Goal: Task Accomplishment & Management: Manage account settings

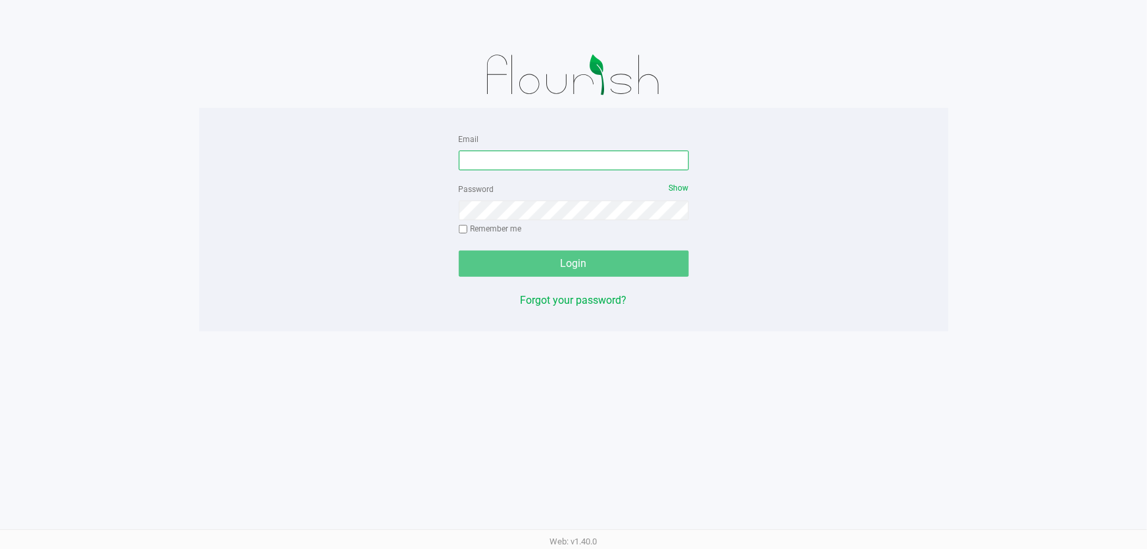
click at [481, 166] on input "Email" at bounding box center [574, 160] width 230 height 20
type input "ttownsend@liveparallel.com"
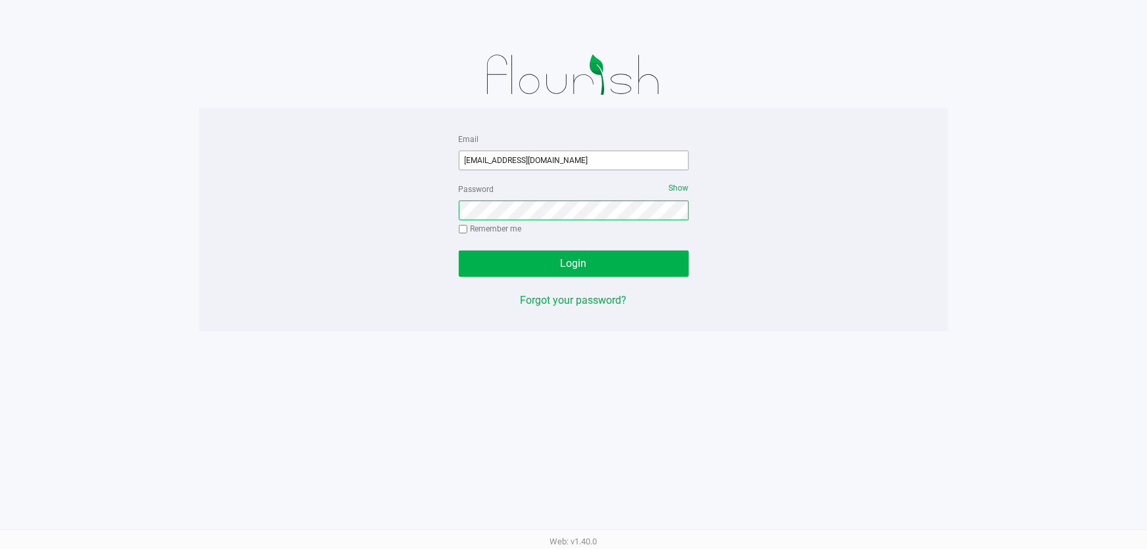
click at [459, 250] on button "Login" at bounding box center [574, 263] width 230 height 26
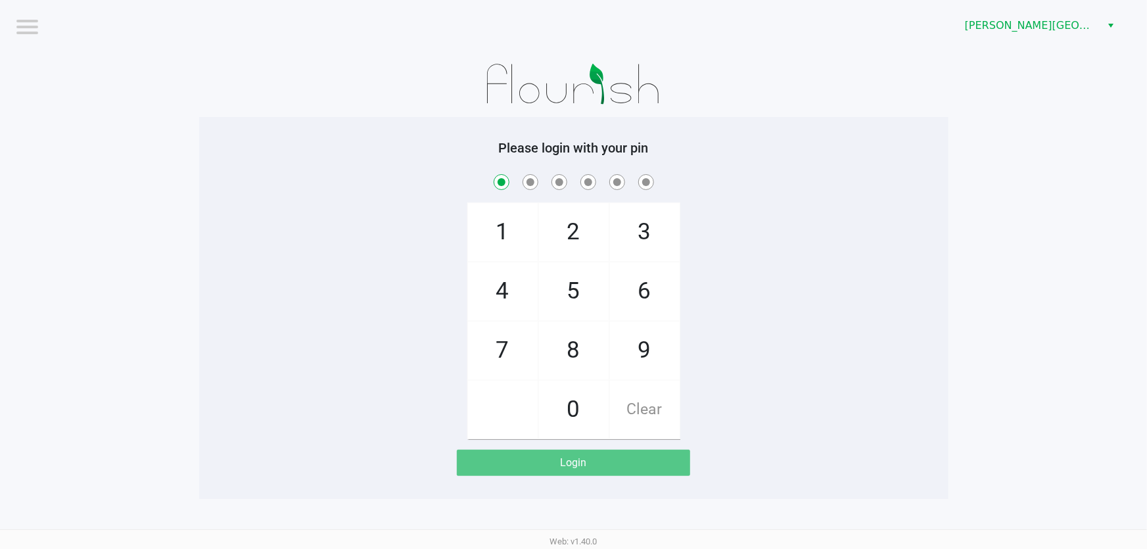
checkbox input "true"
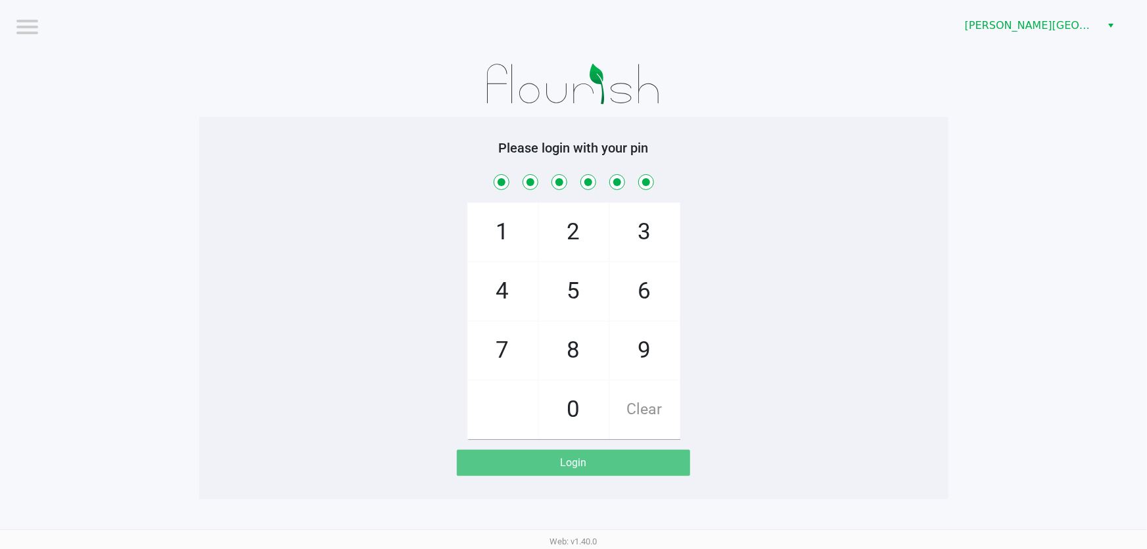
checkbox input "true"
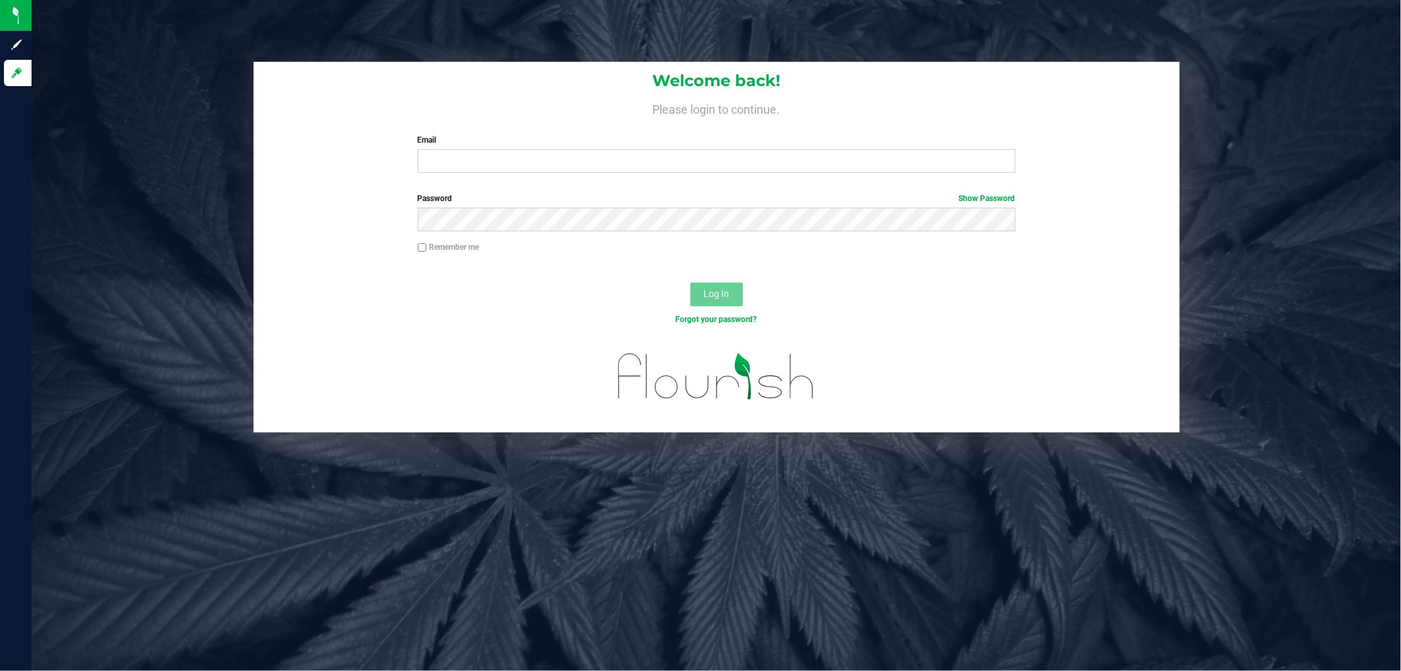
click at [546, 185] on form "Welcome back! Please login to continue. Email Required Please format your email…" at bounding box center [716, 247] width 907 height 371
click at [495, 169] on input "Email" at bounding box center [717, 161] width 598 height 24
type input "ttownsend@liveparallel.com"
click at [691, 283] on button "Log In" at bounding box center [717, 295] width 53 height 24
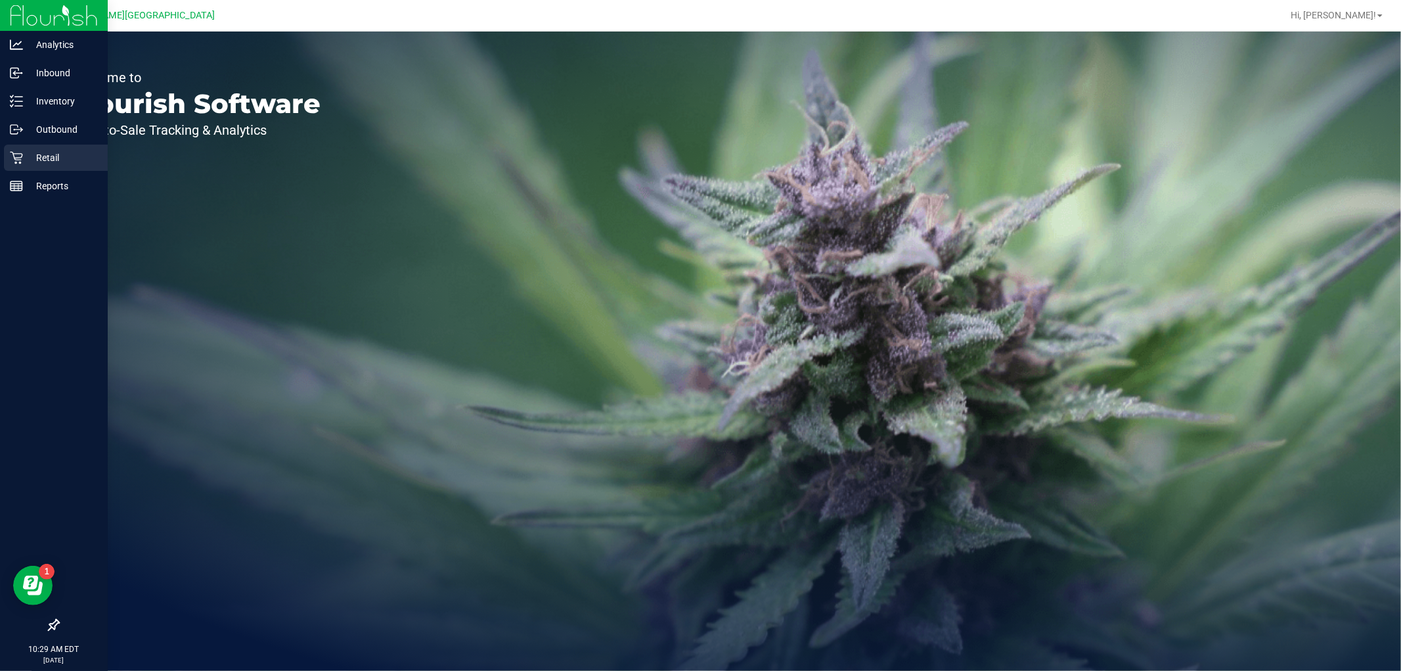
click at [36, 158] on p "Retail" at bounding box center [62, 158] width 79 height 16
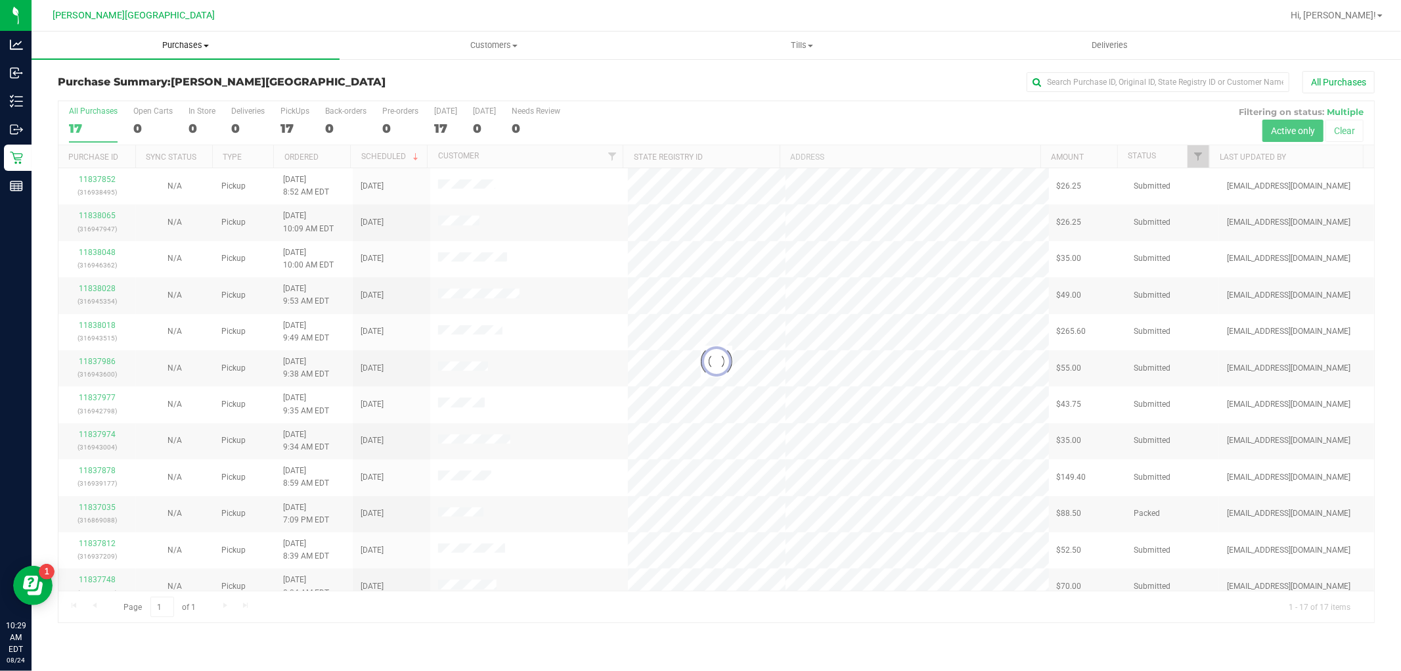
click at [192, 41] on span "Purchases" at bounding box center [186, 45] width 308 height 12
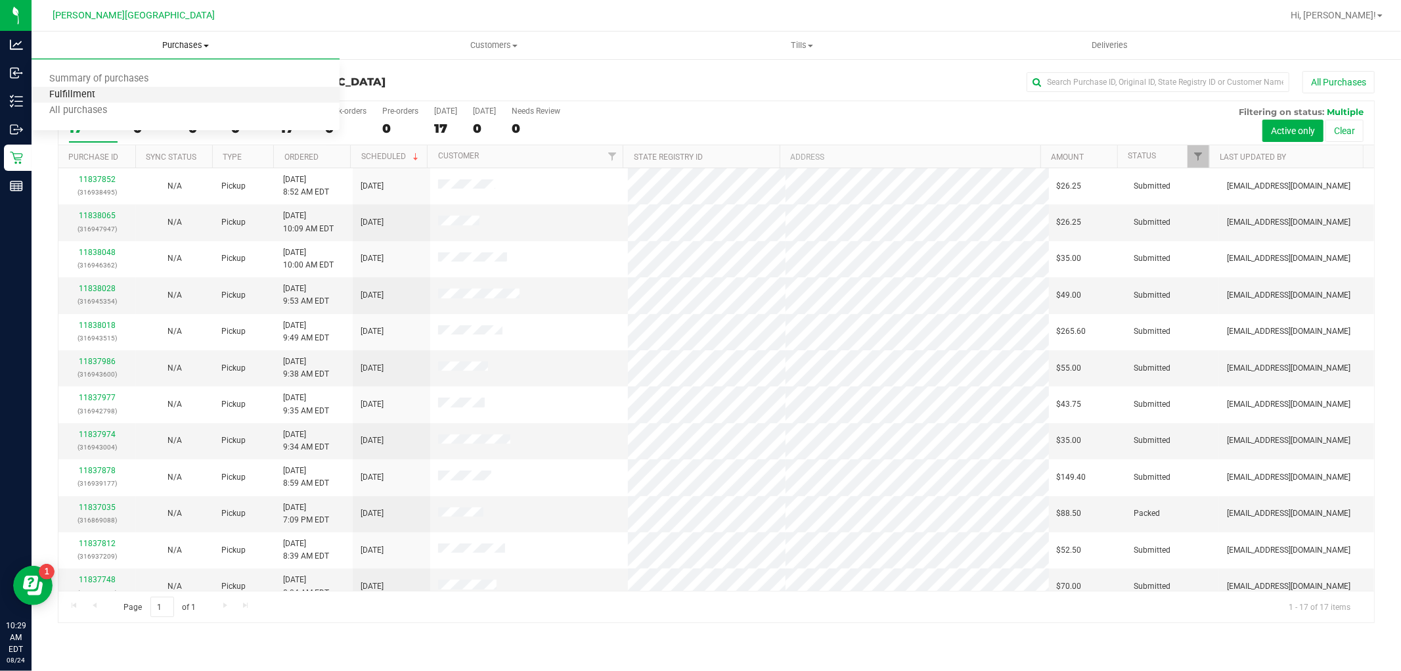
click at [100, 89] on span "Fulfillment" at bounding box center [72, 94] width 81 height 11
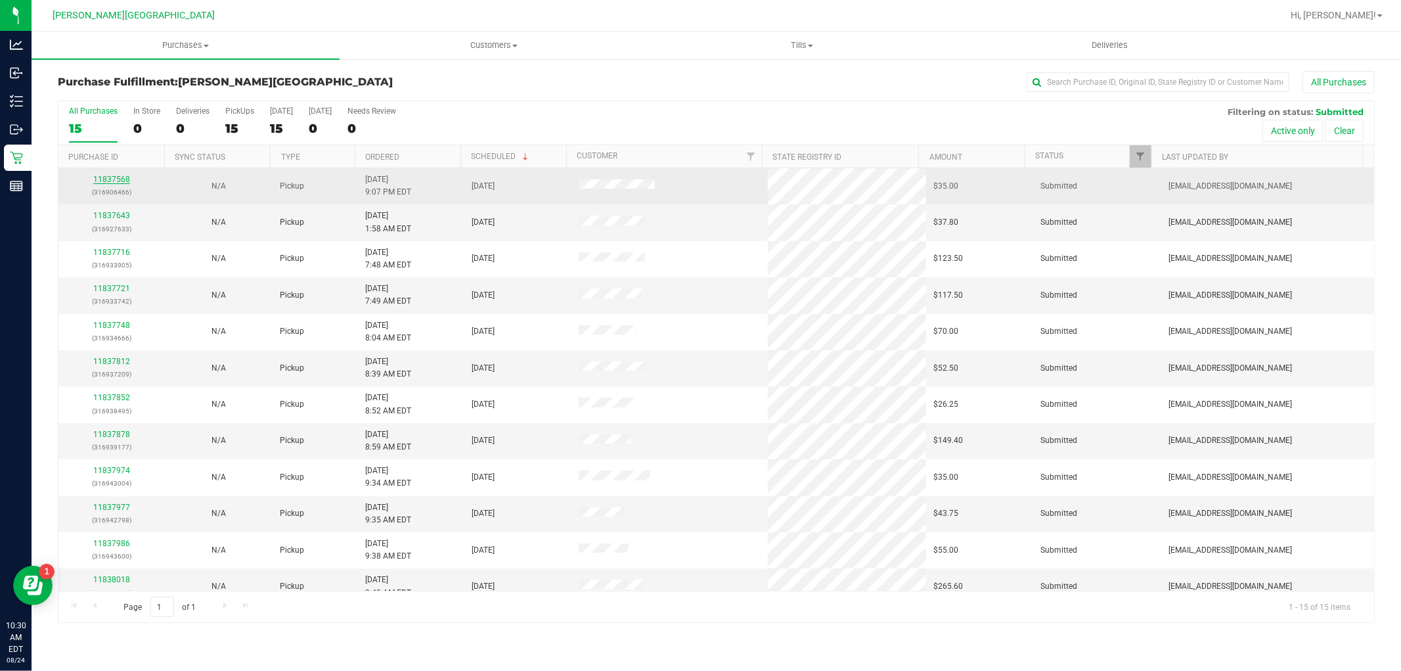
click at [105, 184] on link "11837568" at bounding box center [111, 179] width 37 height 9
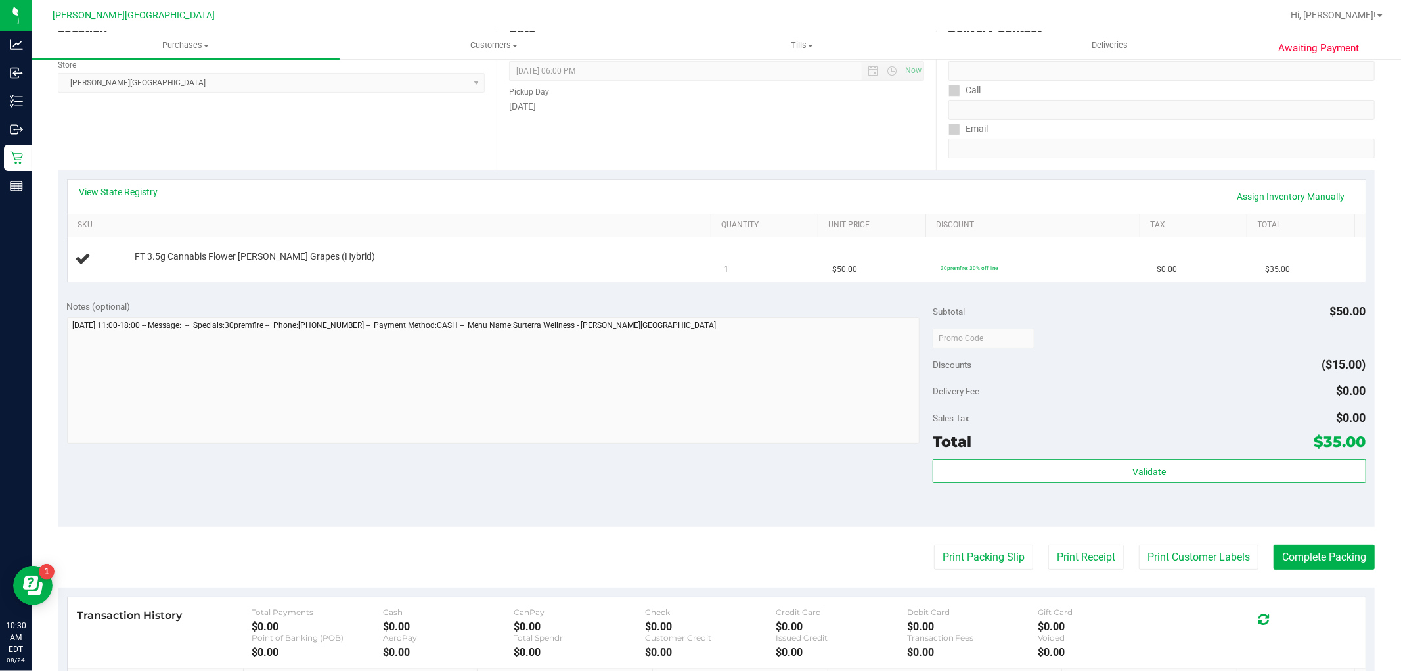
scroll to position [219, 0]
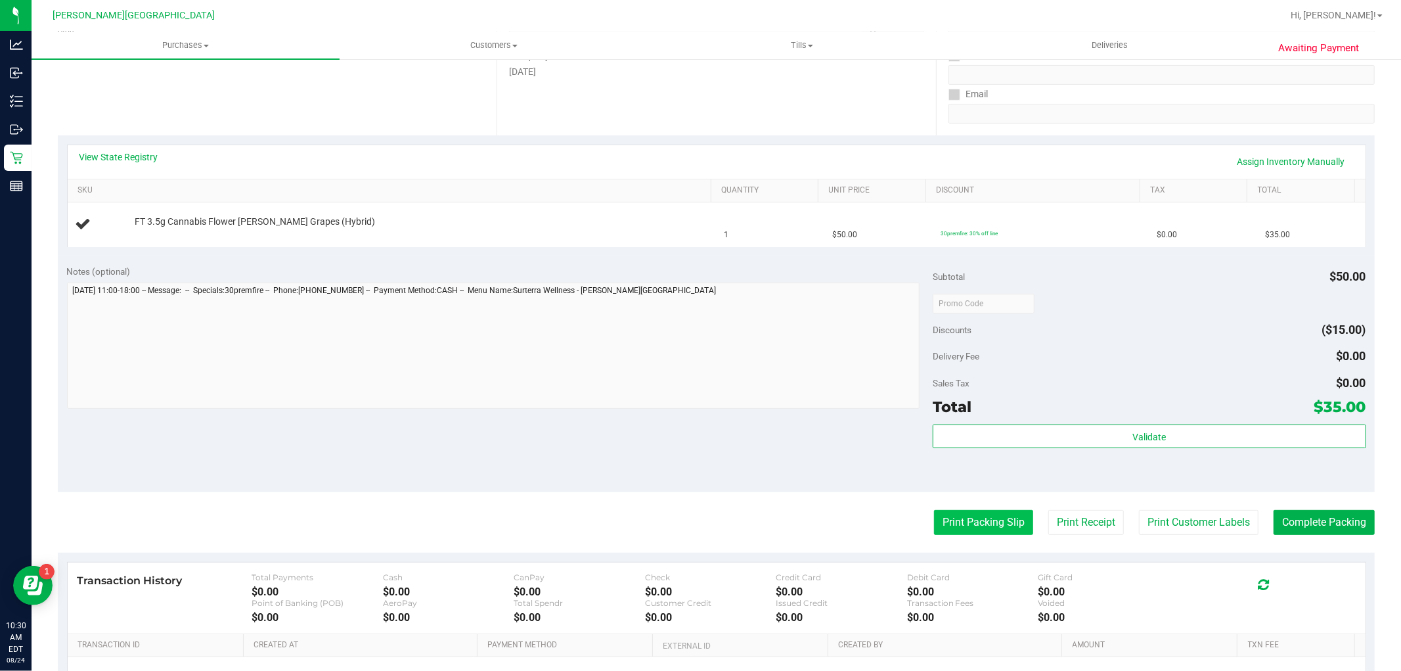
click at [989, 520] on button "Print Packing Slip" at bounding box center [983, 522] width 99 height 25
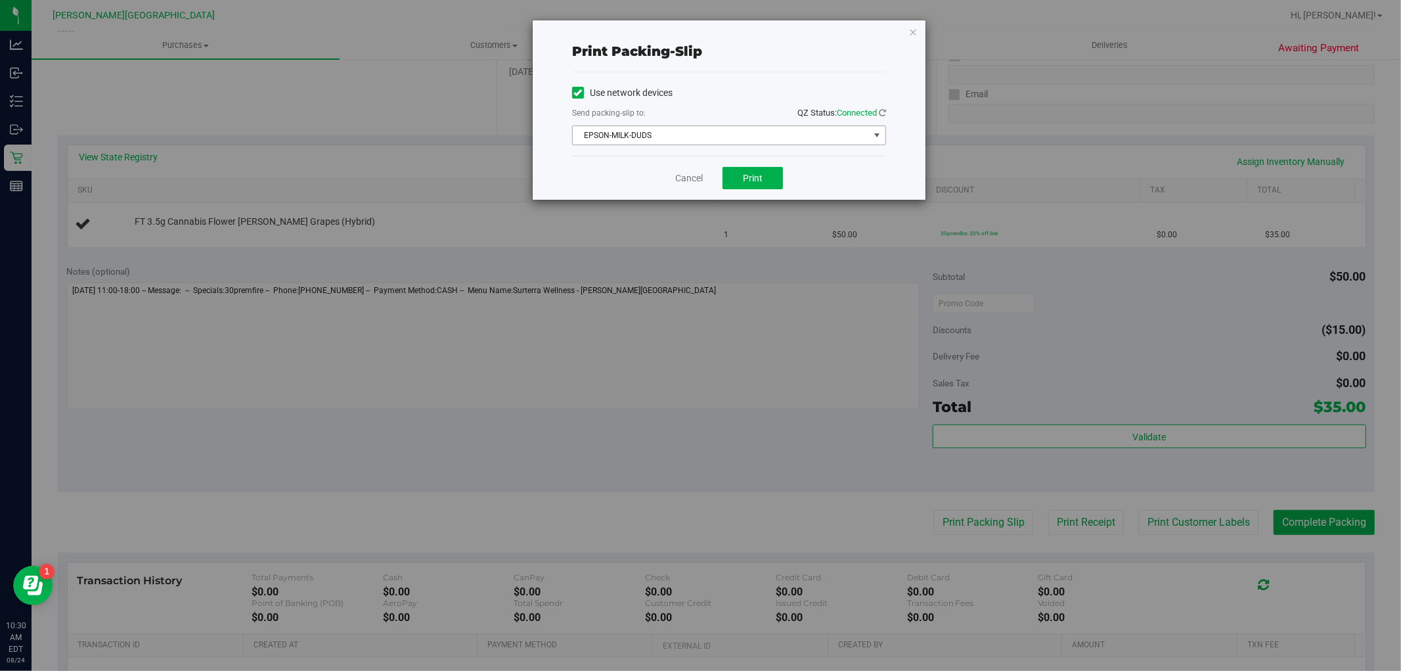
click at [719, 131] on span "EPSON-MILK-DUDS" at bounding box center [721, 135] width 296 height 18
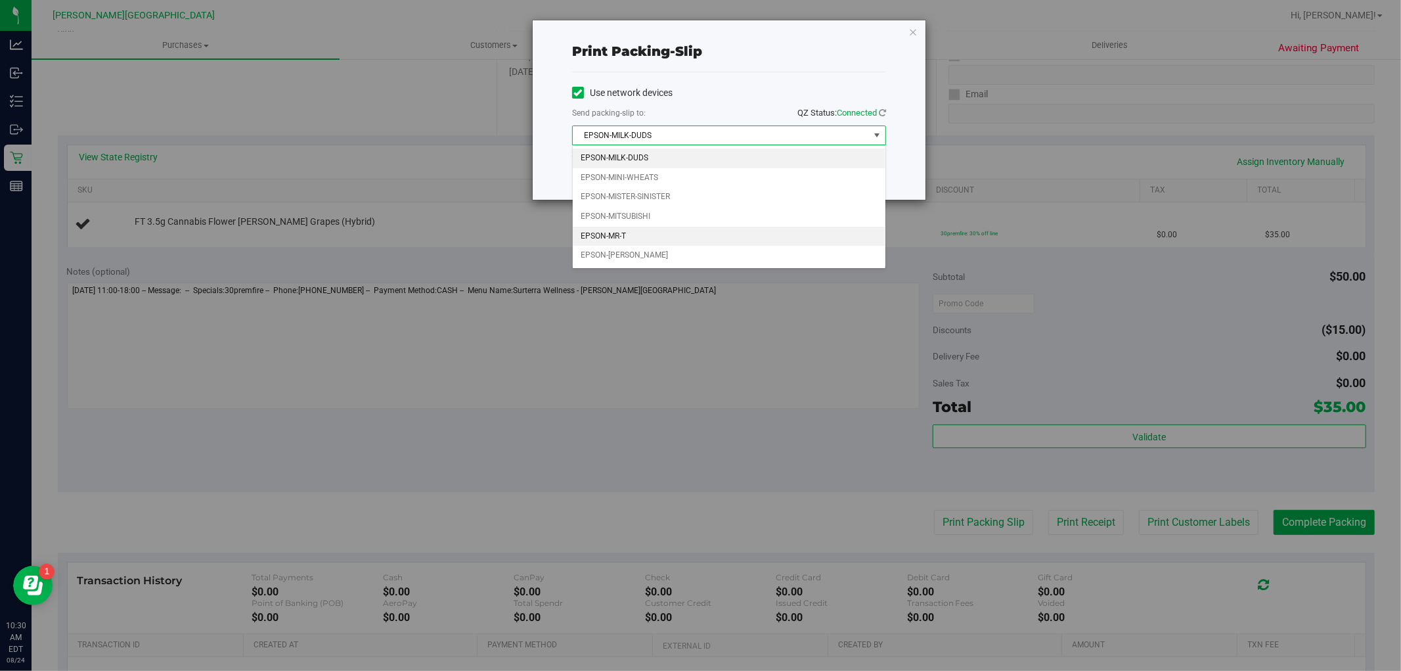
click at [635, 240] on li "EPSON-MR-T" at bounding box center [729, 237] width 313 height 20
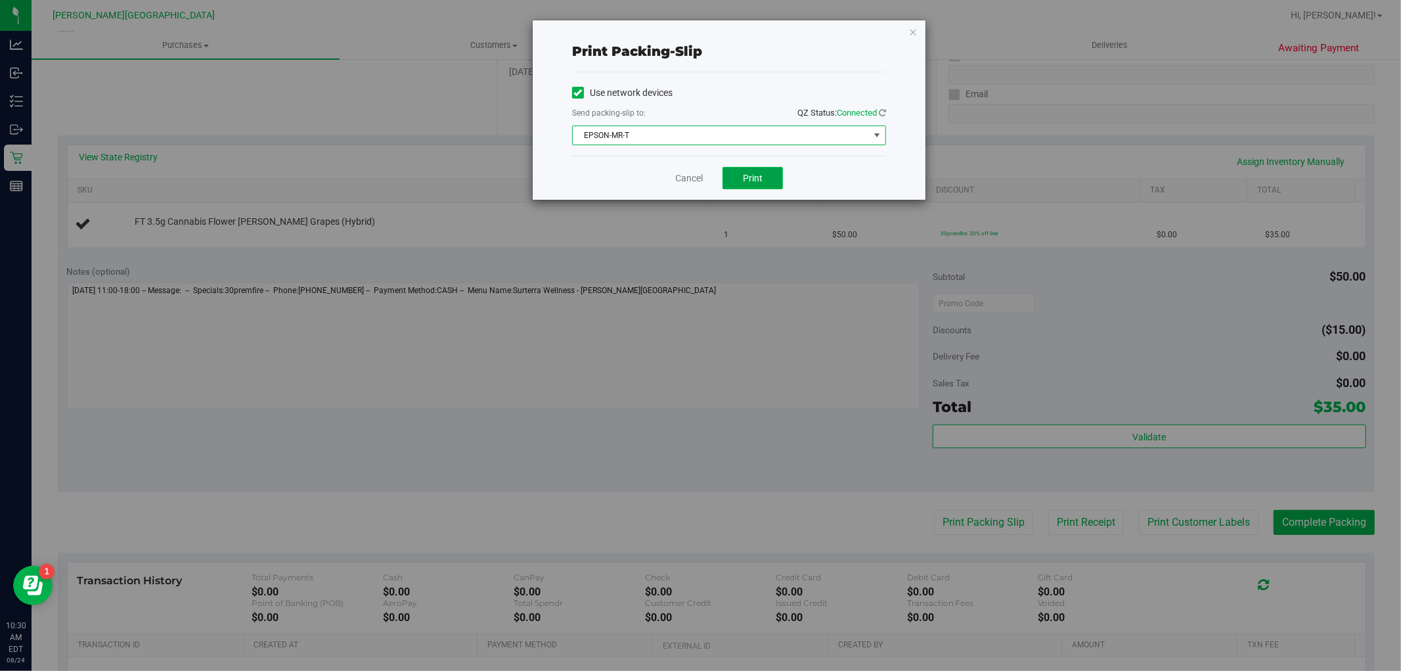
click at [773, 185] on button "Print" at bounding box center [753, 178] width 60 height 22
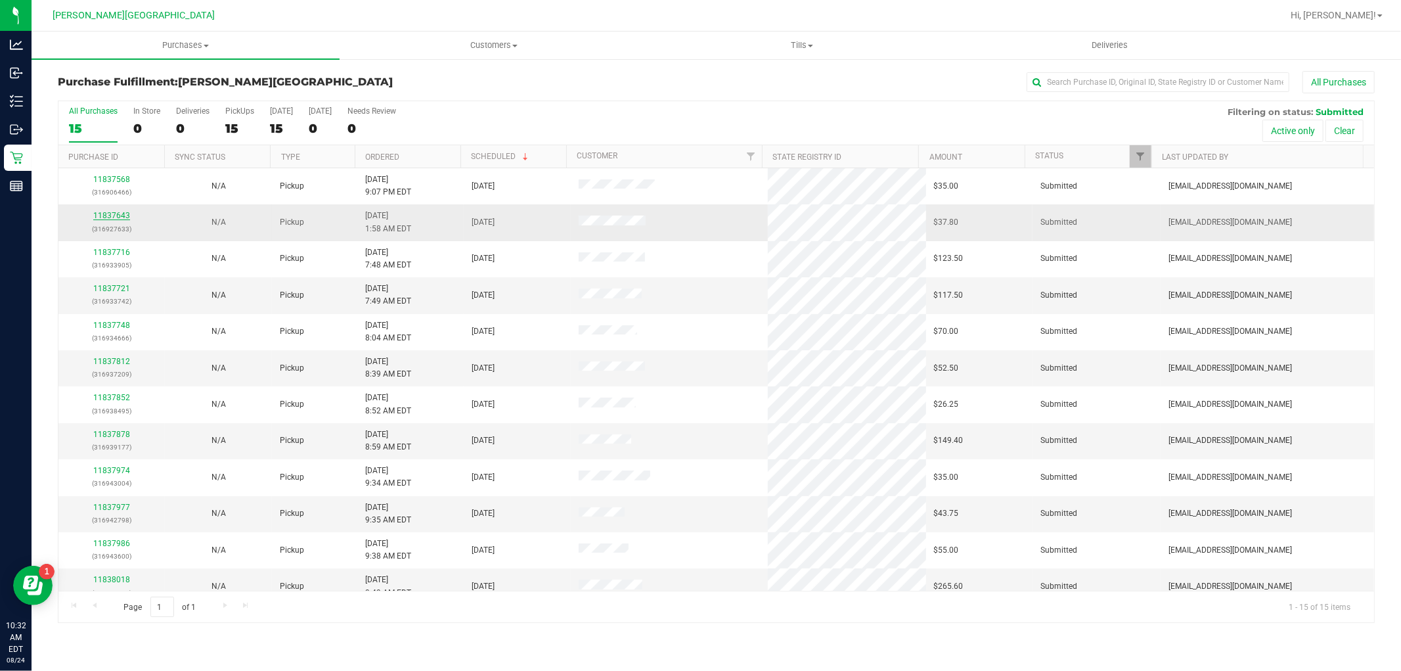
click at [120, 219] on link "11837643" at bounding box center [111, 215] width 37 height 9
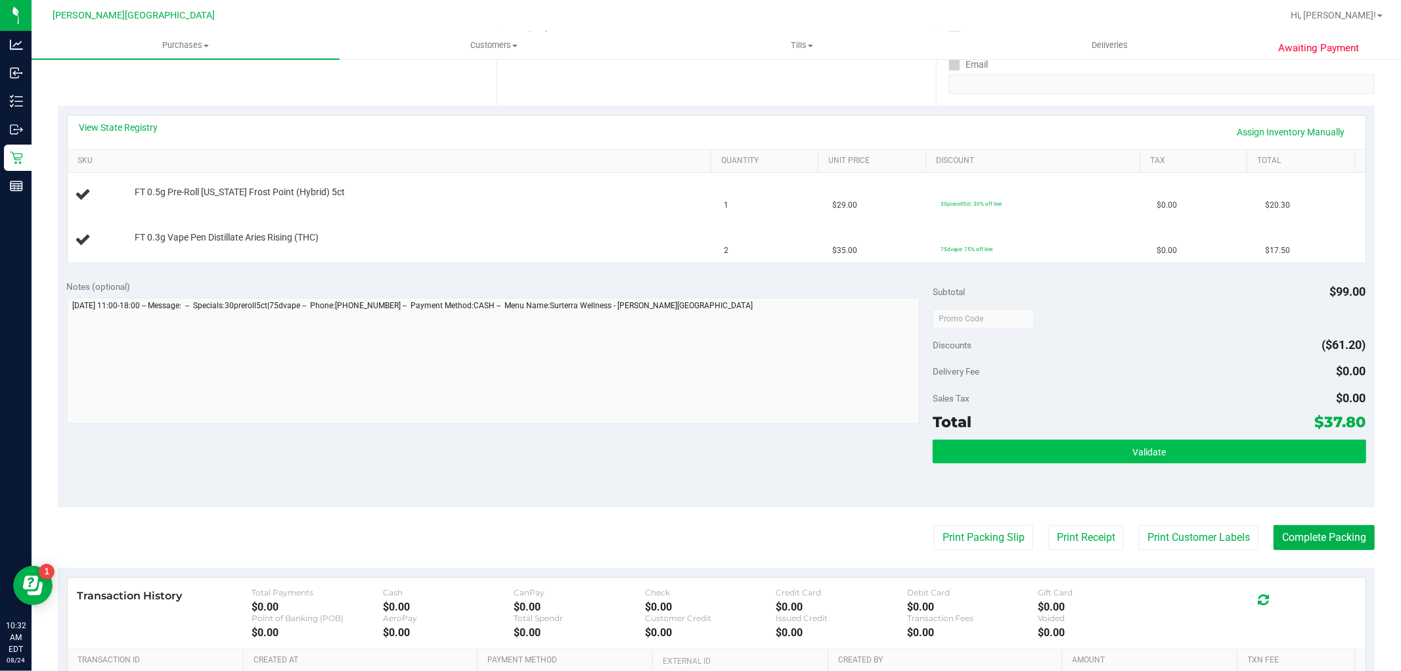
scroll to position [365, 0]
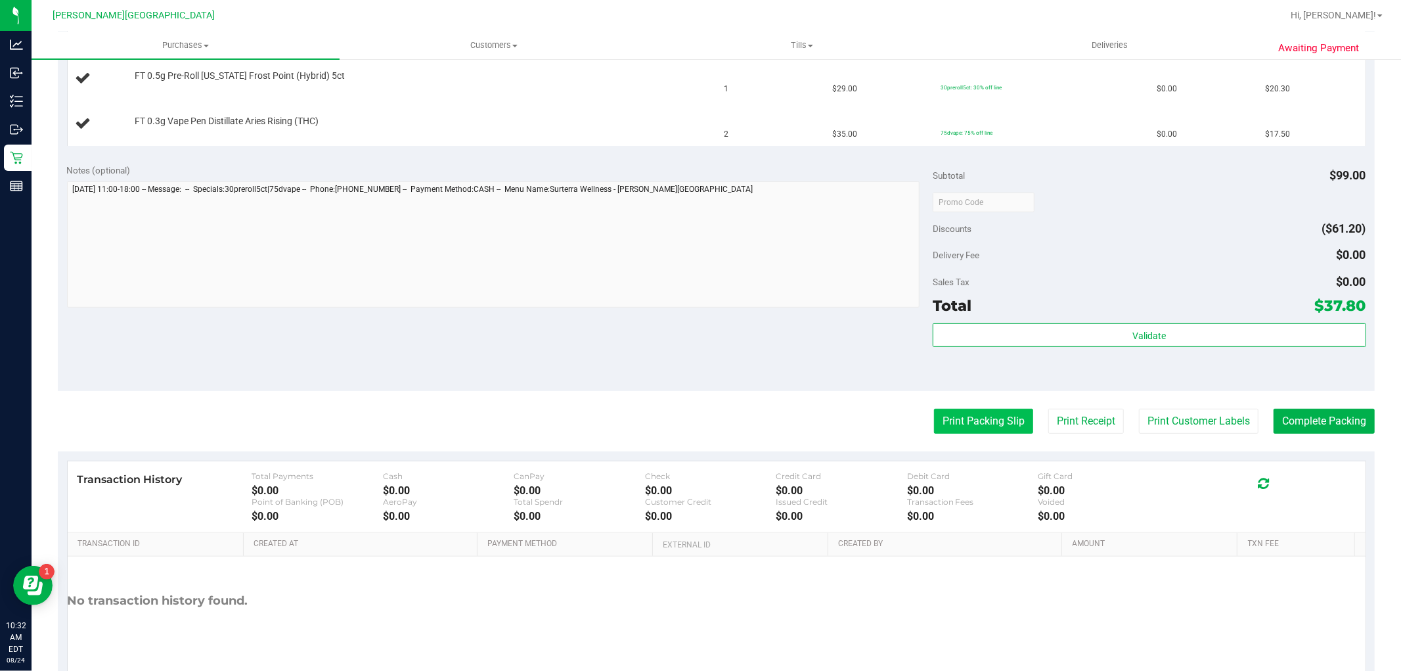
click at [1007, 415] on button "Print Packing Slip" at bounding box center [983, 421] width 99 height 25
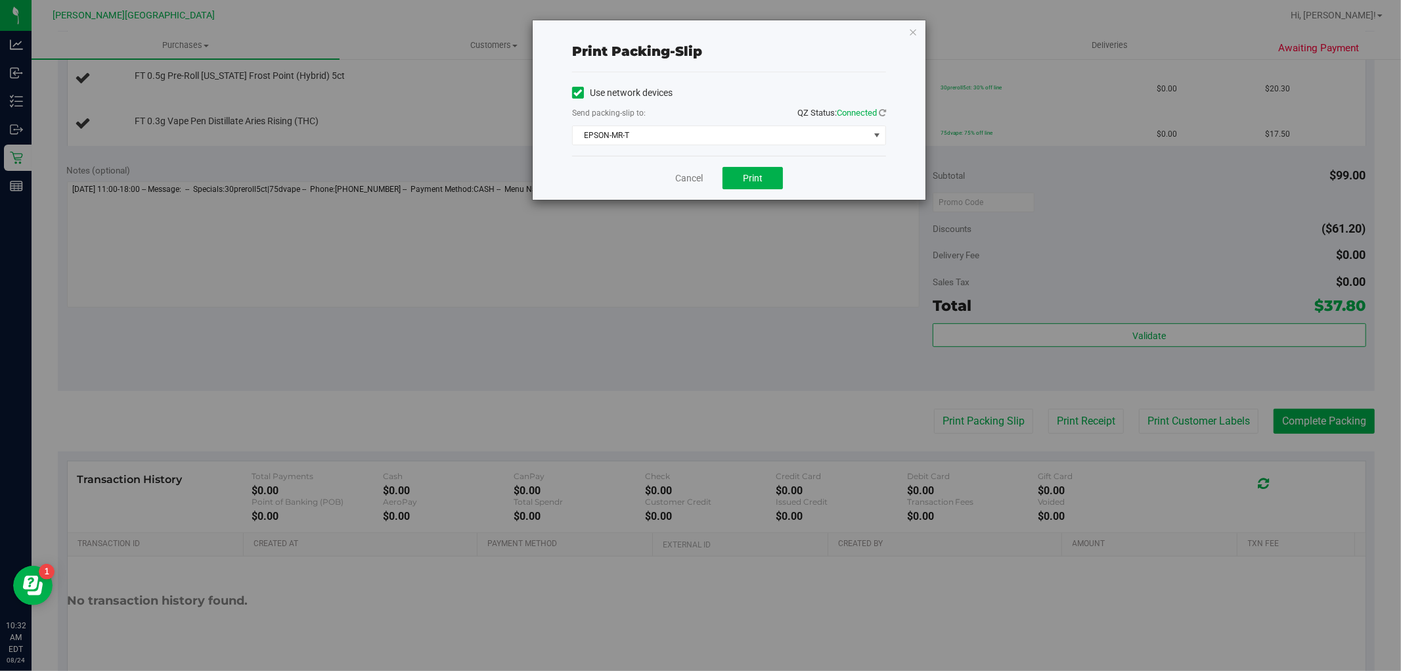
click at [764, 166] on div "Cancel Print" at bounding box center [729, 178] width 314 height 44
click at [761, 168] on button "Print" at bounding box center [753, 178] width 60 height 22
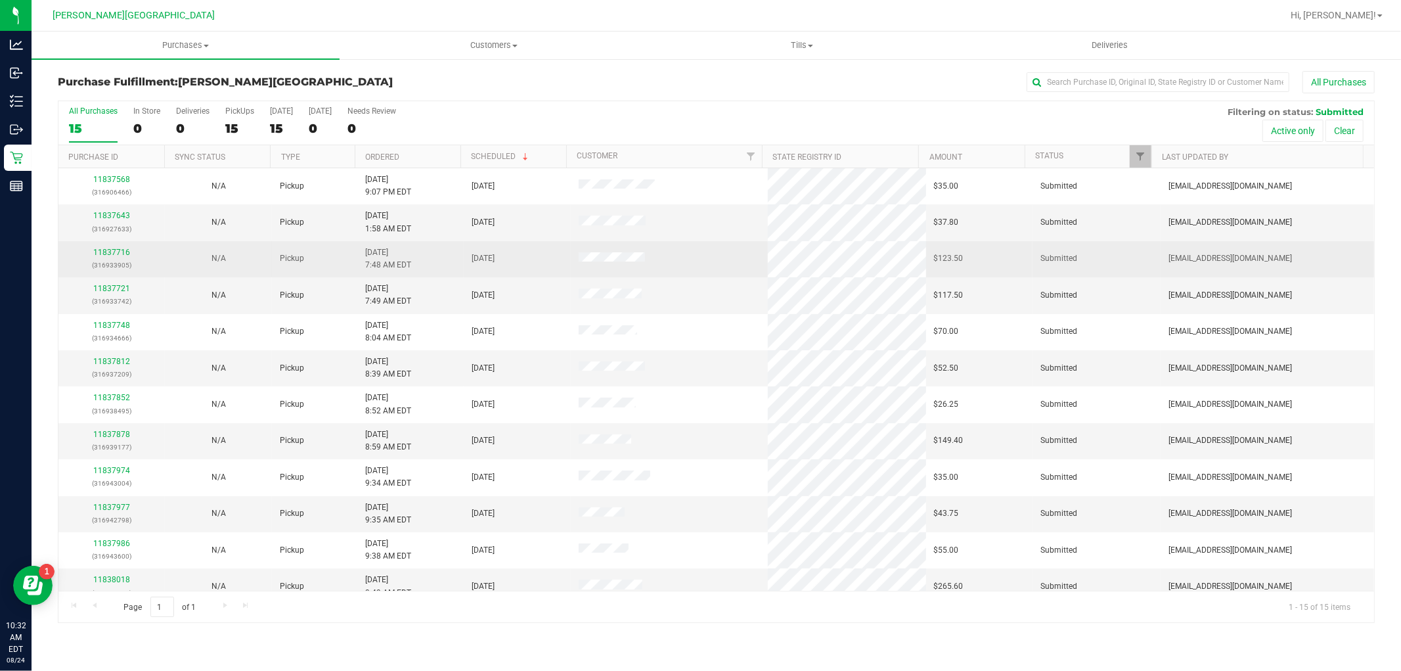
click at [110, 246] on div "11837716 (316933905)" at bounding box center [111, 258] width 91 height 25
click at [110, 247] on div "11837716 (316933905)" at bounding box center [111, 258] width 91 height 25
click at [110, 250] on link "11837716" at bounding box center [111, 252] width 37 height 9
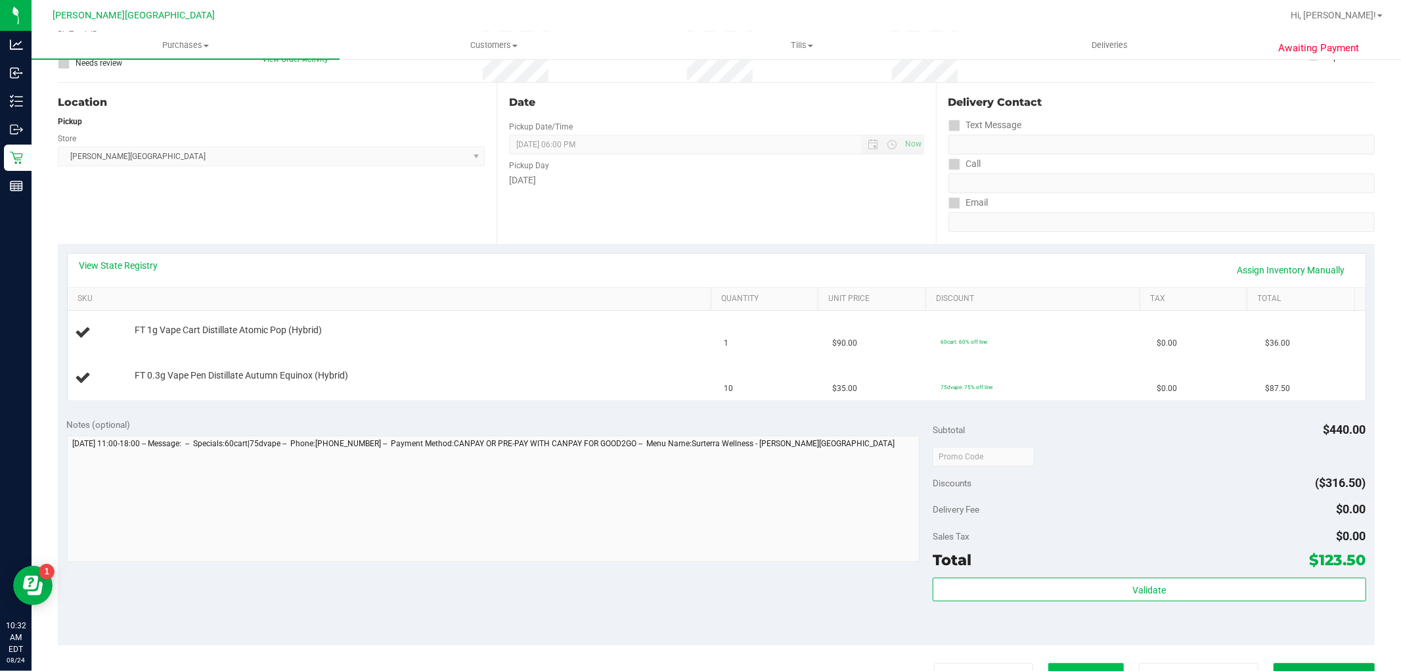
scroll to position [365, 0]
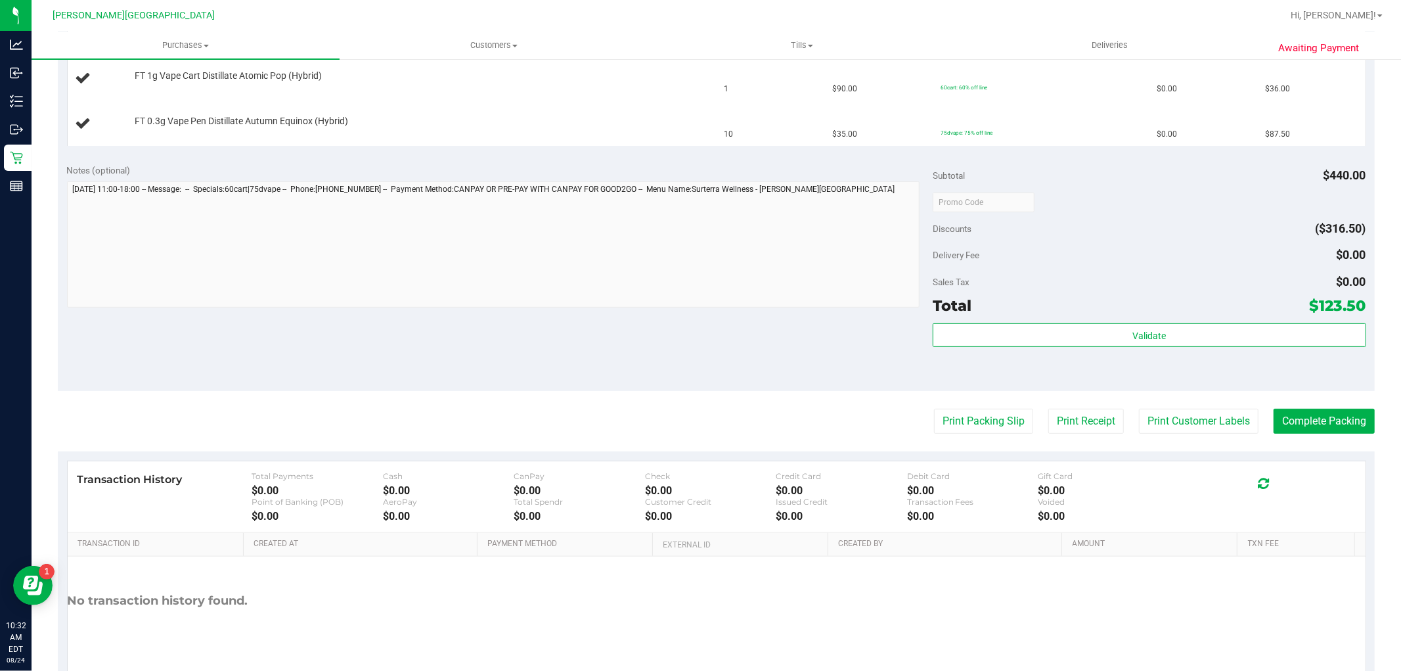
click at [986, 439] on purchase-details "Back Edit Purchase Cancel Purchase View Profile # 11837716 BioTrack ID: - Submi…" at bounding box center [716, 201] width 1317 height 991
click at [971, 385] on div "Notes (optional) Subtotal $440.00 Discounts ($316.50) Delivery Fee $0.00 Sales …" at bounding box center [716, 272] width 1317 height 237
click at [942, 424] on button "Print Packing Slip" at bounding box center [983, 421] width 99 height 25
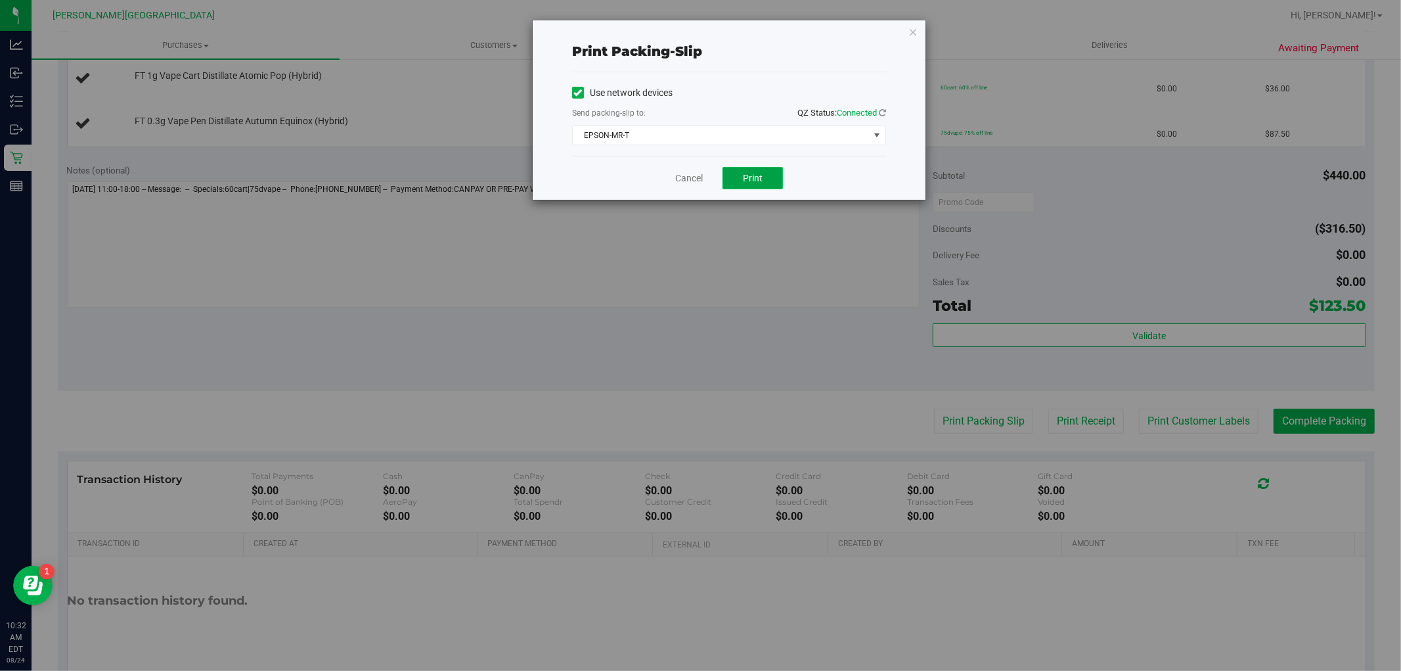
click at [752, 173] on span "Print" at bounding box center [753, 178] width 20 height 11
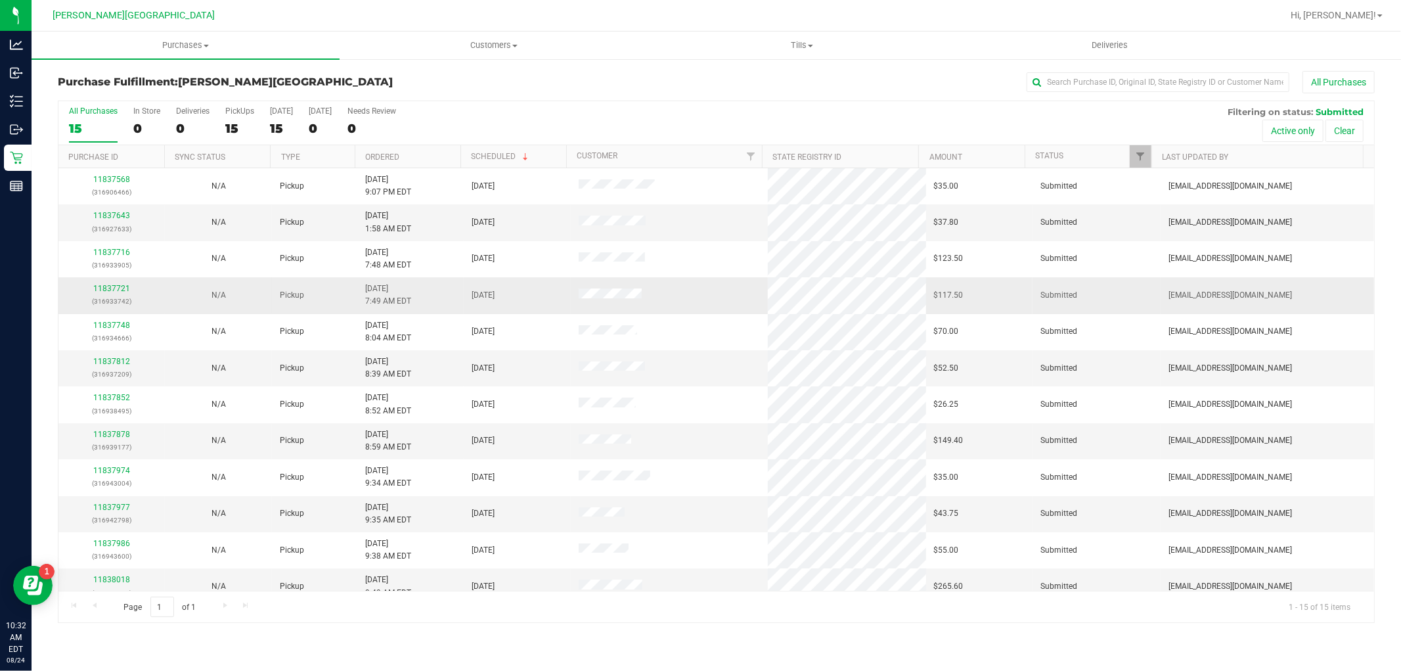
click at [99, 294] on div "11837721 (316933742)" at bounding box center [111, 295] width 91 height 25
click at [104, 289] on link "11837721" at bounding box center [111, 288] width 37 height 9
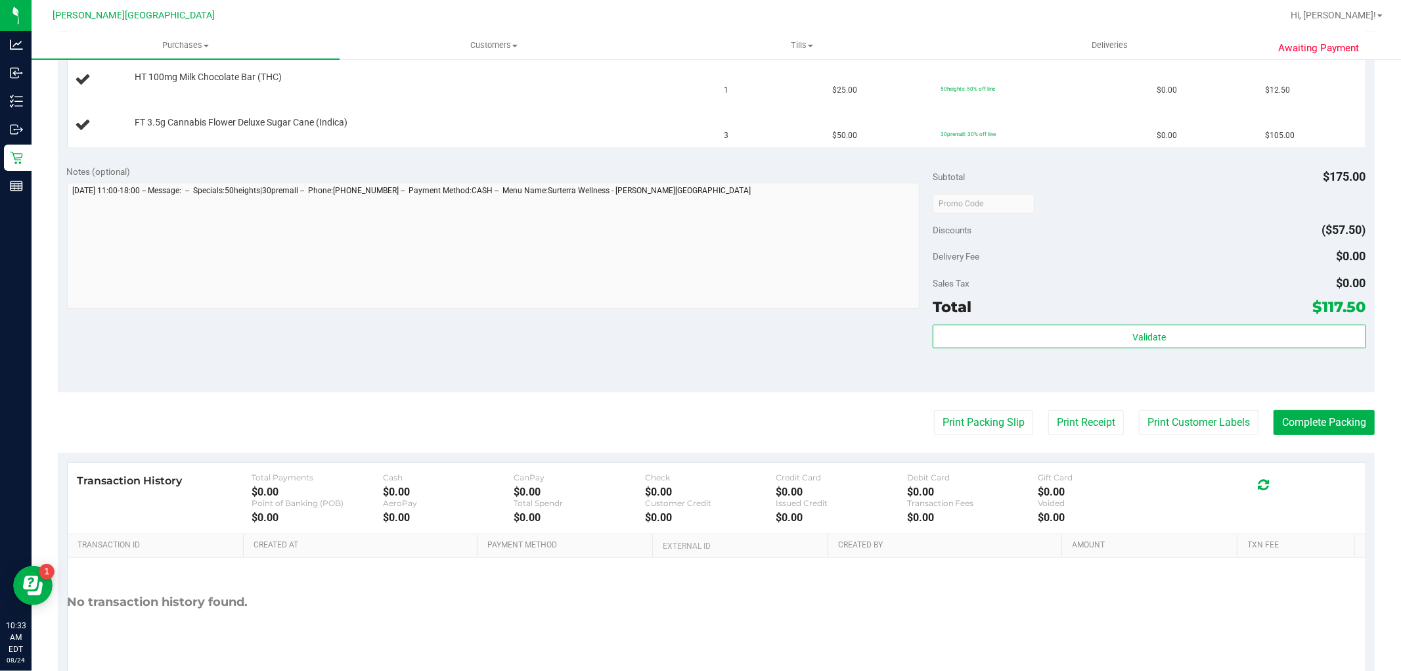
scroll to position [365, 0]
click at [994, 431] on button "Print Packing Slip" at bounding box center [983, 421] width 99 height 25
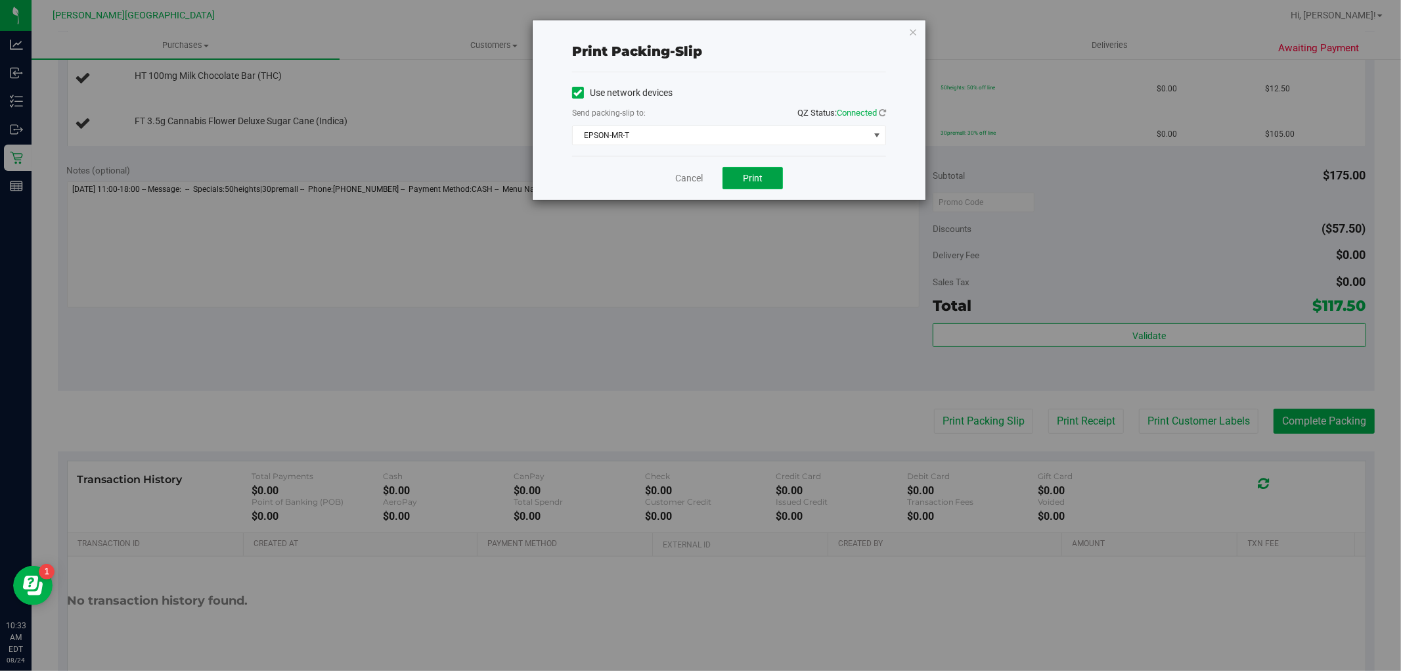
click at [767, 181] on button "Print" at bounding box center [753, 178] width 60 height 22
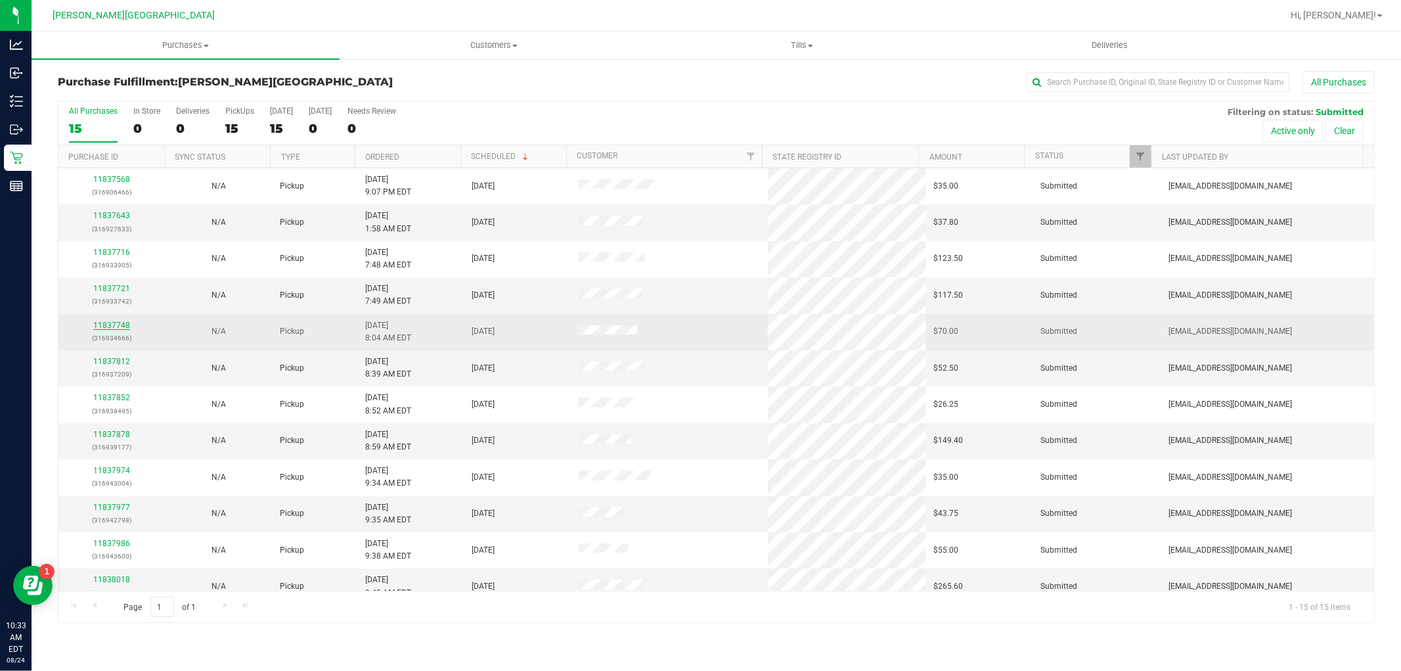
click at [95, 322] on link "11837748" at bounding box center [111, 325] width 37 height 9
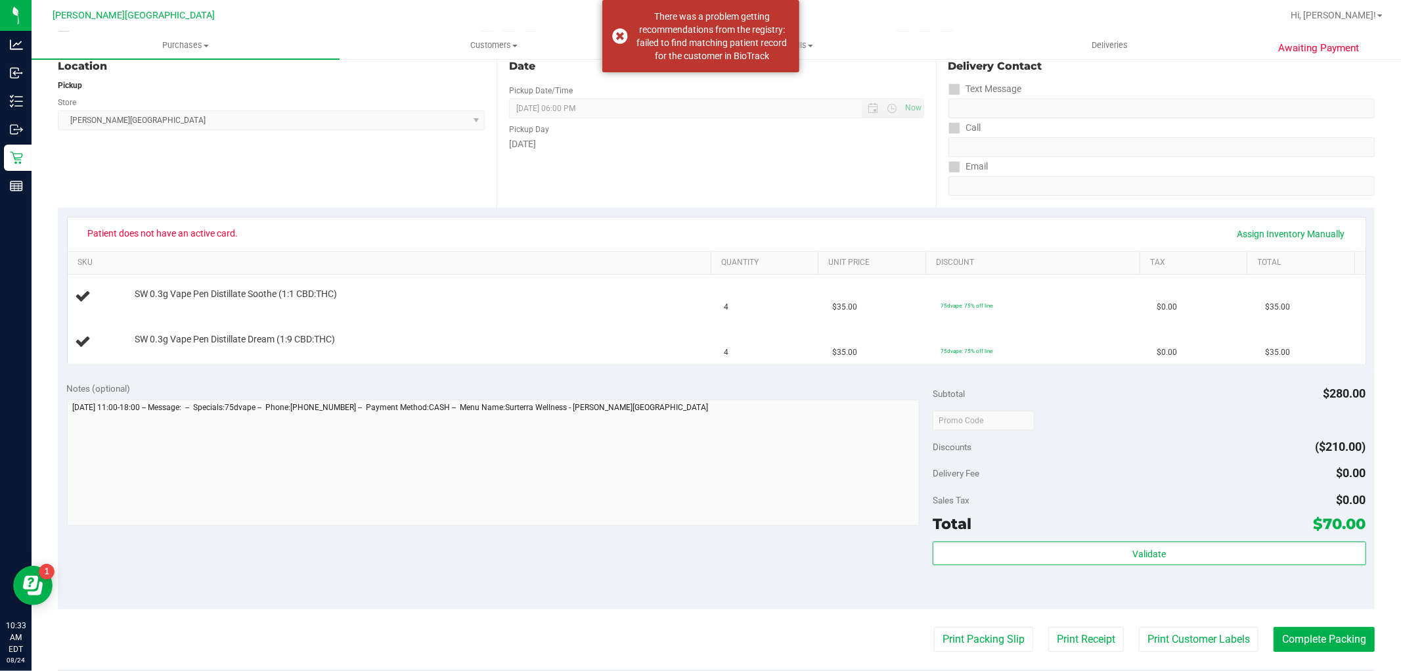
scroll to position [292, 0]
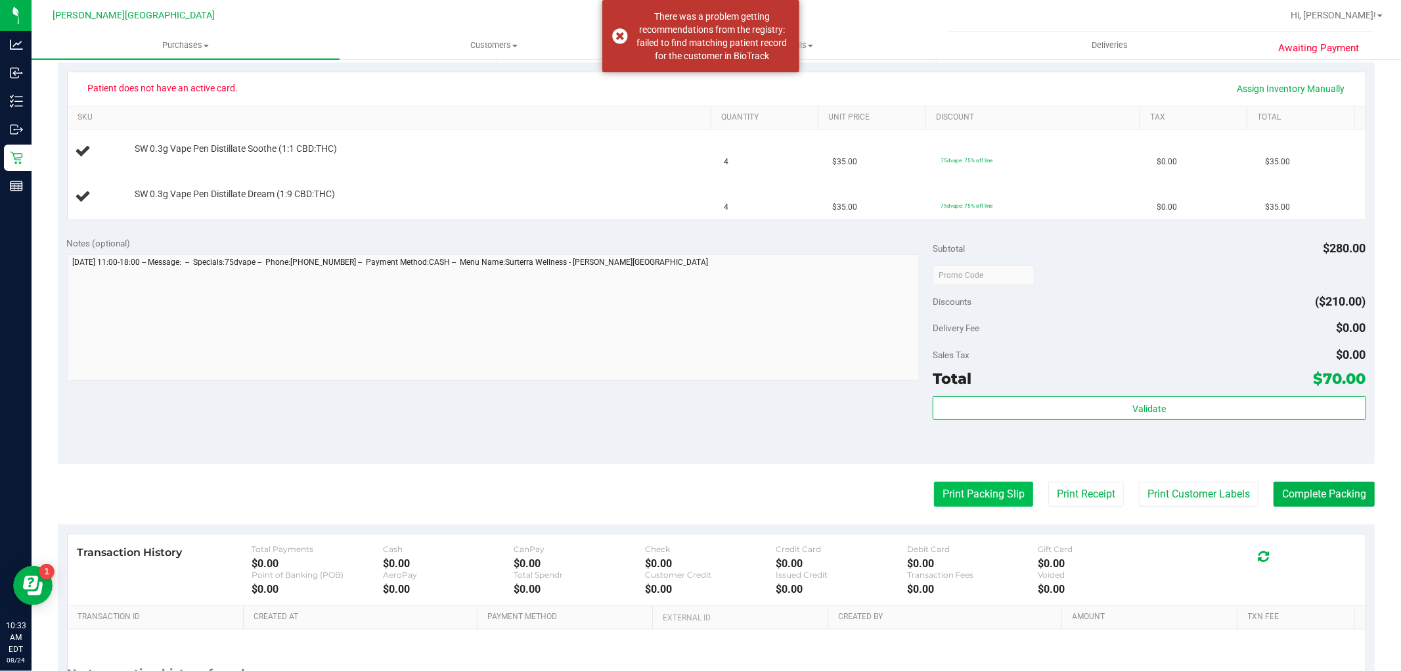
click at [1000, 496] on button "Print Packing Slip" at bounding box center [983, 494] width 99 height 25
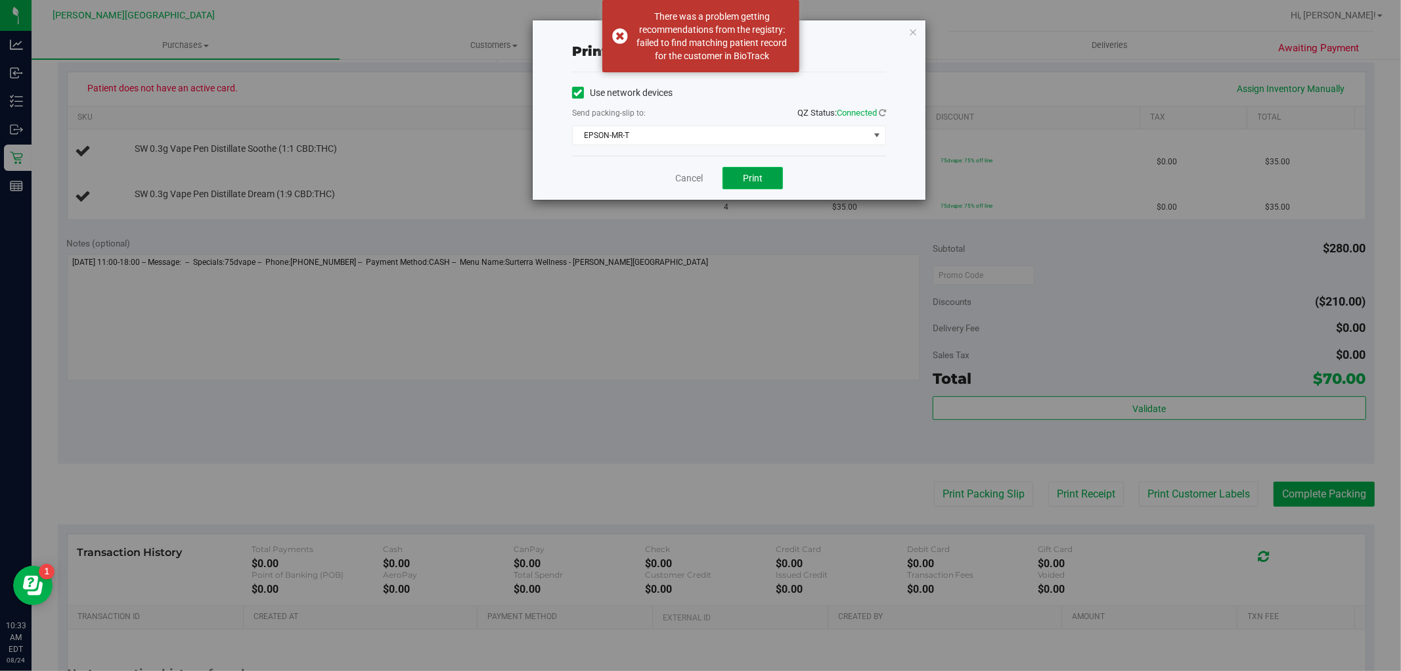
click at [758, 179] on span "Print" at bounding box center [753, 178] width 20 height 11
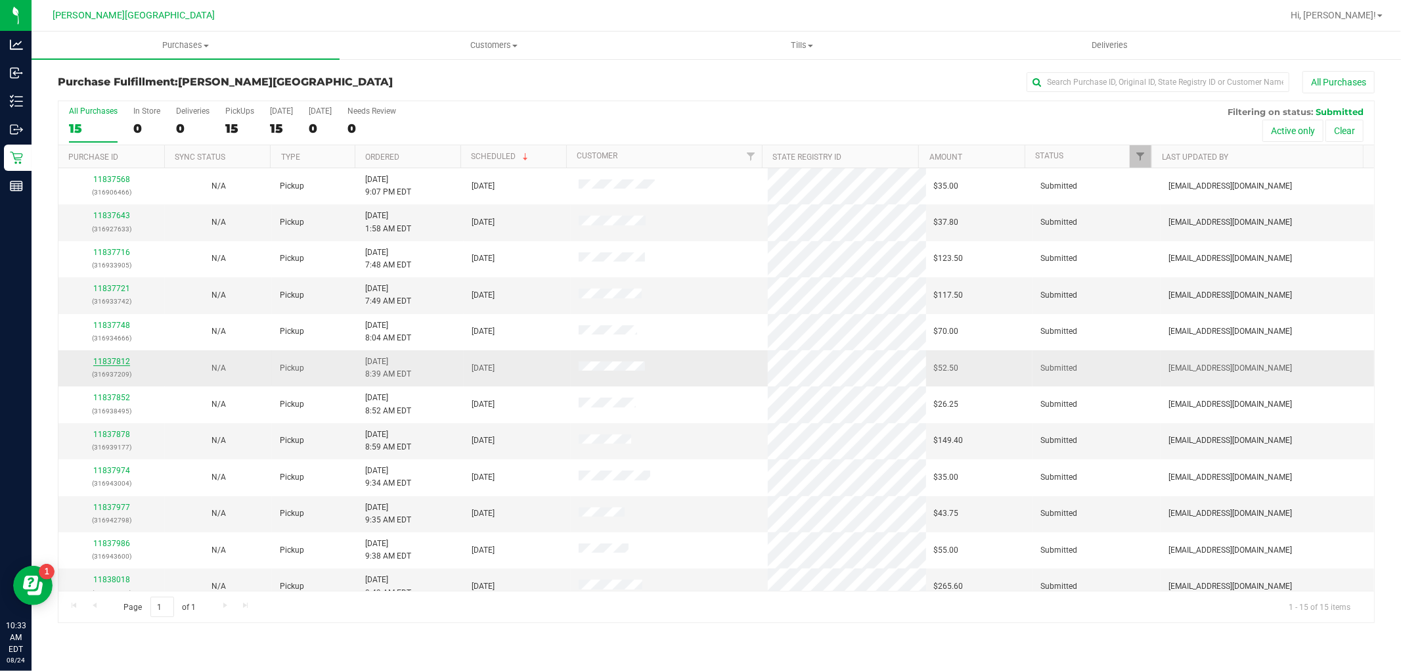
click at [106, 361] on link "11837812" at bounding box center [111, 361] width 37 height 9
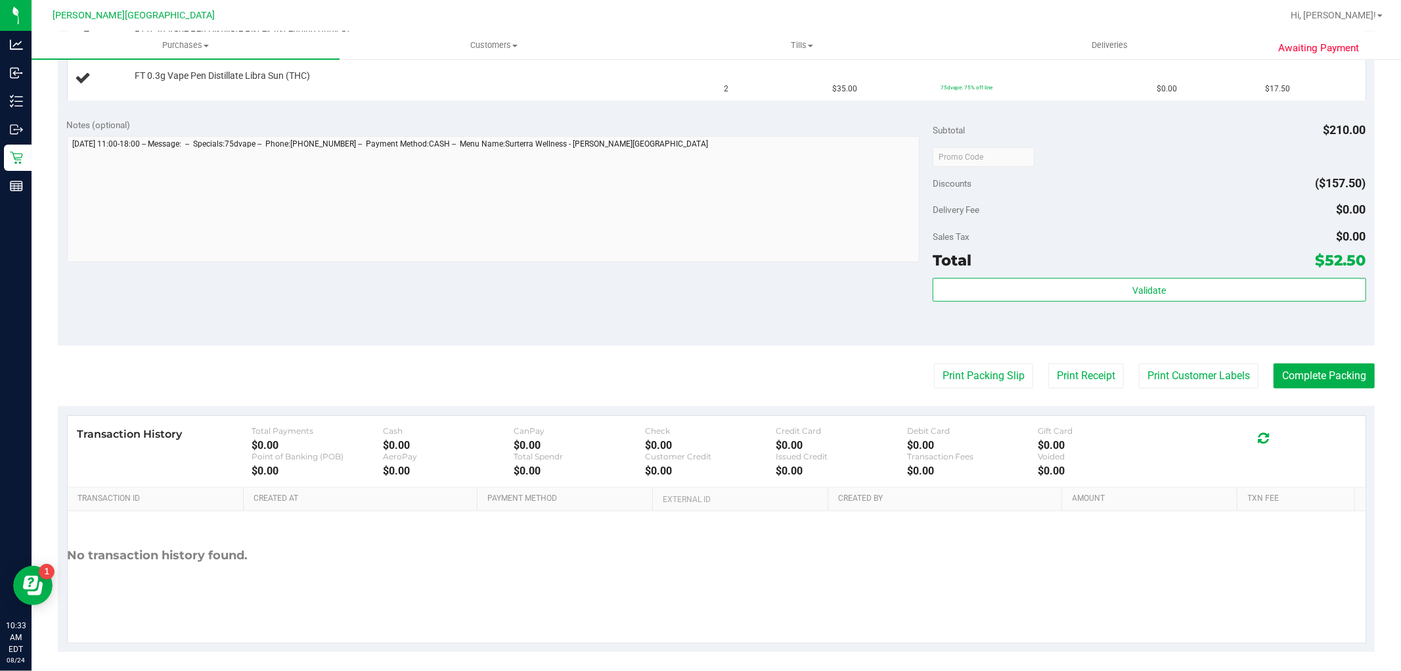
scroll to position [463, 0]
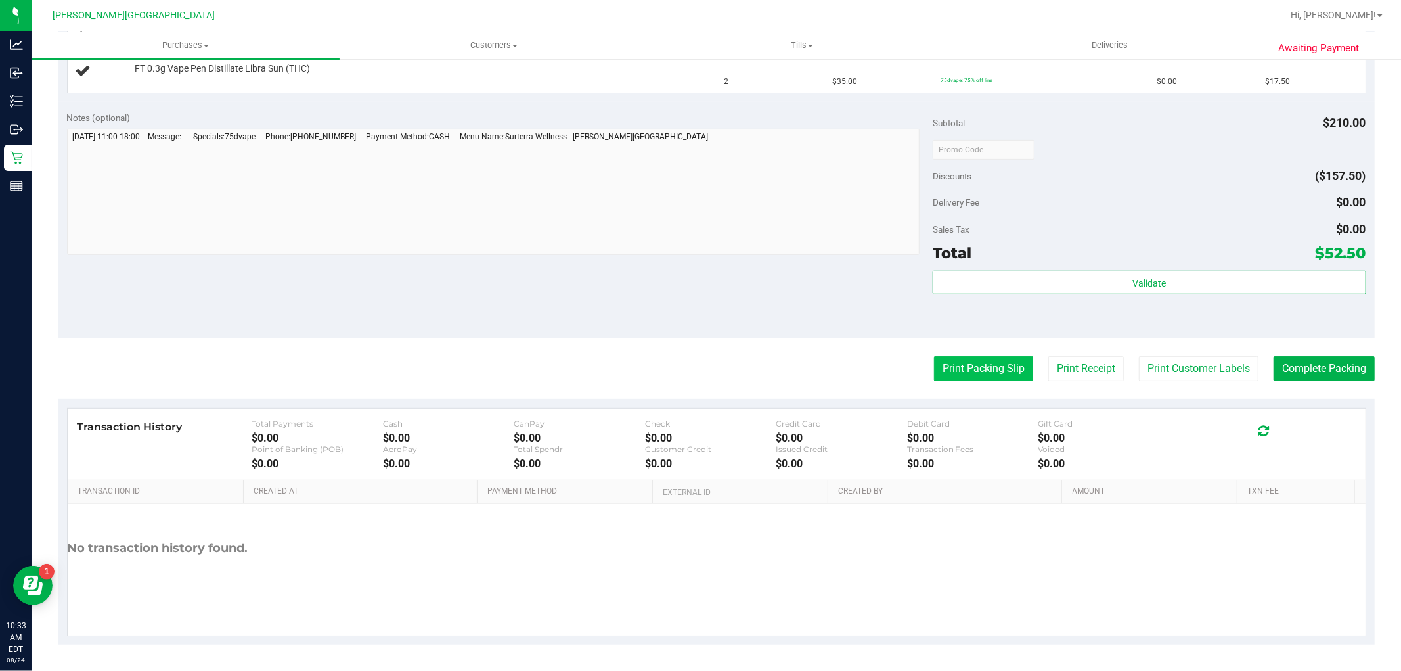
click at [984, 369] on button "Print Packing Slip" at bounding box center [983, 368] width 99 height 25
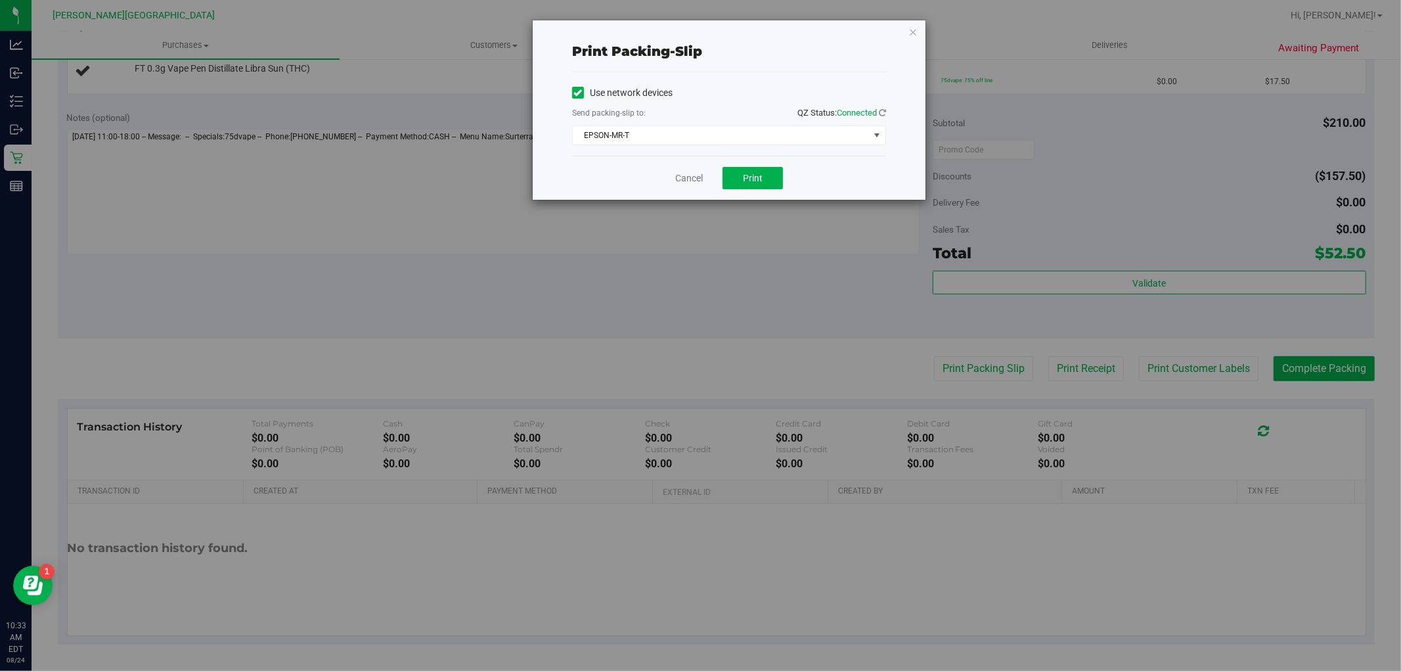
click at [785, 180] on div "Cancel Print" at bounding box center [729, 178] width 314 height 44
click at [776, 180] on button "Print" at bounding box center [753, 178] width 60 height 22
drag, startPoint x: 779, startPoint y: 166, endPoint x: 785, endPoint y: 154, distance: 13.2
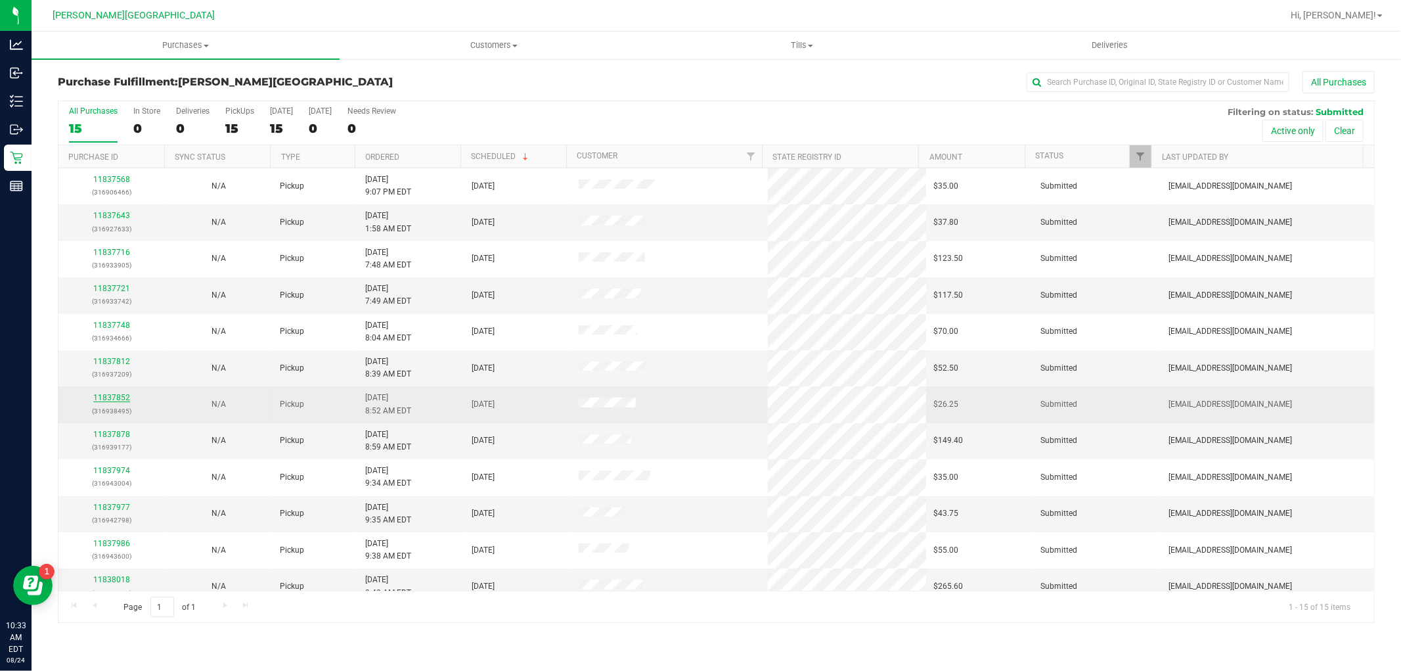
click at [112, 399] on link "11837852" at bounding box center [111, 397] width 37 height 9
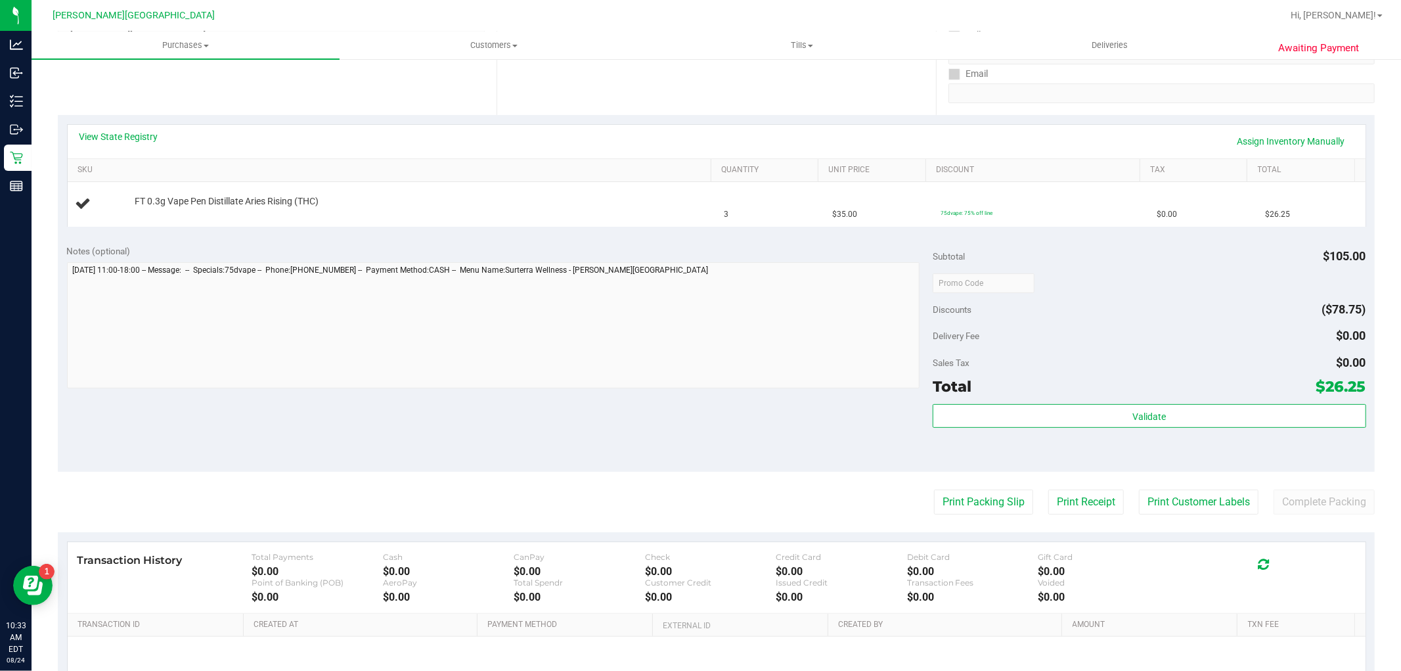
scroll to position [292, 0]
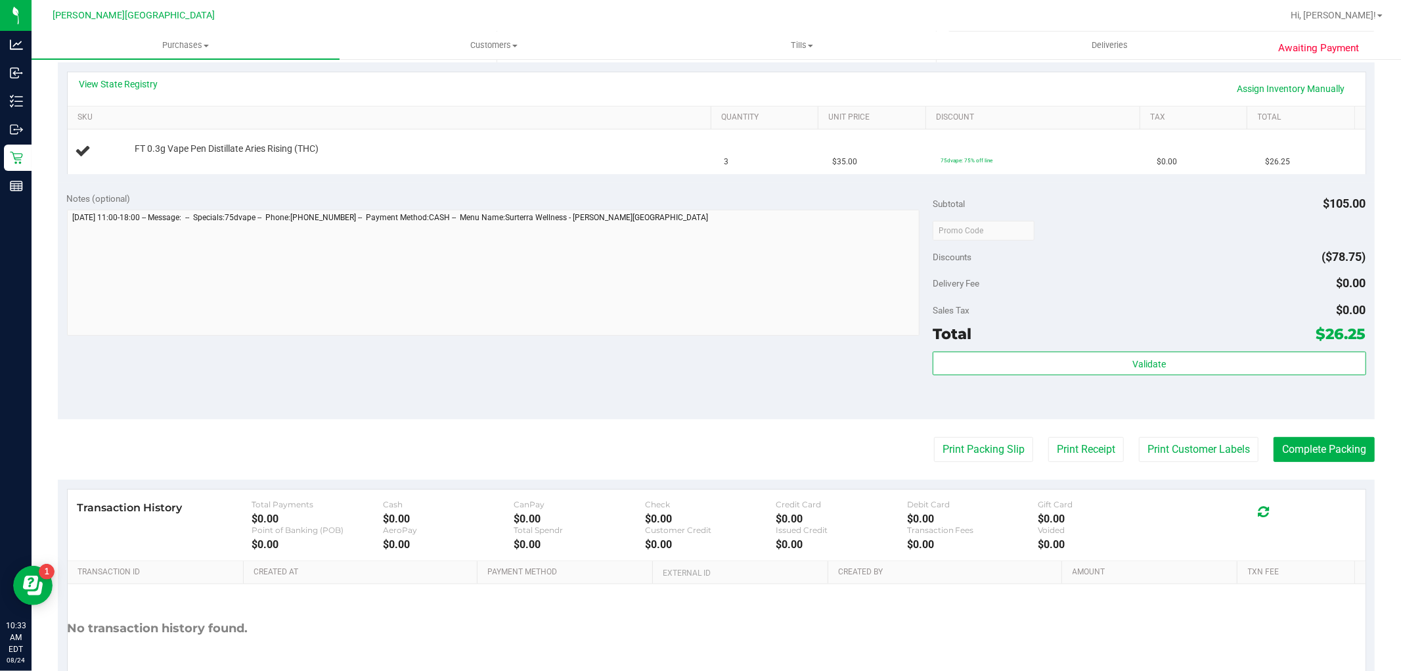
click at [1010, 462] on purchase-details "Back Edit Purchase Cancel Purchase View Profile # 11837852 BioTrack ID: - Submi…" at bounding box center [716, 252] width 1317 height 946
click at [1006, 457] on button "Print Packing Slip" at bounding box center [983, 449] width 99 height 25
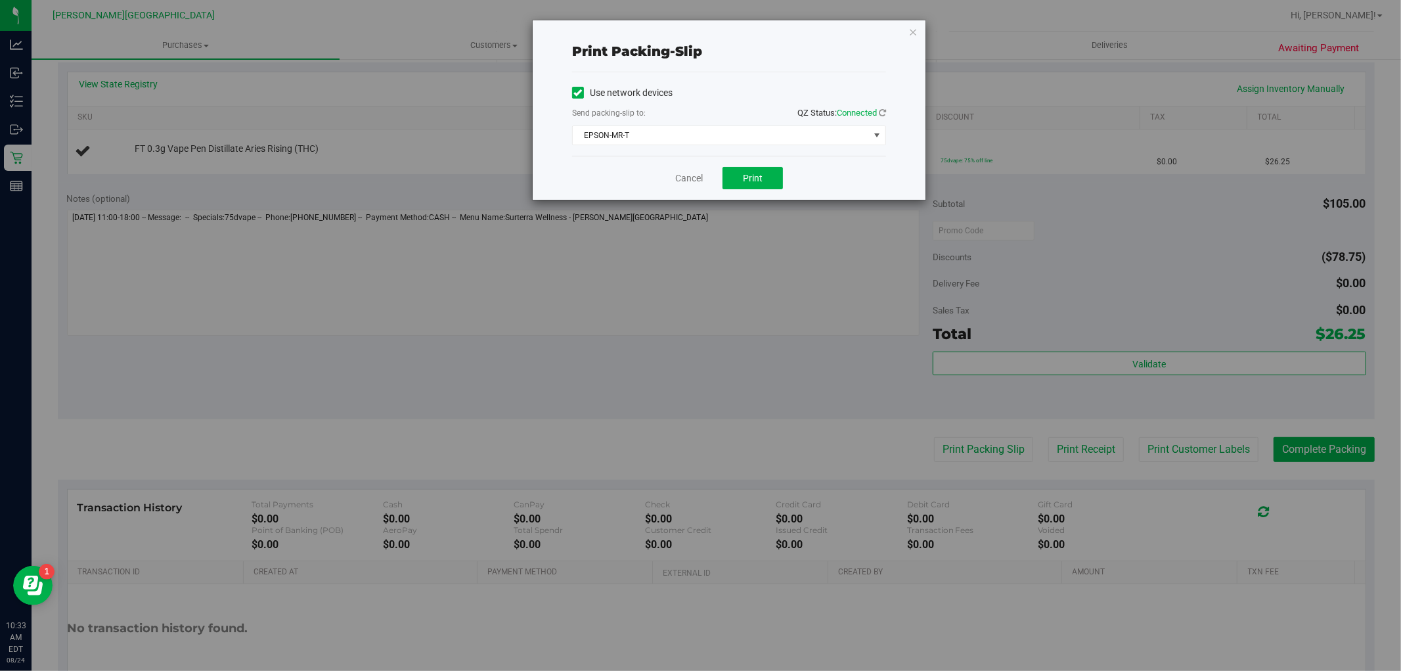
click at [741, 189] on div "Cancel Print" at bounding box center [729, 178] width 314 height 44
click at [754, 178] on span "Print" at bounding box center [753, 178] width 20 height 11
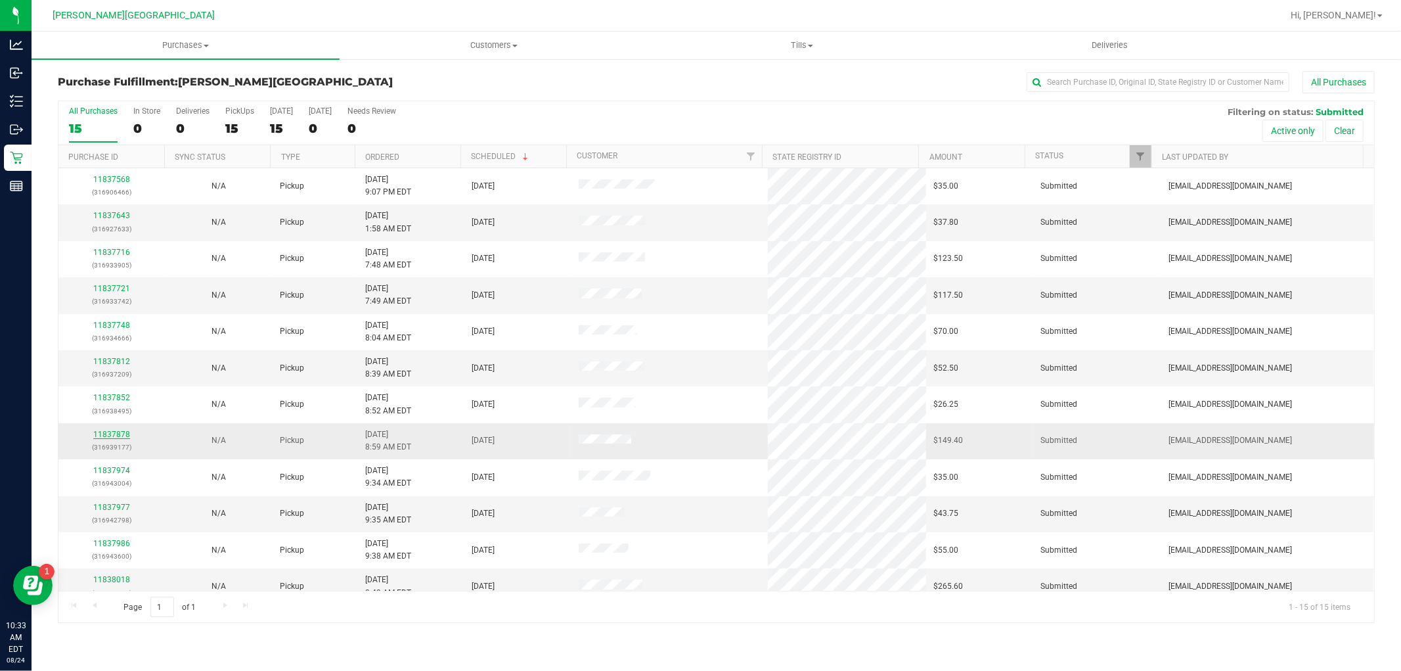
click at [102, 434] on link "11837878" at bounding box center [111, 434] width 37 height 9
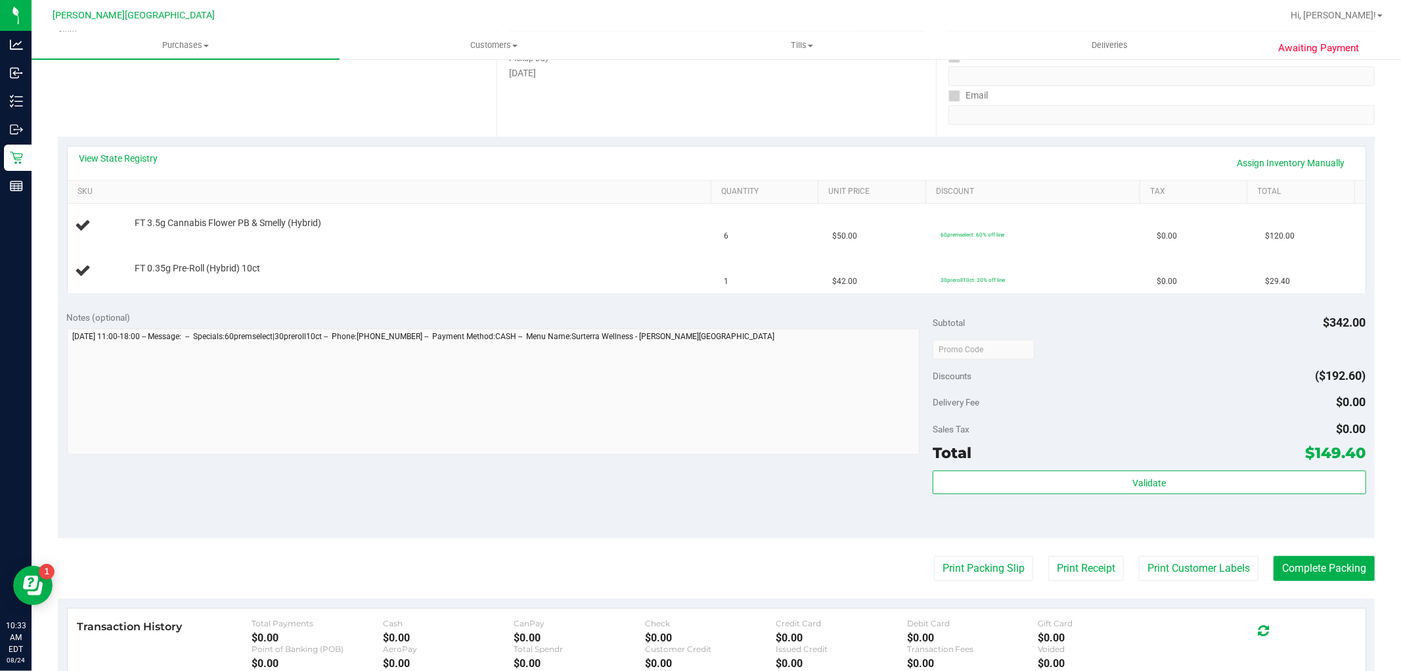
scroll to position [219, 0]
click at [986, 565] on button "Print Packing Slip" at bounding box center [983, 567] width 99 height 25
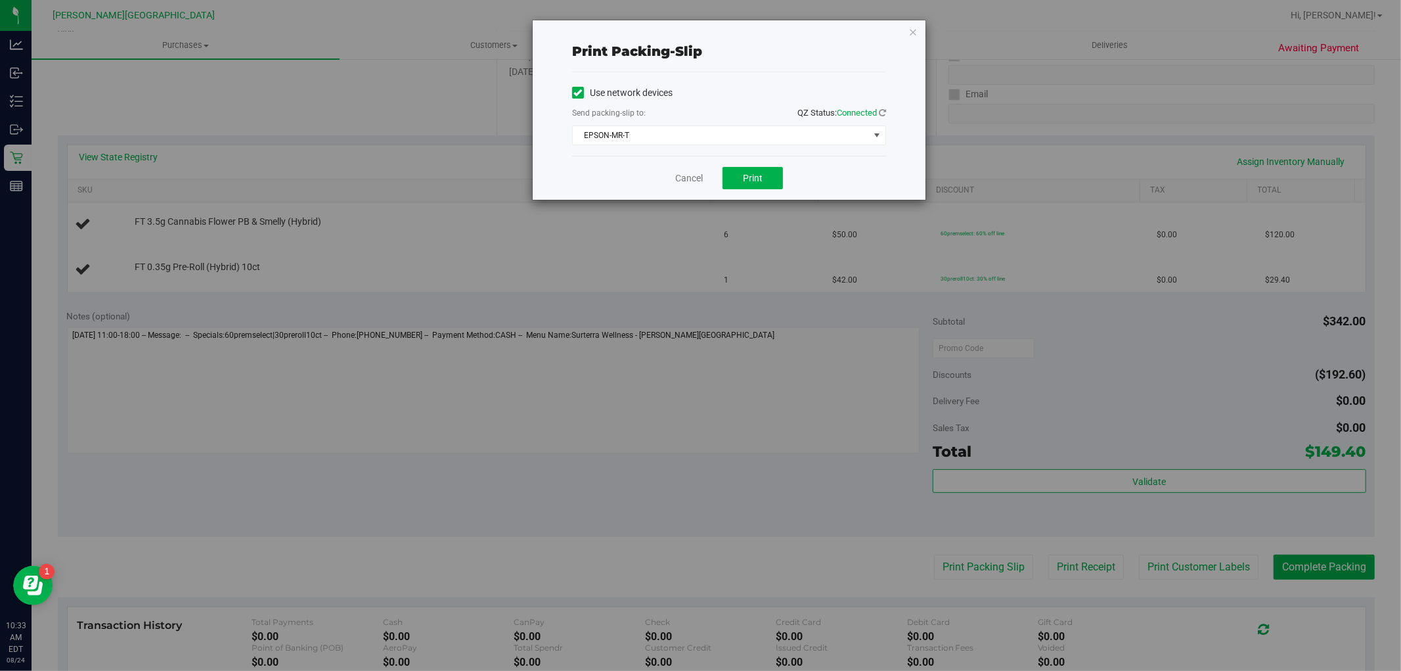
click at [784, 184] on div "Cancel Print" at bounding box center [729, 178] width 314 height 44
click at [763, 185] on button "Print" at bounding box center [753, 178] width 60 height 22
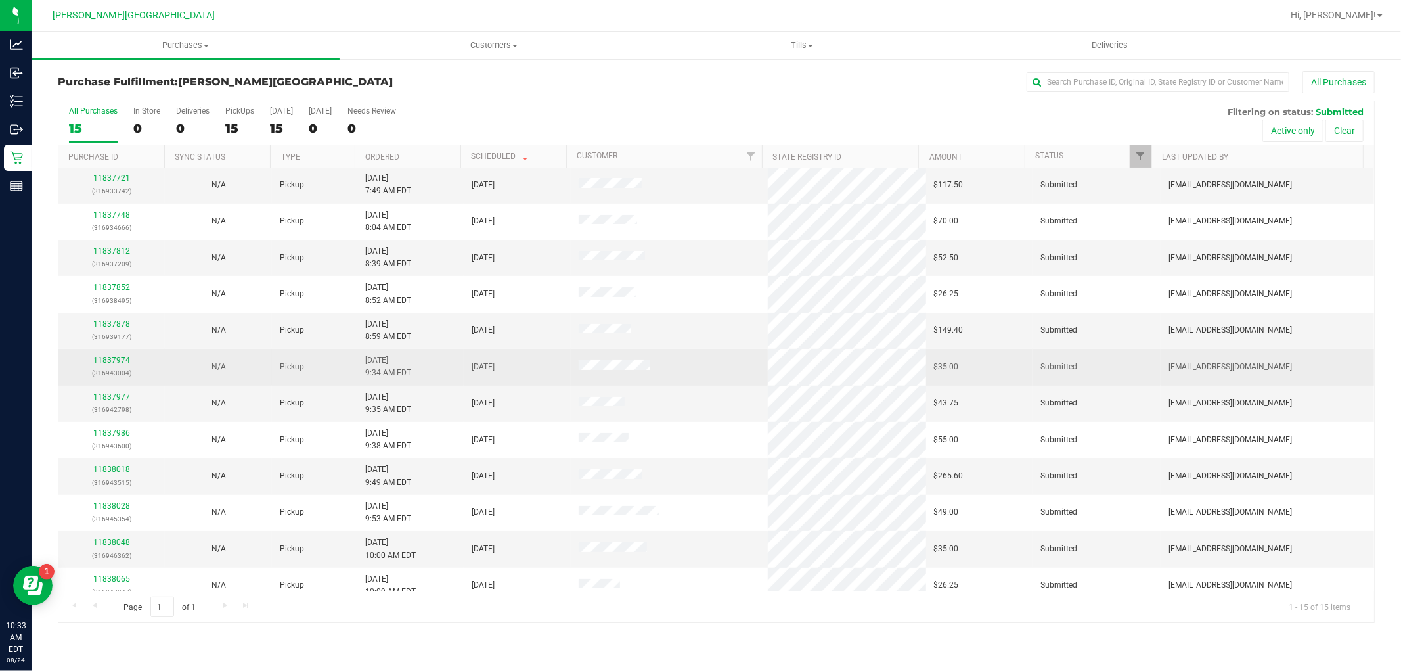
scroll to position [123, 0]
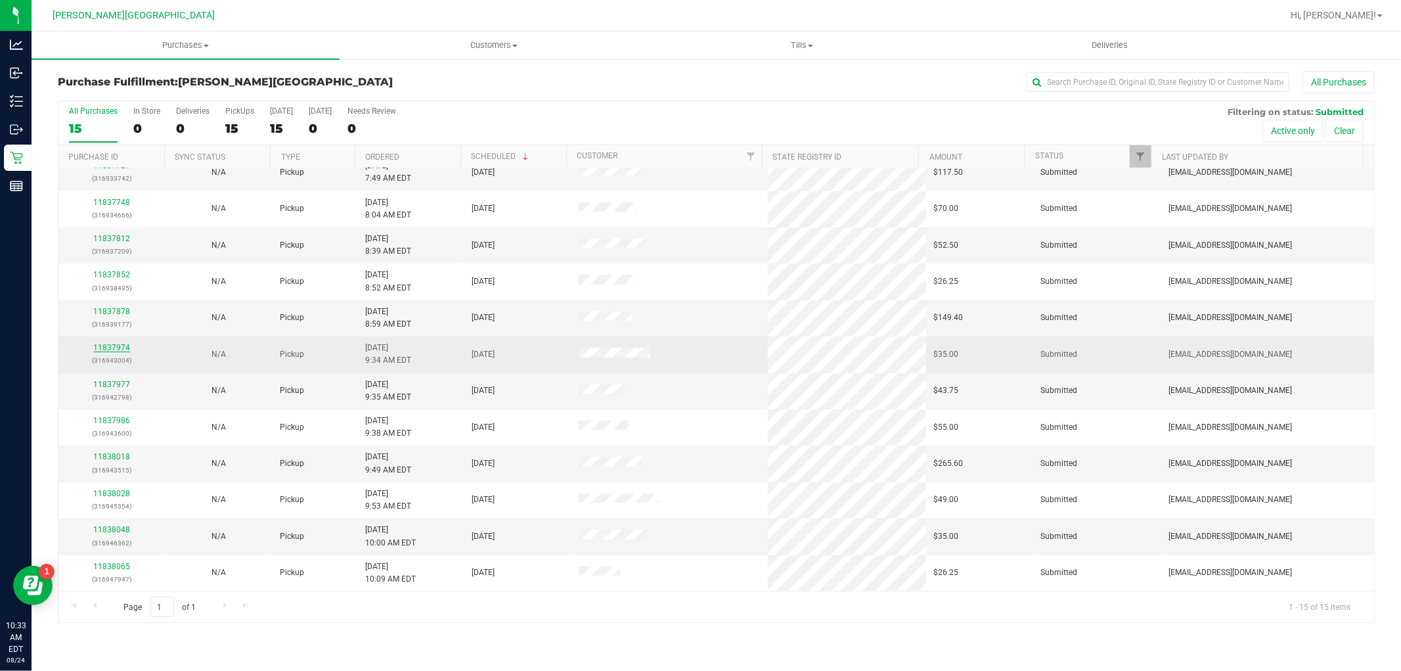
click at [99, 352] on link "11837974" at bounding box center [111, 347] width 37 height 9
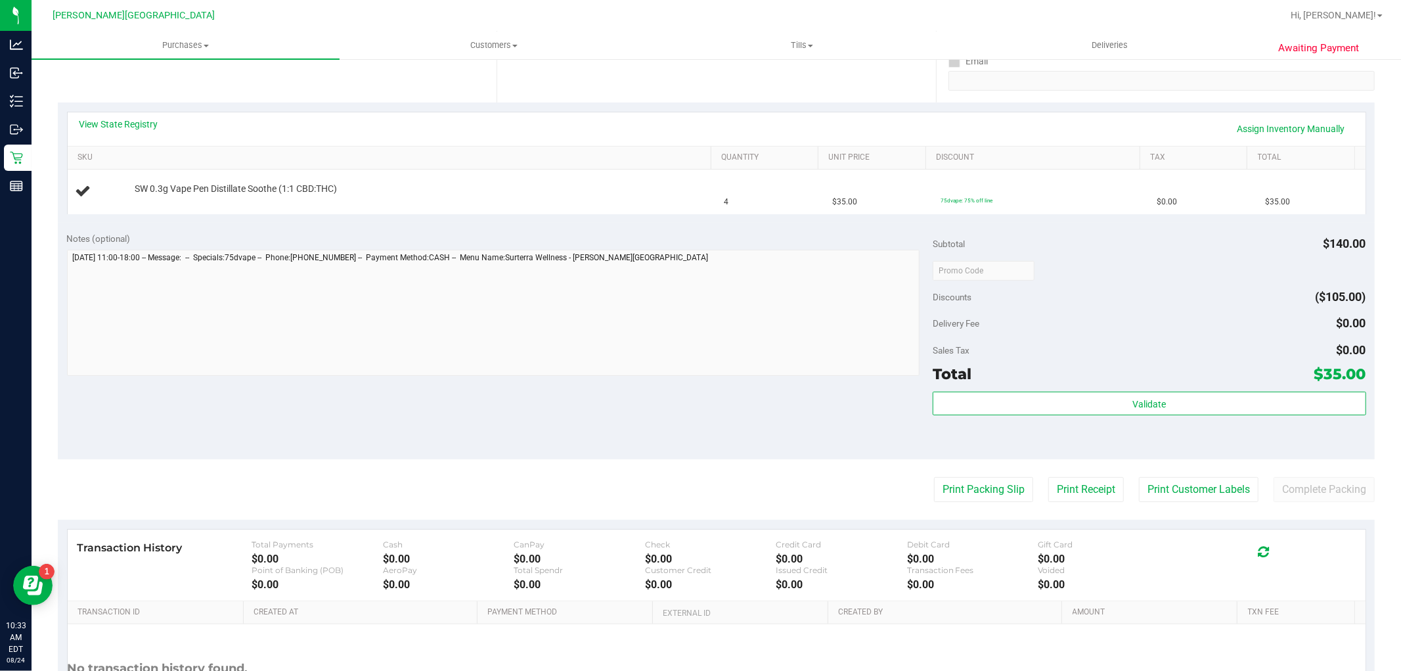
scroll to position [292, 0]
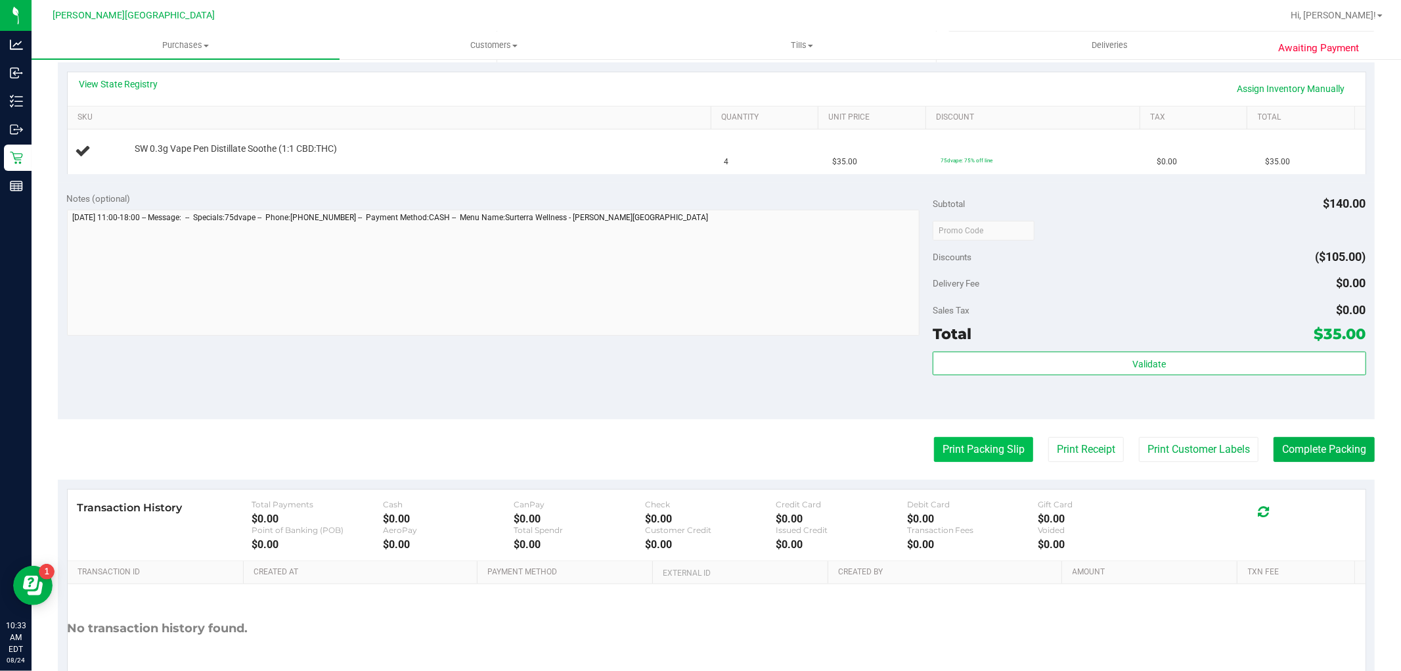
click at [959, 455] on button "Print Packing Slip" at bounding box center [983, 449] width 99 height 25
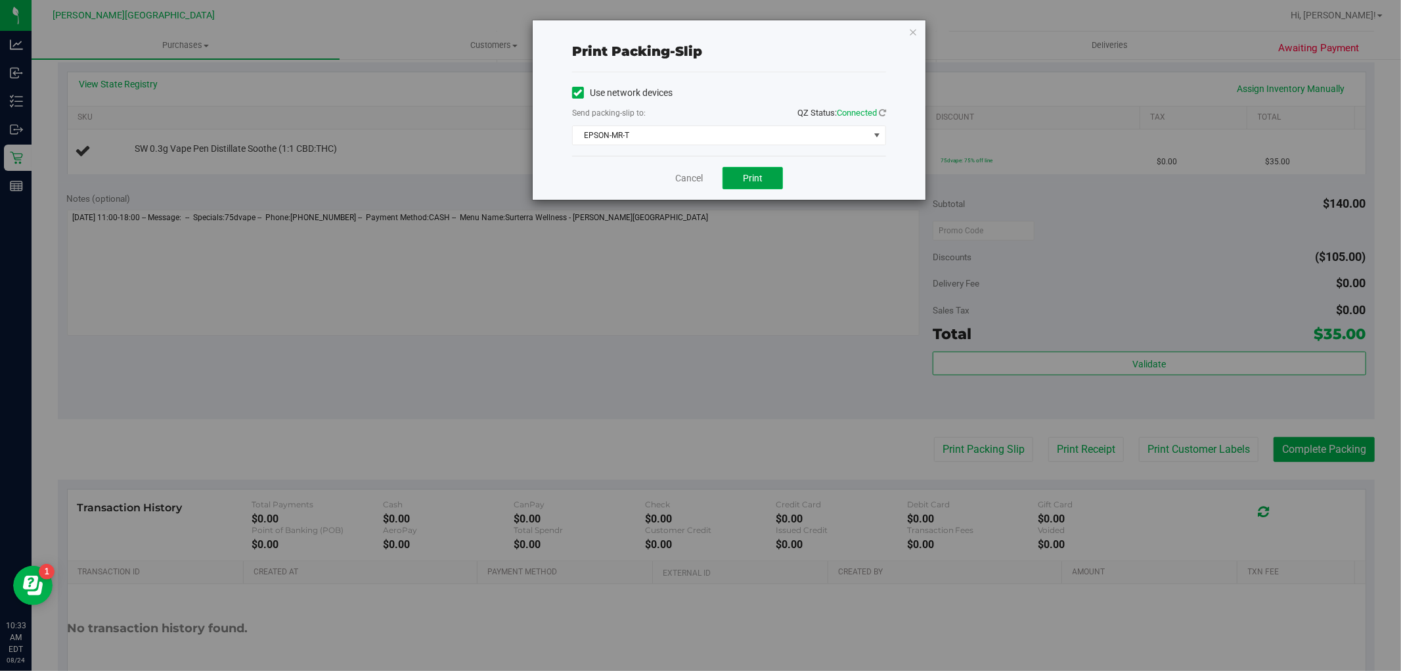
click at [747, 169] on button "Print" at bounding box center [753, 178] width 60 height 22
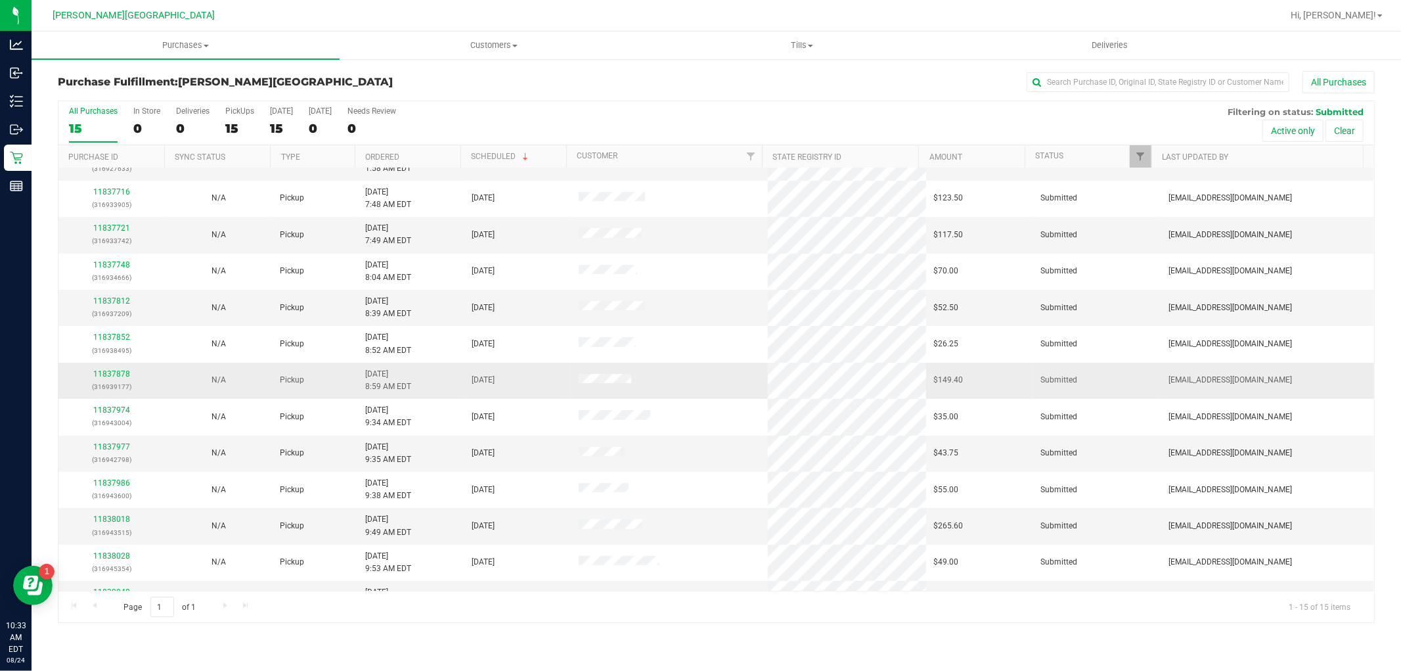
scroll to position [123, 0]
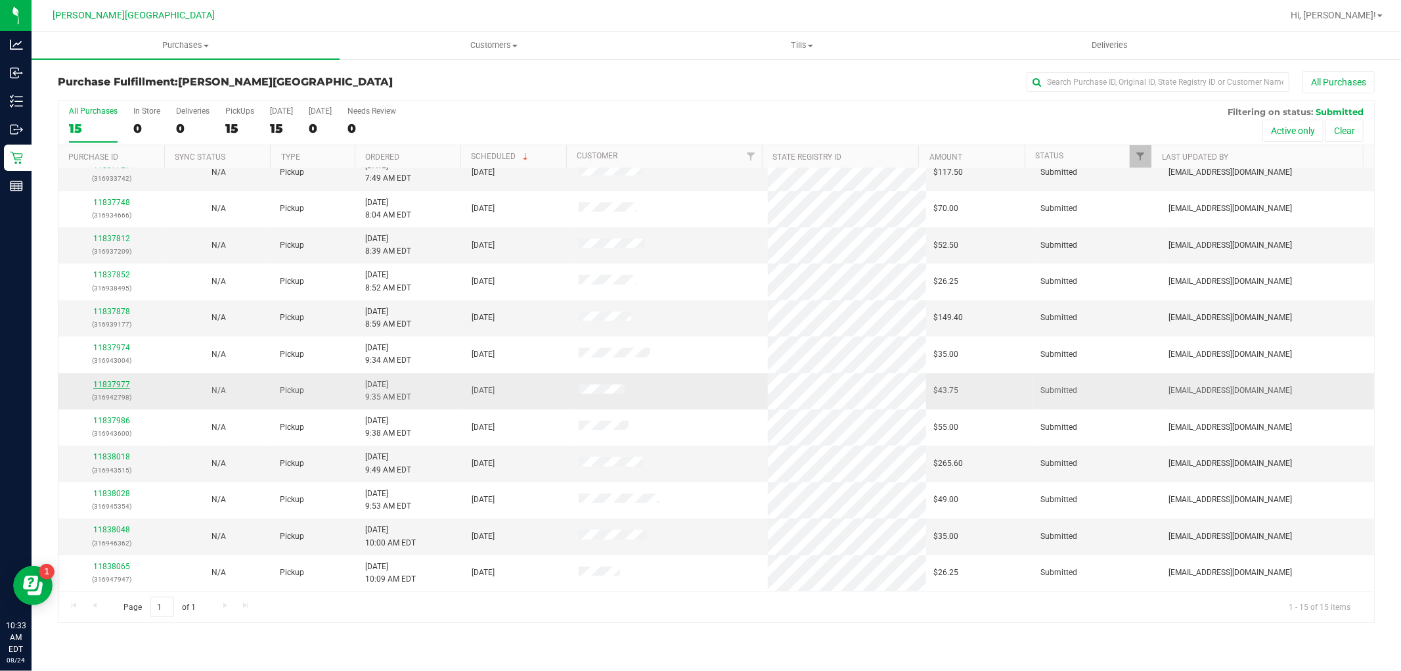
click at [108, 382] on link "11837977" at bounding box center [111, 384] width 37 height 9
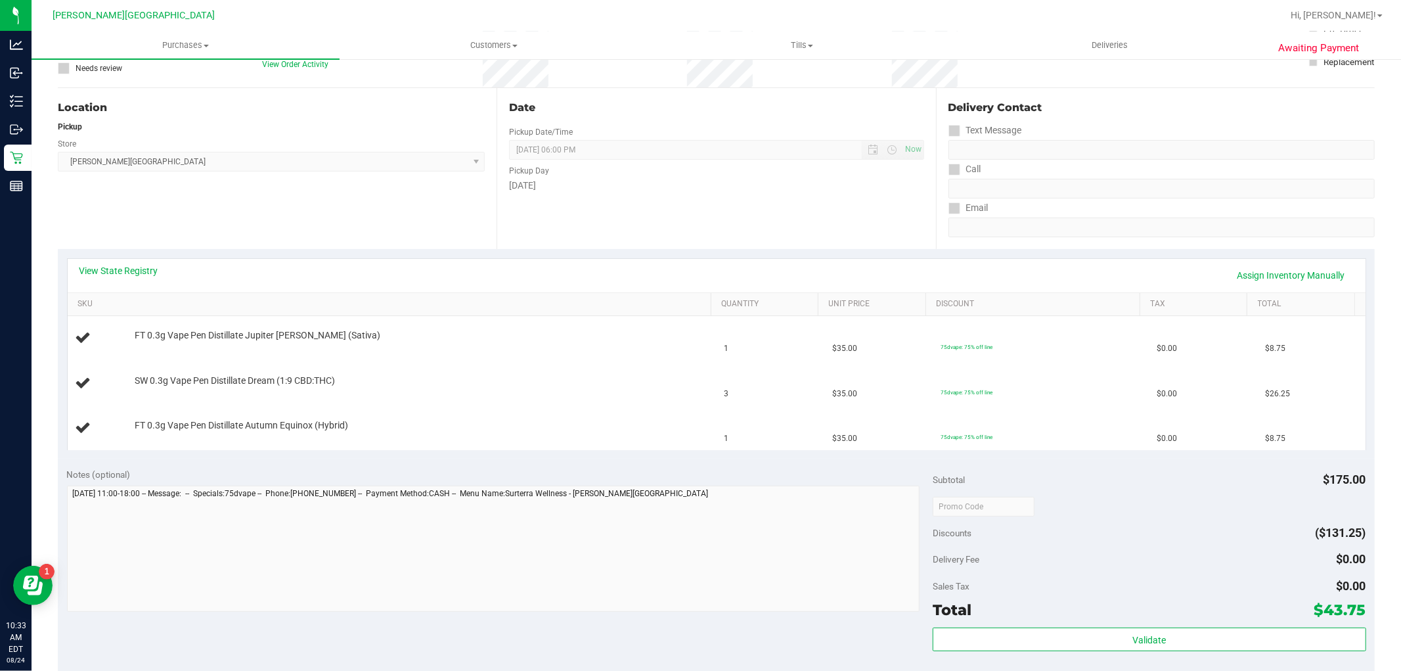
scroll to position [219, 0]
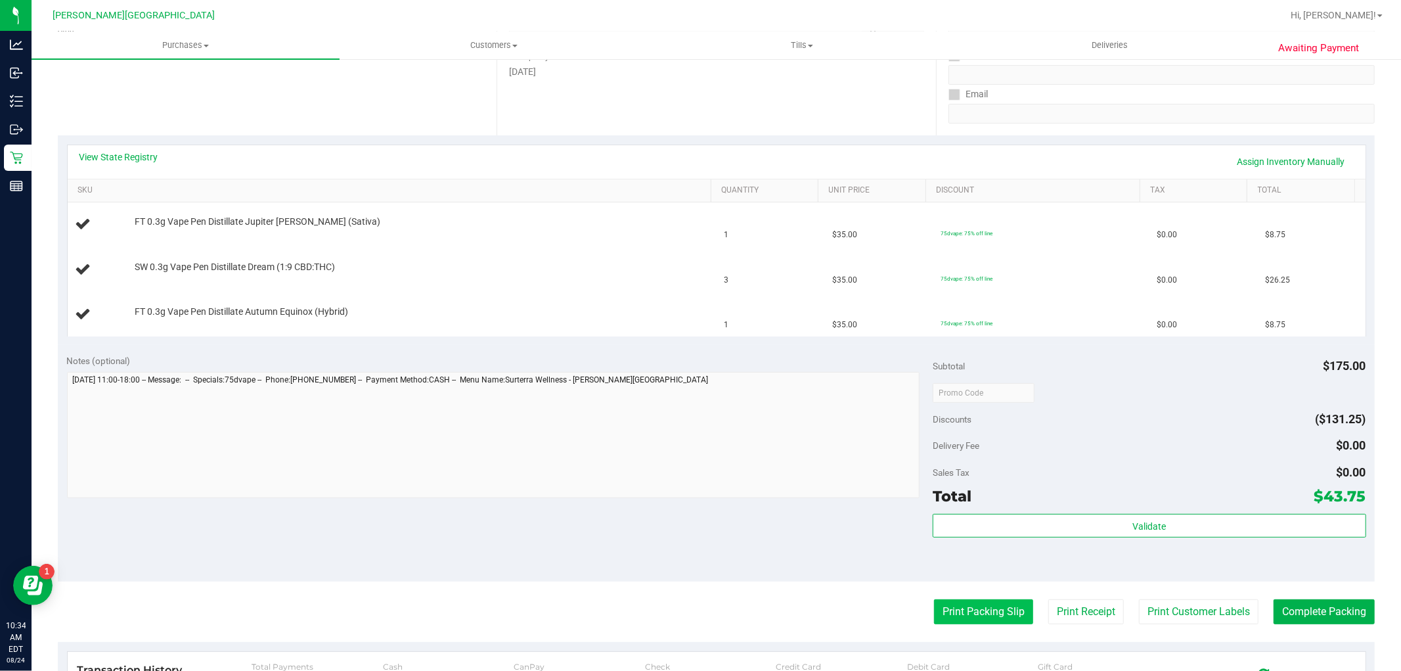
click at [963, 605] on button "Print Packing Slip" at bounding box center [983, 611] width 99 height 25
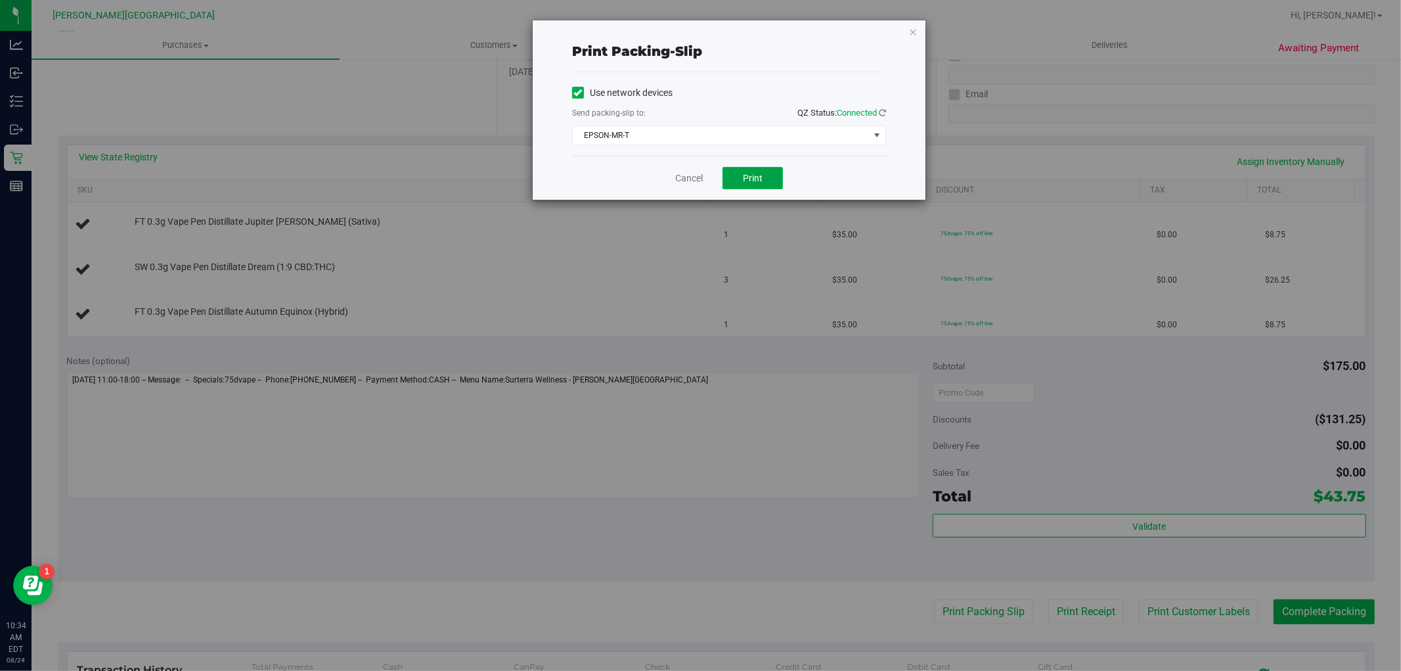
click at [737, 180] on button "Print" at bounding box center [753, 178] width 60 height 22
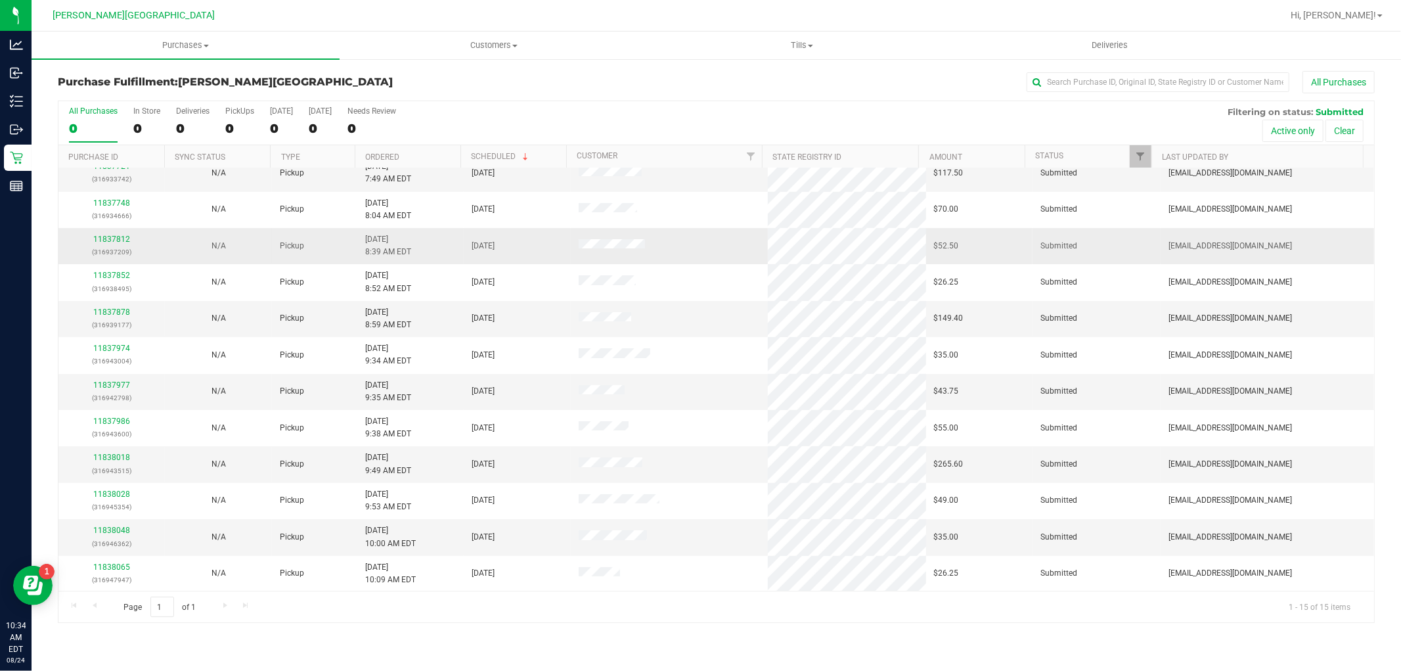
scroll to position [123, 0]
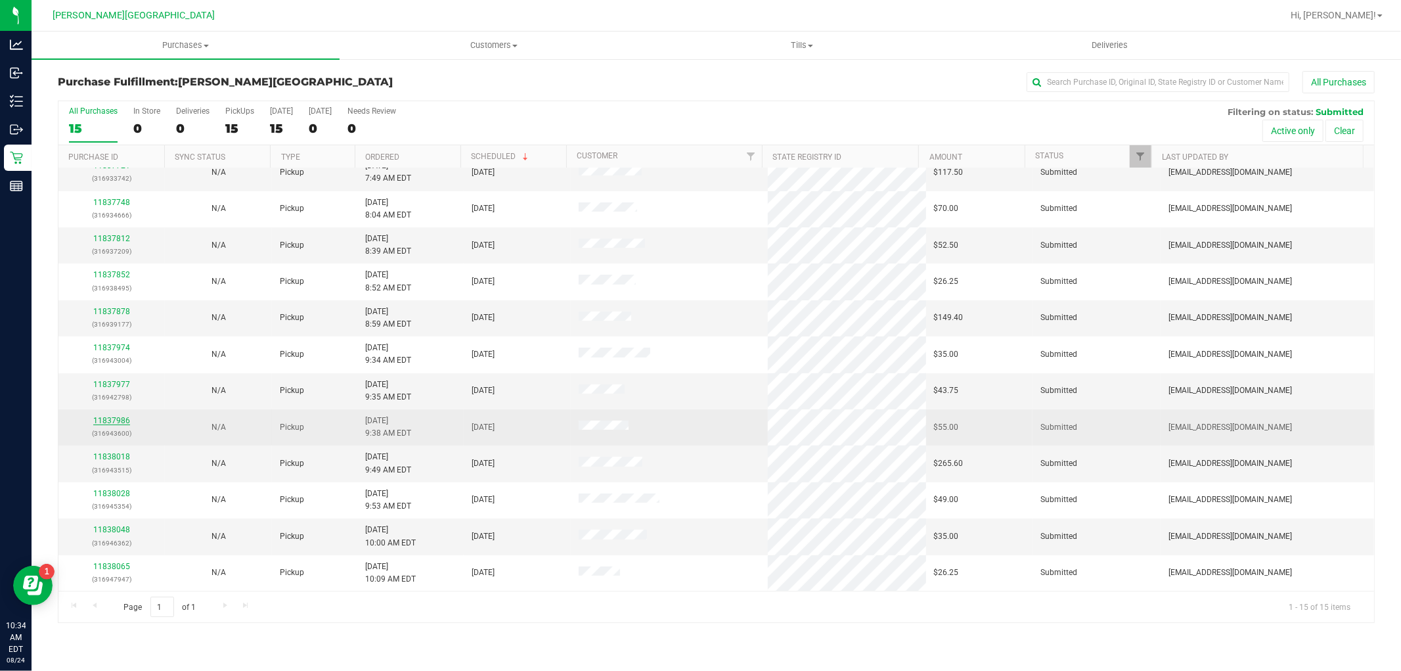
click at [122, 422] on link "11837986" at bounding box center [111, 420] width 37 height 9
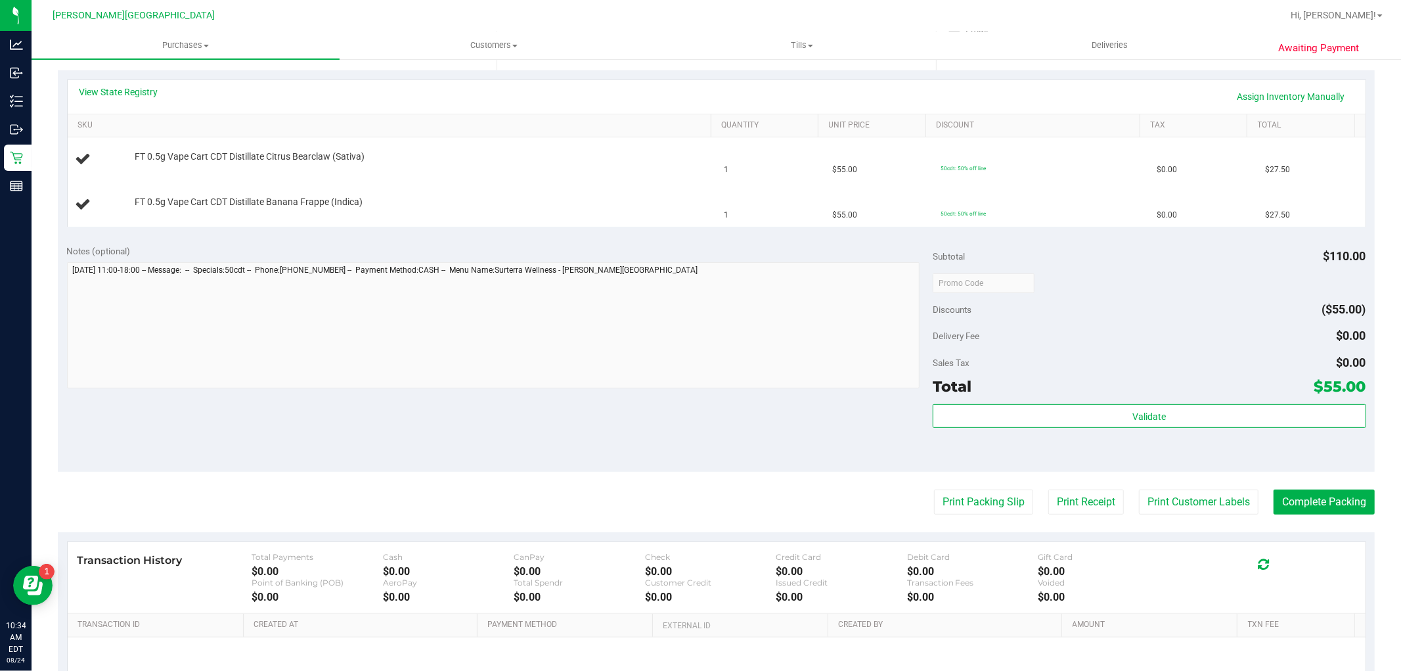
scroll to position [292, 0]
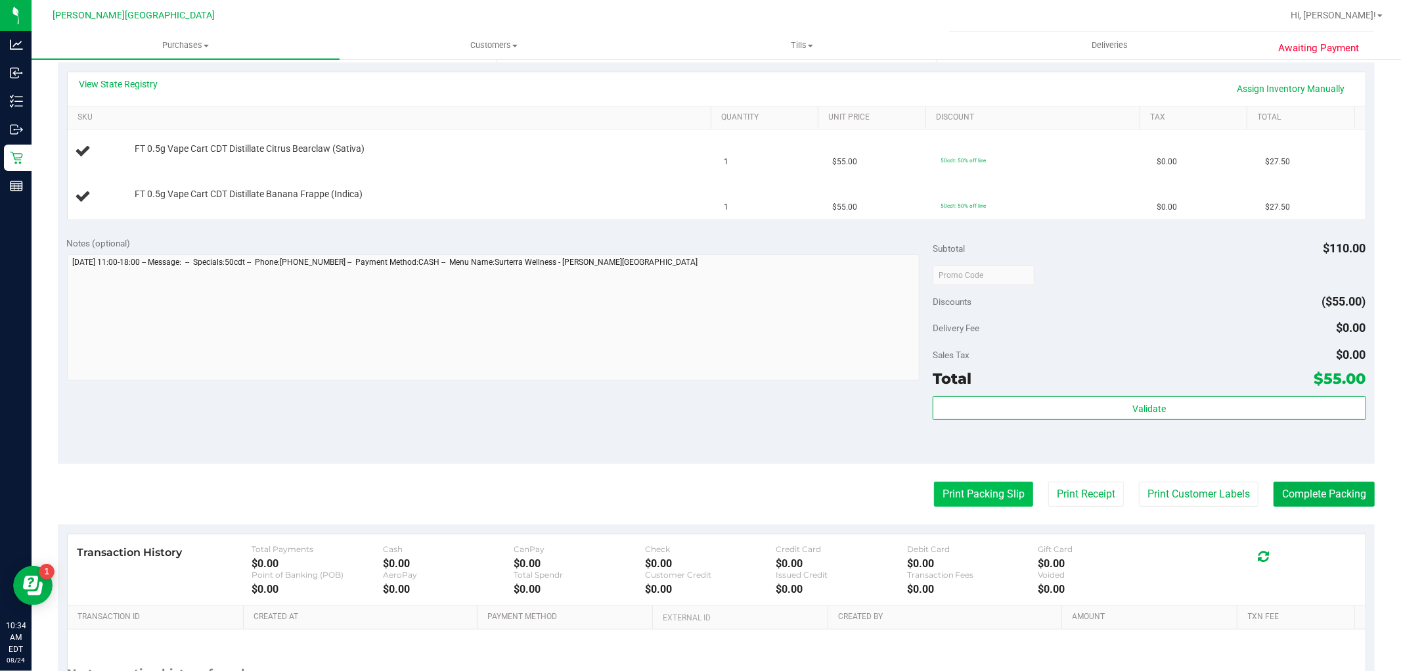
click at [988, 497] on button "Print Packing Slip" at bounding box center [983, 494] width 99 height 25
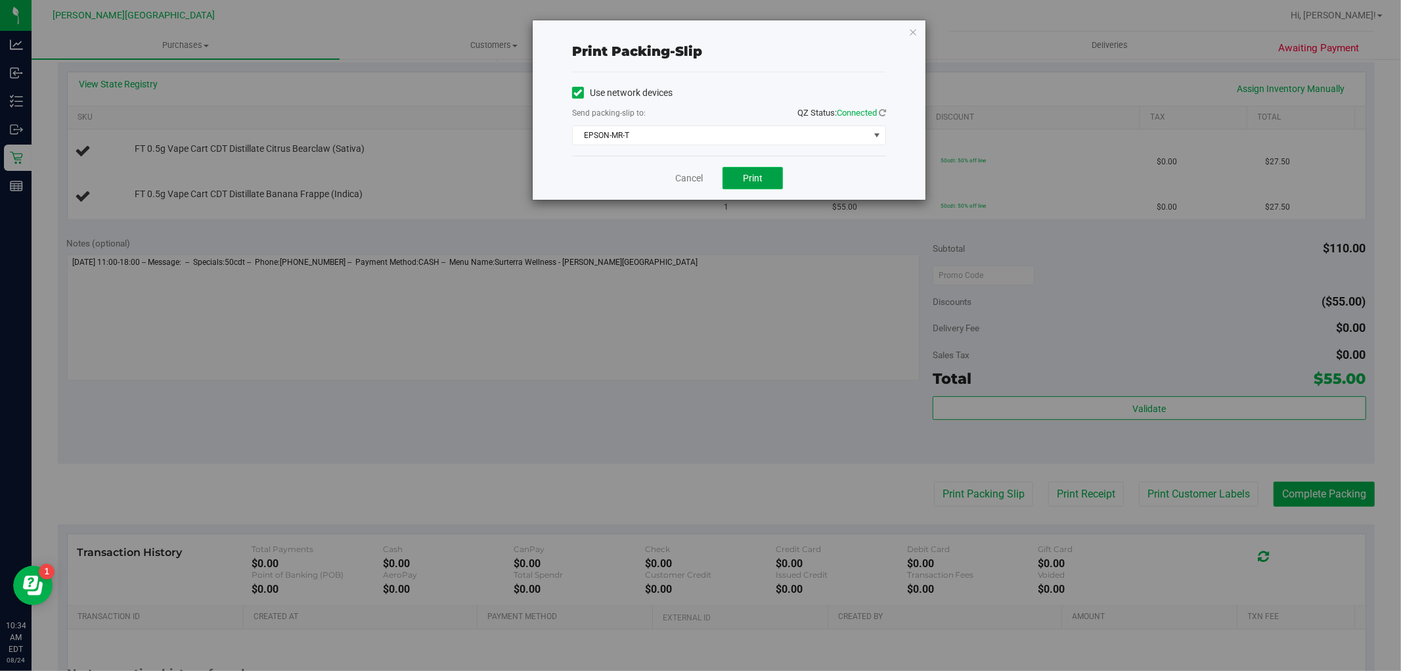
click at [782, 175] on button "Print" at bounding box center [753, 178] width 60 height 22
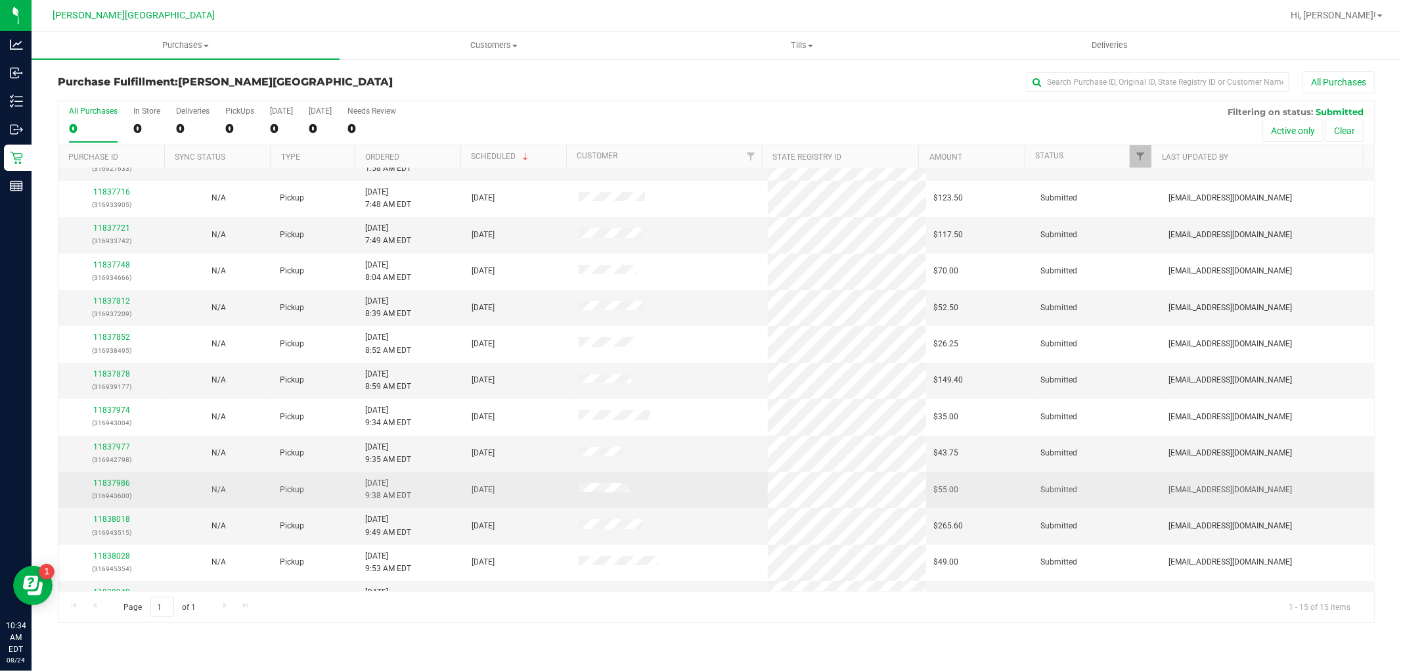
scroll to position [123, 0]
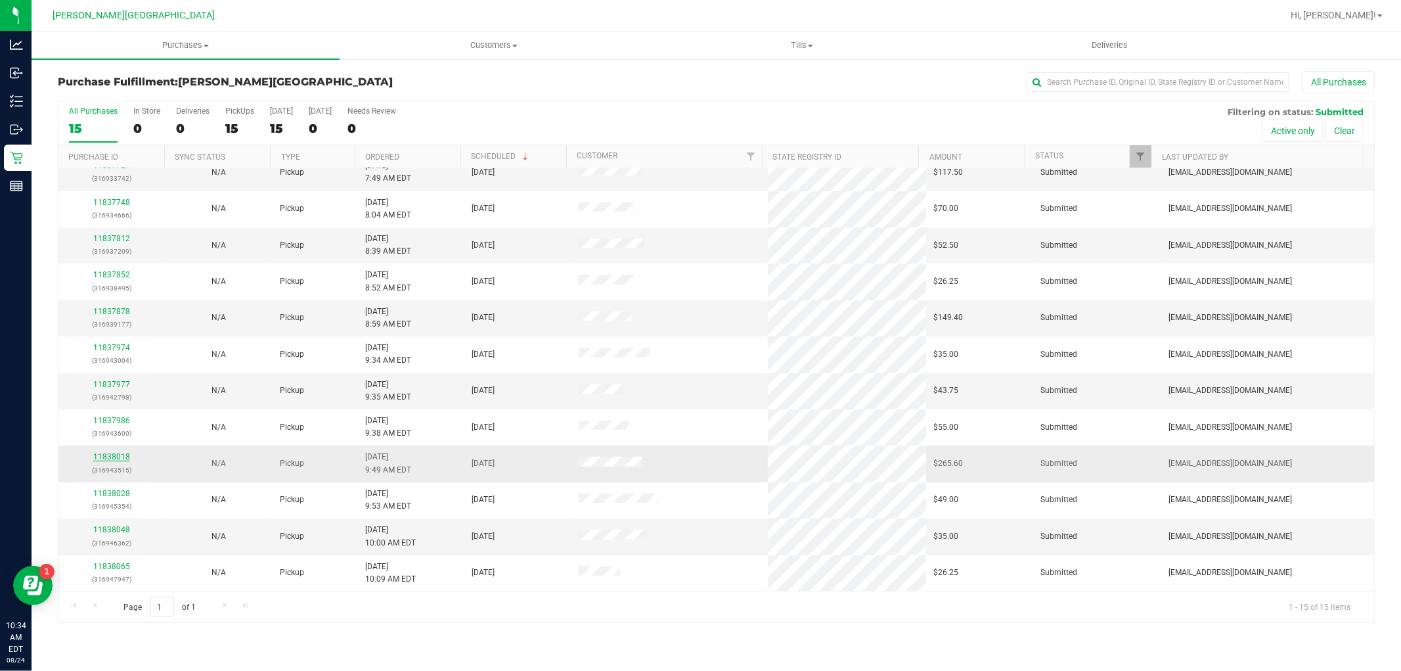
click at [114, 460] on link "11838018" at bounding box center [111, 456] width 37 height 9
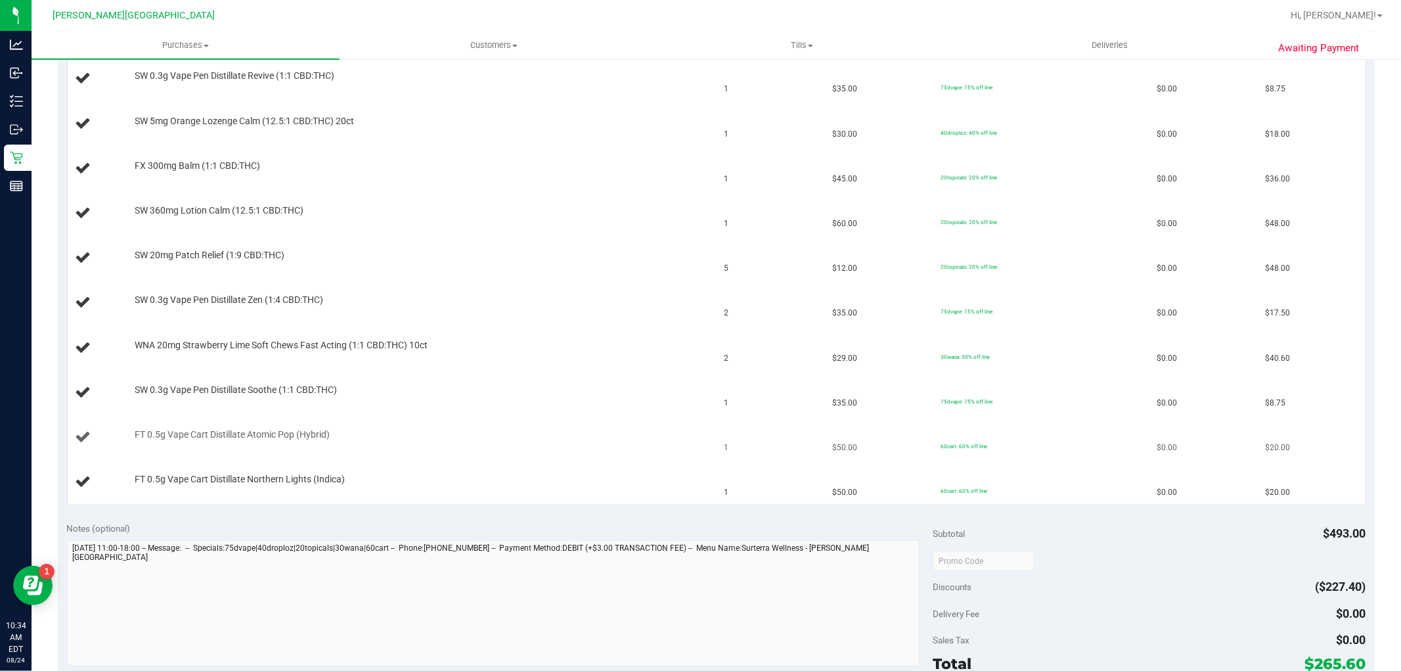
scroll to position [583, 0]
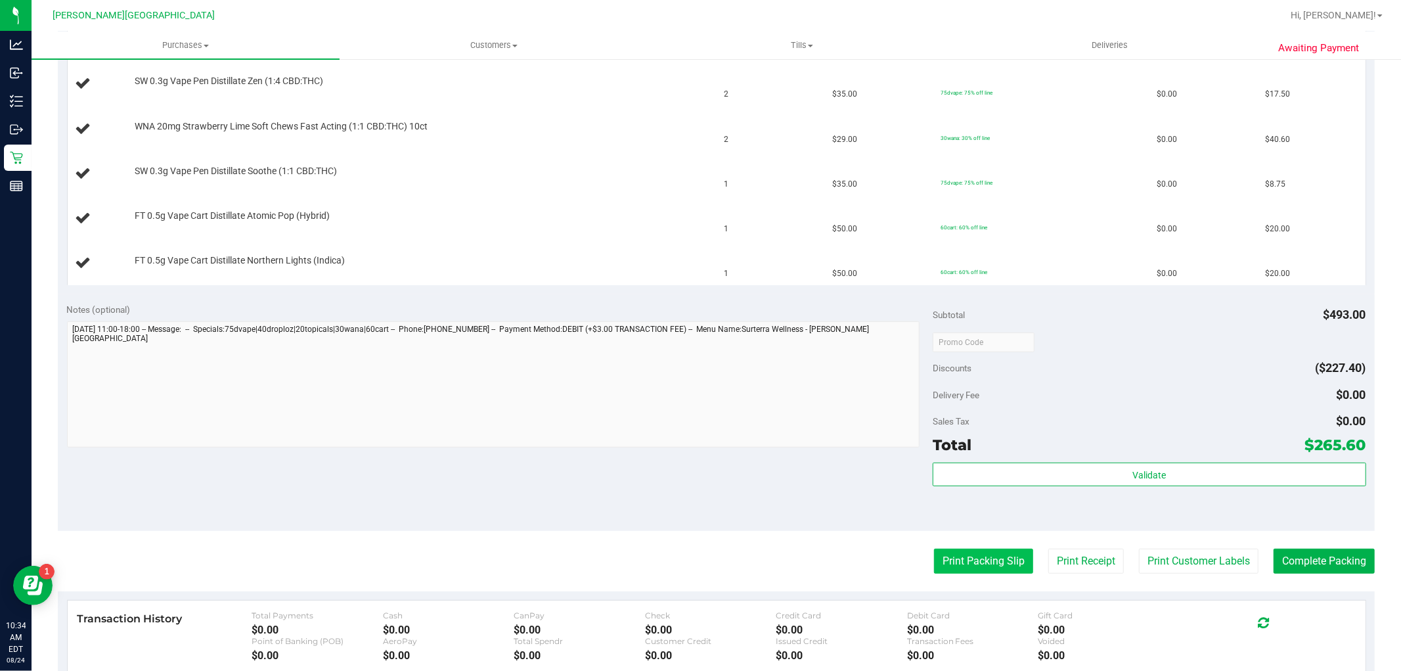
click at [967, 554] on button "Print Packing Slip" at bounding box center [983, 561] width 99 height 25
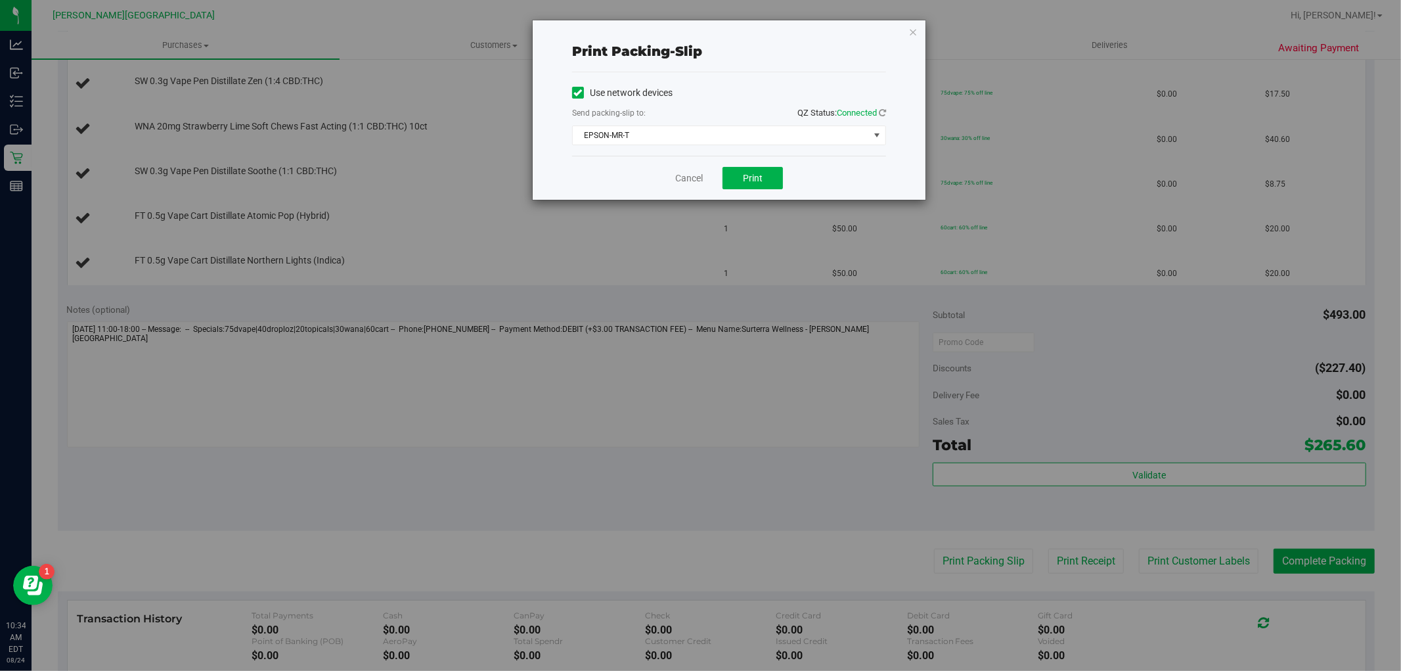
click at [762, 164] on div "Cancel Print" at bounding box center [729, 178] width 314 height 44
click at [756, 175] on span "Print" at bounding box center [753, 178] width 20 height 11
drag, startPoint x: 756, startPoint y: 174, endPoint x: 771, endPoint y: 135, distance: 42.2
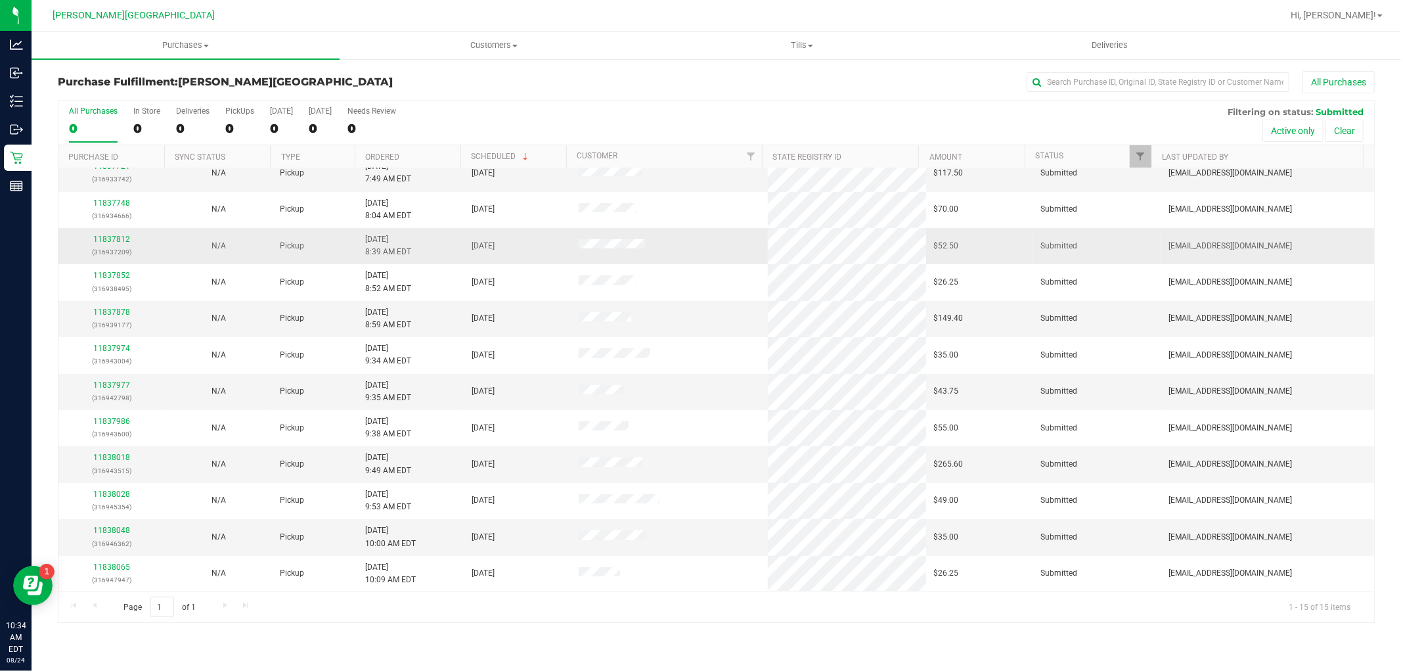
scroll to position [123, 0]
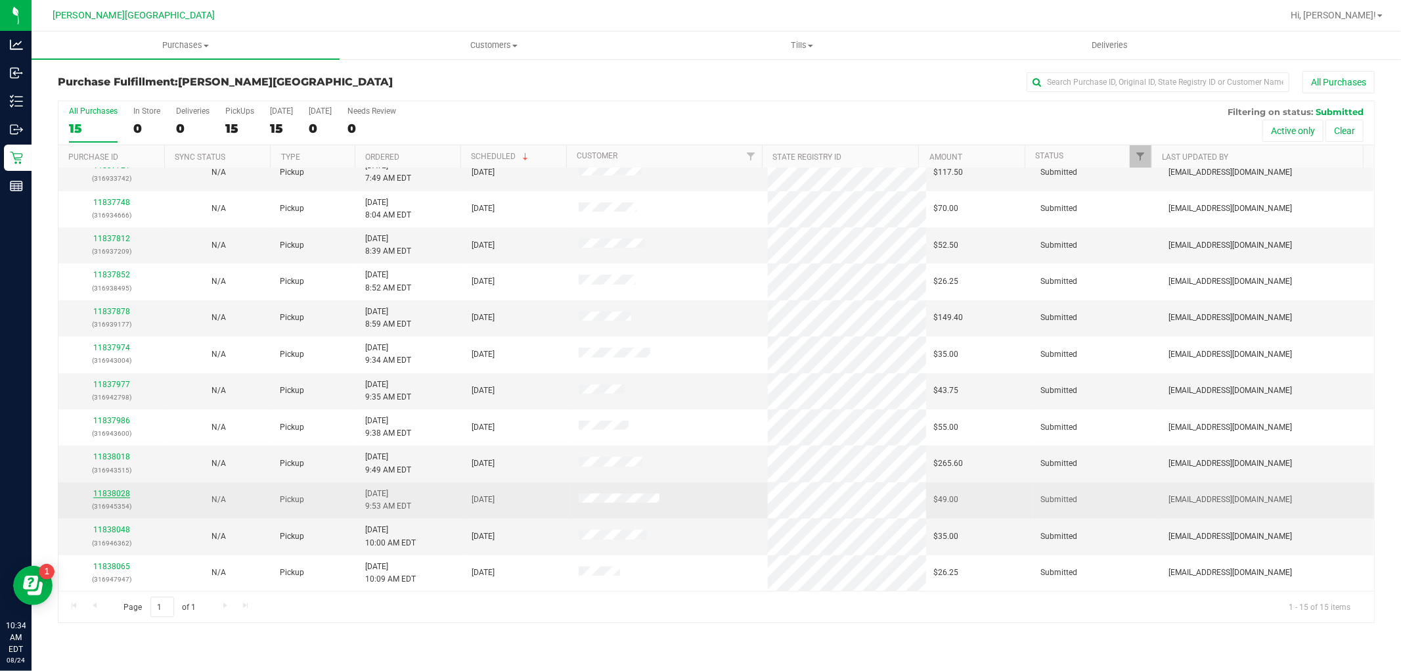
click at [112, 489] on link "11838028" at bounding box center [111, 493] width 37 height 9
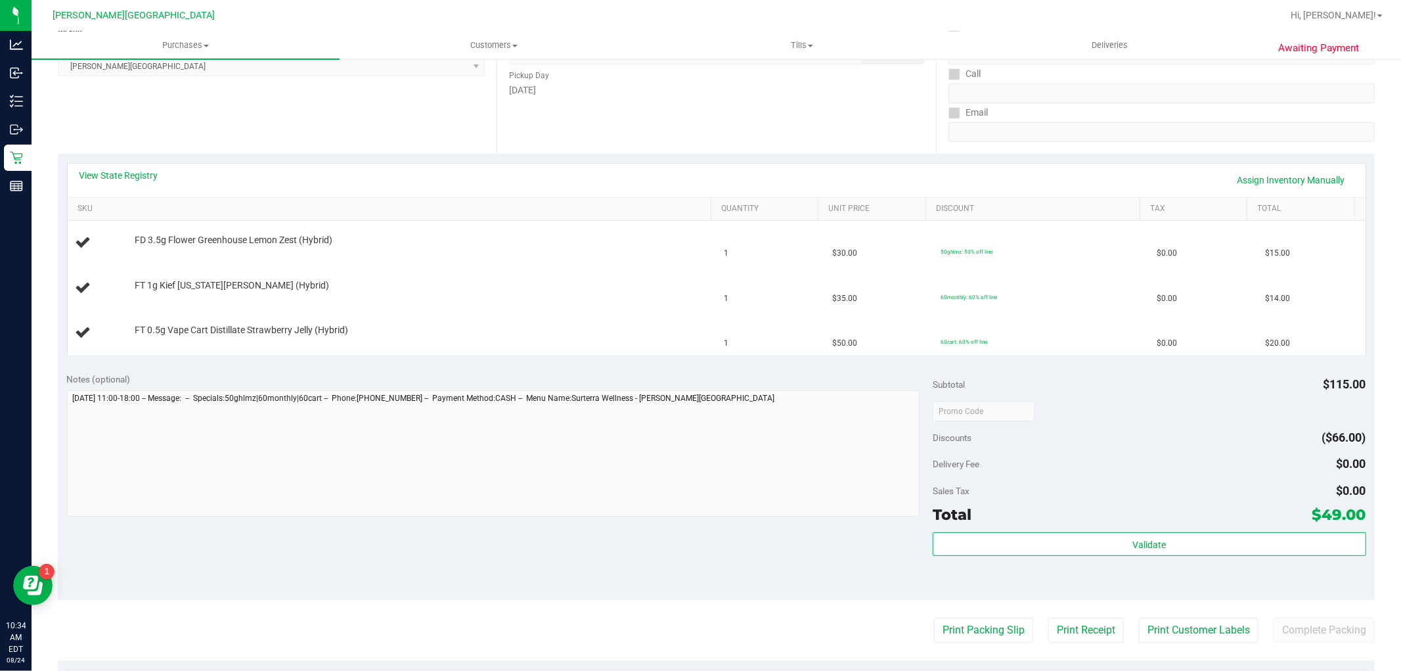
scroll to position [292, 0]
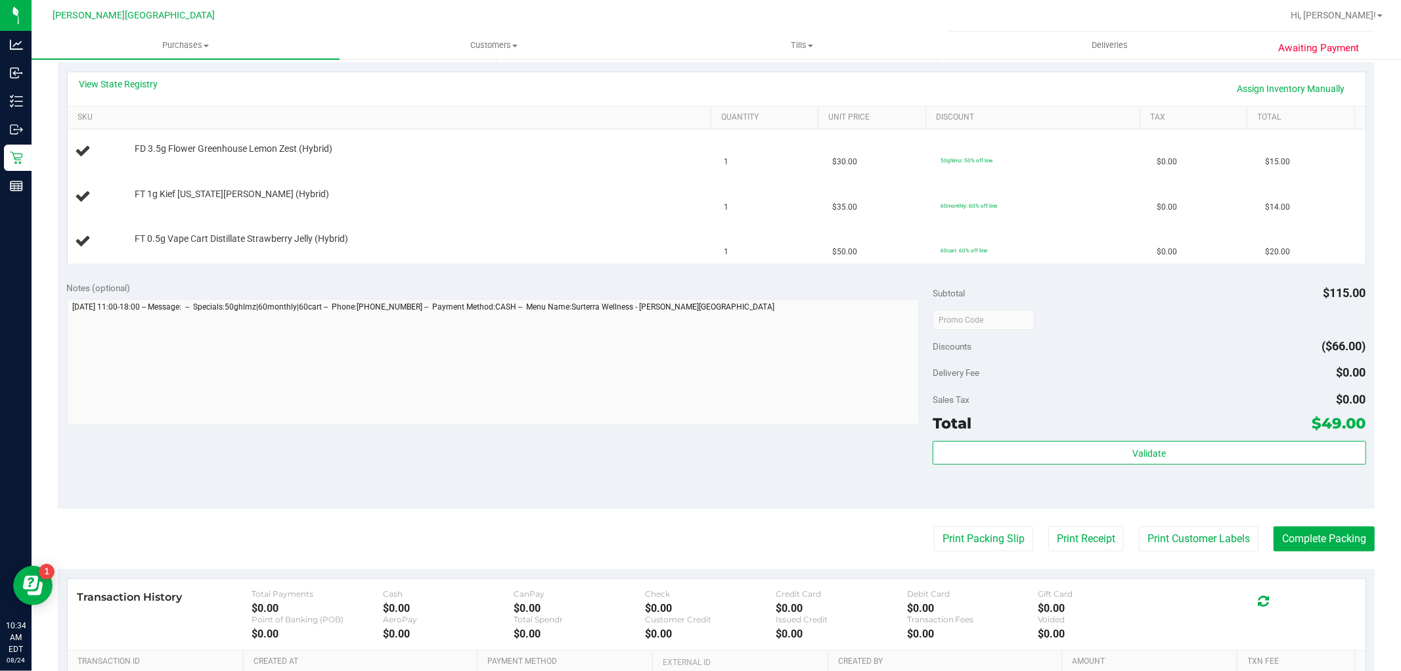
click at [949, 557] on purchase-details "Back Edit Purchase Cancel Purchase View Profile # 11838028 BioTrack ID: - Submi…" at bounding box center [716, 296] width 1317 height 1035
click at [949, 555] on purchase-details "Back Edit Purchase Cancel Purchase View Profile # 11838028 BioTrack ID: - Submi…" at bounding box center [716, 296] width 1317 height 1035
click at [943, 542] on button "Print Packing Slip" at bounding box center [983, 538] width 99 height 25
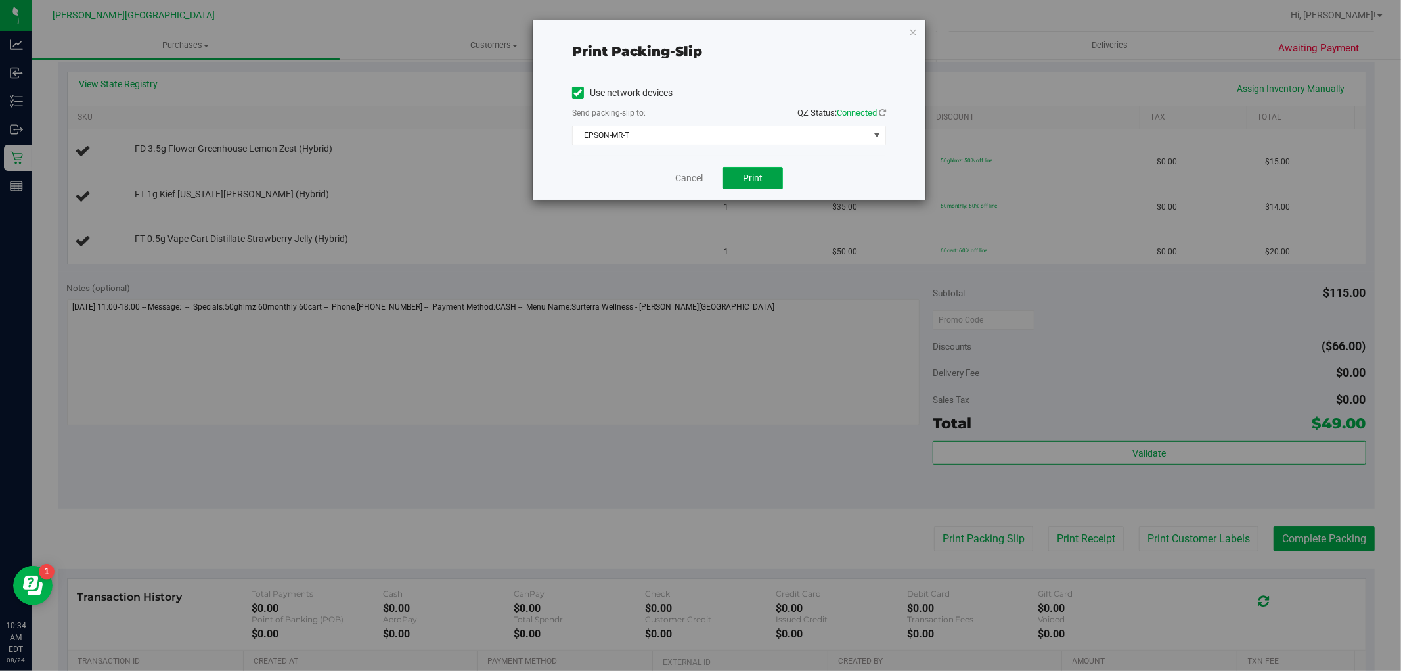
click at [747, 175] on span "Print" at bounding box center [753, 178] width 20 height 11
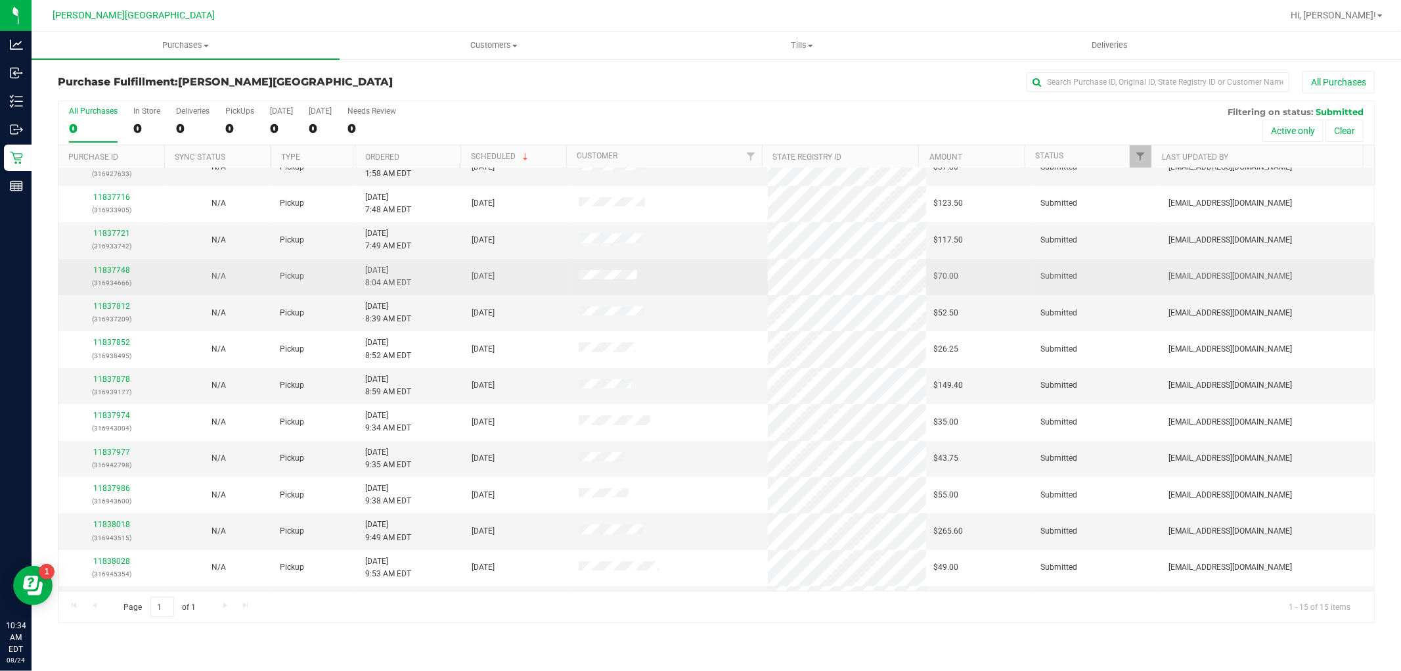
scroll to position [123, 0]
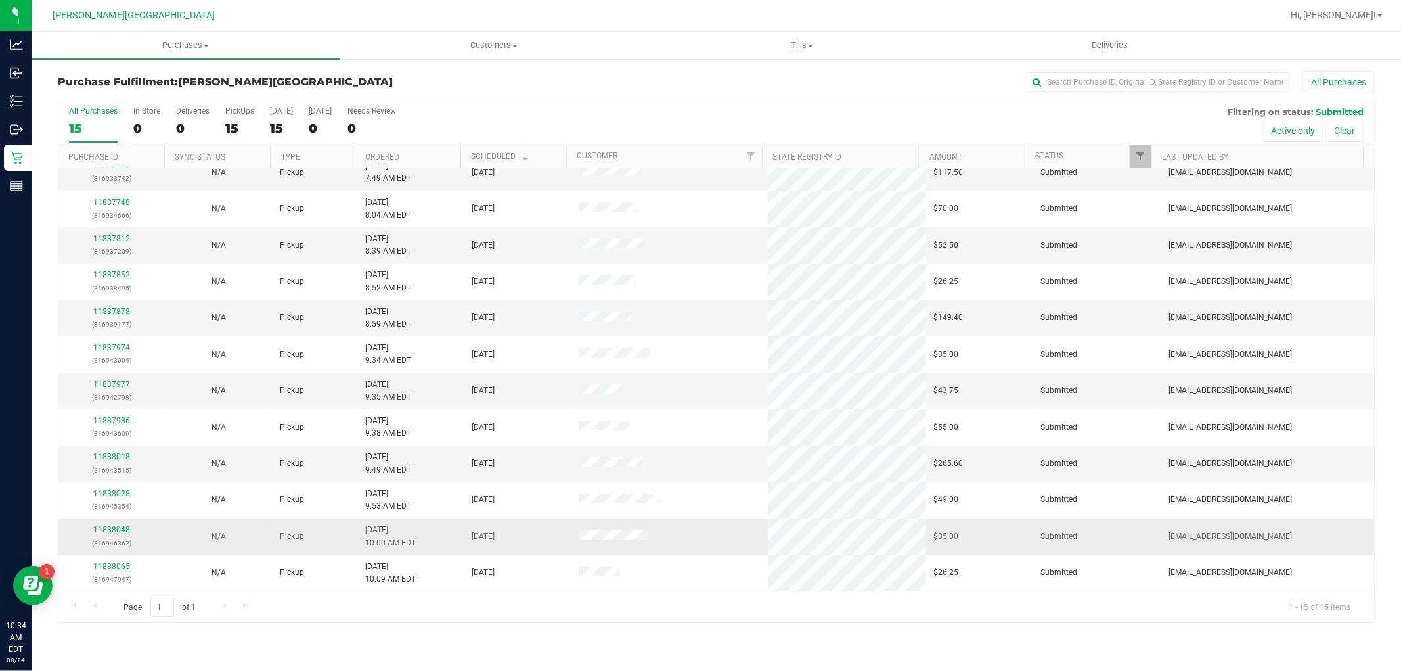
click at [103, 540] on p "(316946362)" at bounding box center [111, 543] width 91 height 12
click at [104, 535] on div "11838048 (316946362)" at bounding box center [111, 536] width 91 height 25
click at [106, 528] on link "11838048" at bounding box center [111, 529] width 37 height 9
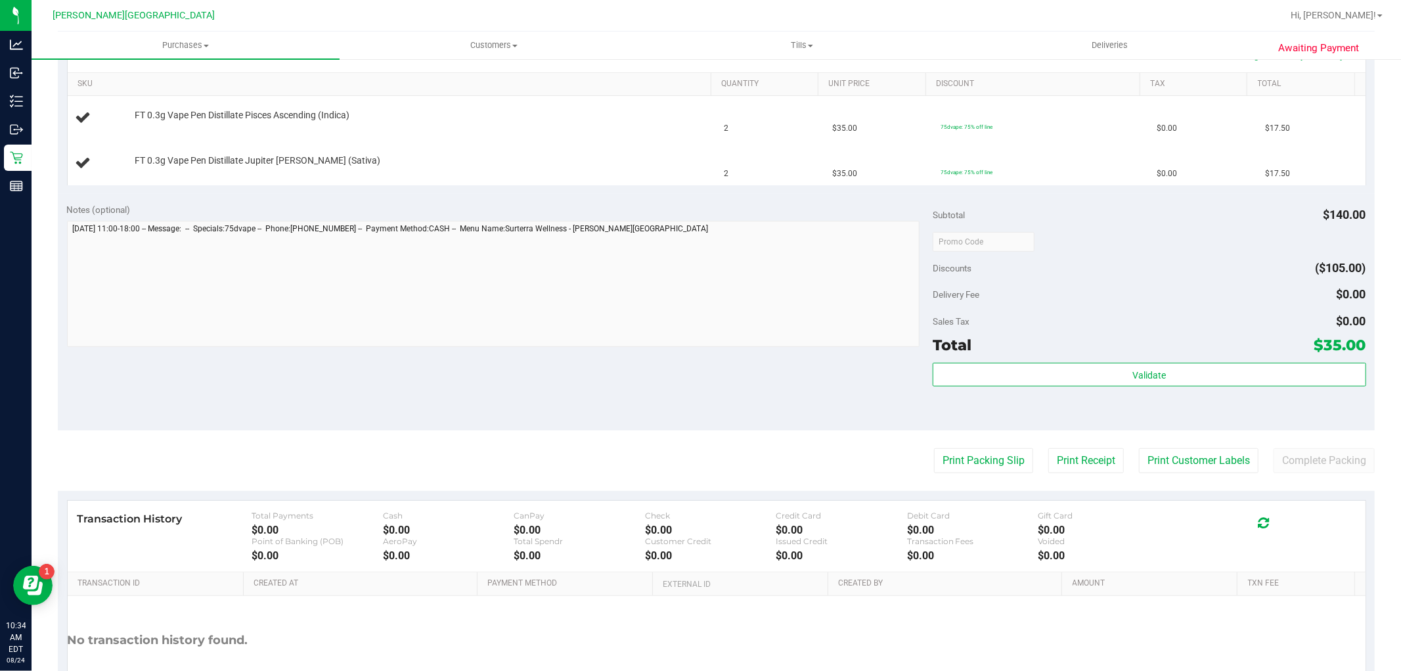
scroll to position [365, 0]
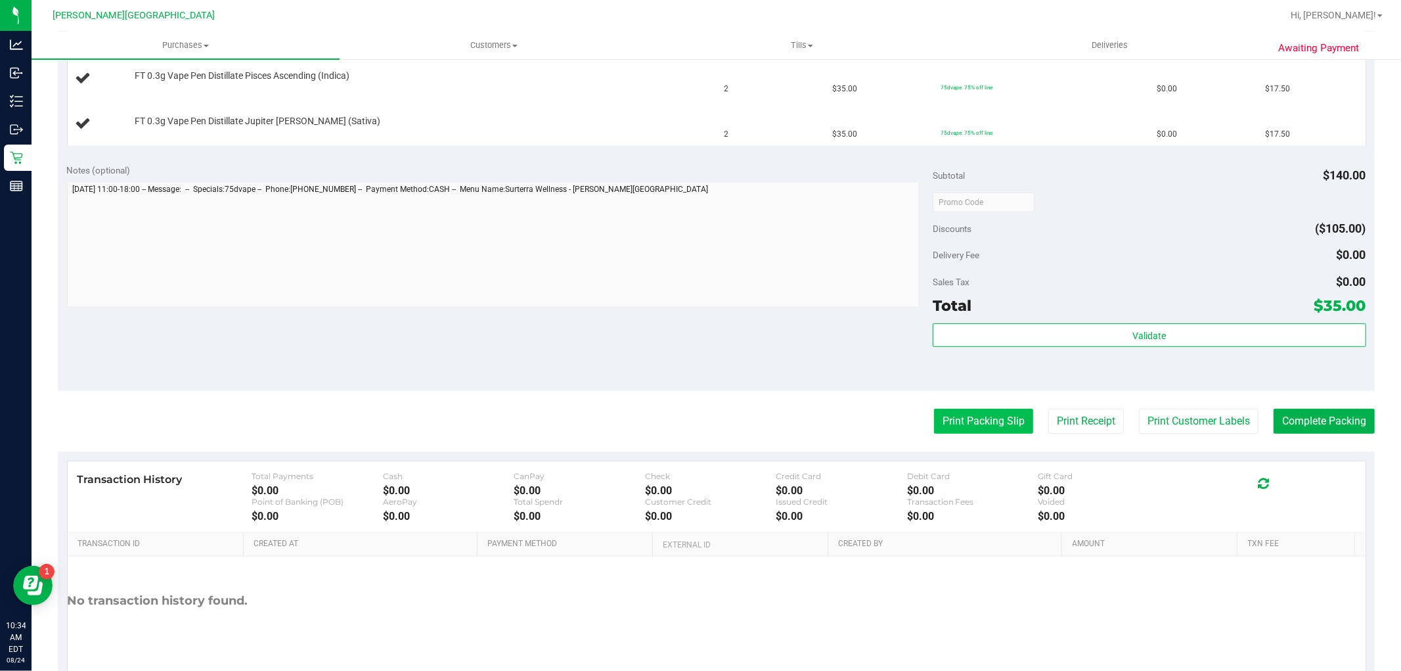
click at [968, 415] on button "Print Packing Slip" at bounding box center [983, 421] width 99 height 25
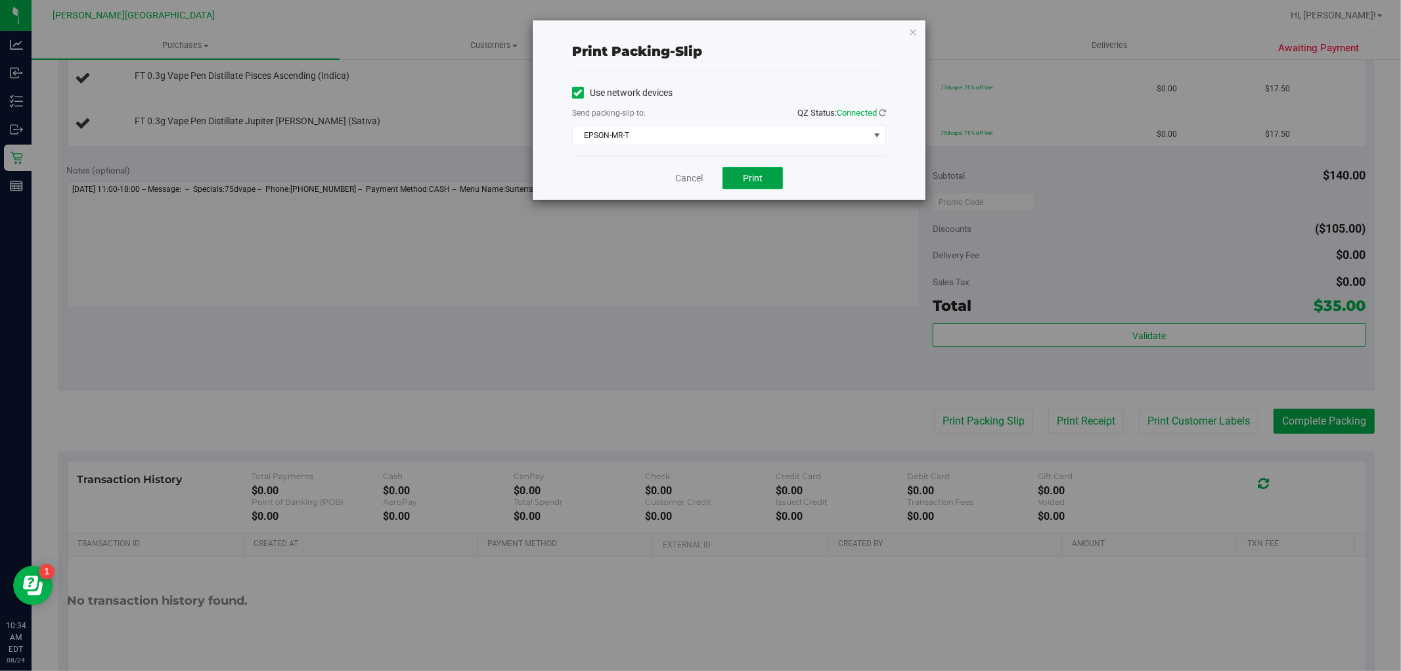
click at [783, 179] on button "Print" at bounding box center [753, 178] width 60 height 22
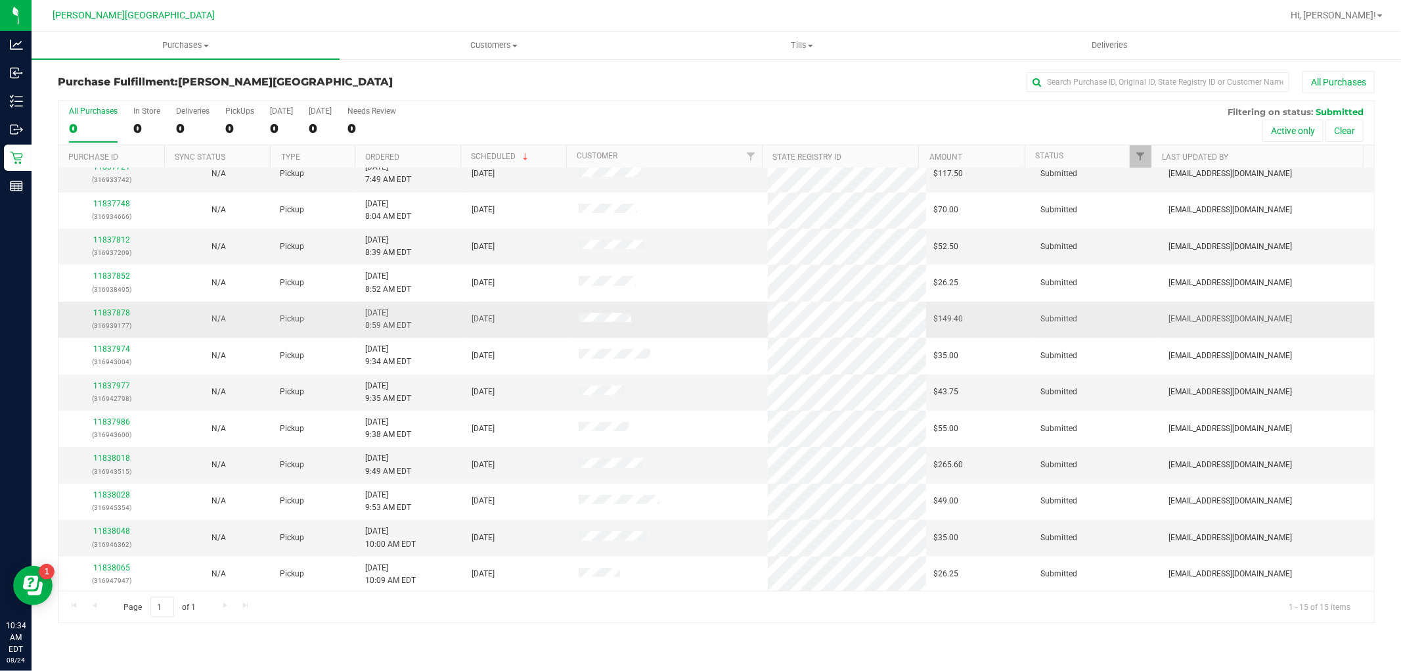
scroll to position [123, 0]
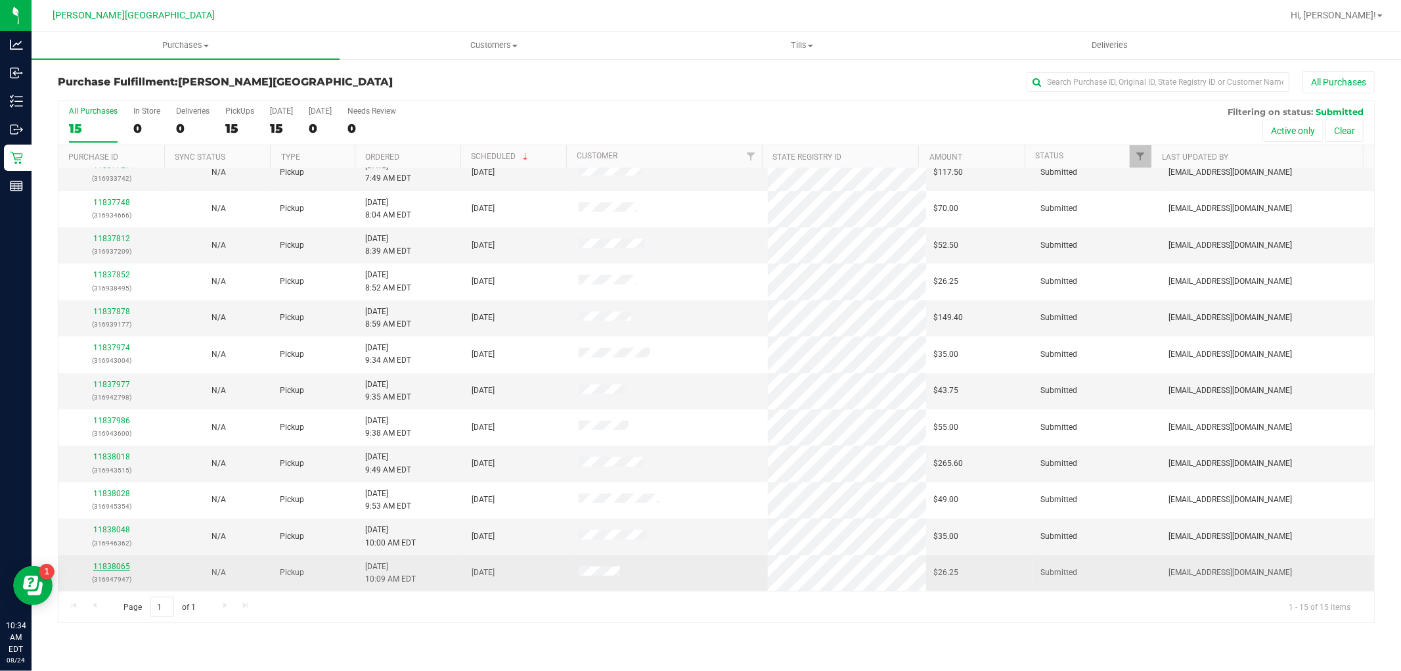
click at [127, 568] on link "11838065" at bounding box center [111, 566] width 37 height 9
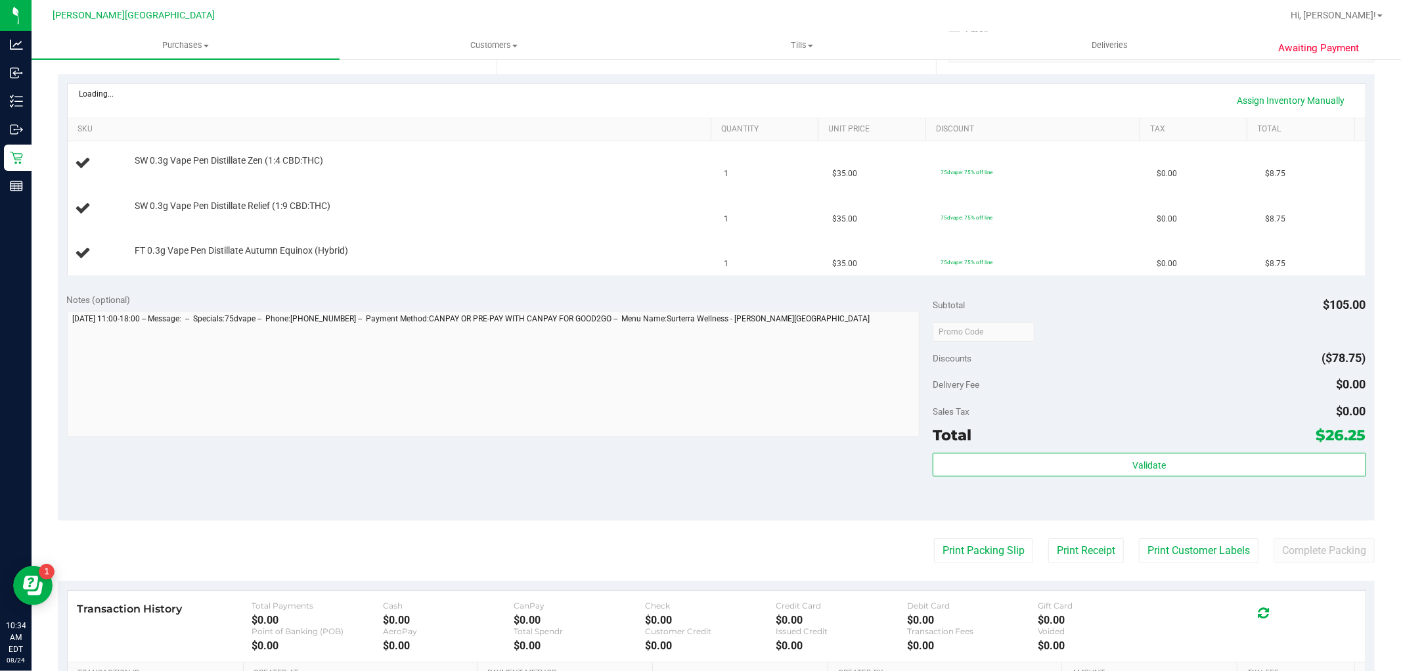
scroll to position [292, 0]
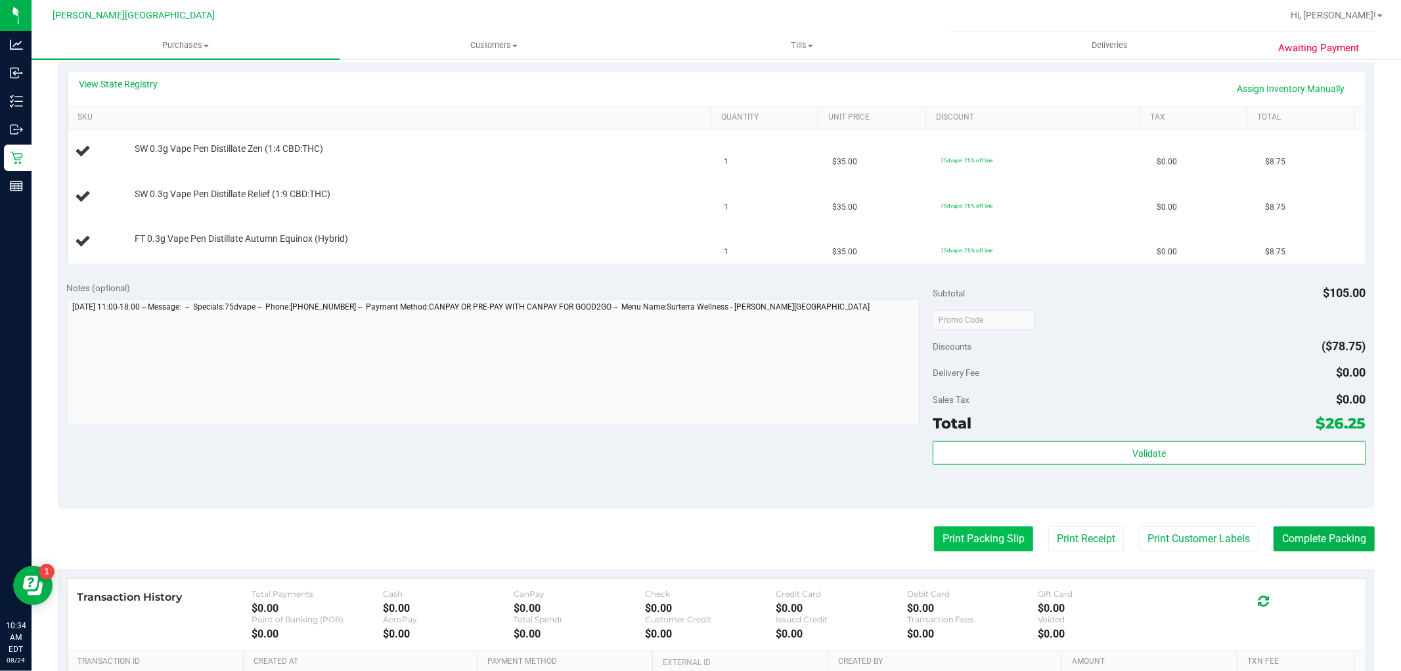
click at [987, 543] on button "Print Packing Slip" at bounding box center [983, 538] width 99 height 25
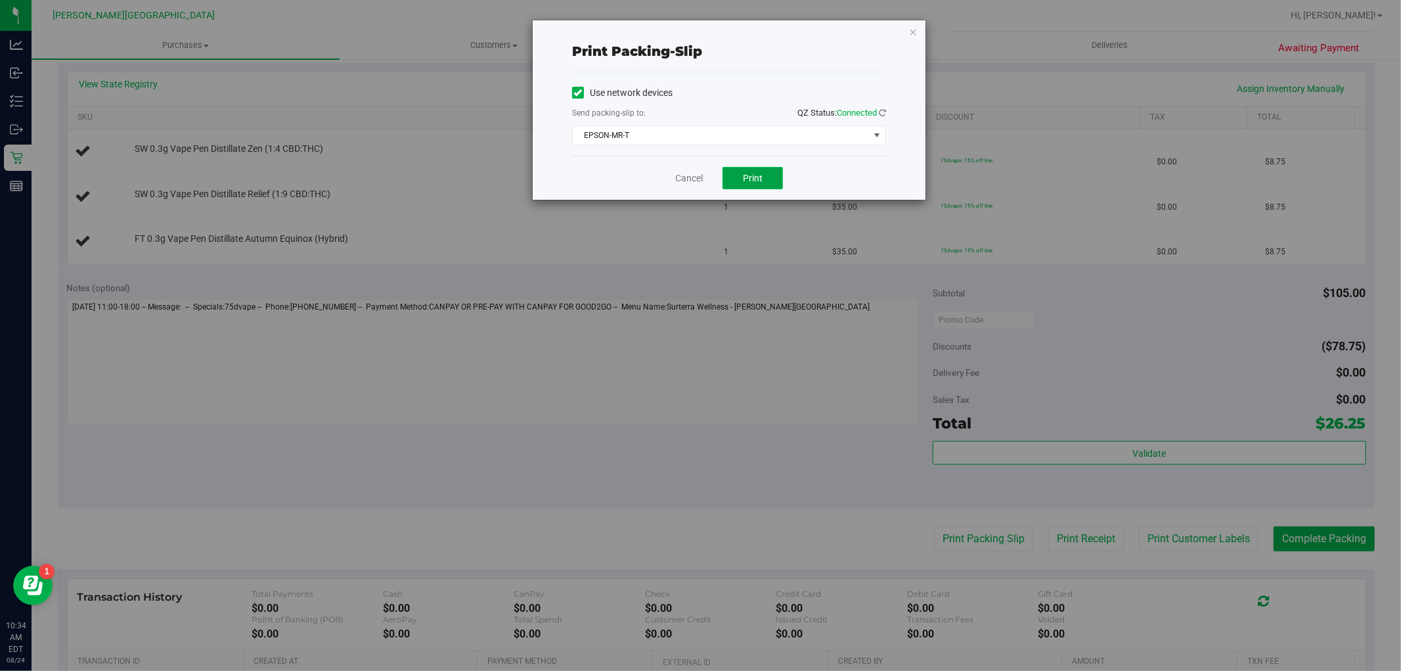
click at [771, 172] on button "Print" at bounding box center [753, 178] width 60 height 22
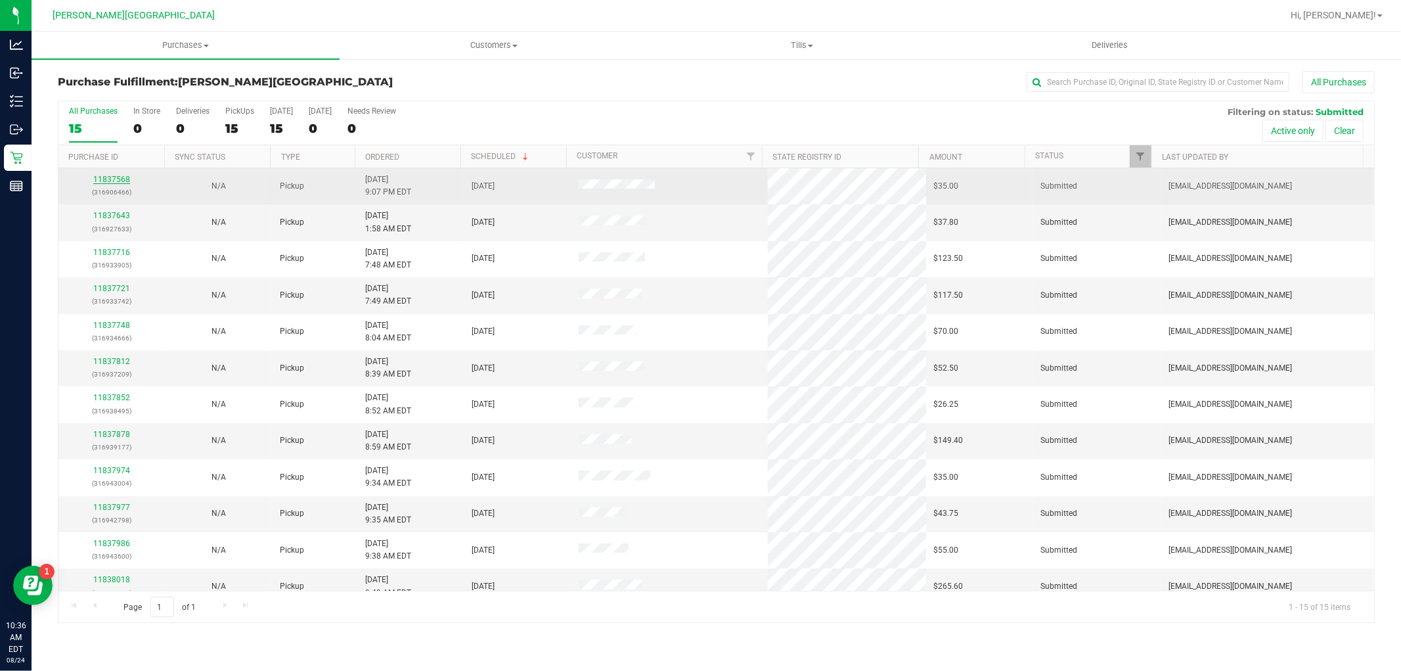
click at [110, 179] on link "11837568" at bounding box center [111, 179] width 37 height 9
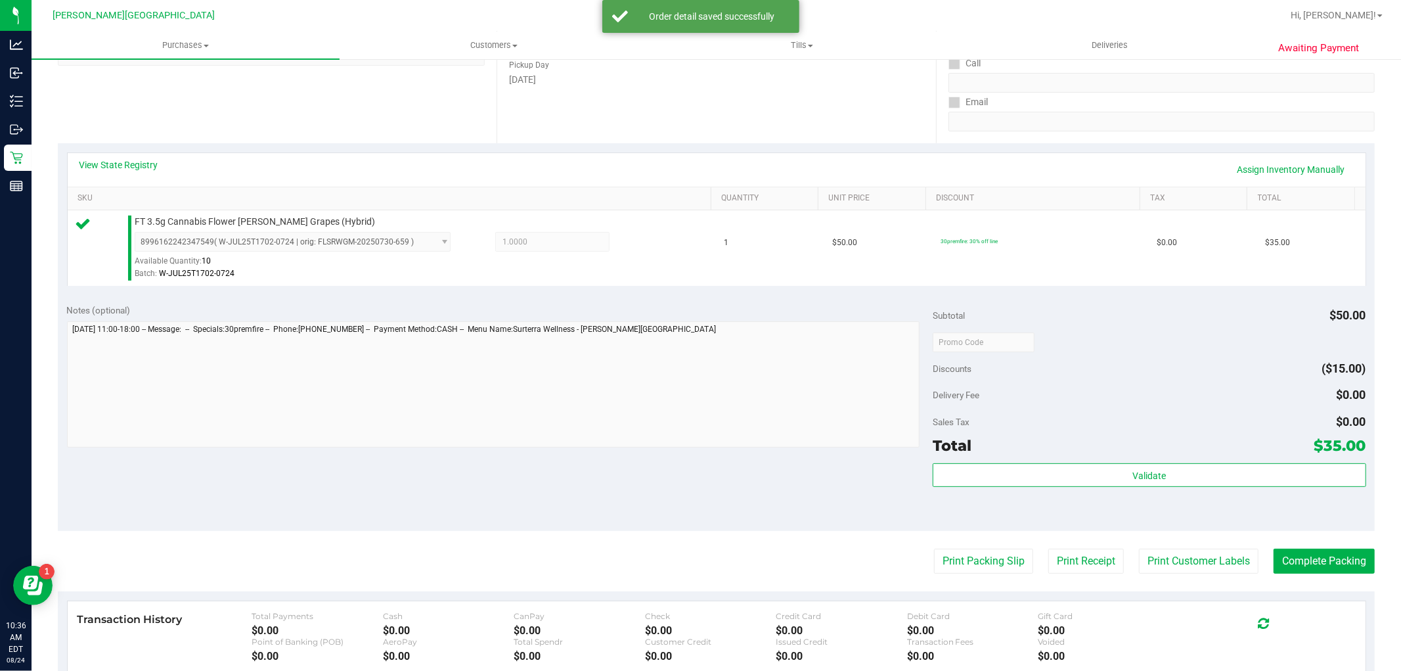
scroll to position [365, 0]
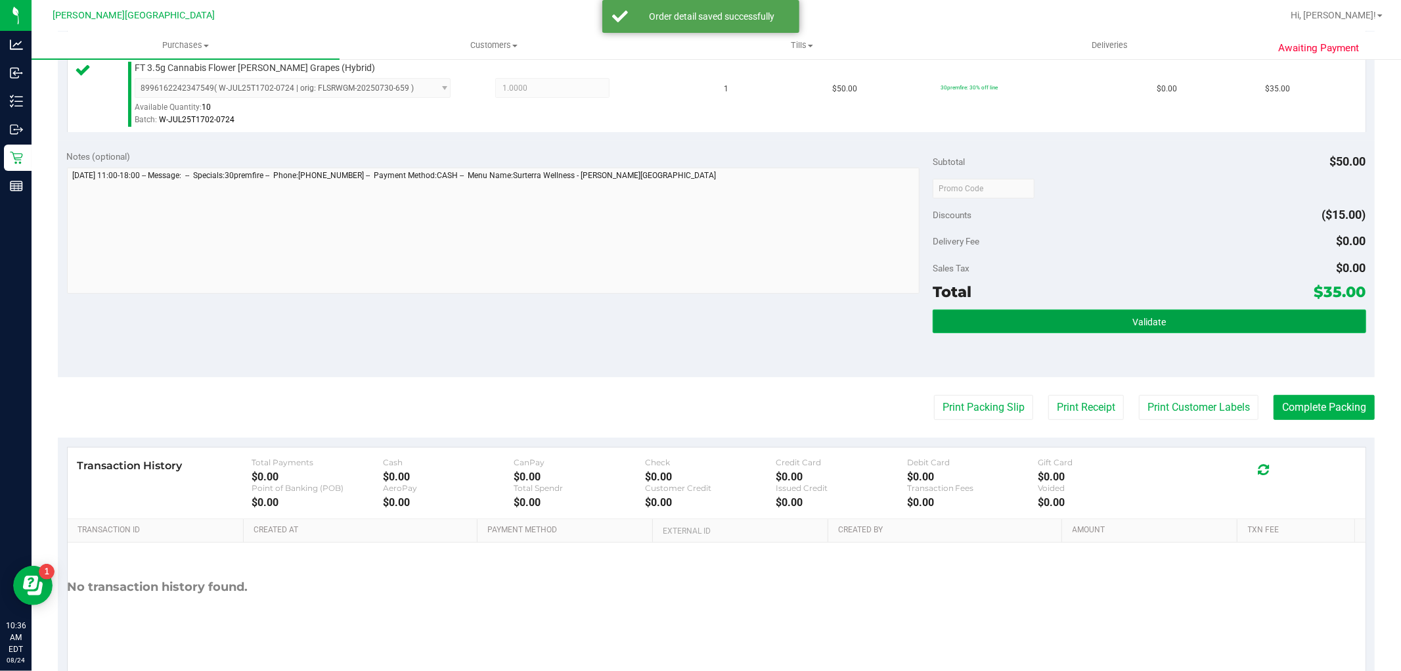
click at [1003, 320] on button "Validate" at bounding box center [1149, 321] width 433 height 24
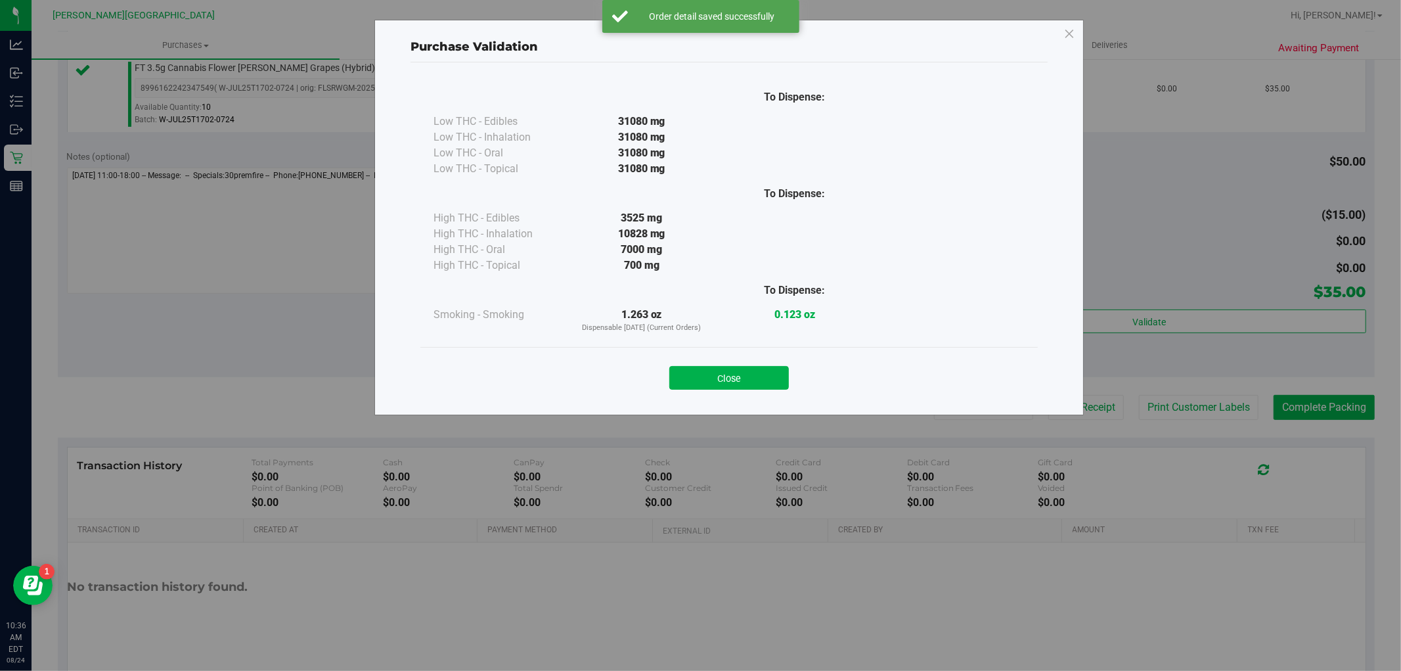
drag, startPoint x: 751, startPoint y: 390, endPoint x: 1008, endPoint y: 355, distance: 259.3
click at [757, 390] on button "Close" at bounding box center [730, 378] width 120 height 24
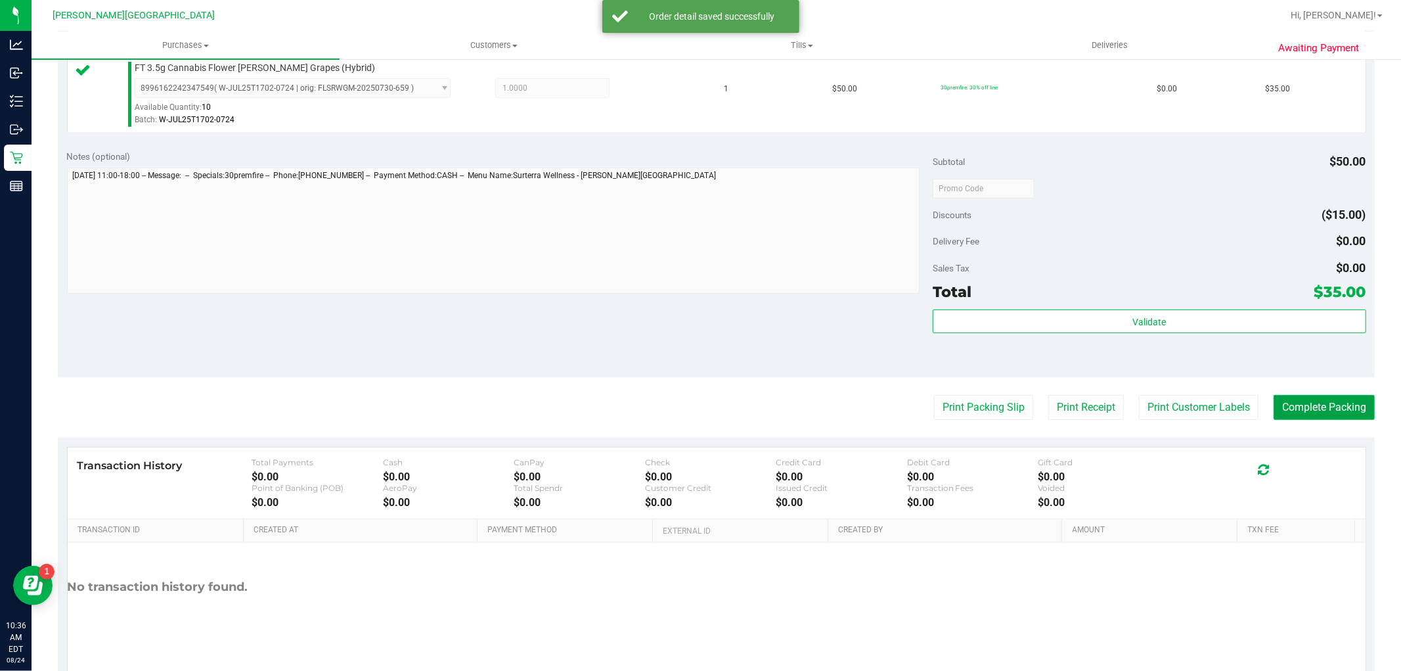
click at [1341, 415] on button "Complete Packing" at bounding box center [1324, 407] width 101 height 25
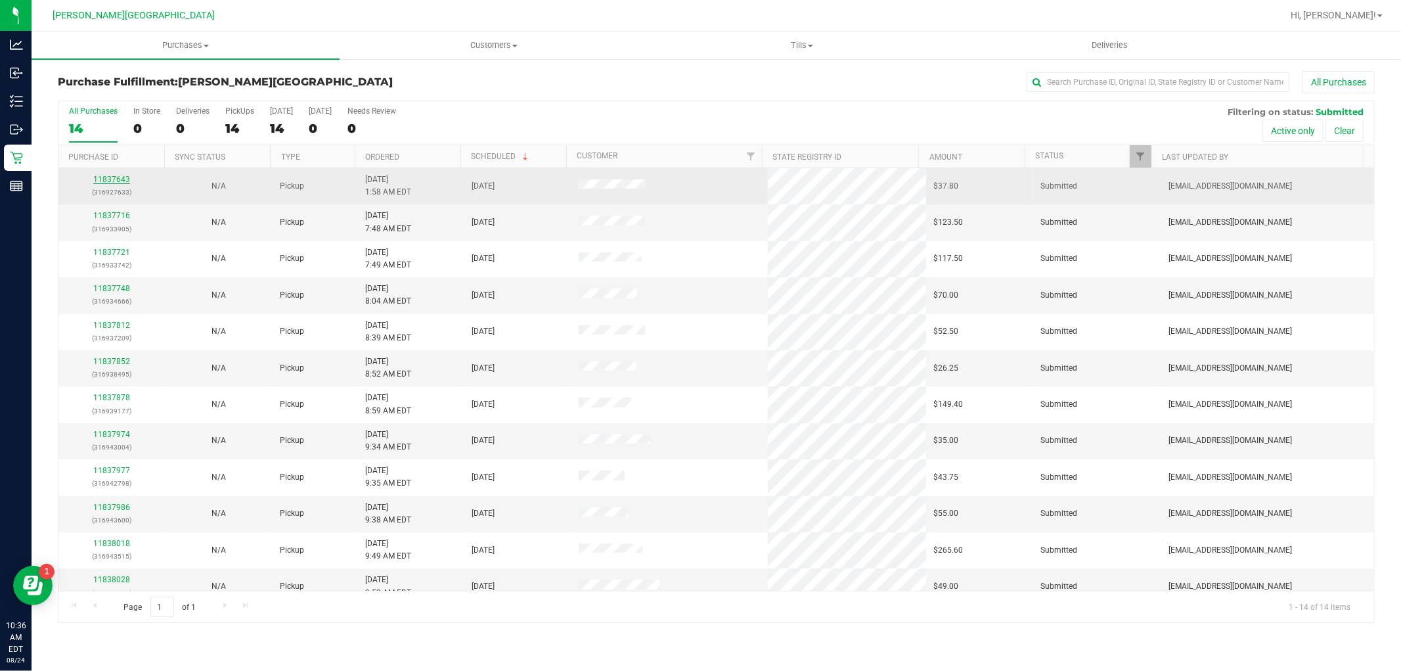
click at [97, 181] on link "11837643" at bounding box center [111, 179] width 37 height 9
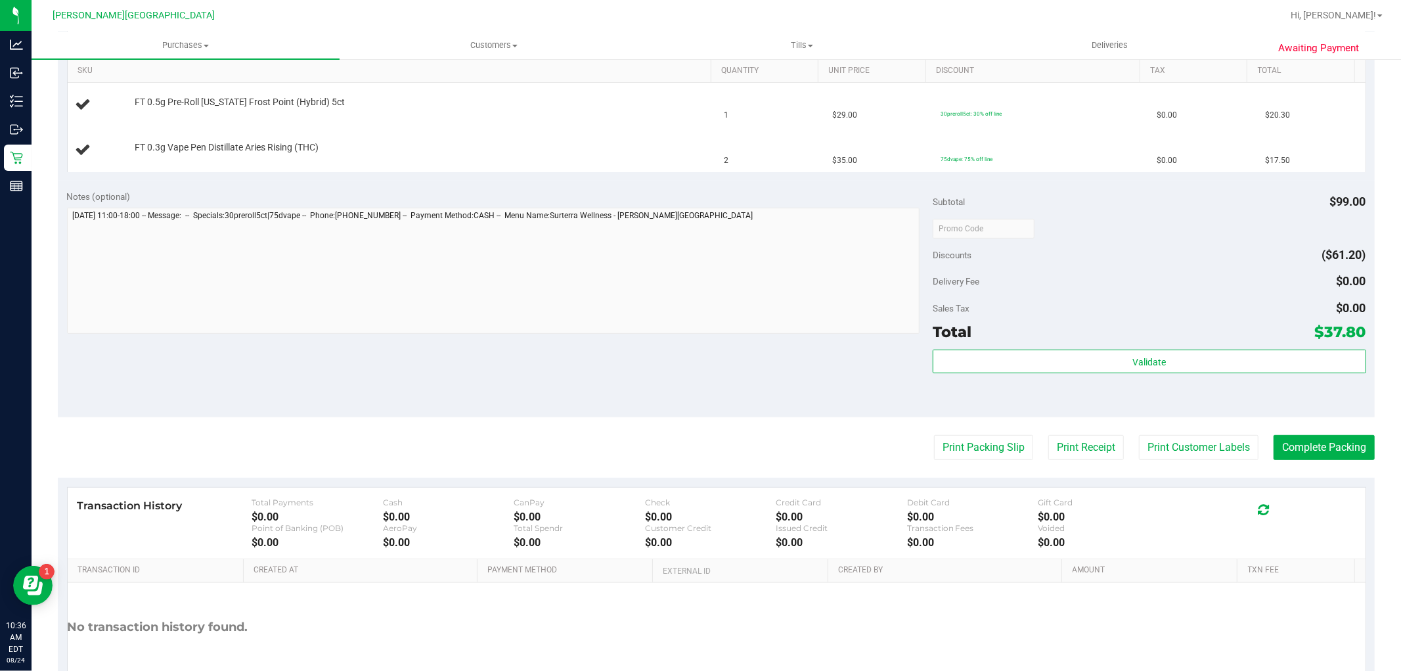
scroll to position [418, 0]
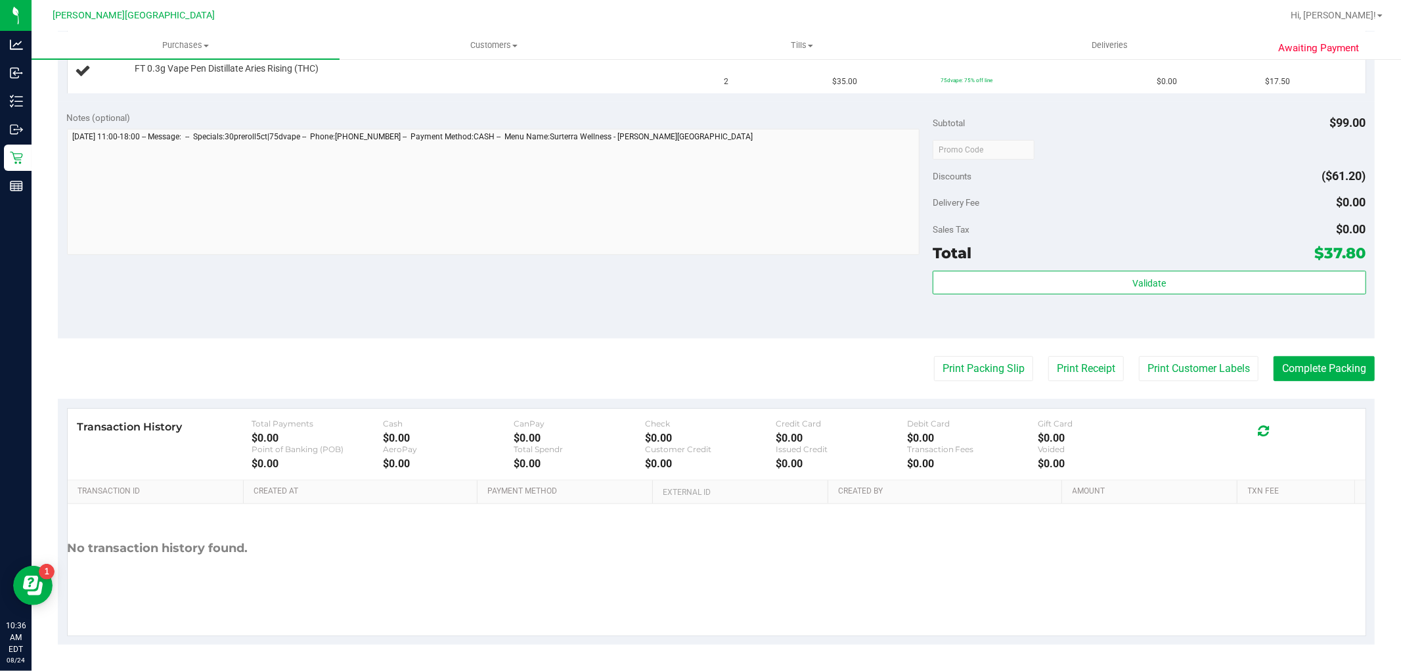
click at [1000, 381] on purchase-details "Back Edit Purchase Cancel Purchase View Profile # 11837643 BioTrack ID: - Submi…" at bounding box center [716, 149] width 1317 height 991
click at [993, 376] on button "Print Packing Slip" at bounding box center [983, 368] width 99 height 25
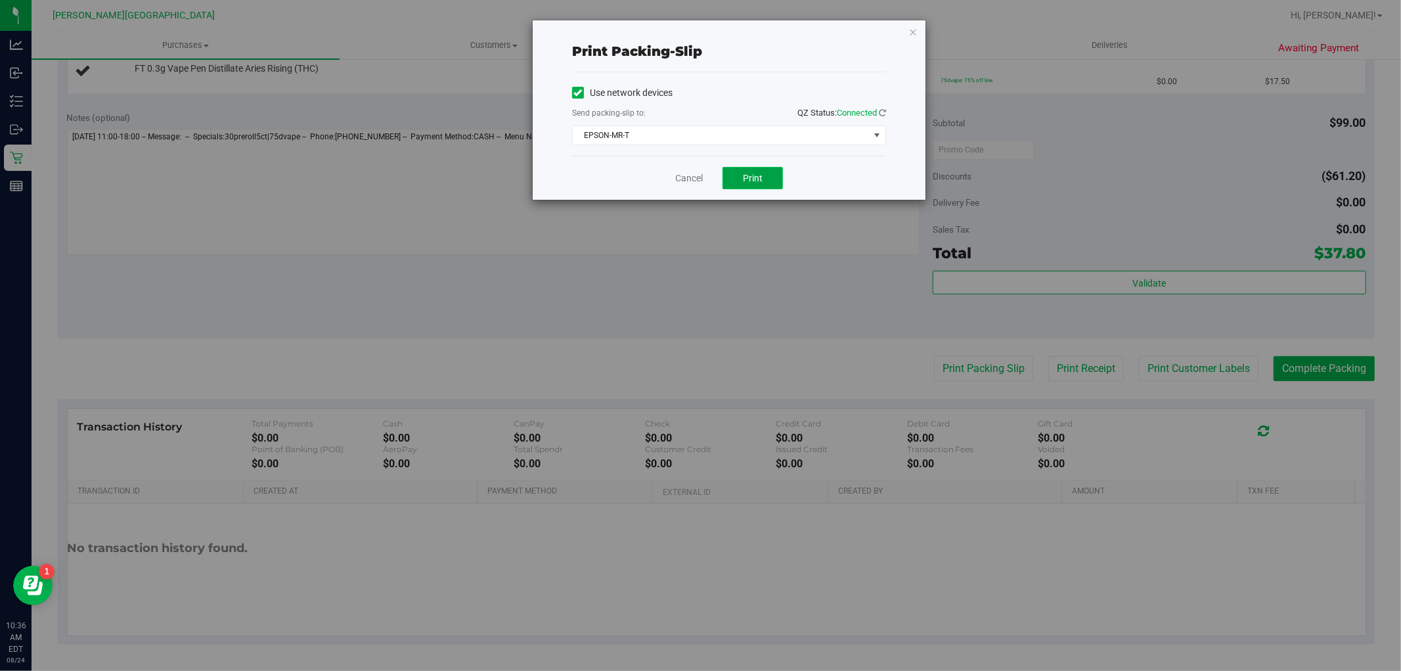
click at [744, 180] on span "Print" at bounding box center [753, 178] width 20 height 11
click at [701, 179] on link "Cancel" at bounding box center [689, 178] width 28 height 14
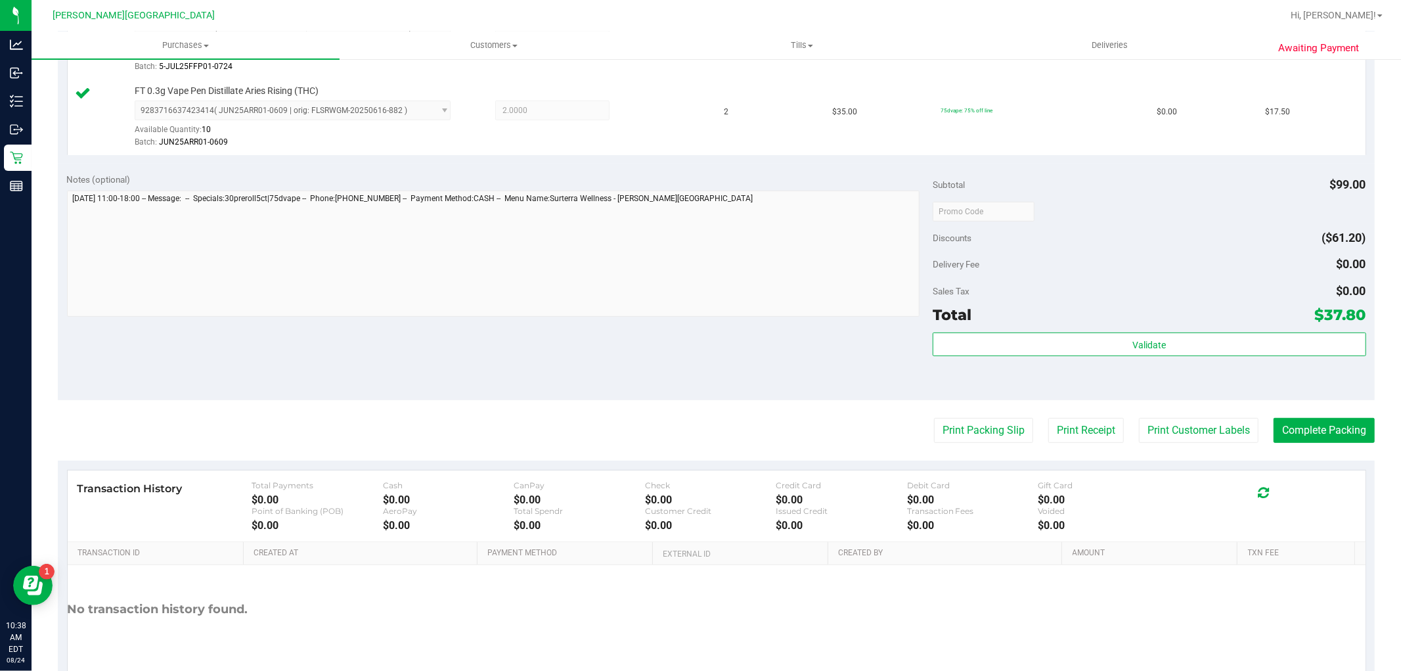
click at [1227, 357] on div "Validate" at bounding box center [1149, 361] width 433 height 59
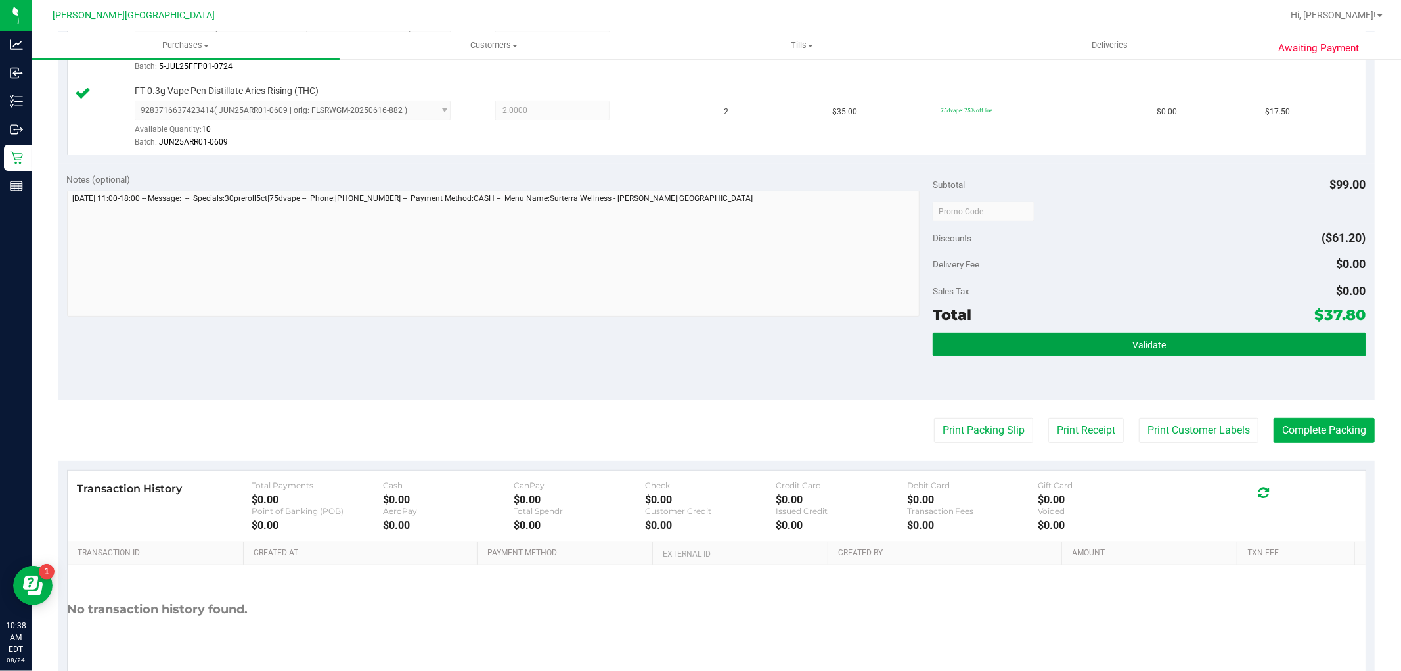
click at [1219, 350] on button "Validate" at bounding box center [1149, 344] width 433 height 24
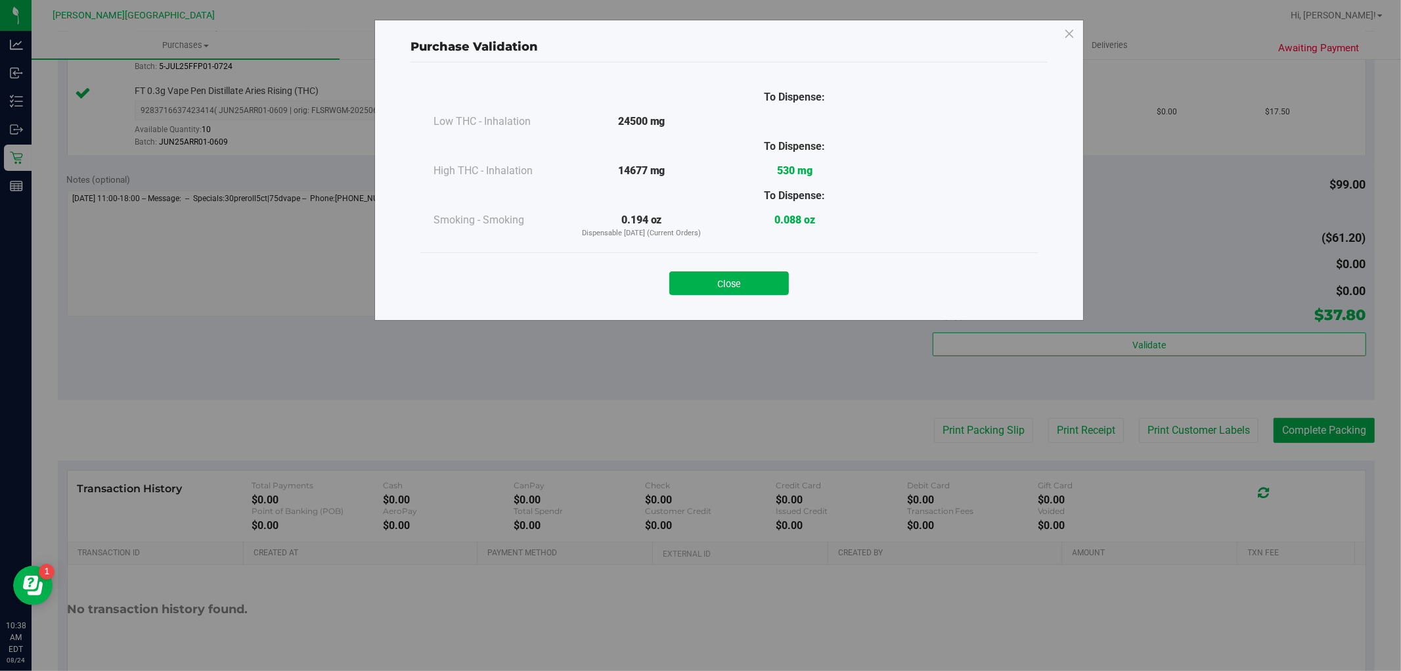
click at [730, 280] on button "Close" at bounding box center [730, 283] width 120 height 24
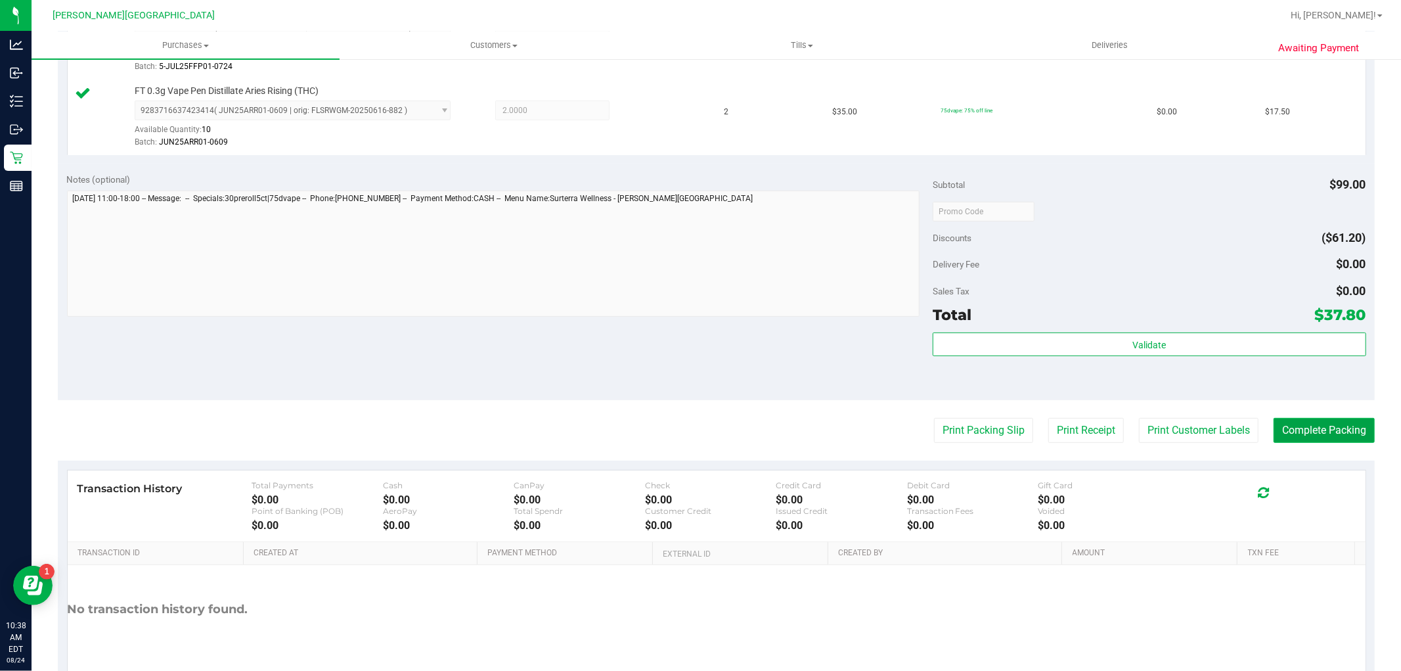
click at [1296, 424] on button "Complete Packing" at bounding box center [1324, 430] width 101 height 25
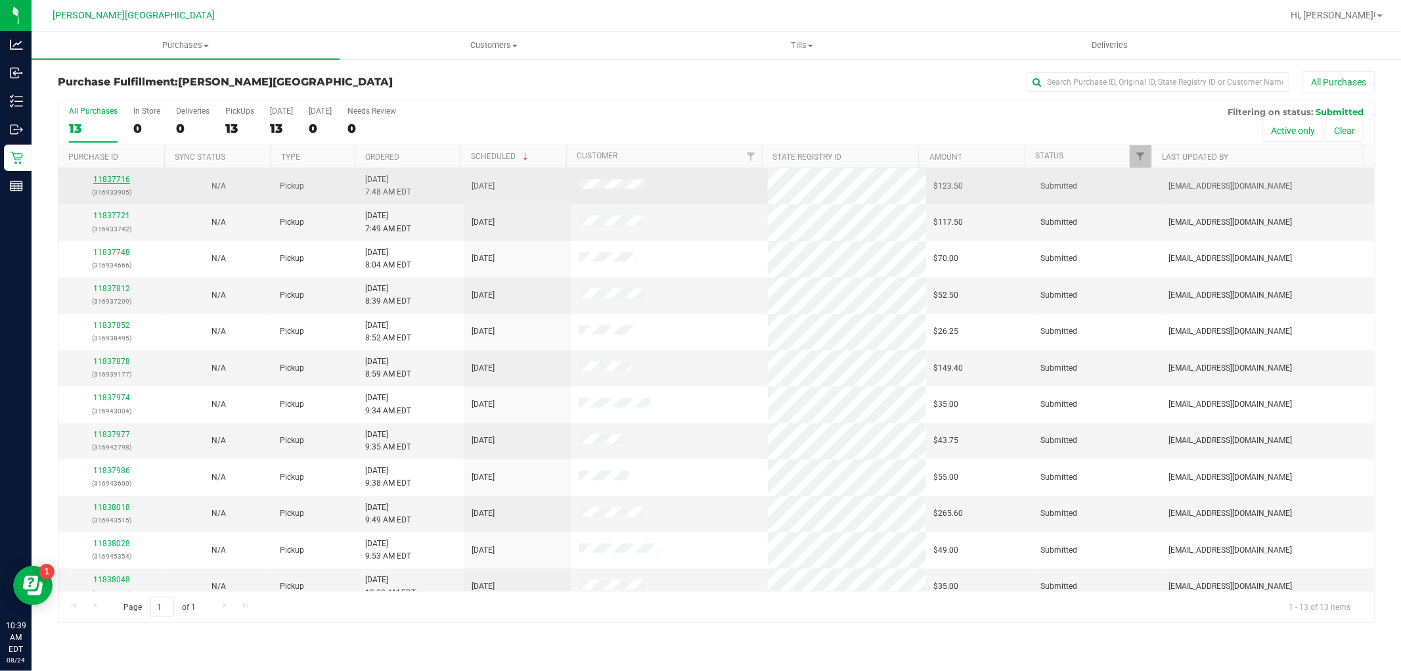
click at [107, 179] on link "11837716" at bounding box center [111, 179] width 37 height 9
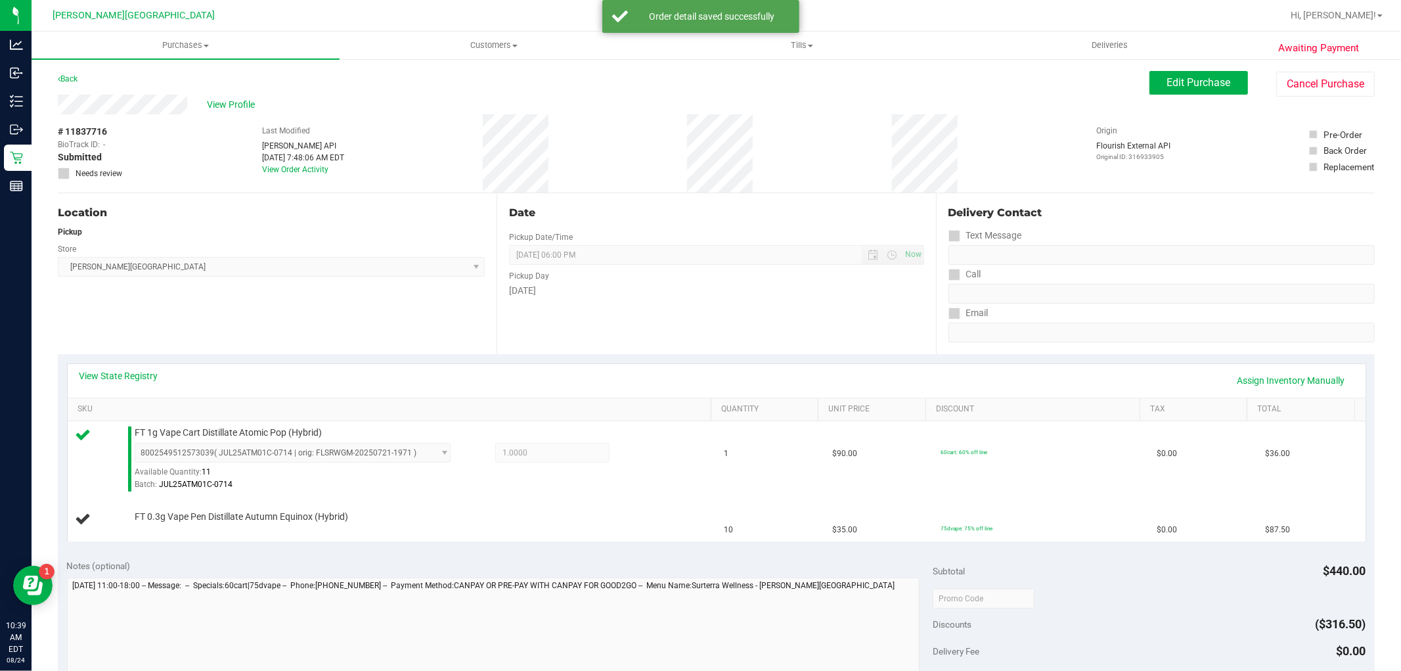
click at [1266, 392] on div "View State Registry Assign Inventory Manually" at bounding box center [717, 381] width 1298 height 34
click at [1264, 371] on link "Assign Inventory Manually" at bounding box center [1291, 380] width 125 height 22
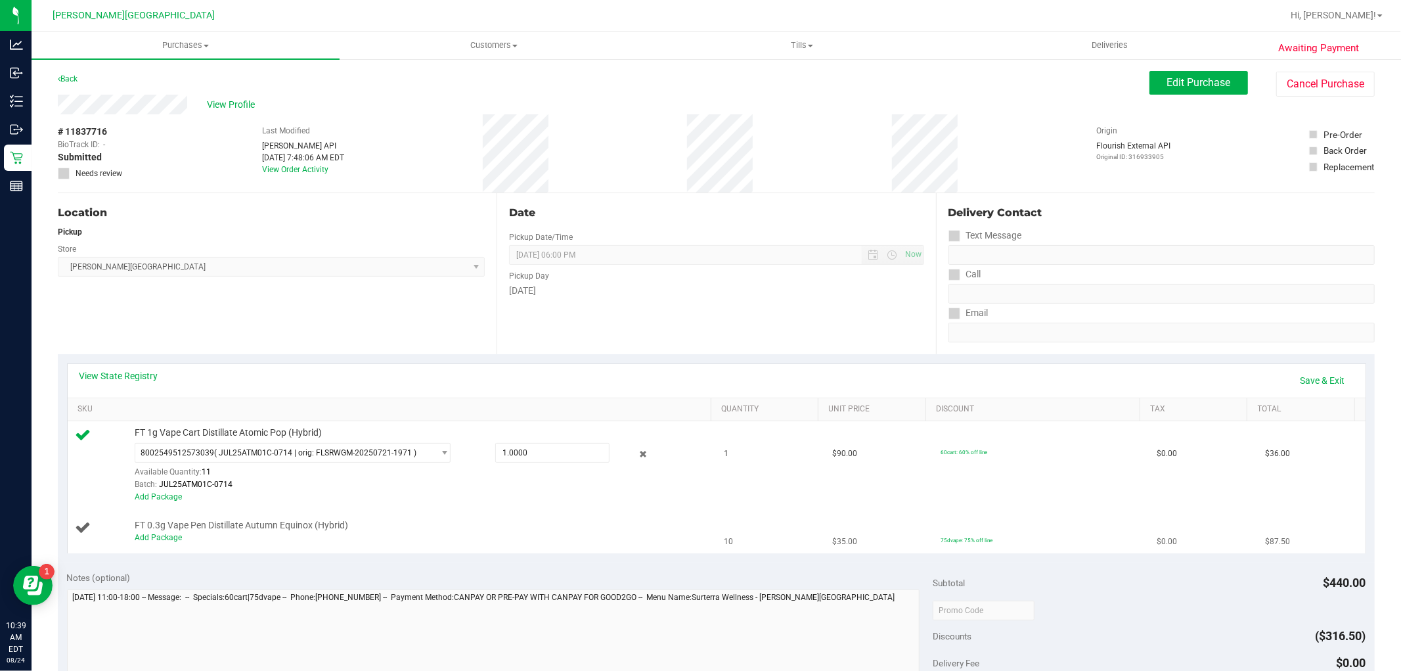
click at [155, 532] on div "Add Package" at bounding box center [420, 538] width 570 height 12
click at [159, 540] on link "Add Package" at bounding box center [158, 537] width 47 height 9
click at [276, 526] on span "Select Package" at bounding box center [284, 528] width 298 height 18
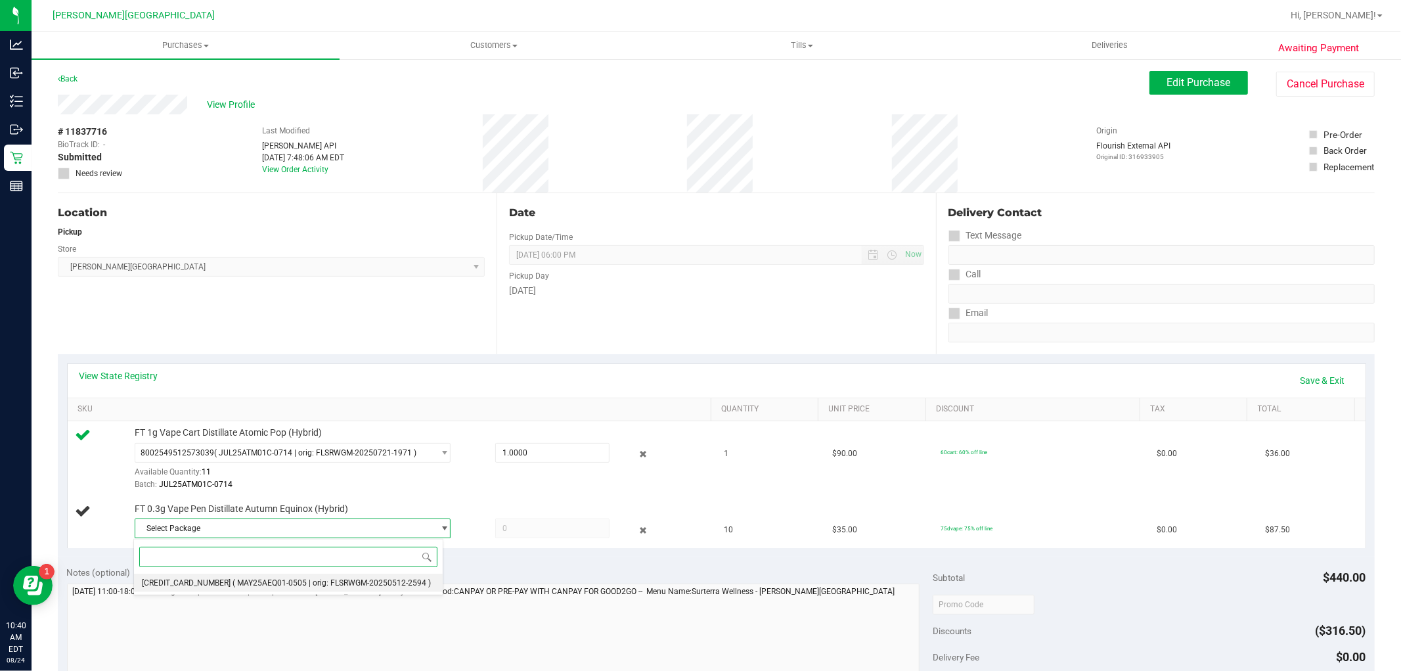
click at [252, 589] on li "3942762470578808 ( MAY25AEQ01-0505 | orig: FLSRWGM-20250512-2594 )" at bounding box center [288, 583] width 309 height 18
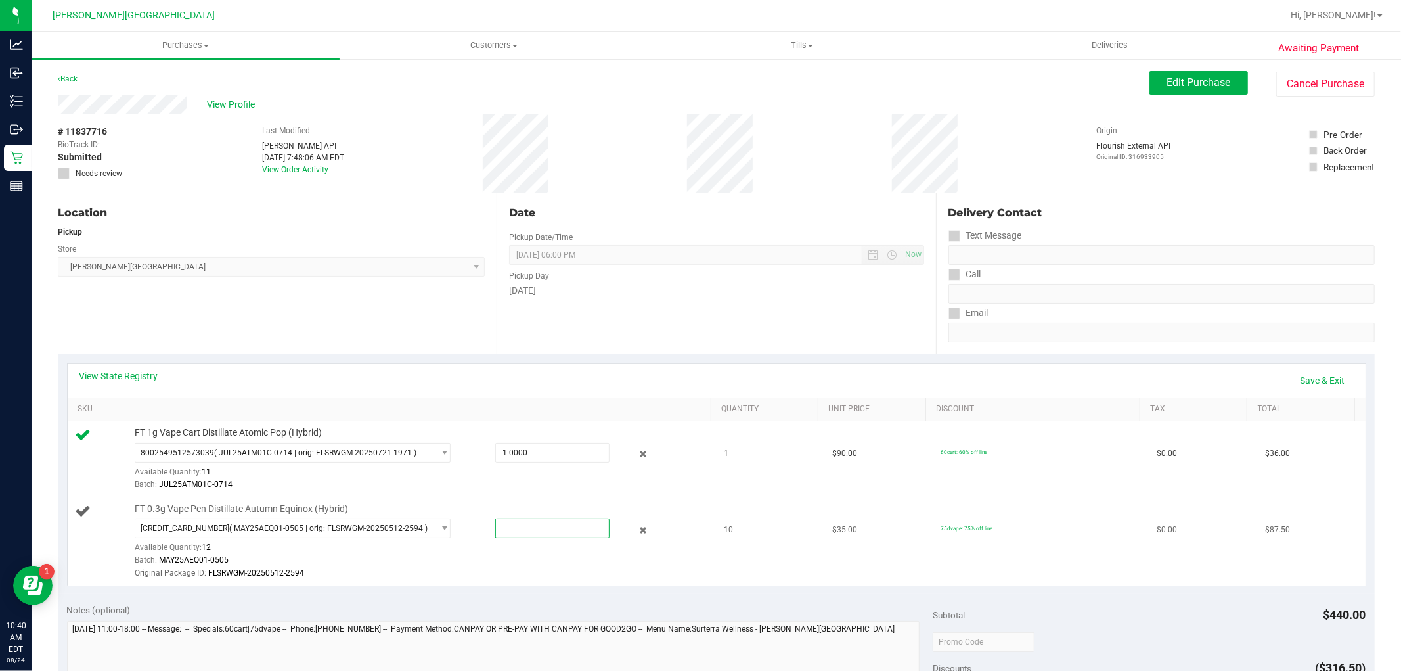
click at [573, 531] on span at bounding box center [552, 528] width 114 height 20
type input "10"
type input "10.0000"
click at [516, 578] on div "Original Package ID: FLSRWGM-20250512-2594" at bounding box center [420, 573] width 570 height 12
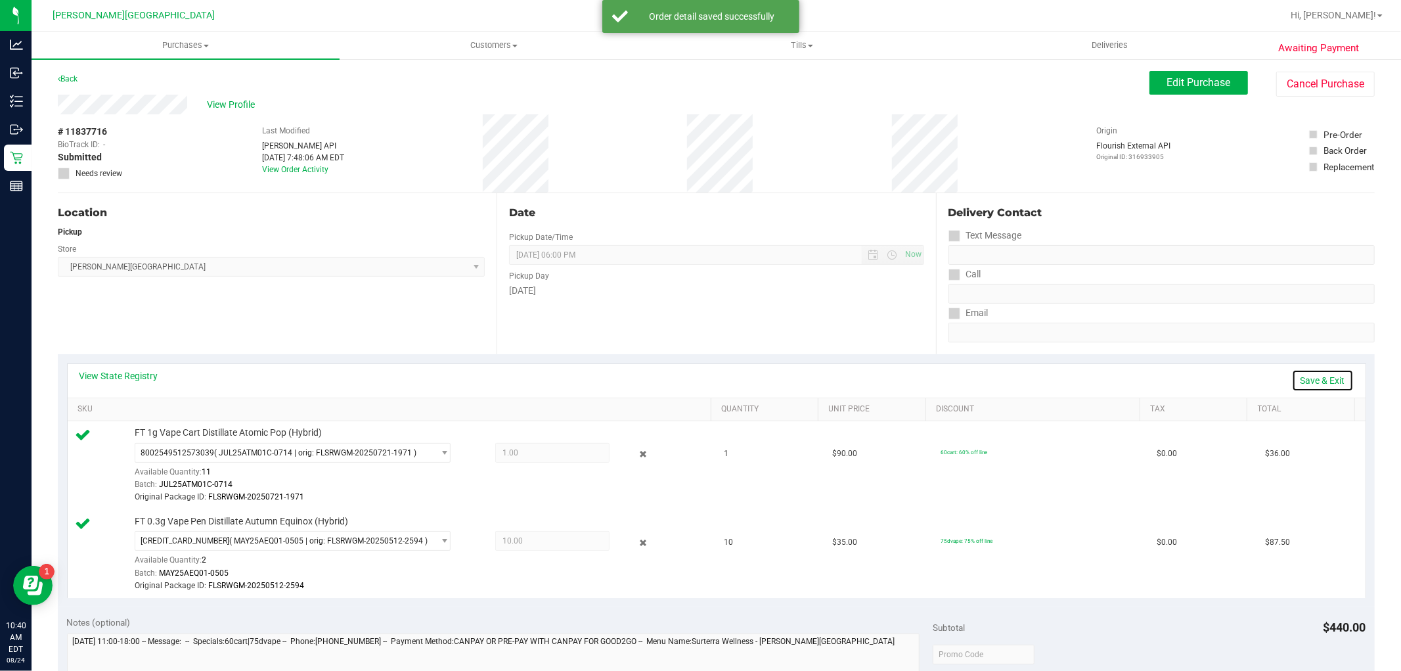
click at [1318, 369] on link "Save & Exit" at bounding box center [1323, 380] width 62 height 22
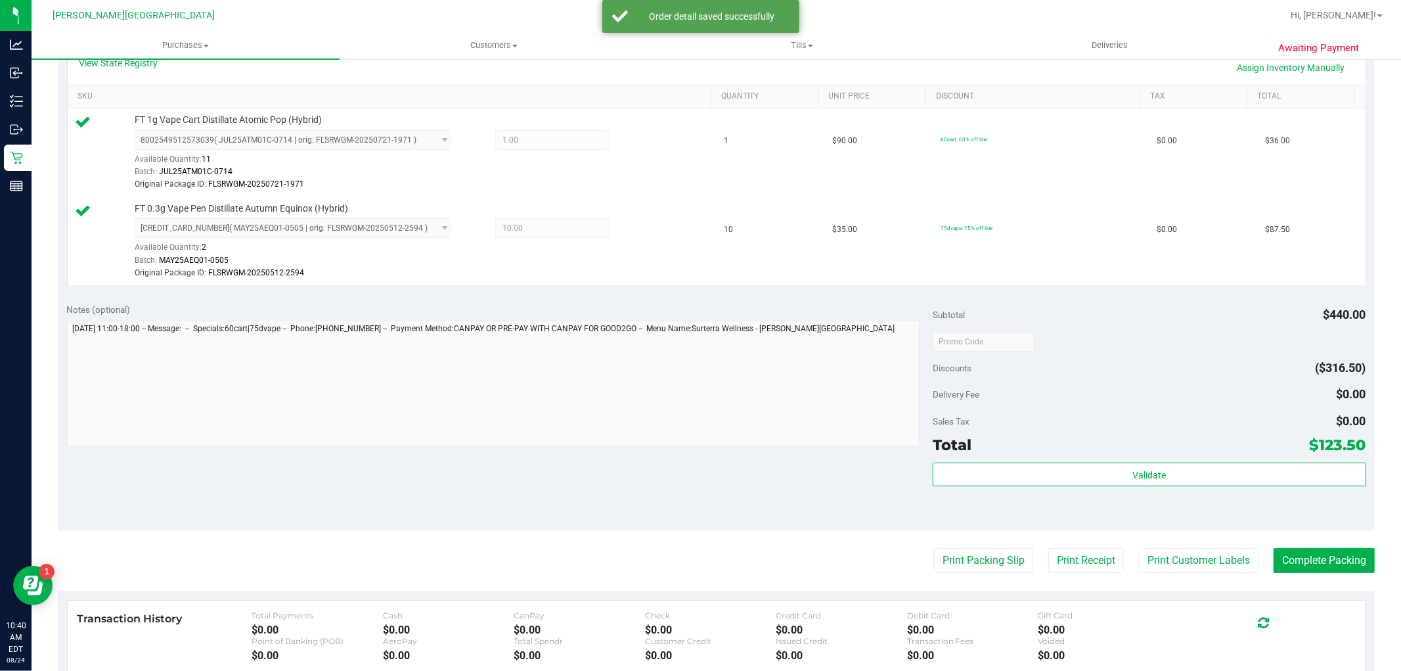
scroll to position [365, 0]
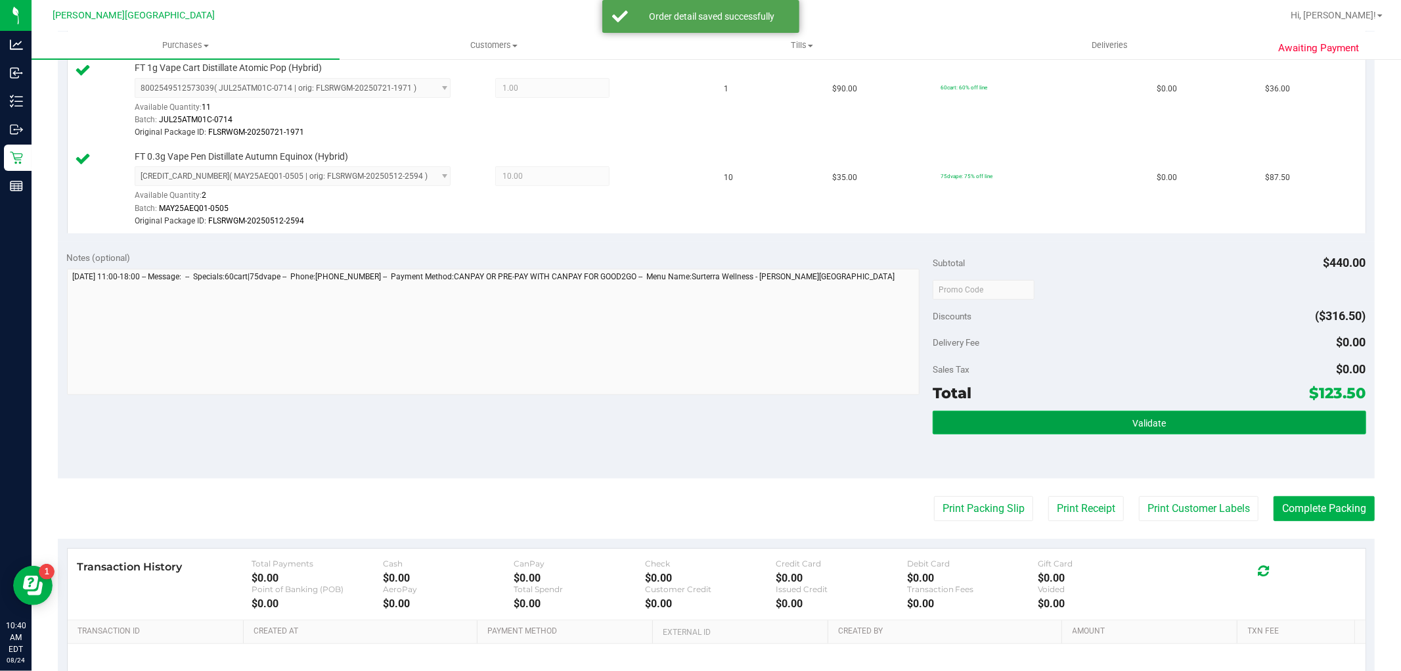
click at [1012, 424] on button "Validate" at bounding box center [1149, 423] width 433 height 24
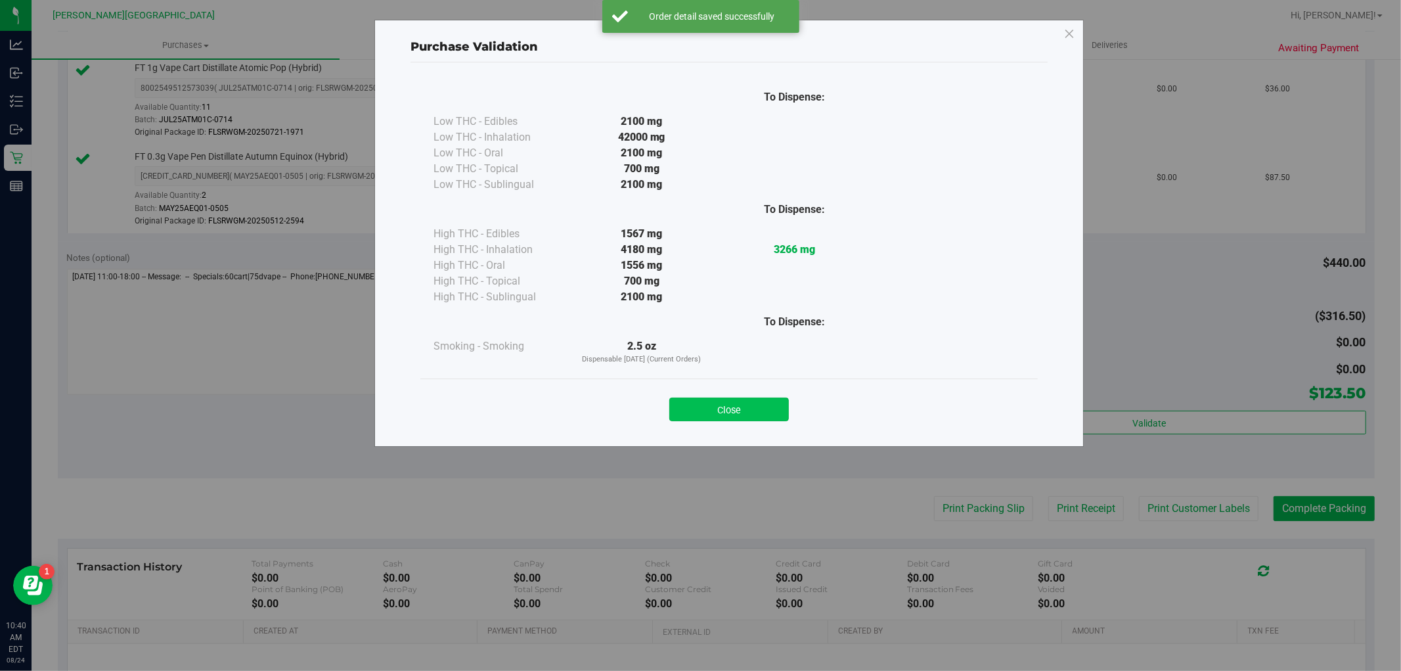
click at [754, 407] on button "Close" at bounding box center [730, 410] width 120 height 24
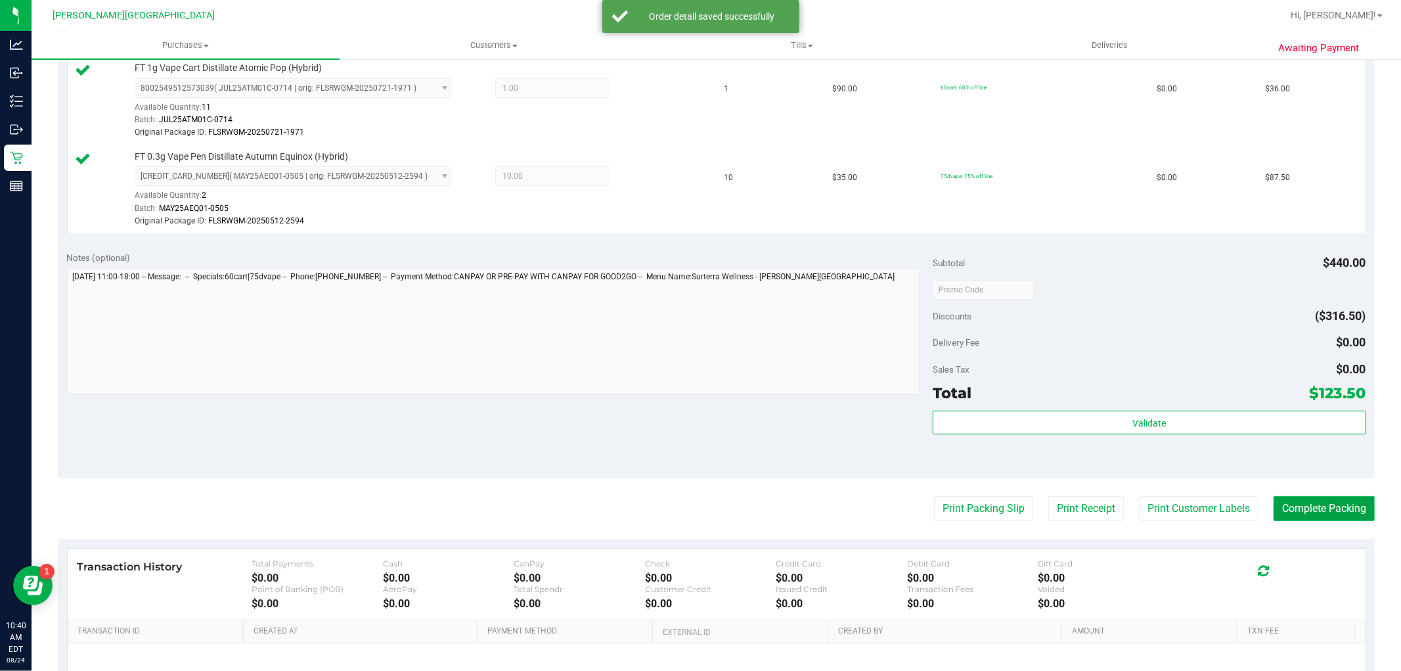
click at [1299, 509] on button "Complete Packing" at bounding box center [1324, 508] width 101 height 25
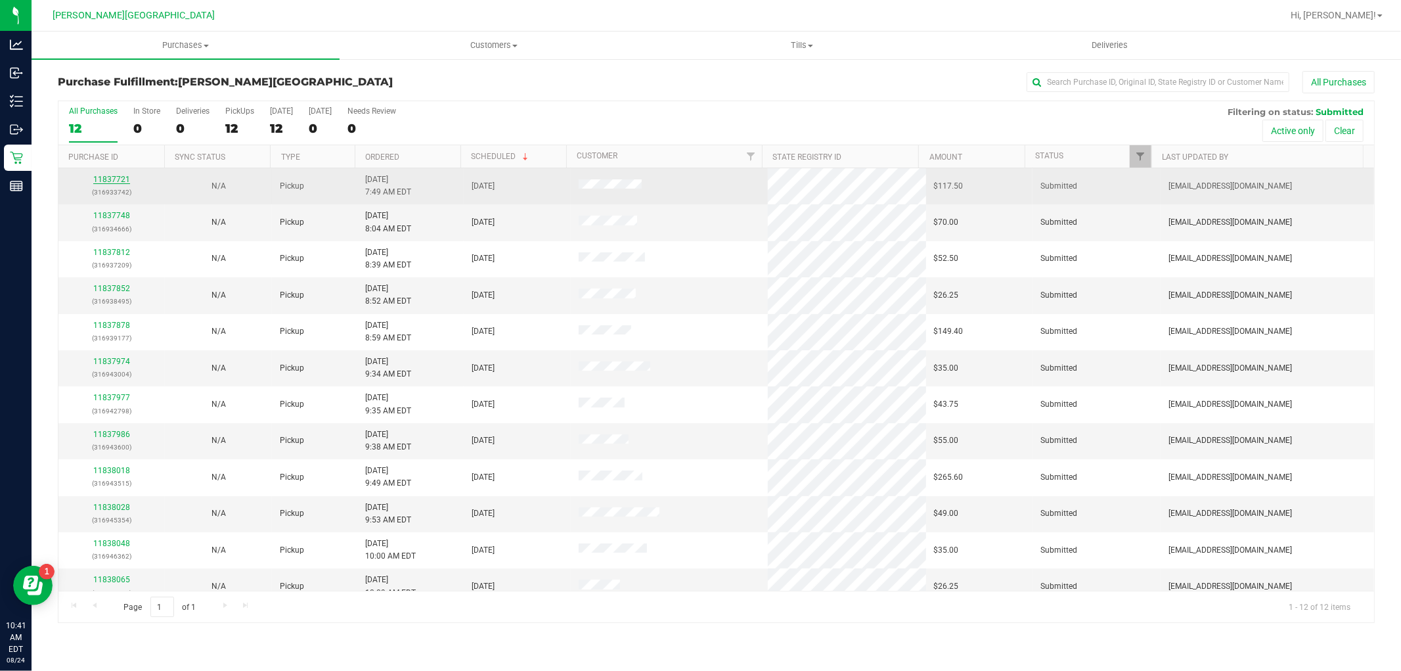
click at [120, 179] on link "11837721" at bounding box center [111, 179] width 37 height 9
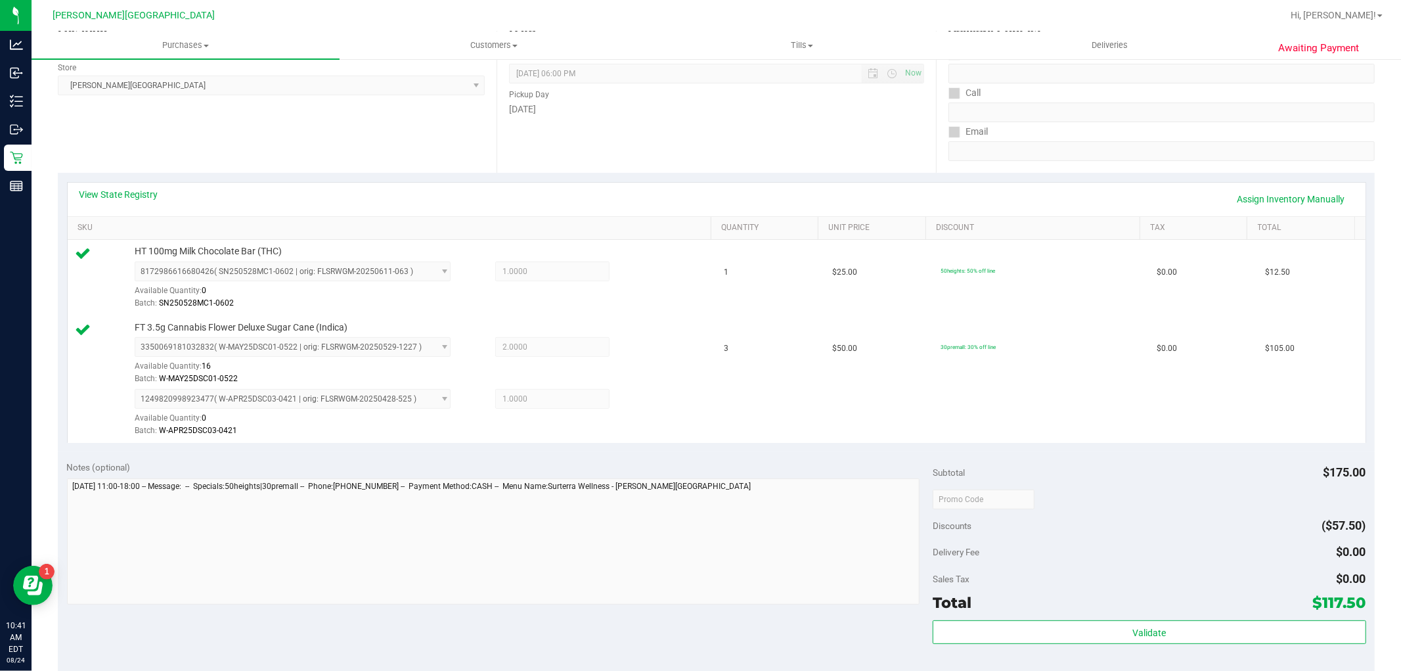
scroll to position [292, 0]
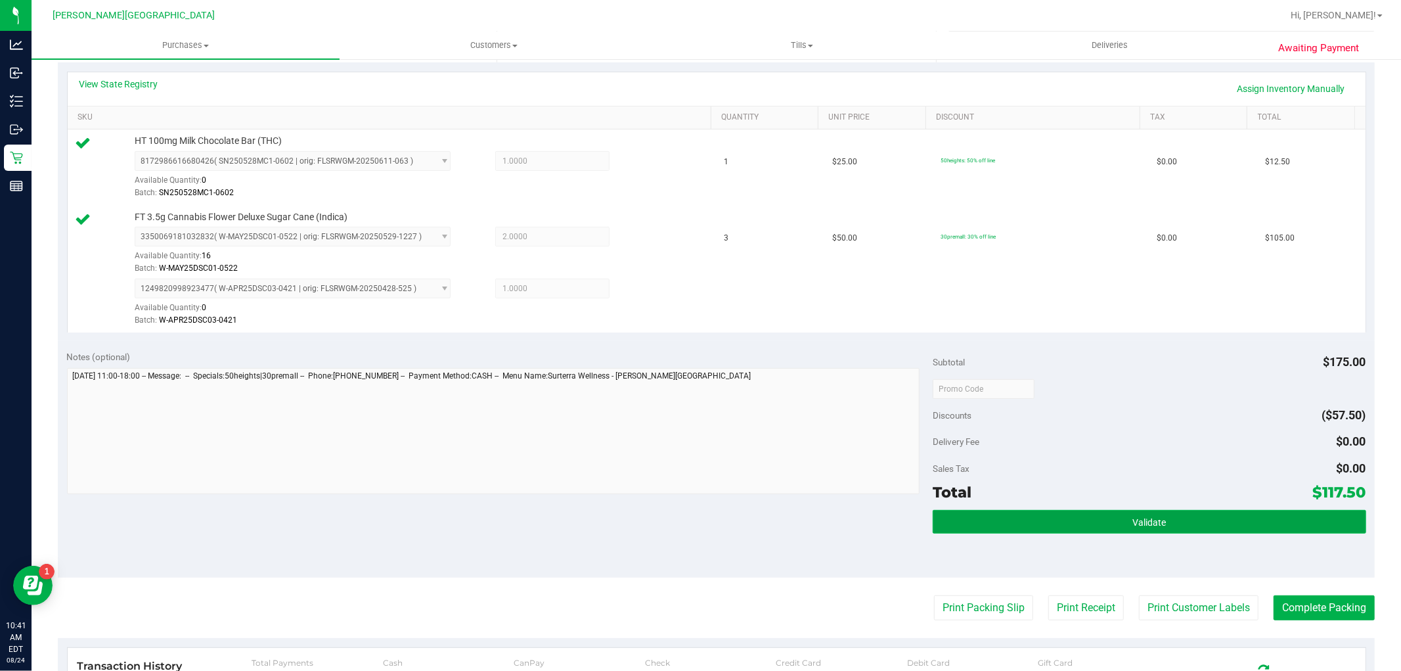
click at [1116, 513] on button "Validate" at bounding box center [1149, 522] width 433 height 24
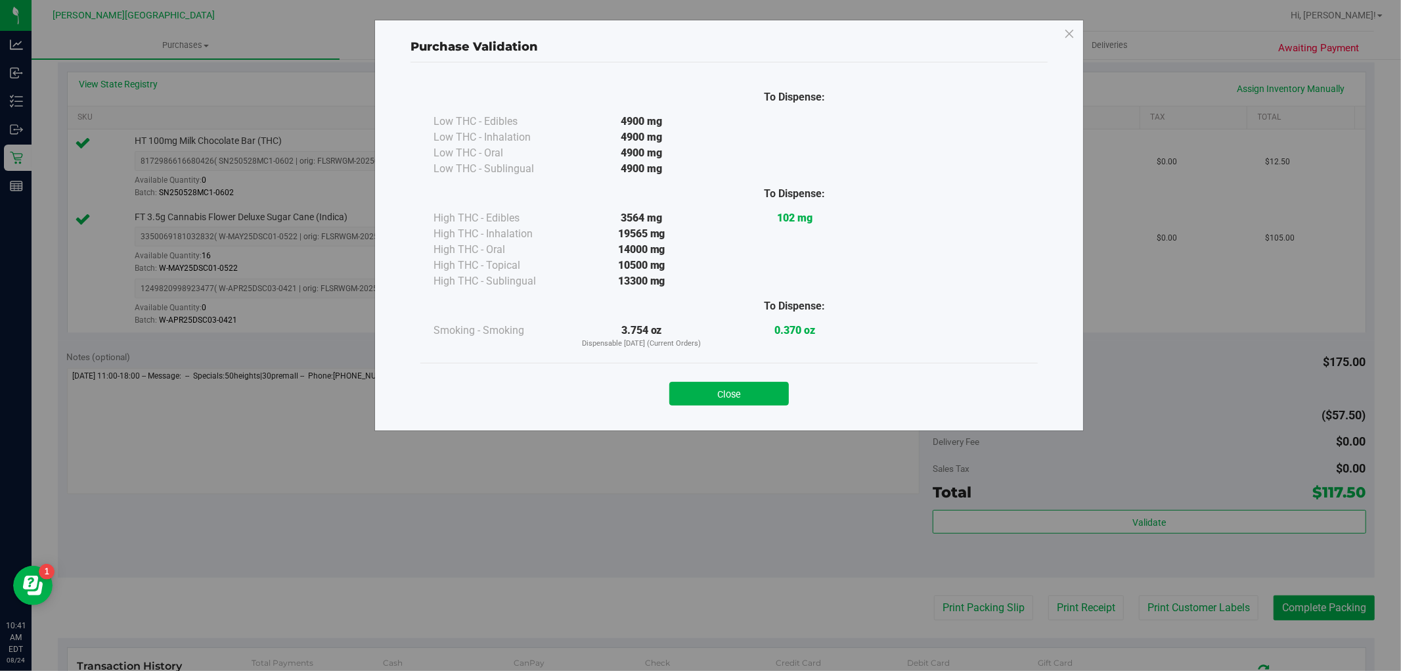
click at [685, 377] on div "Close" at bounding box center [729, 389] width 598 height 33
click at [710, 404] on button "Close" at bounding box center [730, 394] width 120 height 24
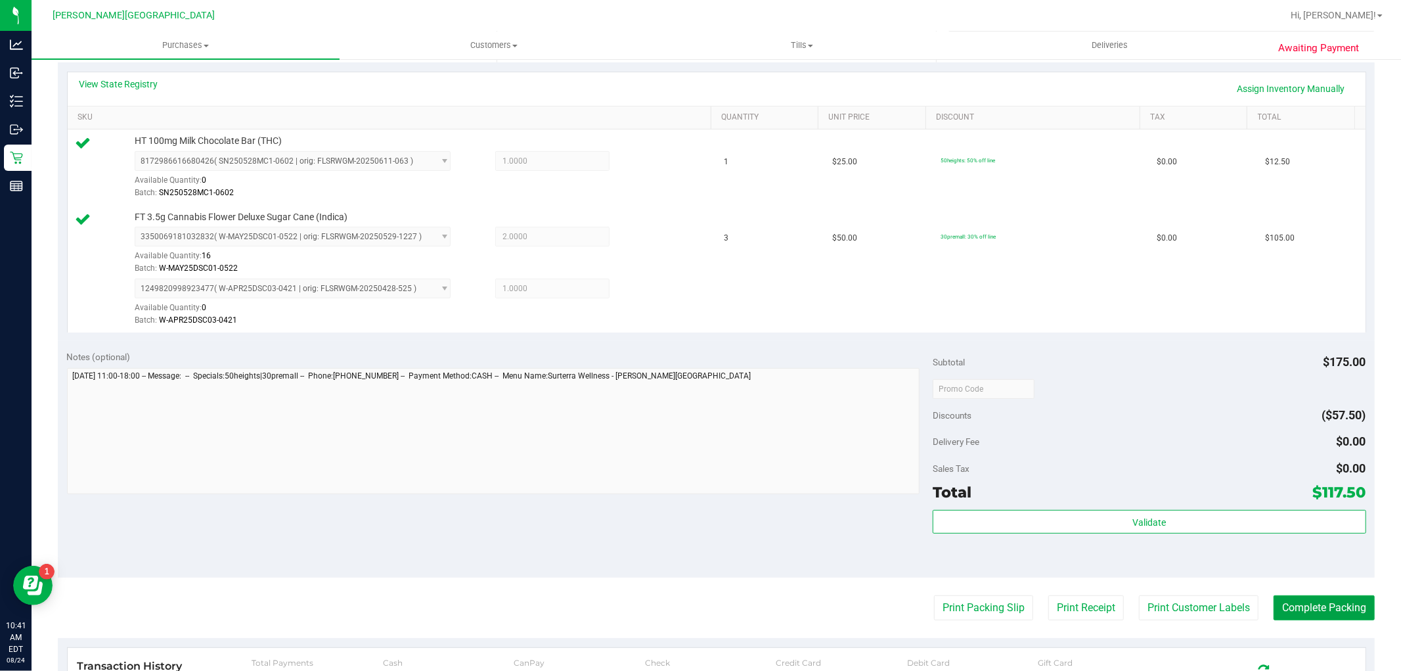
drag, startPoint x: 1298, startPoint y: 609, endPoint x: 1214, endPoint y: 560, distance: 98.0
click at [1298, 609] on button "Complete Packing" at bounding box center [1324, 607] width 101 height 25
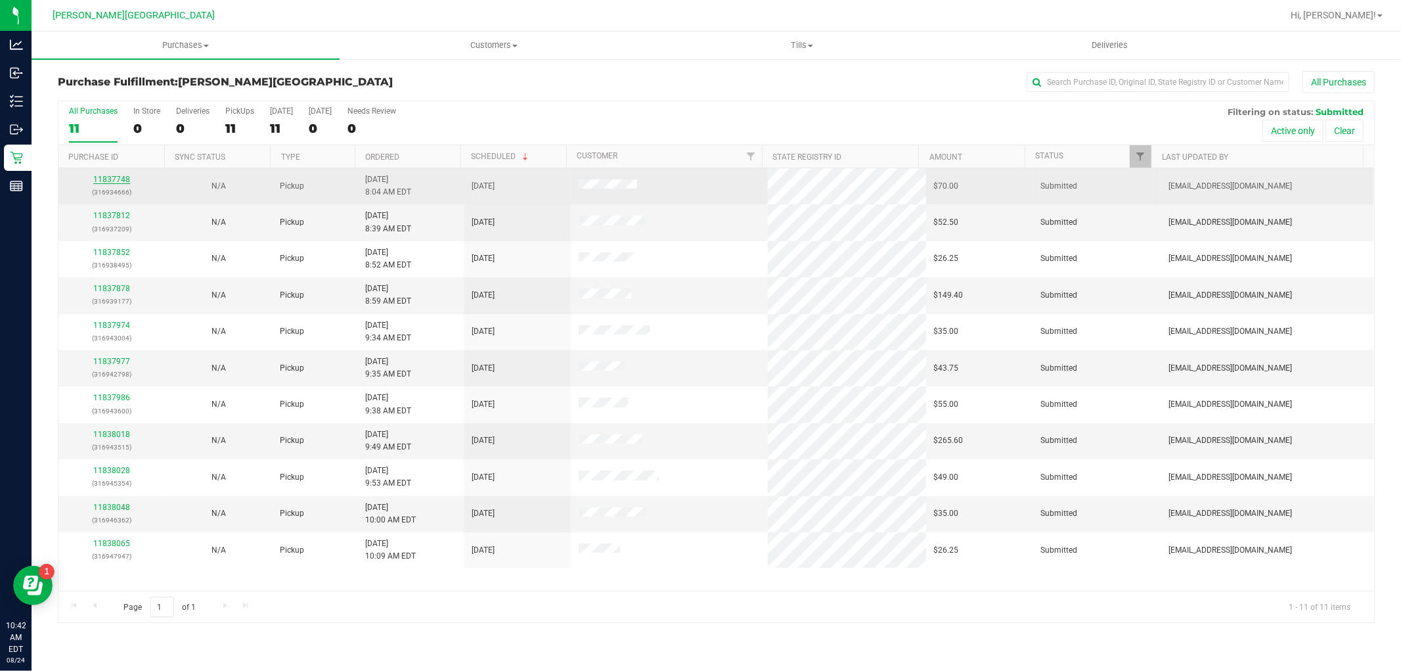
click at [127, 183] on link "11837748" at bounding box center [111, 179] width 37 height 9
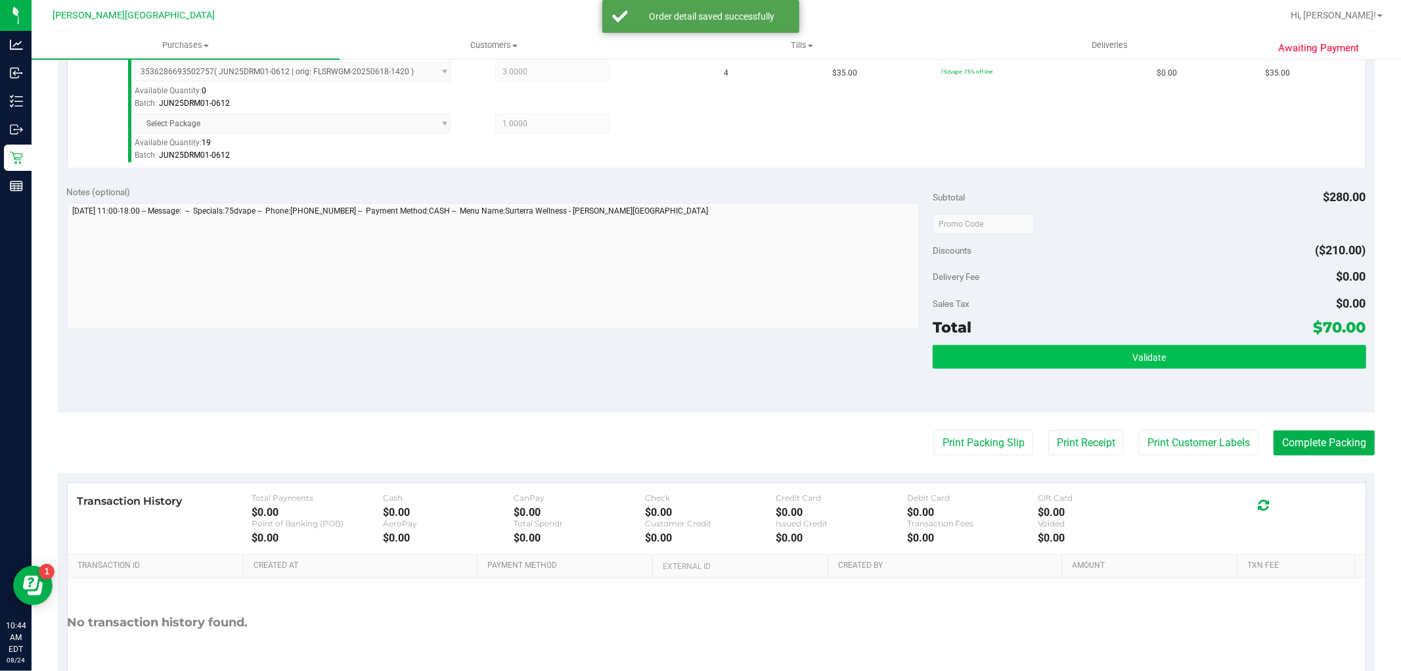
scroll to position [532, 0]
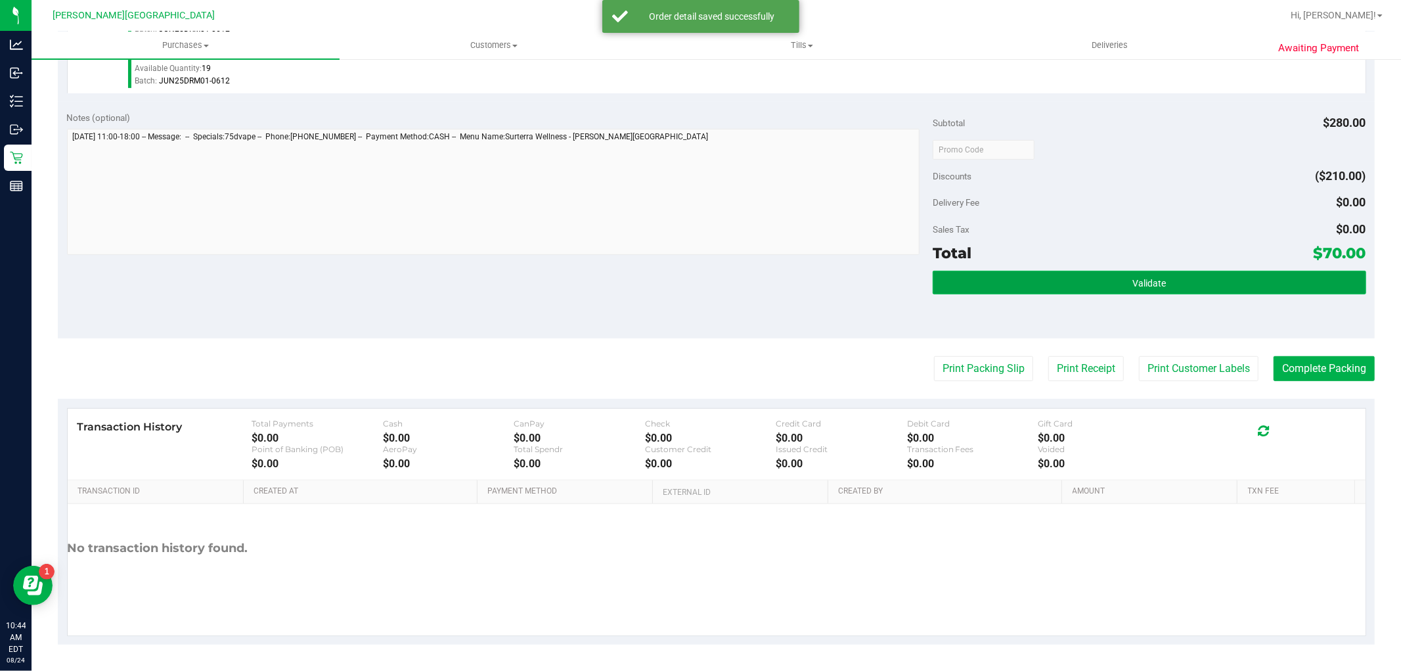
click at [1141, 278] on span "Validate" at bounding box center [1150, 283] width 34 height 11
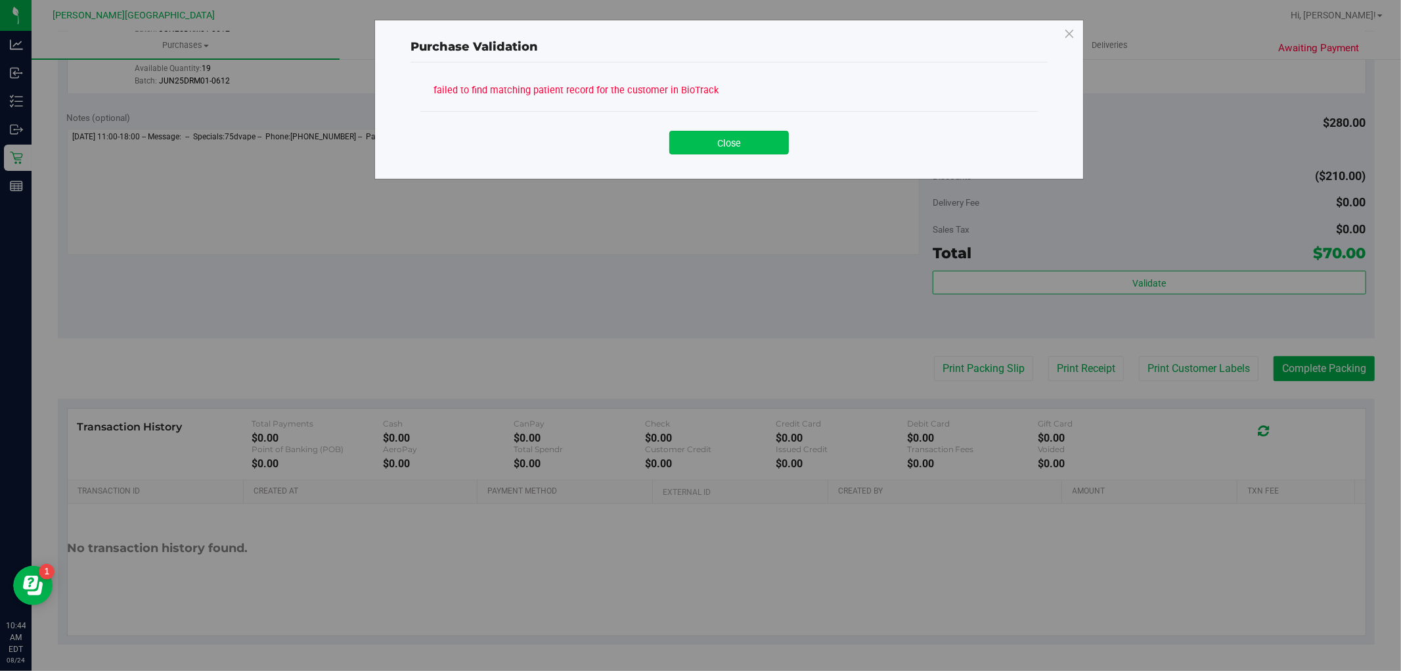
click at [703, 133] on button "Close" at bounding box center [730, 143] width 120 height 24
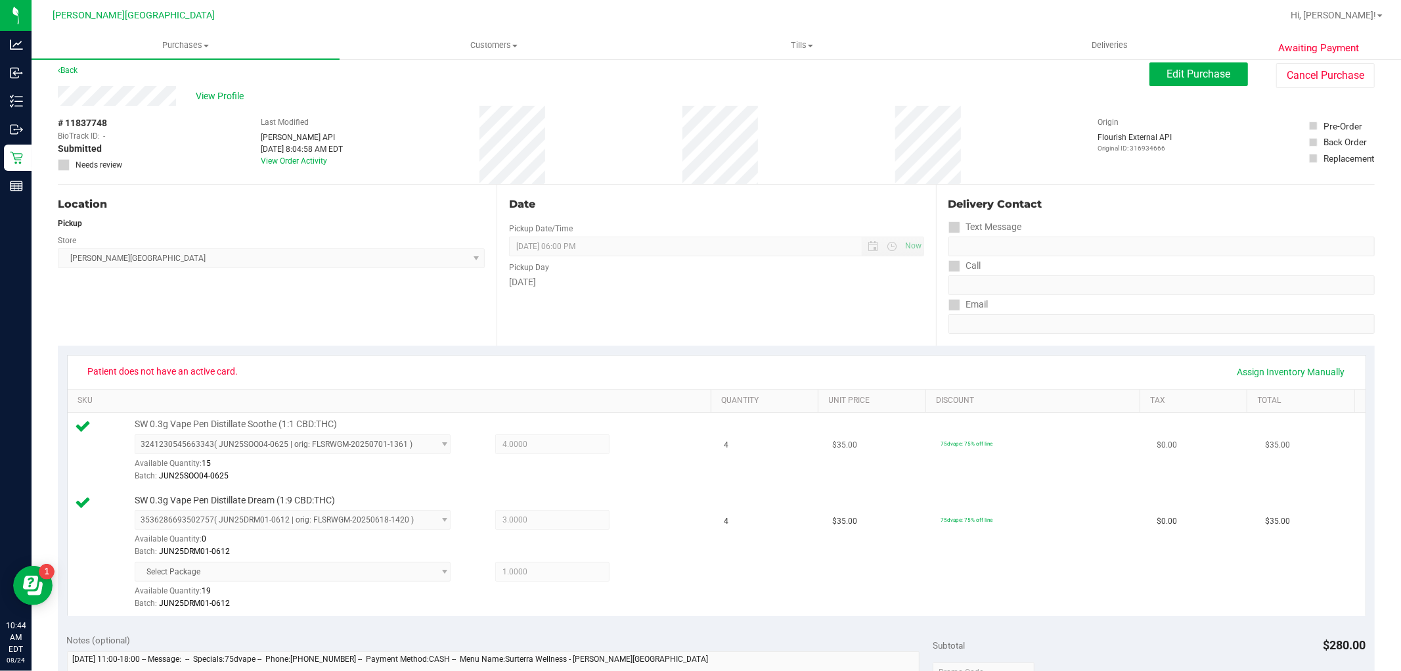
scroll to position [0, 0]
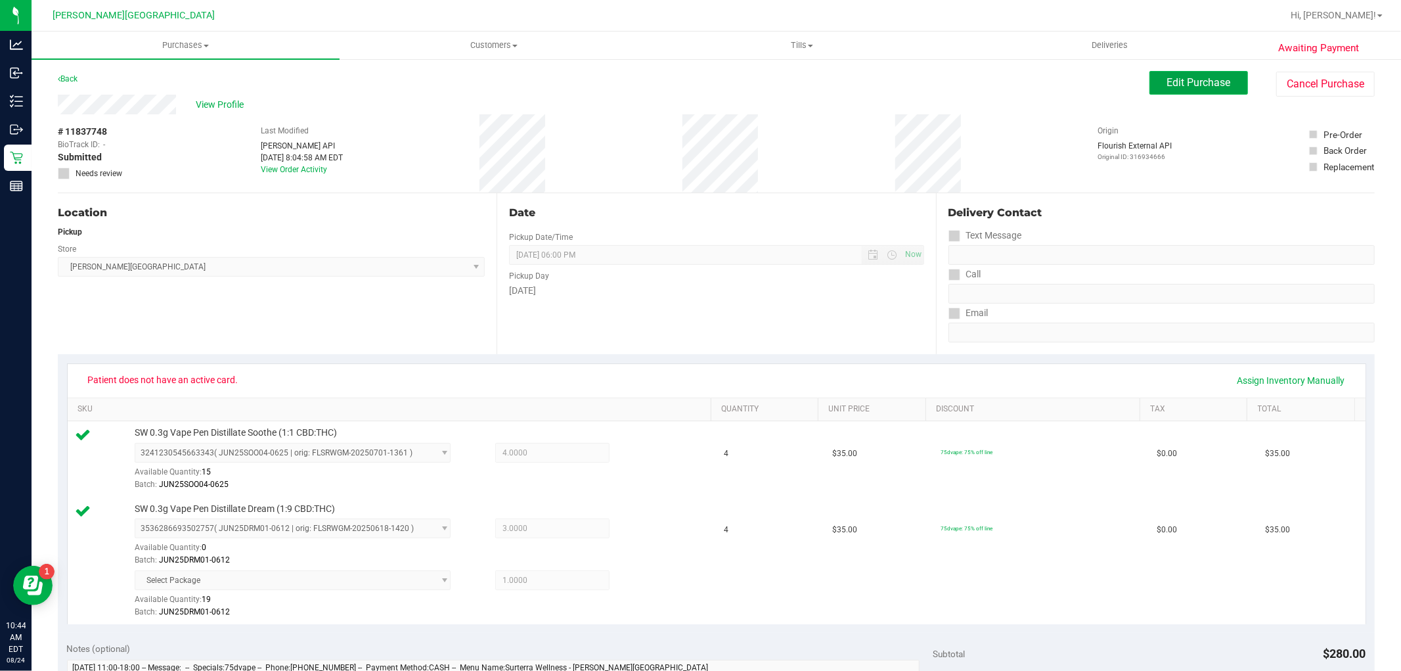
click at [1162, 93] on button "Edit Purchase" at bounding box center [1199, 83] width 99 height 24
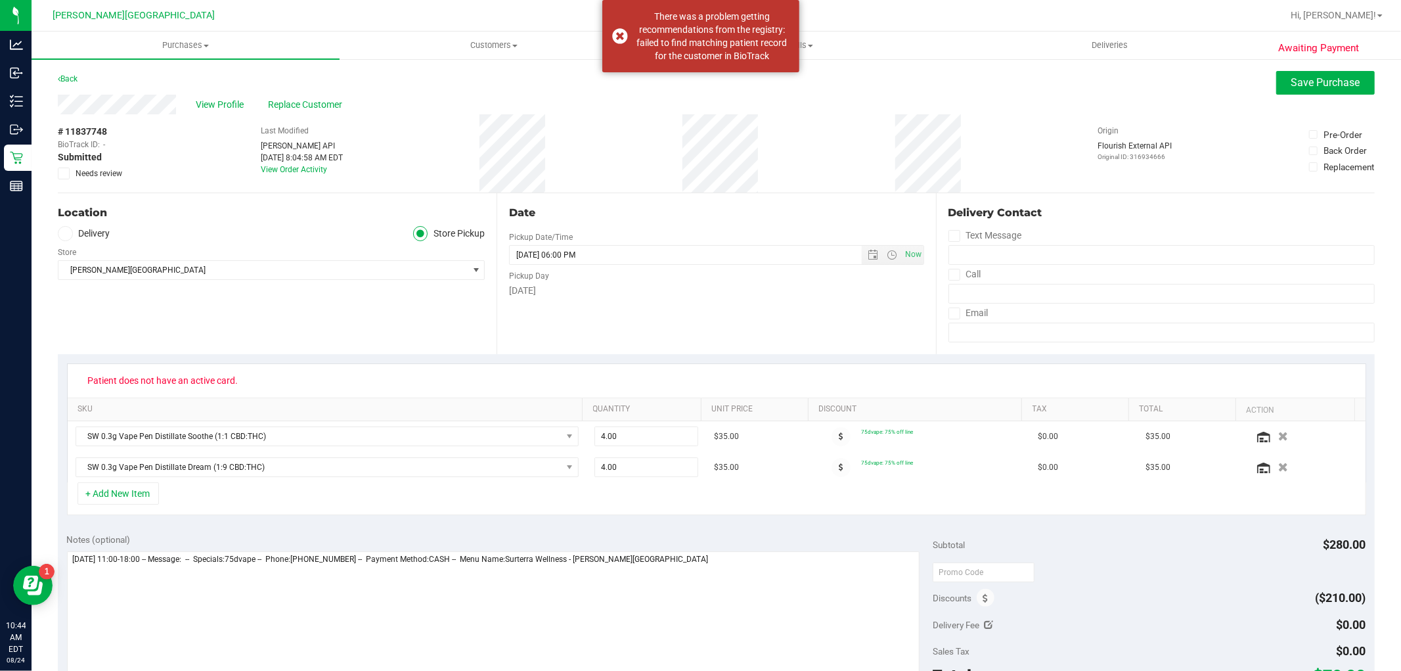
click at [63, 173] on icon at bounding box center [64, 173] width 9 height 0
click at [0, 0] on input "Needs review" at bounding box center [0, 0] width 0 height 0
click at [1329, 87] on span "Save Purchase" at bounding box center [1326, 82] width 69 height 12
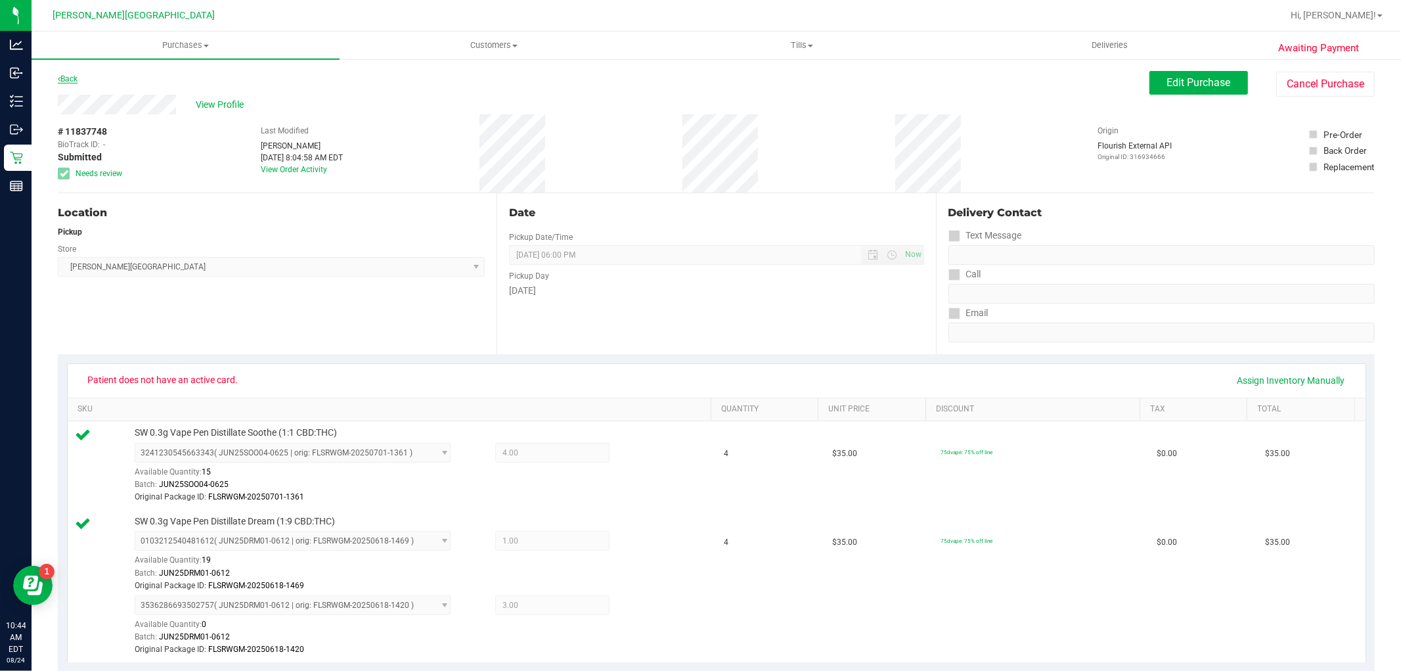
click at [72, 80] on link "Back" at bounding box center [68, 78] width 20 height 9
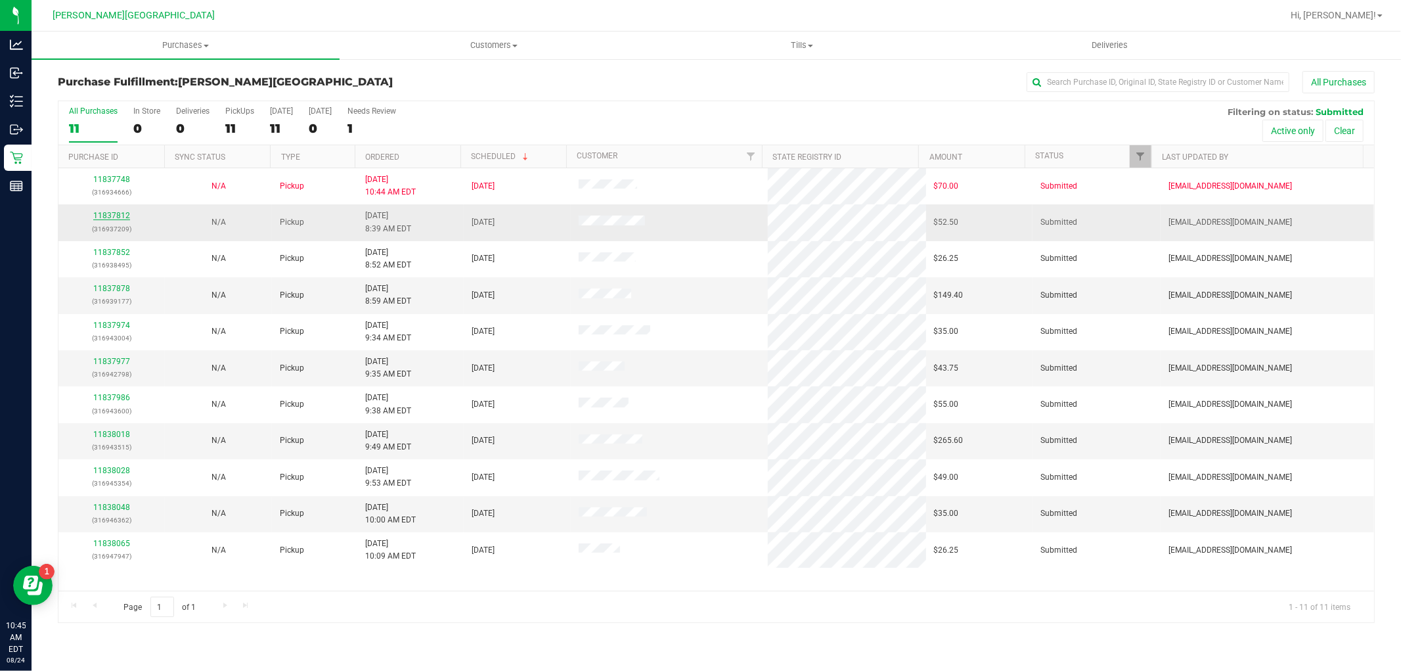
click at [108, 215] on link "11837812" at bounding box center [111, 215] width 37 height 9
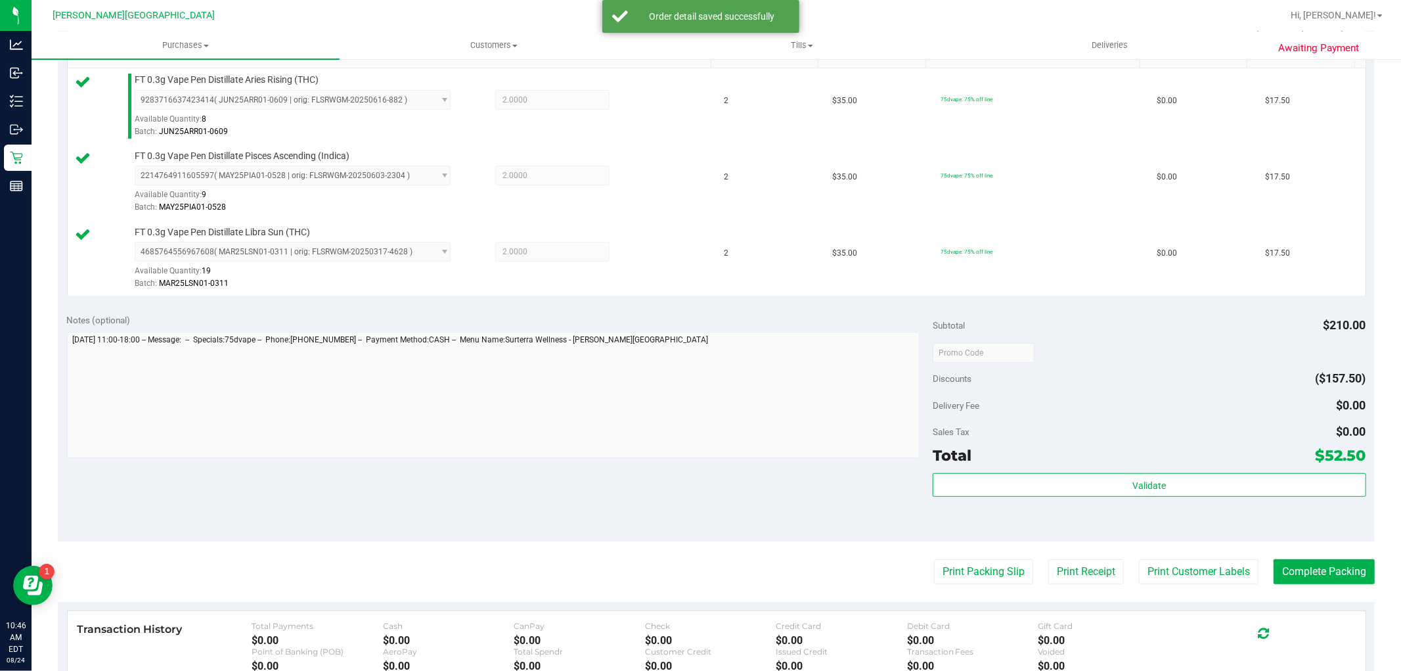
scroll to position [438, 0]
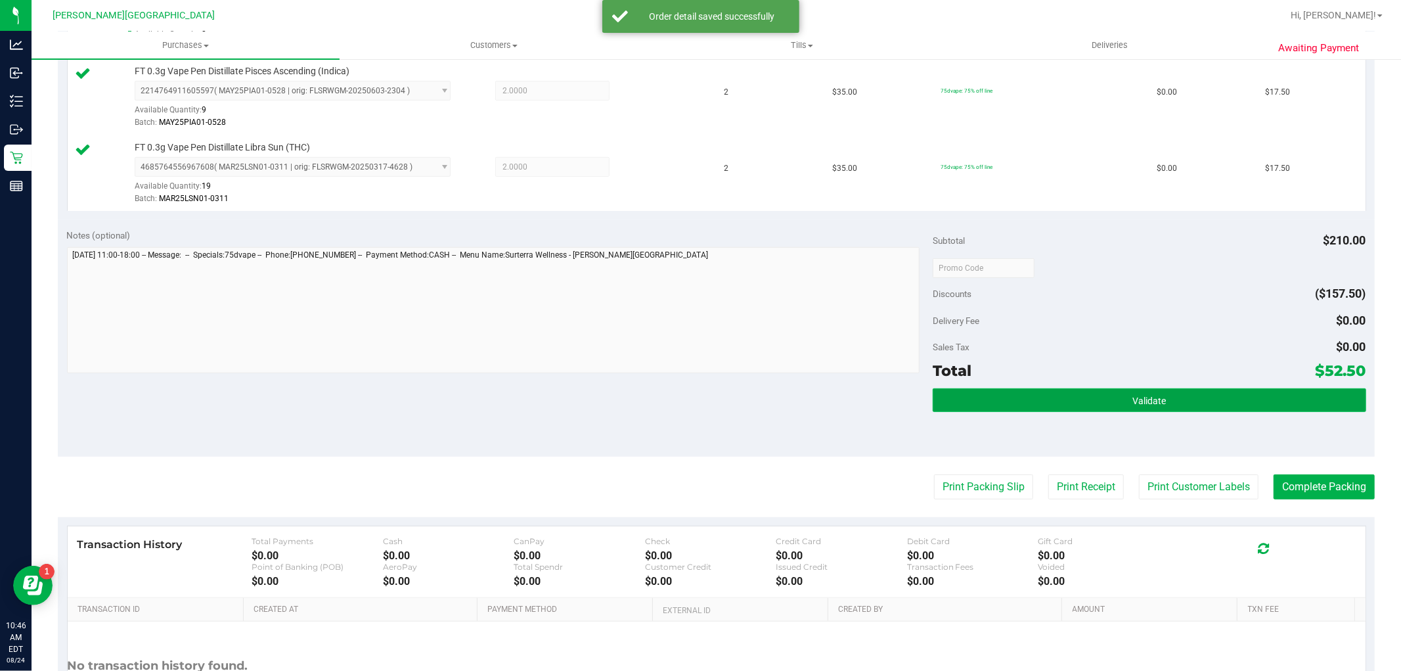
click at [955, 408] on button "Validate" at bounding box center [1149, 400] width 433 height 24
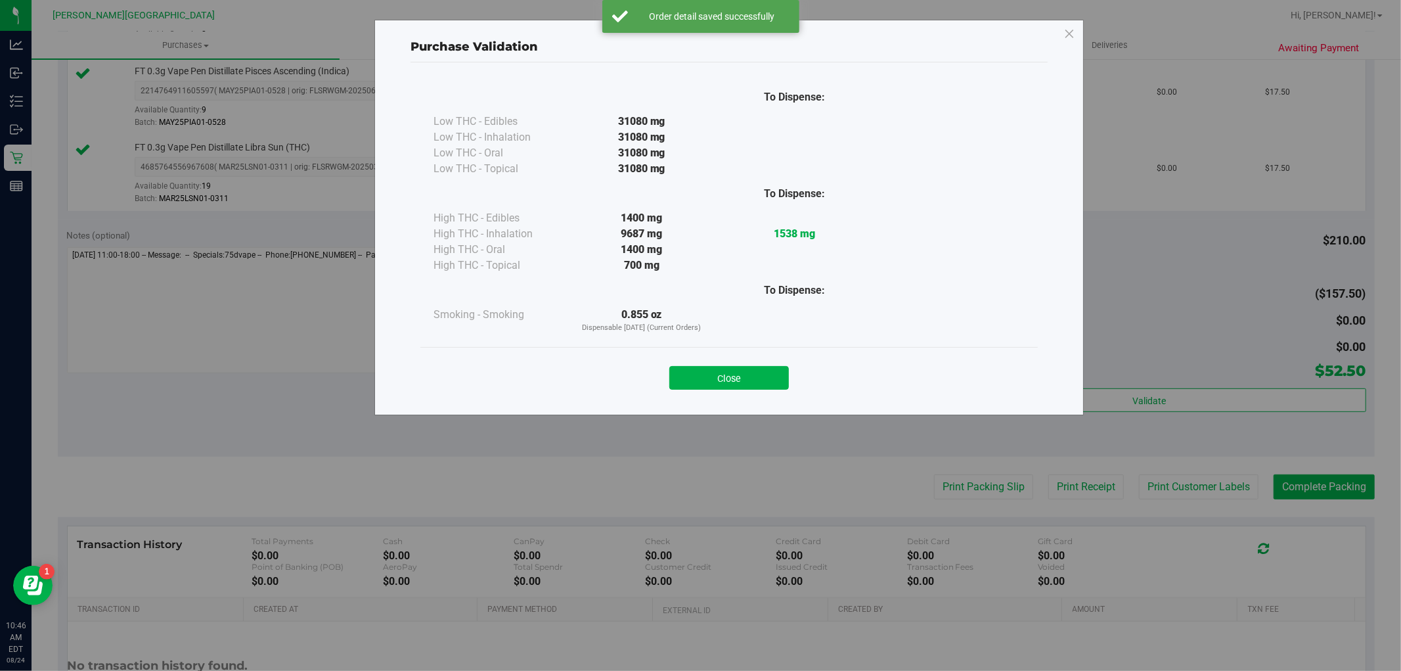
click at [735, 359] on div "Close" at bounding box center [729, 373] width 598 height 33
click at [737, 368] on button "Close" at bounding box center [730, 378] width 120 height 24
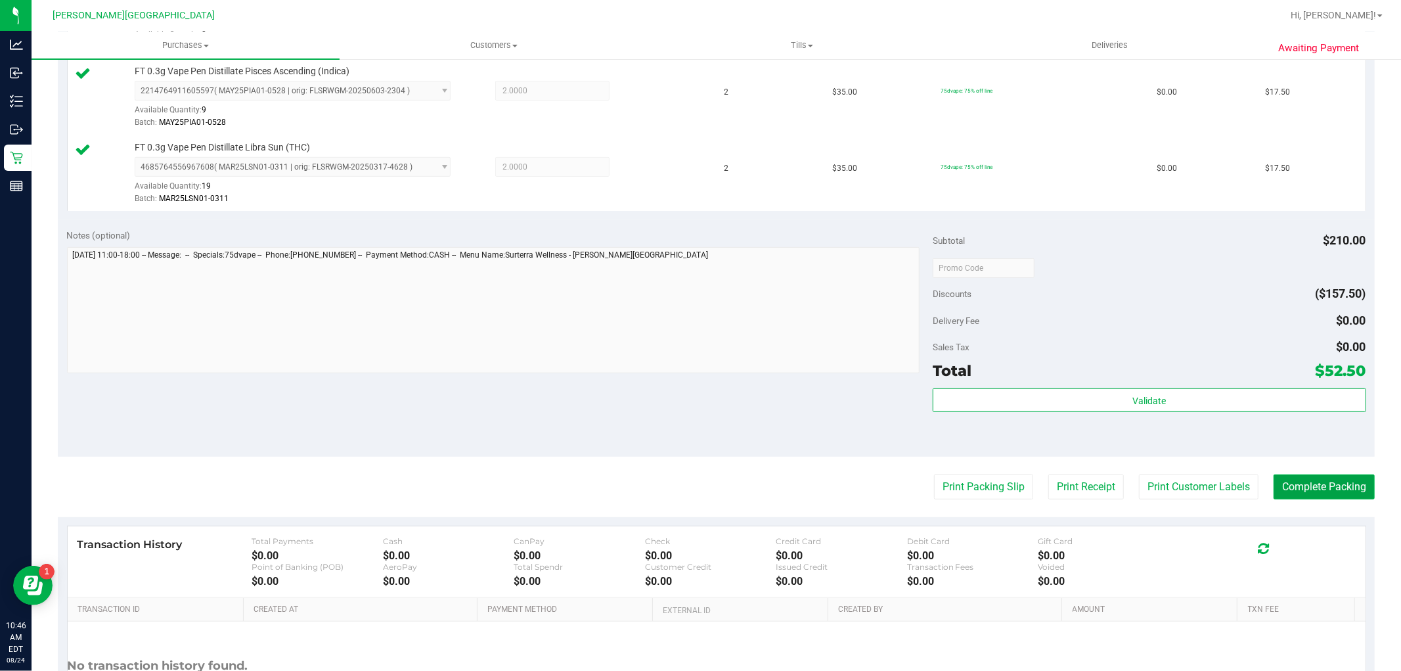
click at [1311, 477] on button "Complete Packing" at bounding box center [1324, 486] width 101 height 25
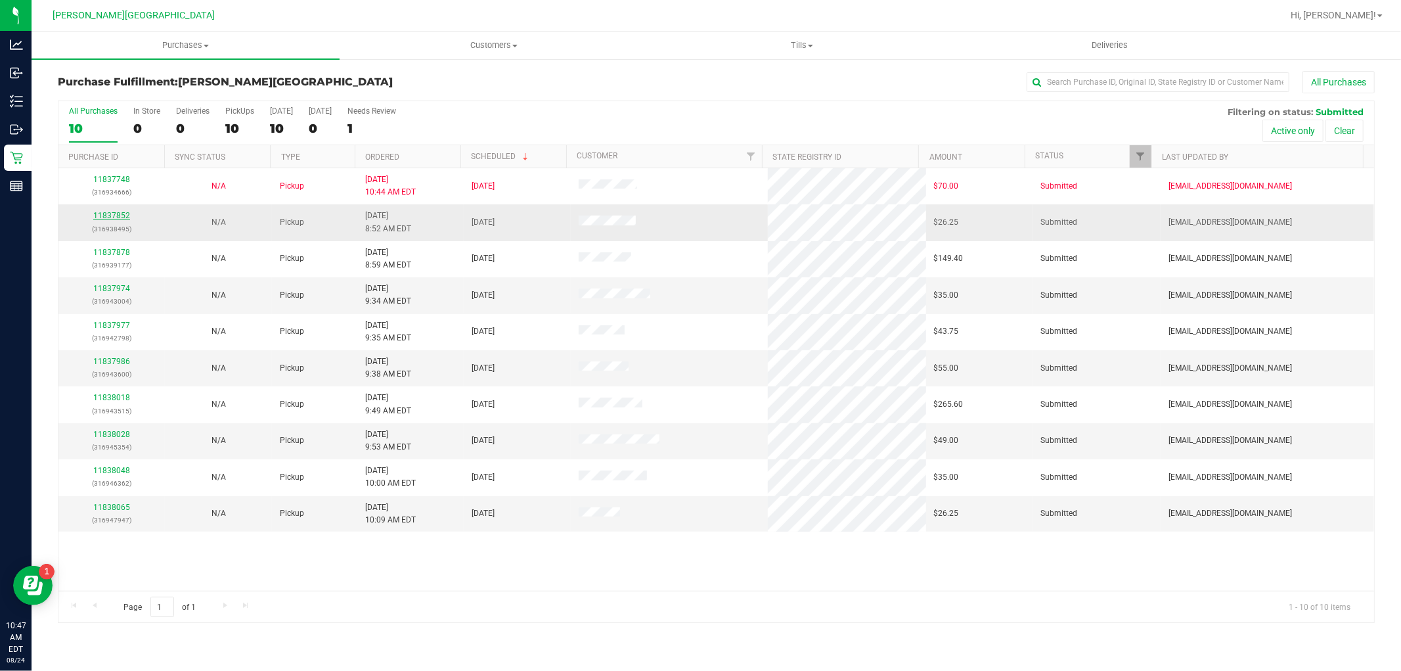
click at [124, 216] on link "11837852" at bounding box center [111, 215] width 37 height 9
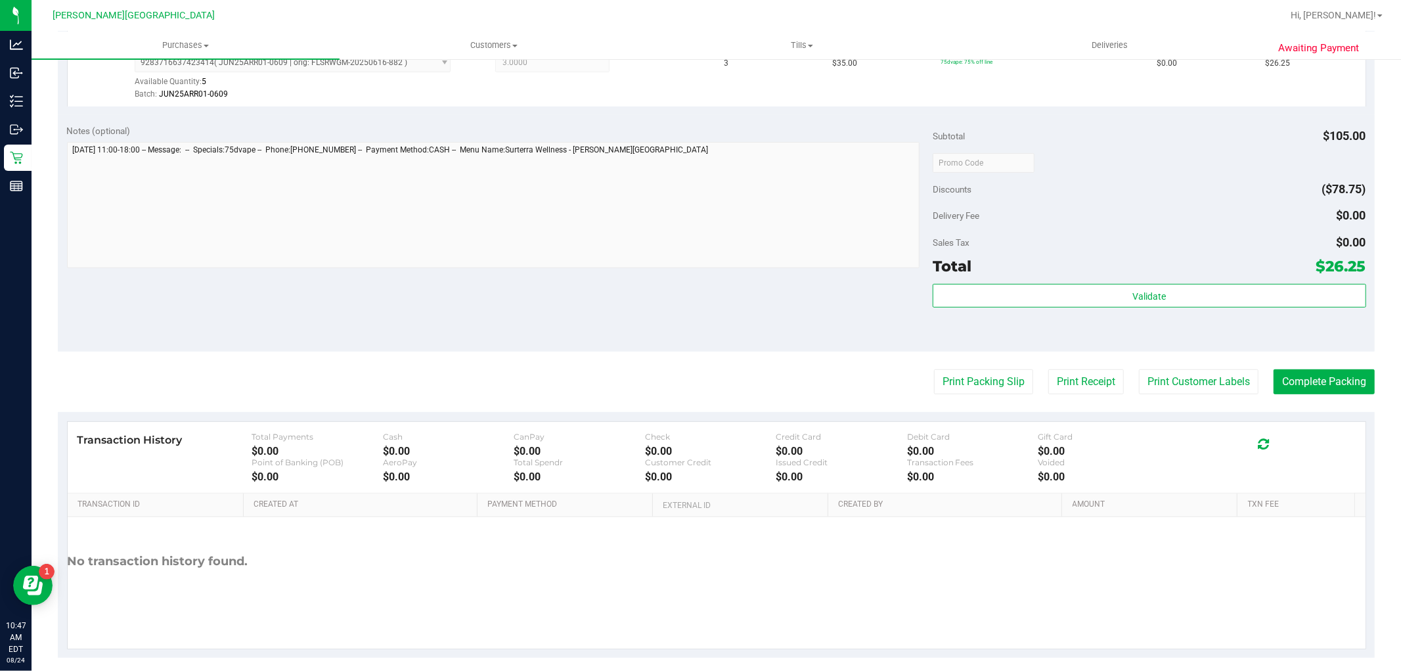
scroll to position [404, 0]
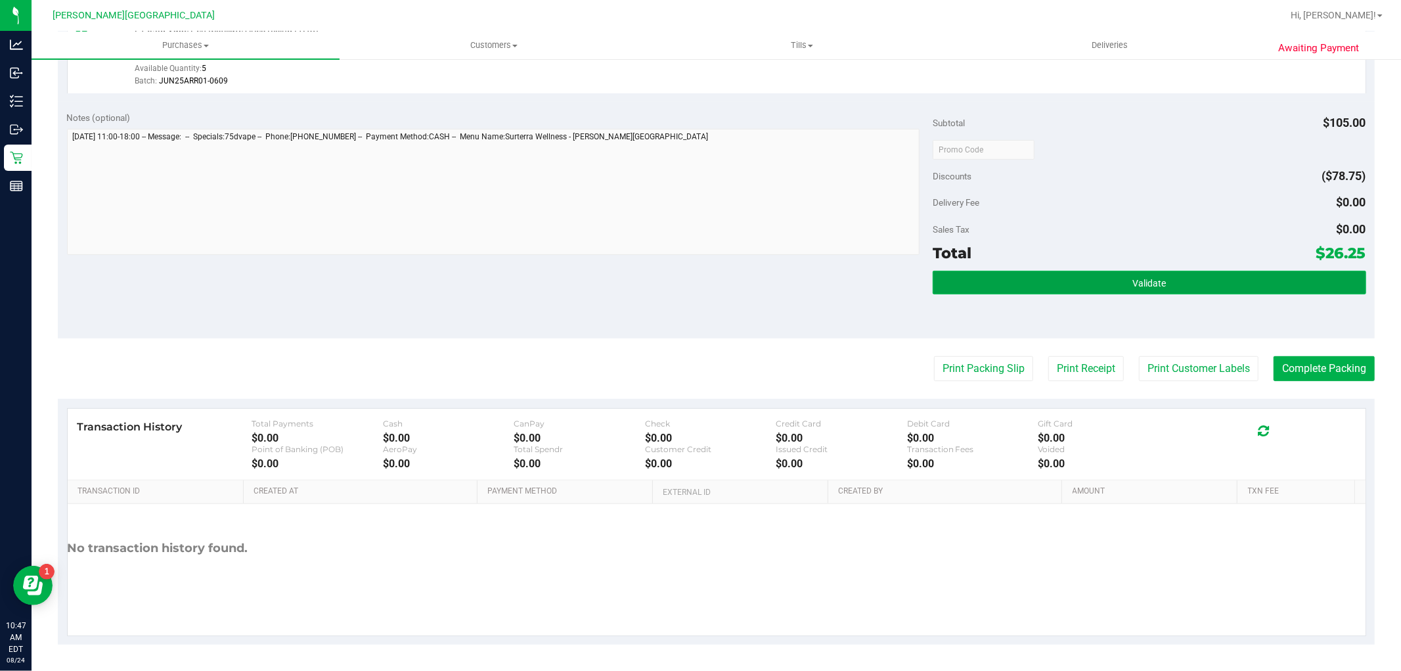
click at [1091, 284] on button "Validate" at bounding box center [1149, 283] width 433 height 24
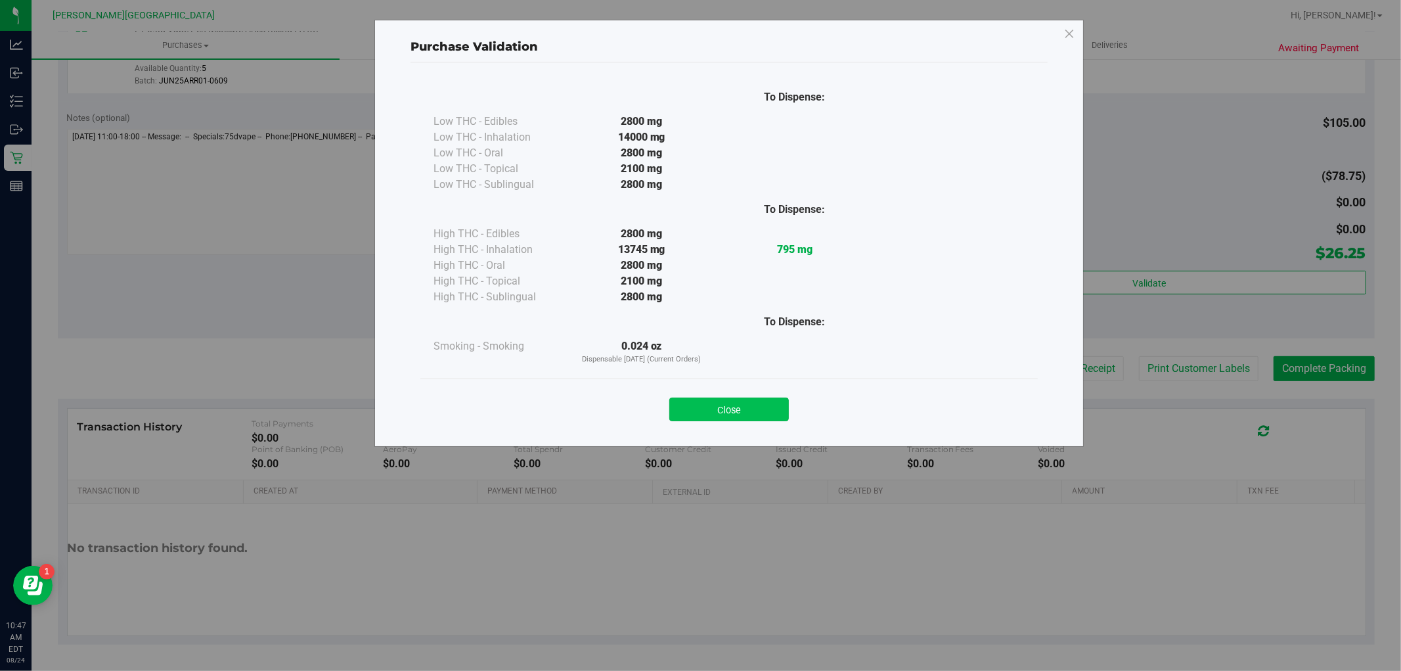
click at [689, 405] on button "Close" at bounding box center [730, 410] width 120 height 24
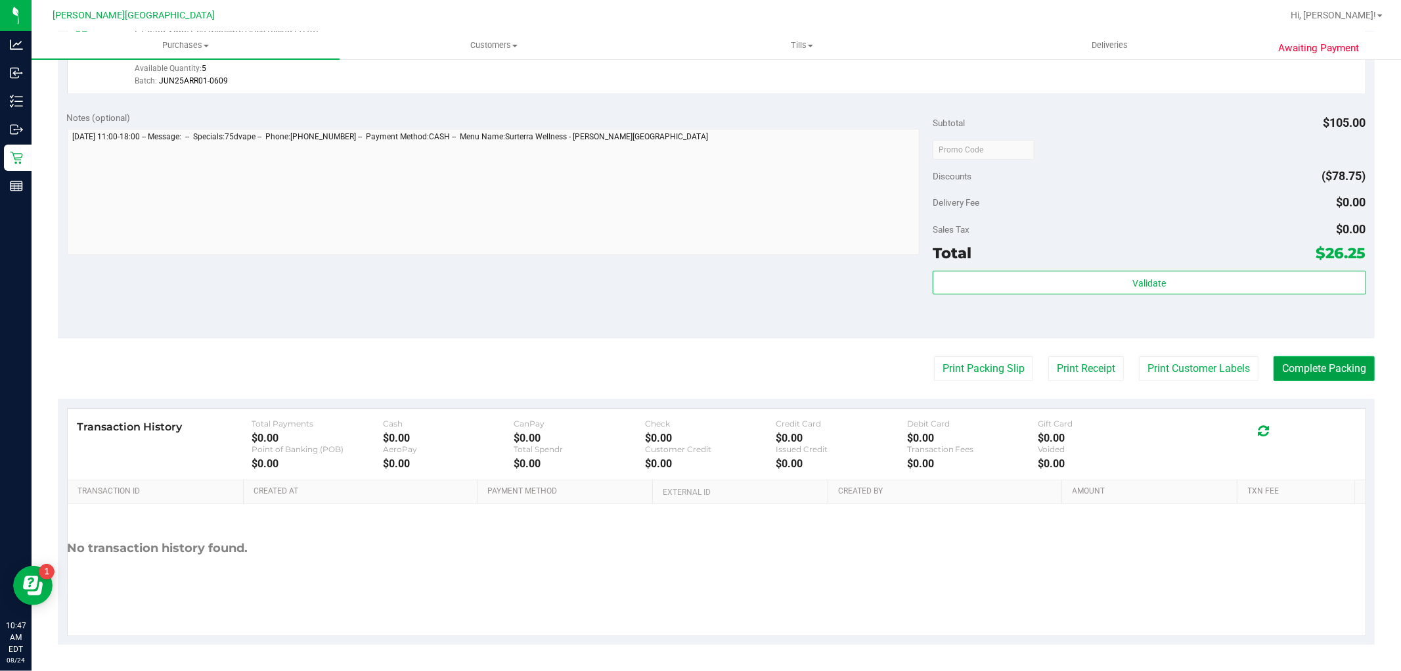
click at [1310, 357] on button "Complete Packing" at bounding box center [1324, 368] width 101 height 25
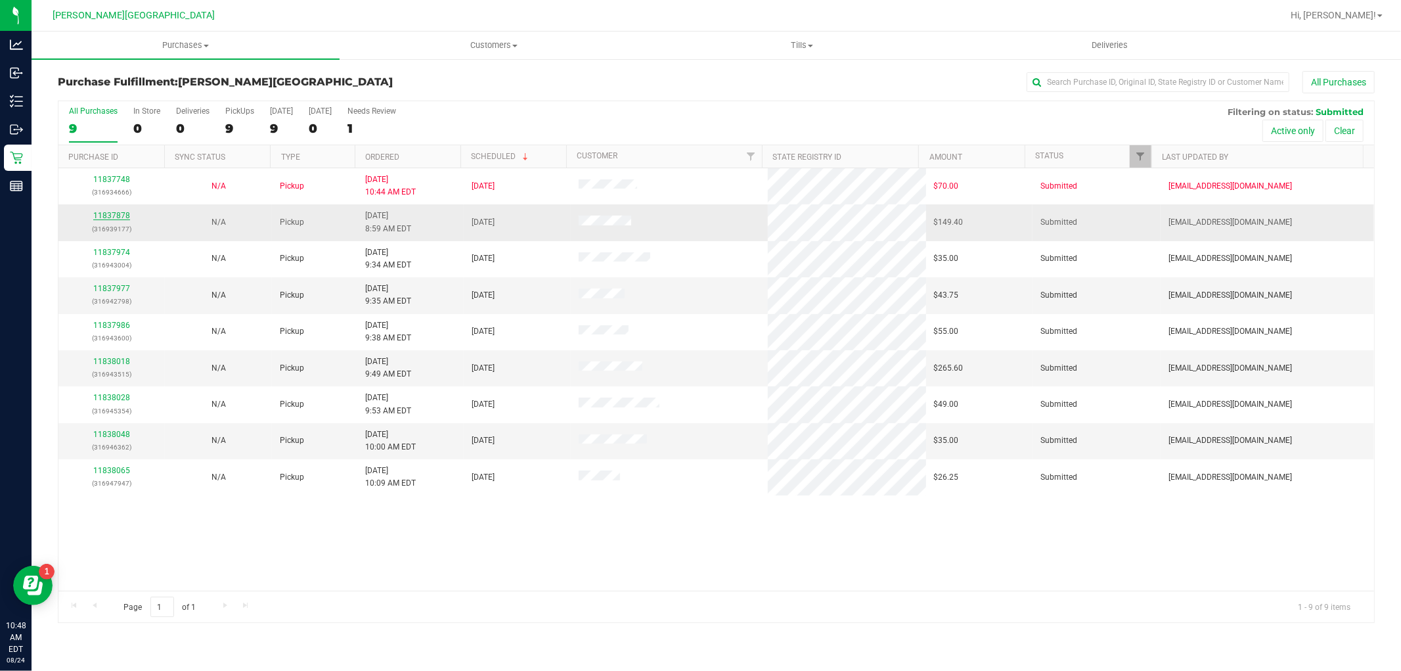
click at [123, 215] on link "11837878" at bounding box center [111, 215] width 37 height 9
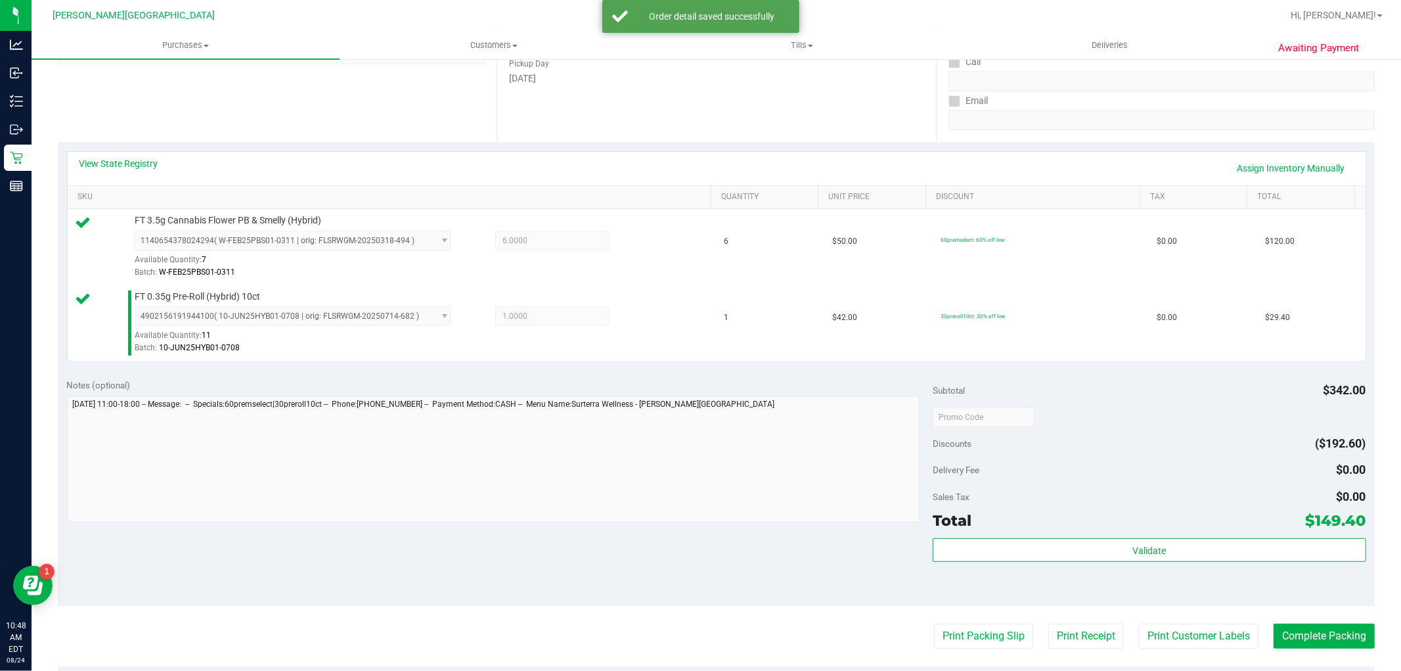
scroll to position [365, 0]
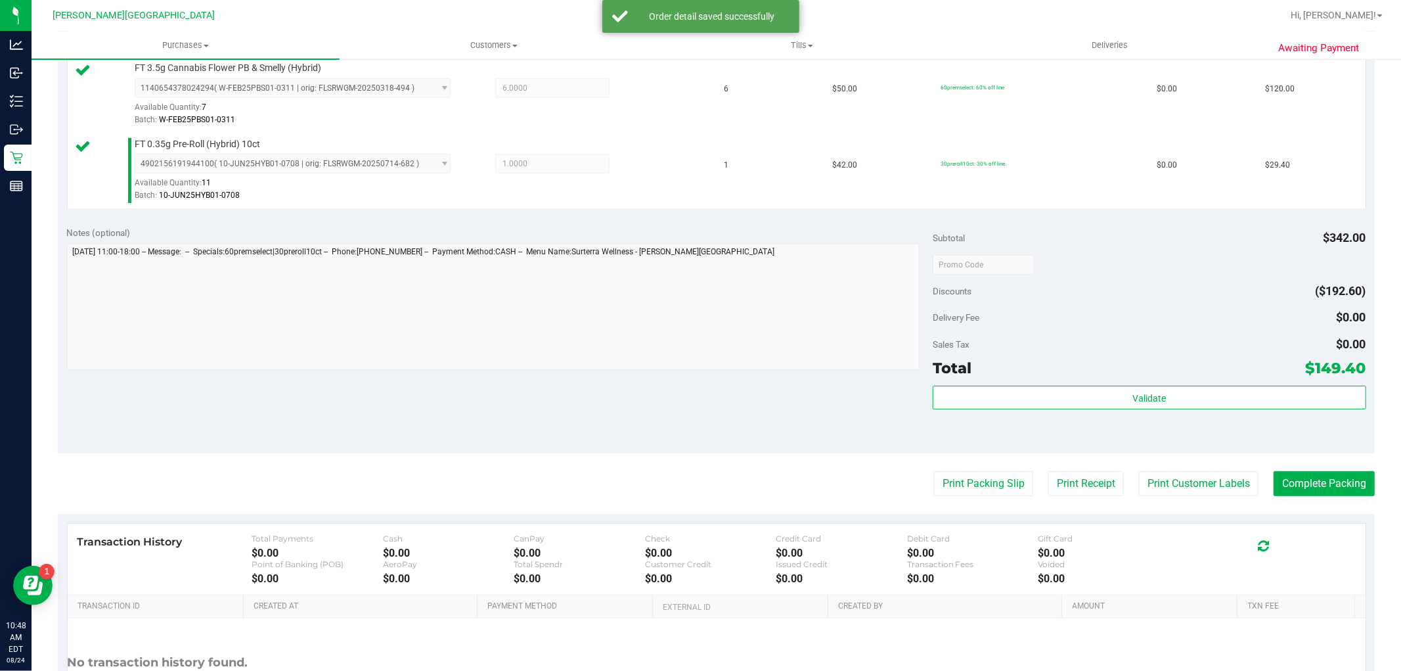
click at [1043, 379] on div "Subtotal $342.00 Discounts ($192.60) Delivery Fee $0.00 Sales Tax $0.00 Total $…" at bounding box center [1149, 335] width 433 height 219
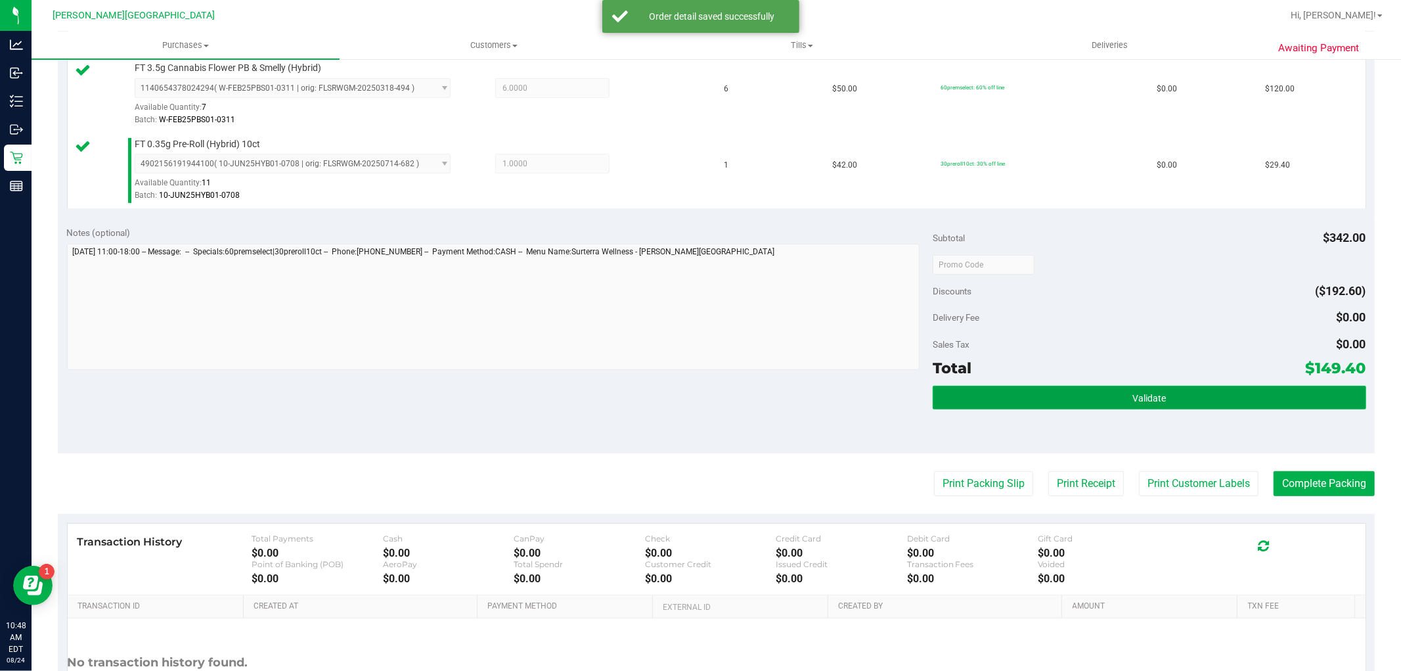
click at [1023, 403] on button "Validate" at bounding box center [1149, 398] width 433 height 24
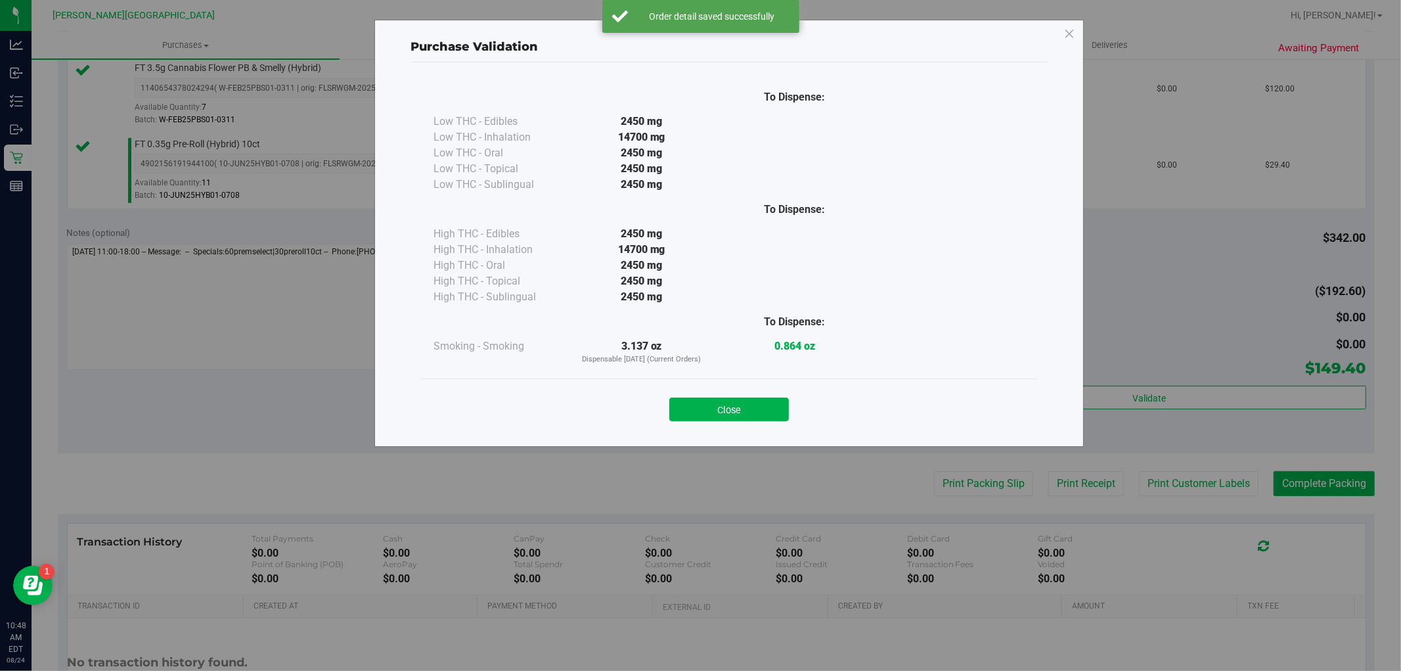
click at [753, 396] on div "Close" at bounding box center [729, 405] width 598 height 33
drag, startPoint x: 751, startPoint y: 415, endPoint x: 974, endPoint y: 415, distance: 223.4
click at [751, 417] on button "Close" at bounding box center [730, 410] width 120 height 24
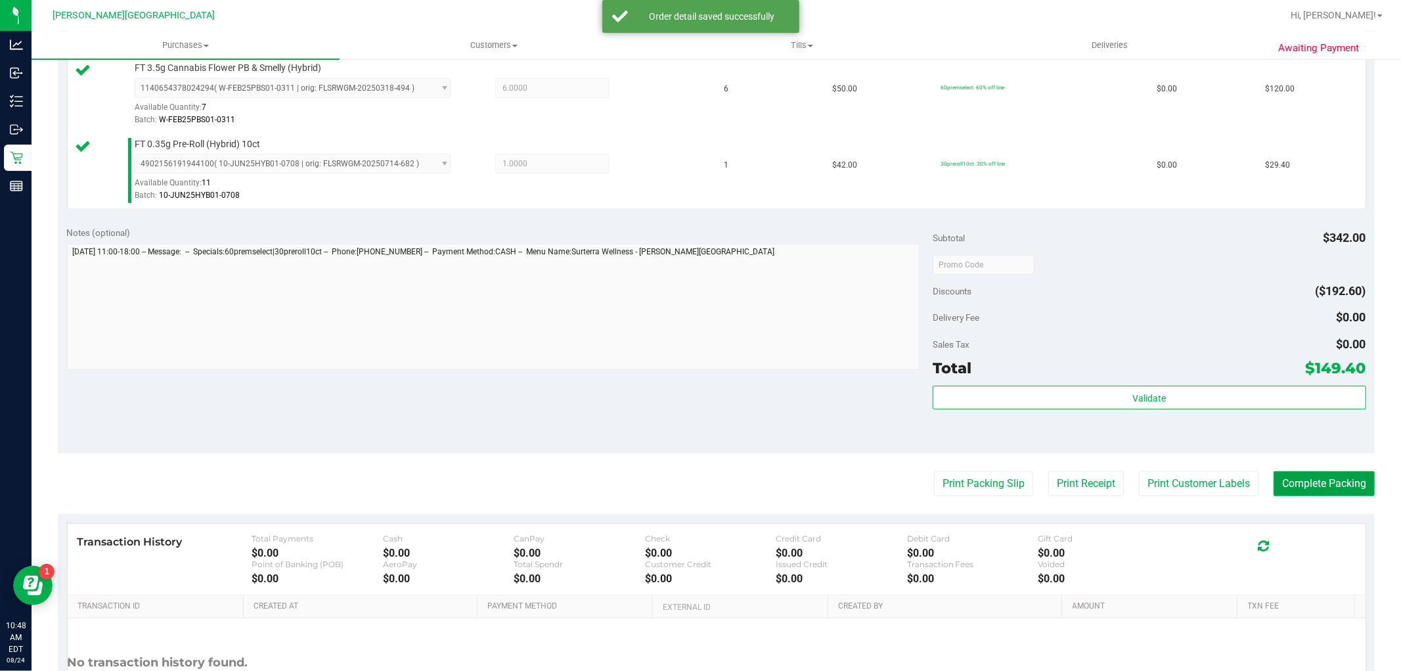
click at [1319, 485] on button "Complete Packing" at bounding box center [1324, 483] width 101 height 25
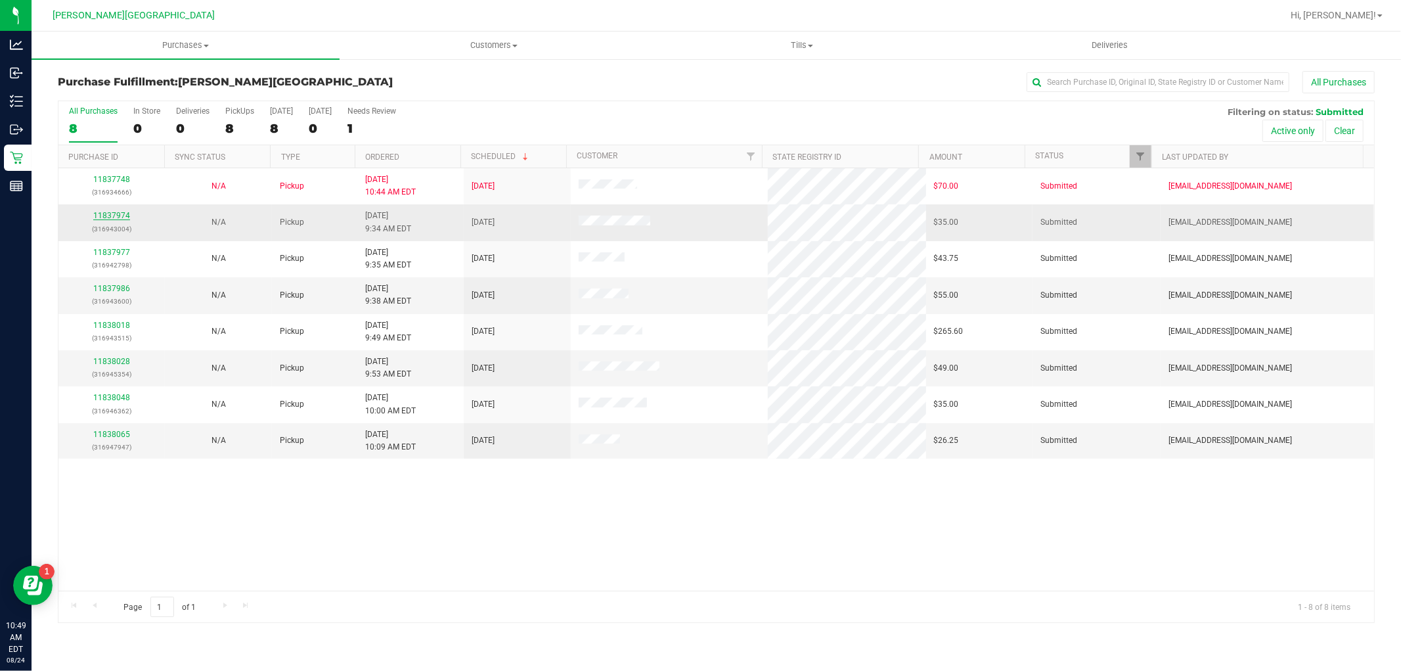
click at [107, 217] on link "11837974" at bounding box center [111, 215] width 37 height 9
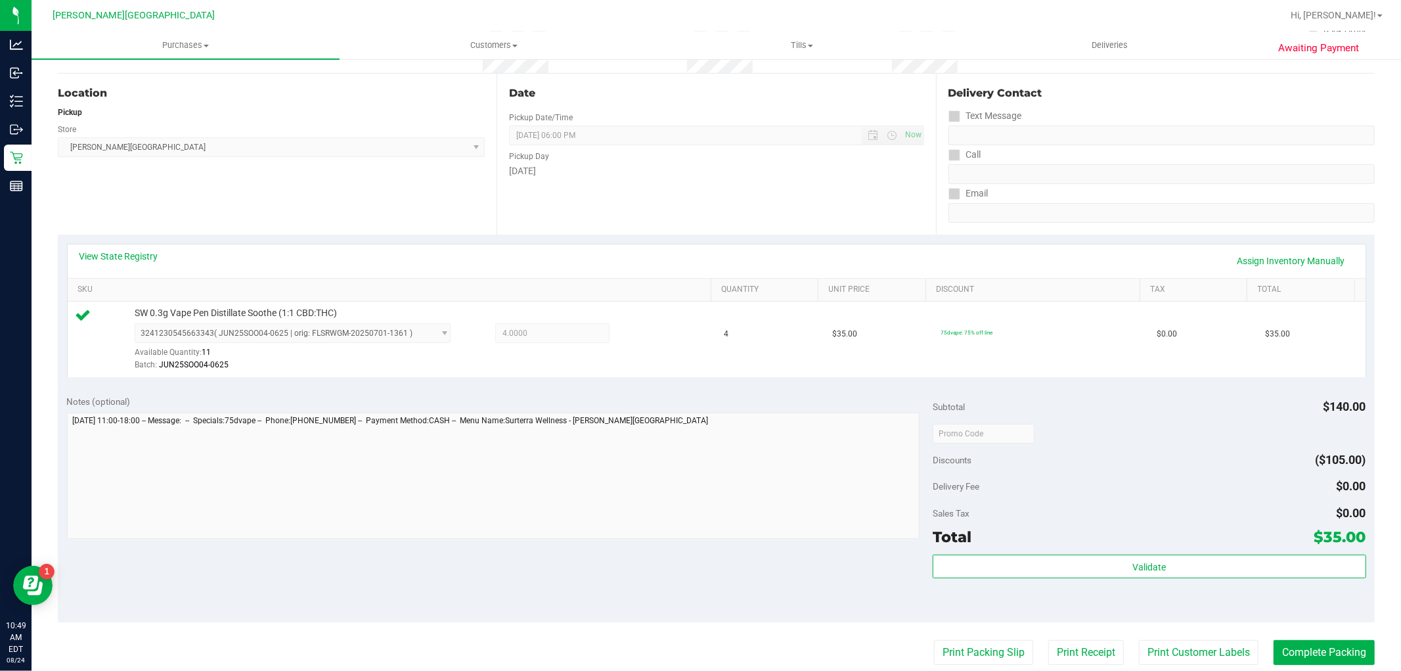
scroll to position [146, 0]
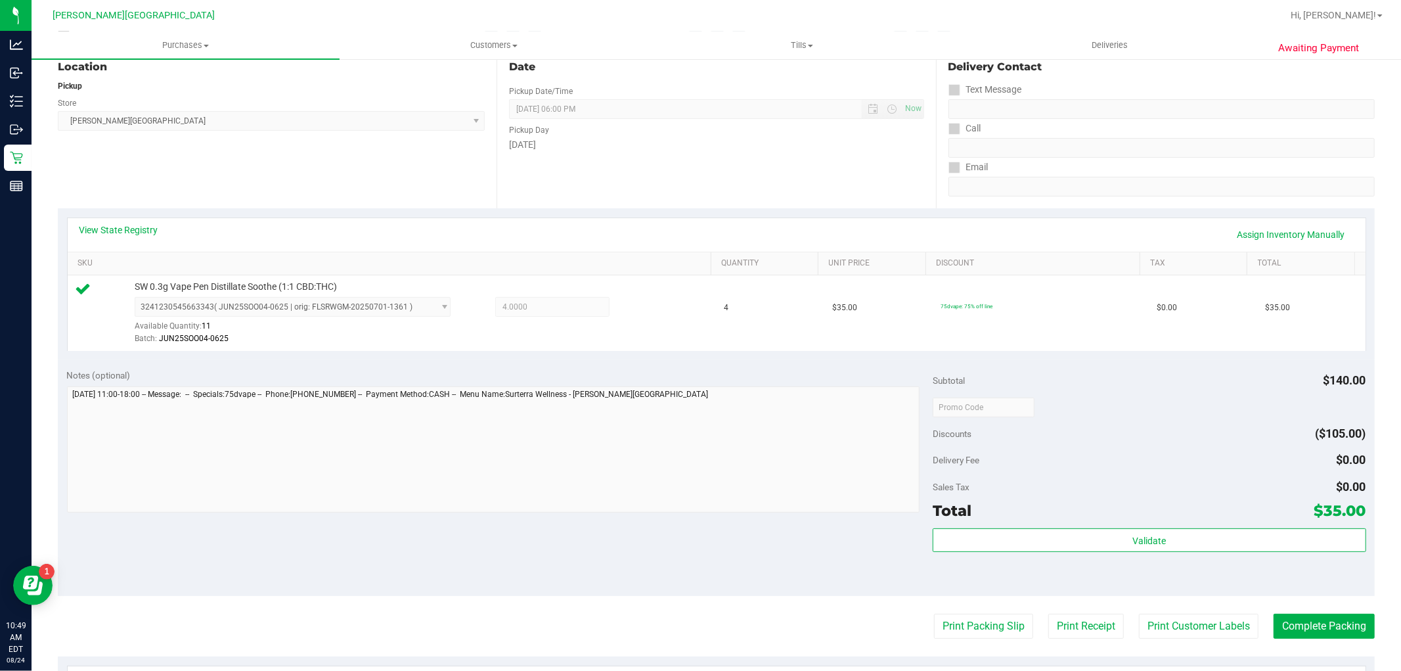
click at [1128, 554] on div "Validate" at bounding box center [1149, 557] width 433 height 59
click at [1127, 553] on div "Validate" at bounding box center [1149, 540] width 433 height 25
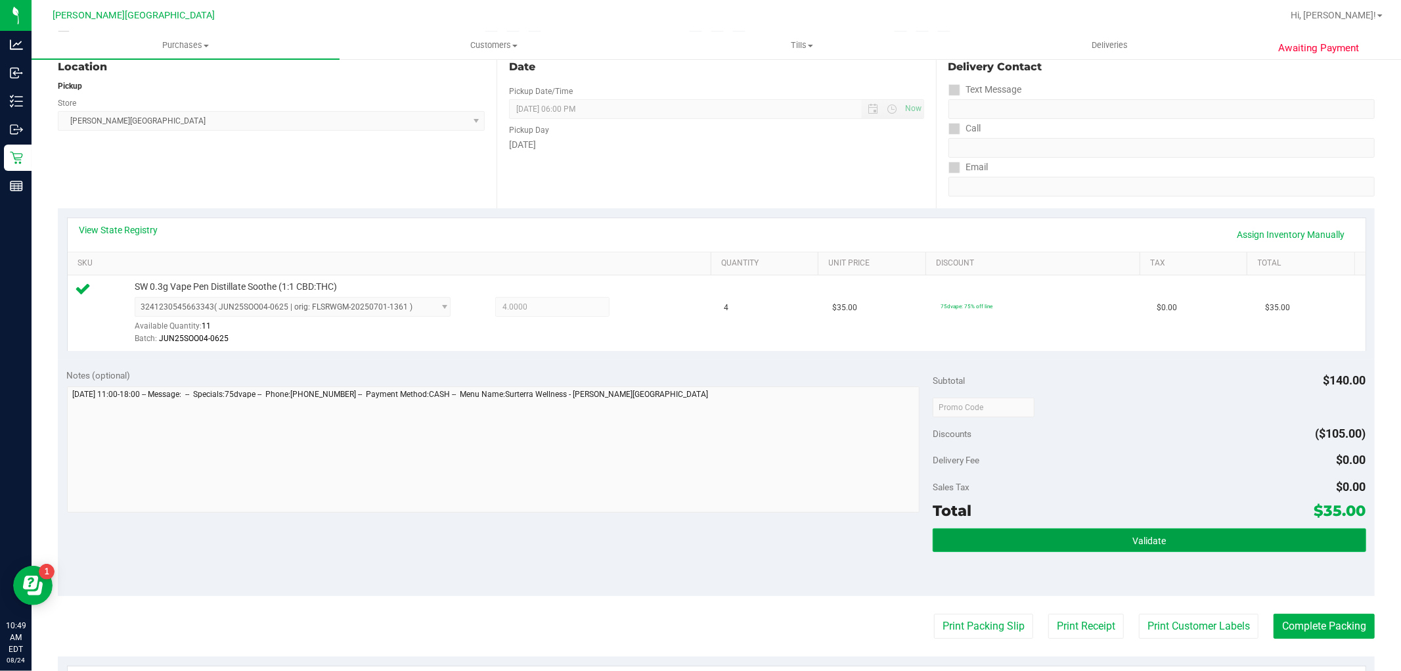
click at [1124, 550] on button "Validate" at bounding box center [1149, 540] width 433 height 24
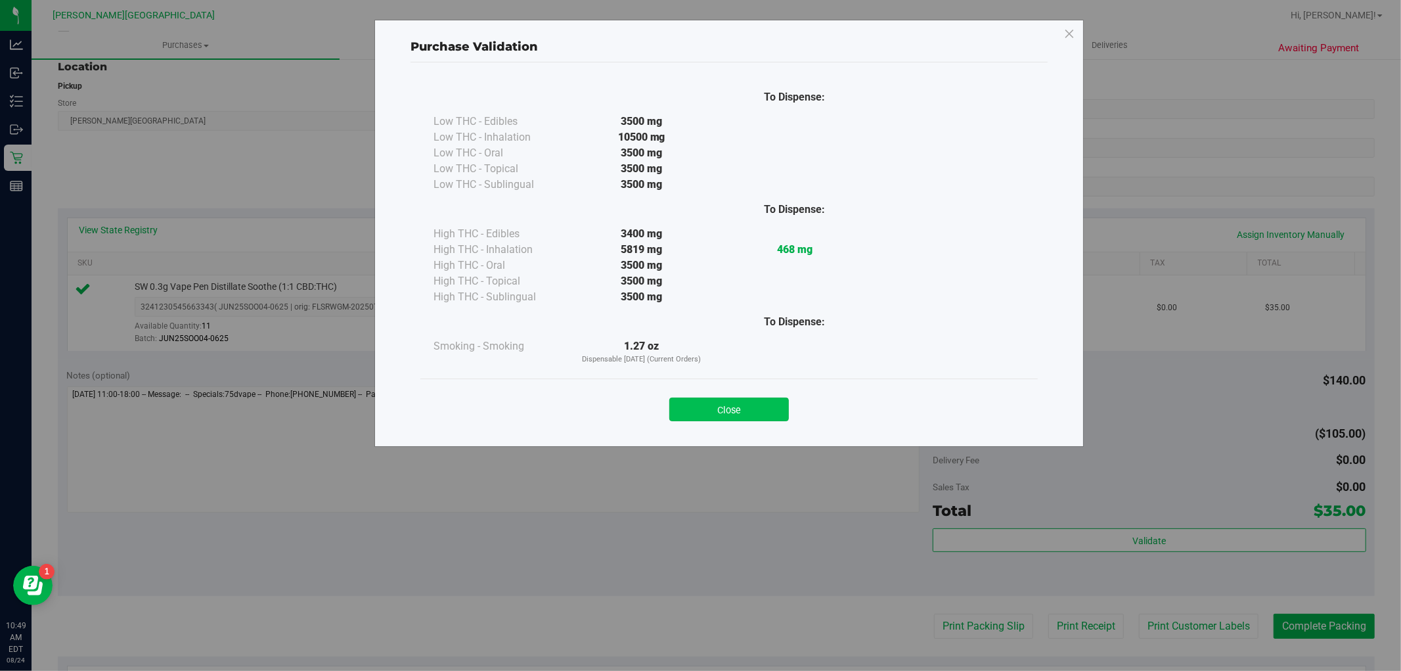
click at [775, 419] on button "Close" at bounding box center [730, 410] width 120 height 24
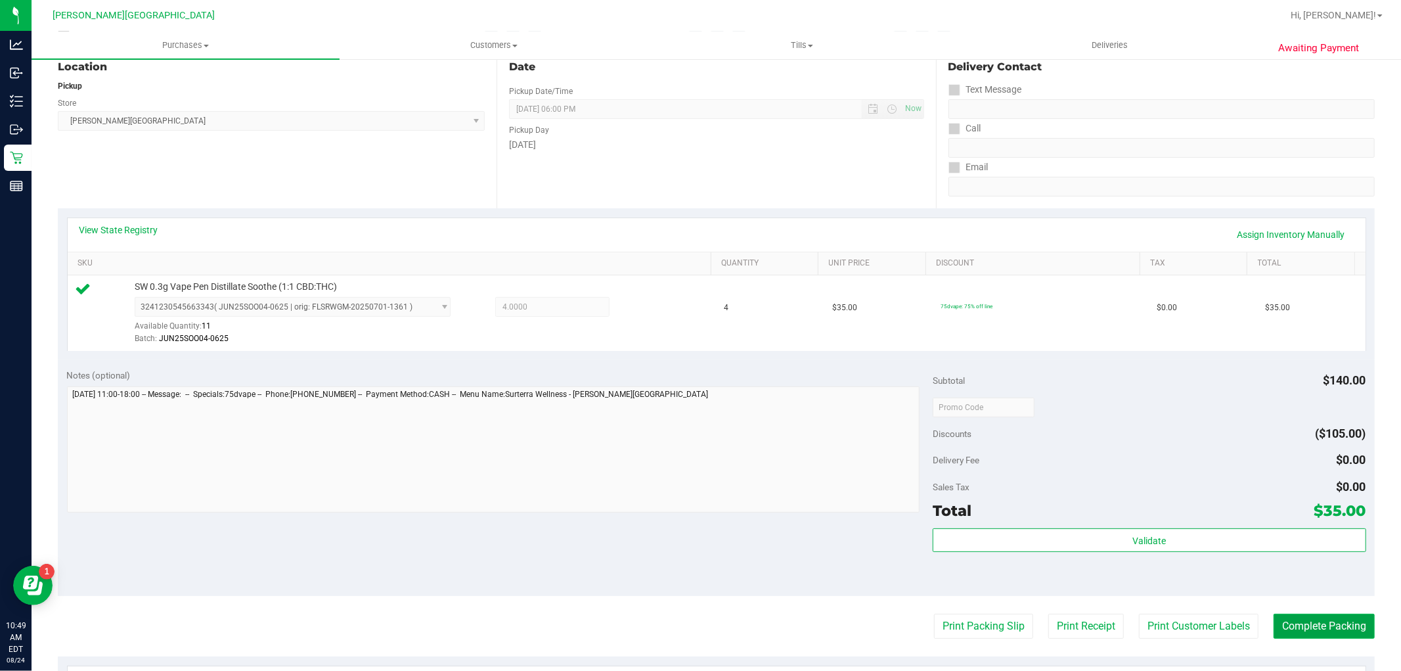
click at [1306, 620] on button "Complete Packing" at bounding box center [1324, 626] width 101 height 25
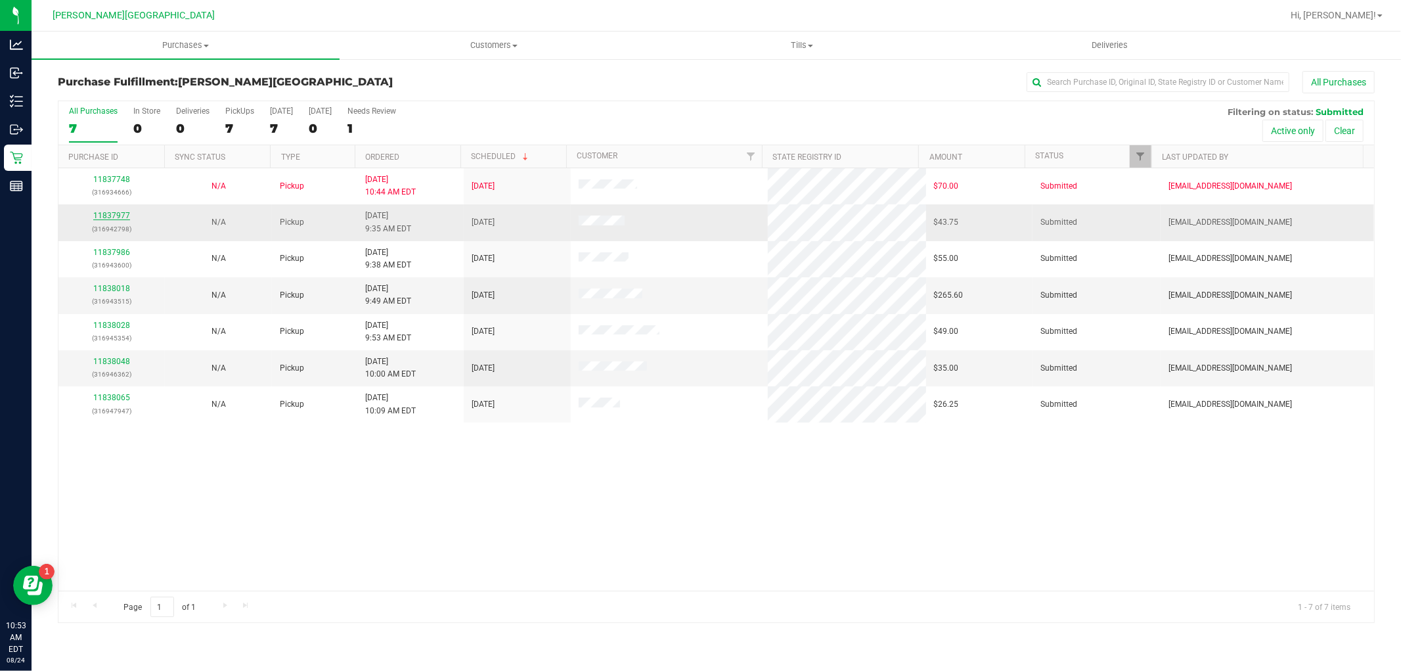
click at [119, 217] on link "11837977" at bounding box center [111, 215] width 37 height 9
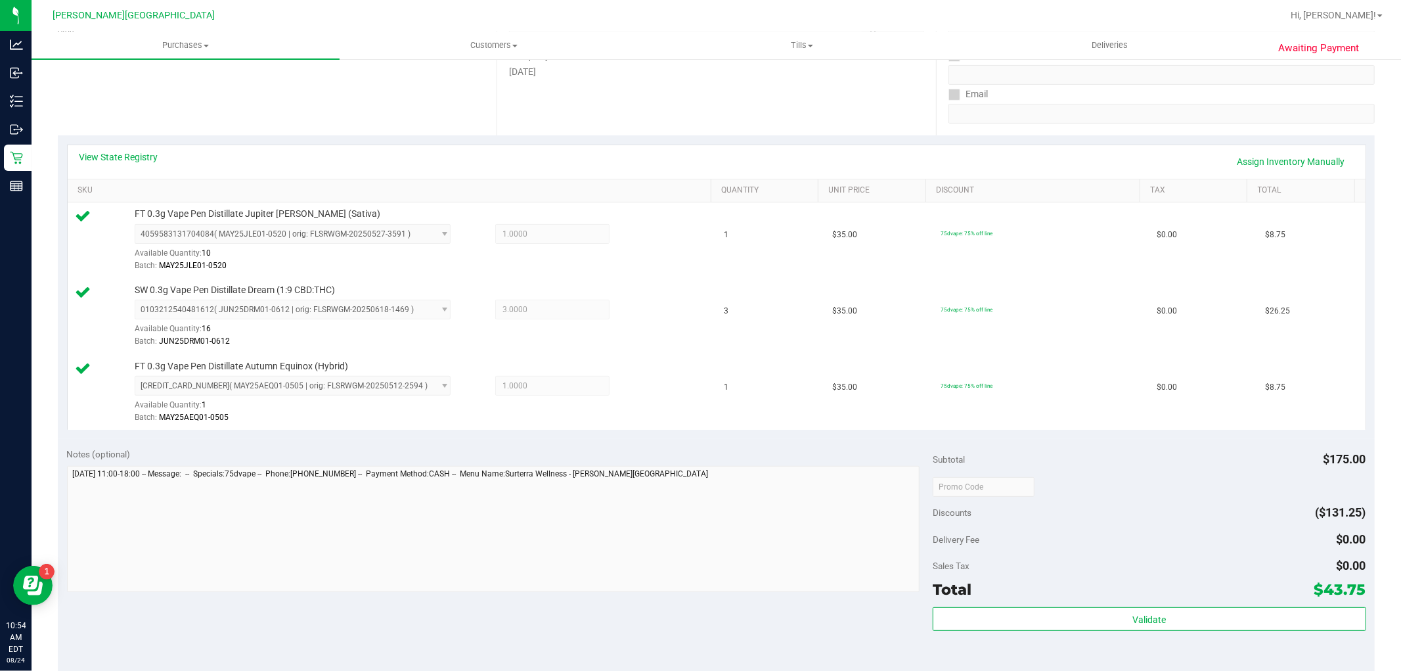
scroll to position [438, 0]
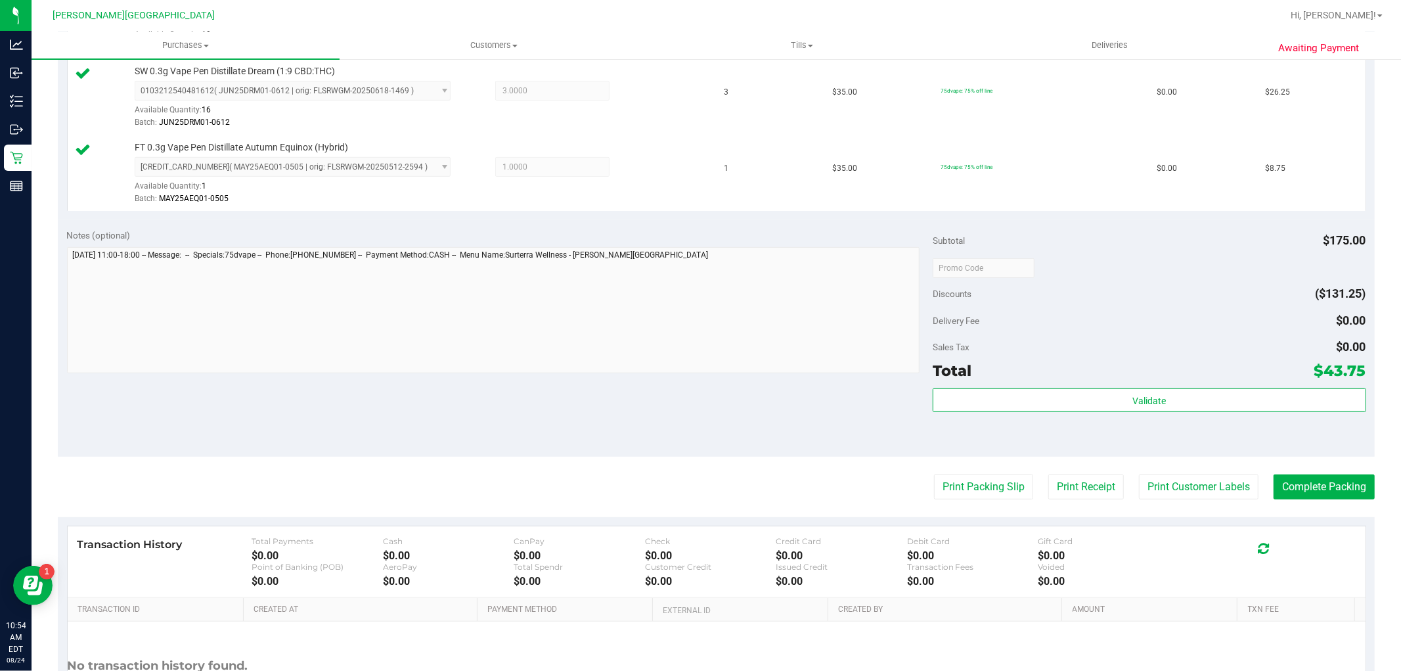
click at [1141, 363] on div "Total $43.75" at bounding box center [1149, 371] width 433 height 24
click at [1126, 418] on div "Validate" at bounding box center [1149, 417] width 433 height 59
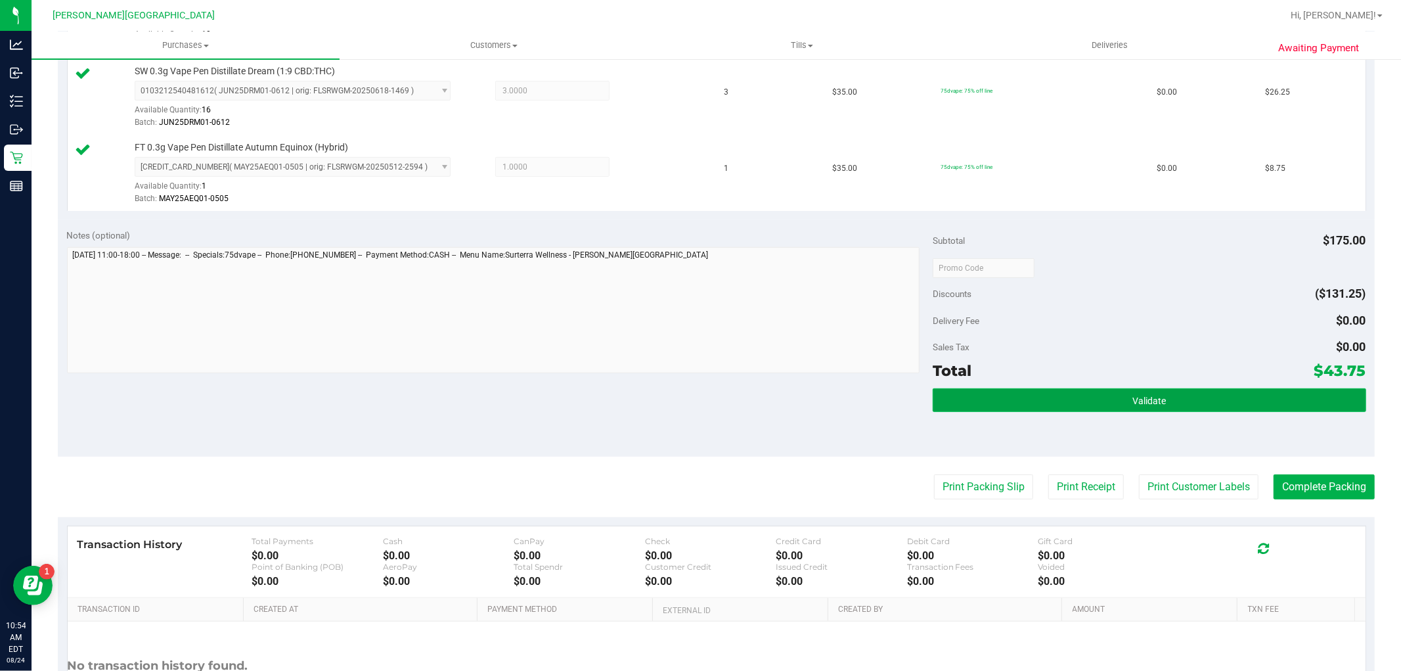
click at [1115, 407] on button "Validate" at bounding box center [1149, 400] width 433 height 24
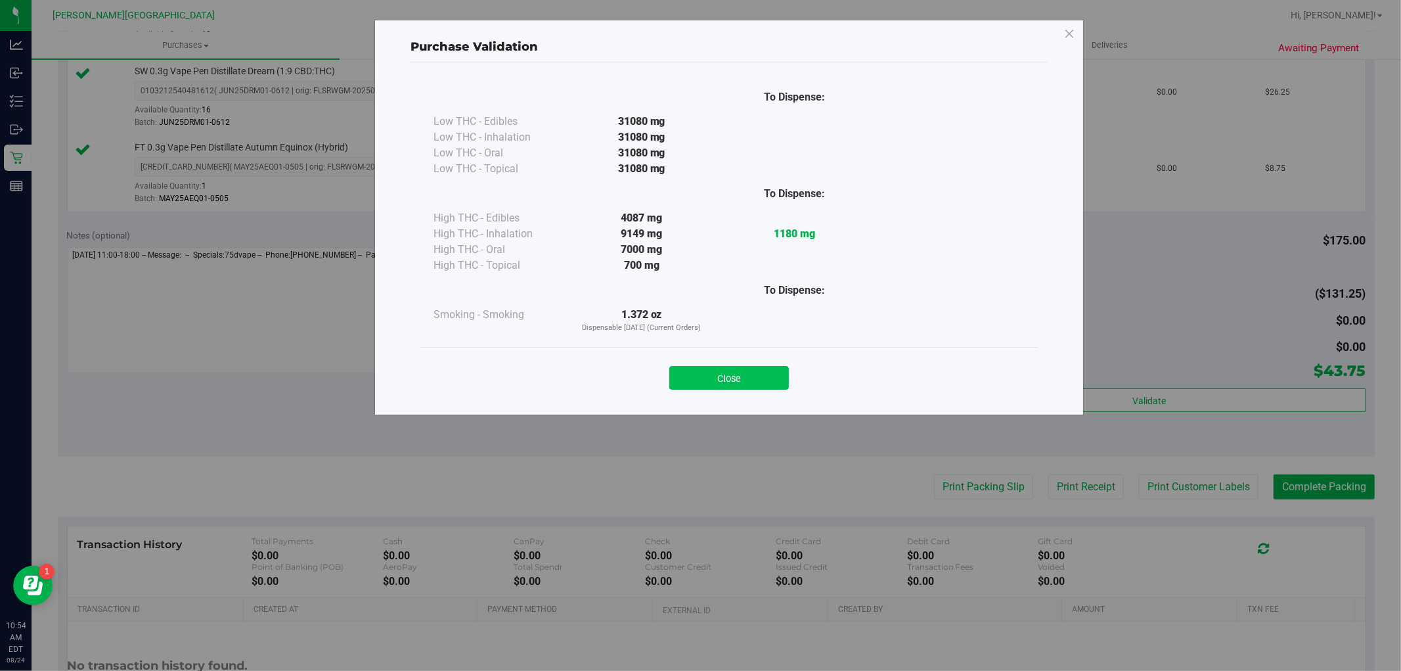
click at [754, 382] on button "Close" at bounding box center [730, 378] width 120 height 24
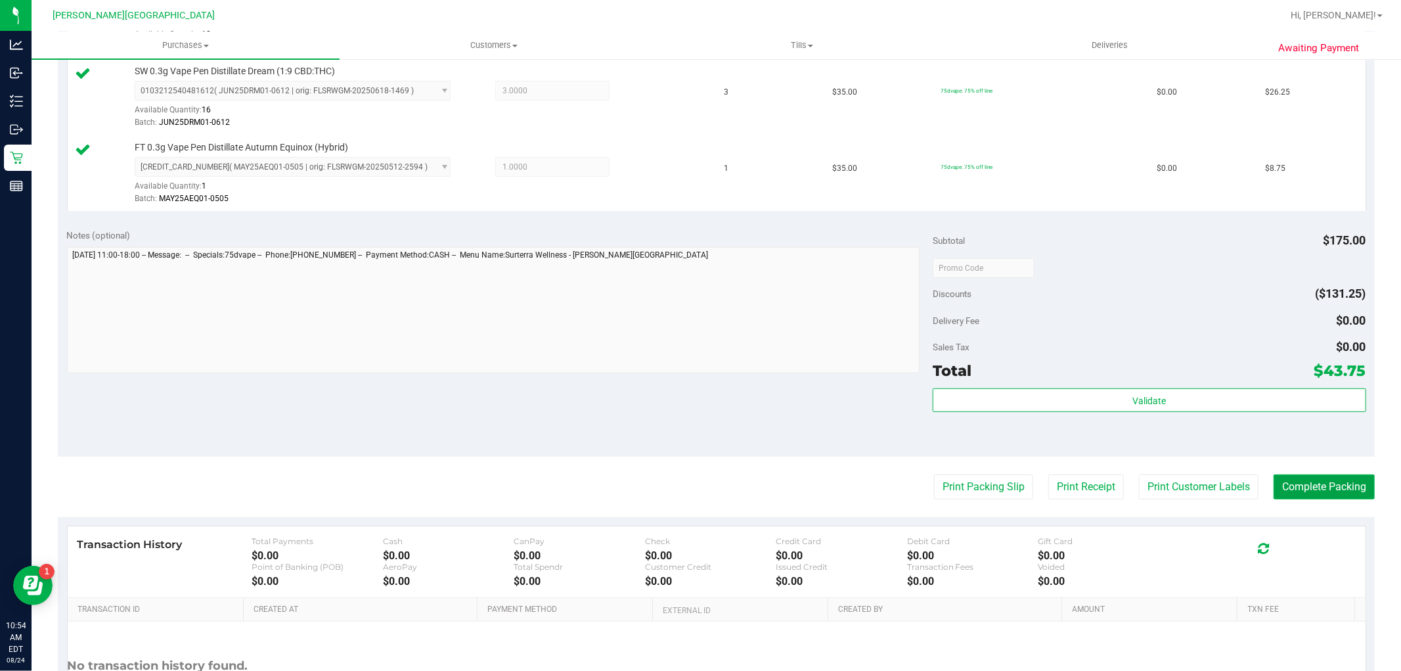
click at [1286, 478] on button "Complete Packing" at bounding box center [1324, 486] width 101 height 25
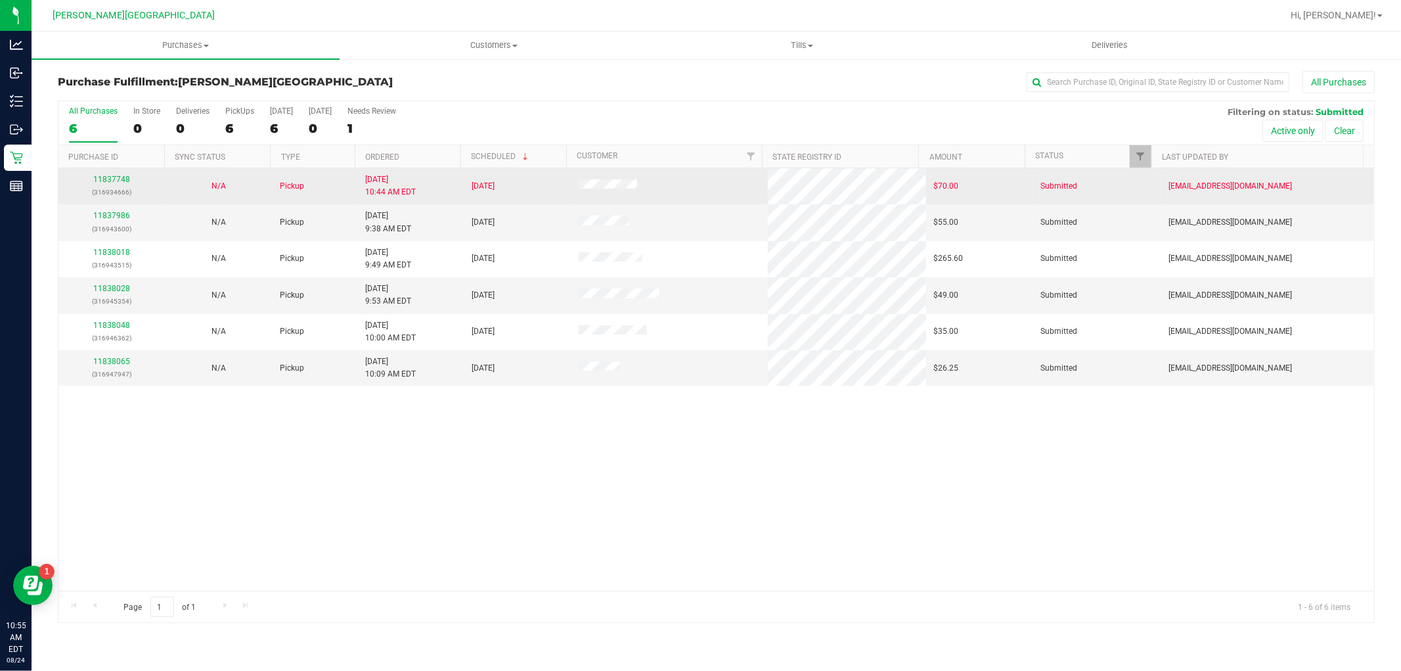
click at [106, 204] on td "11837748 (316934666)" at bounding box center [111, 186] width 106 height 36
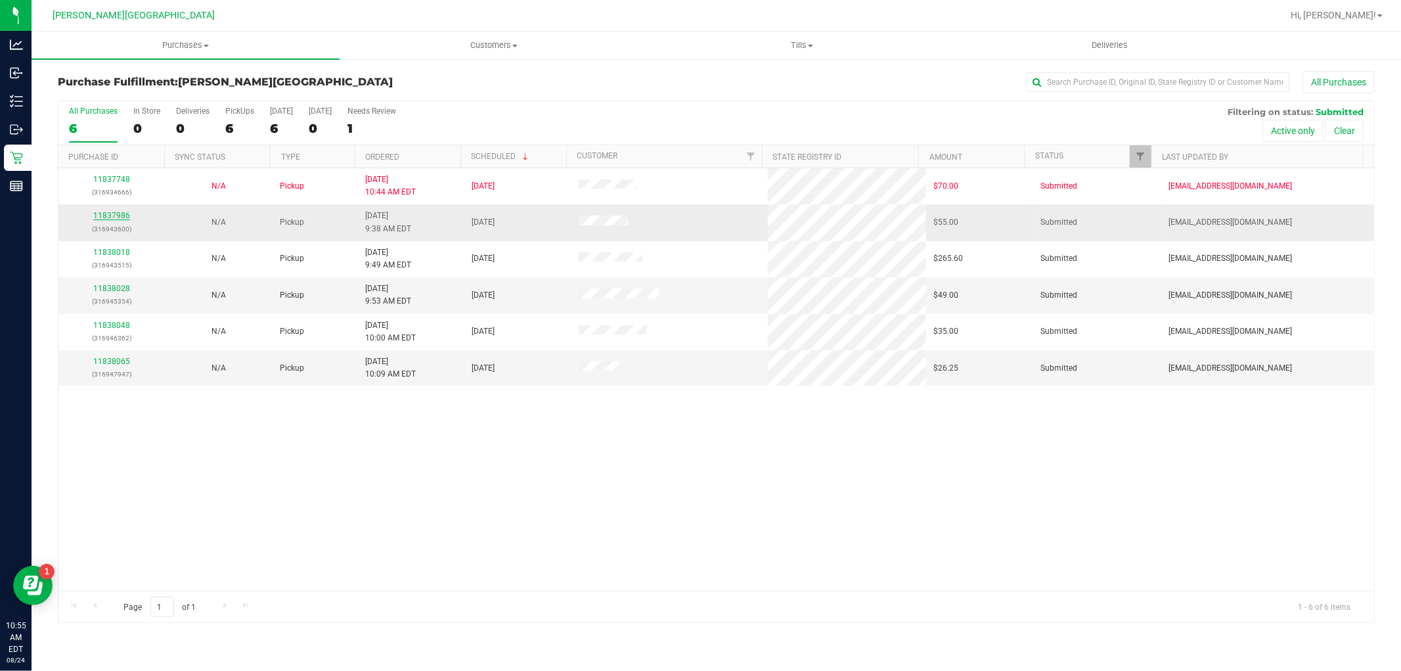
click at [108, 219] on link "11837986" at bounding box center [111, 215] width 37 height 9
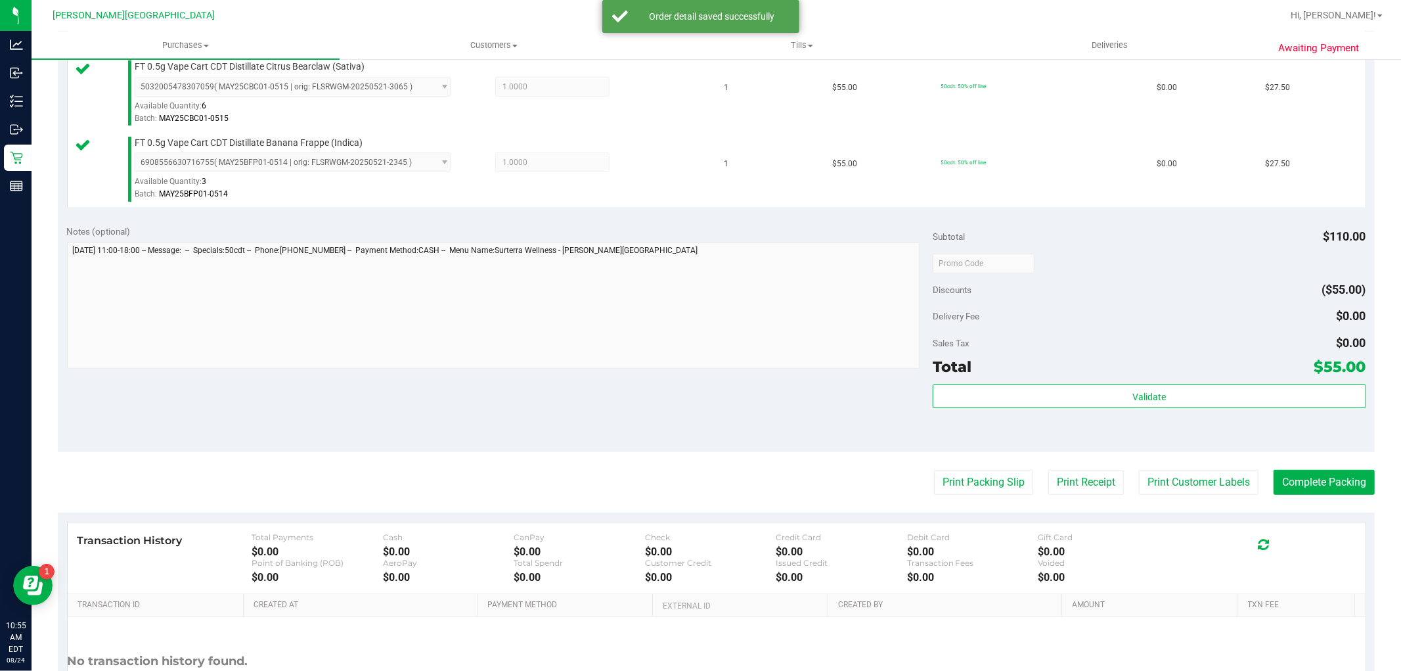
scroll to position [438, 0]
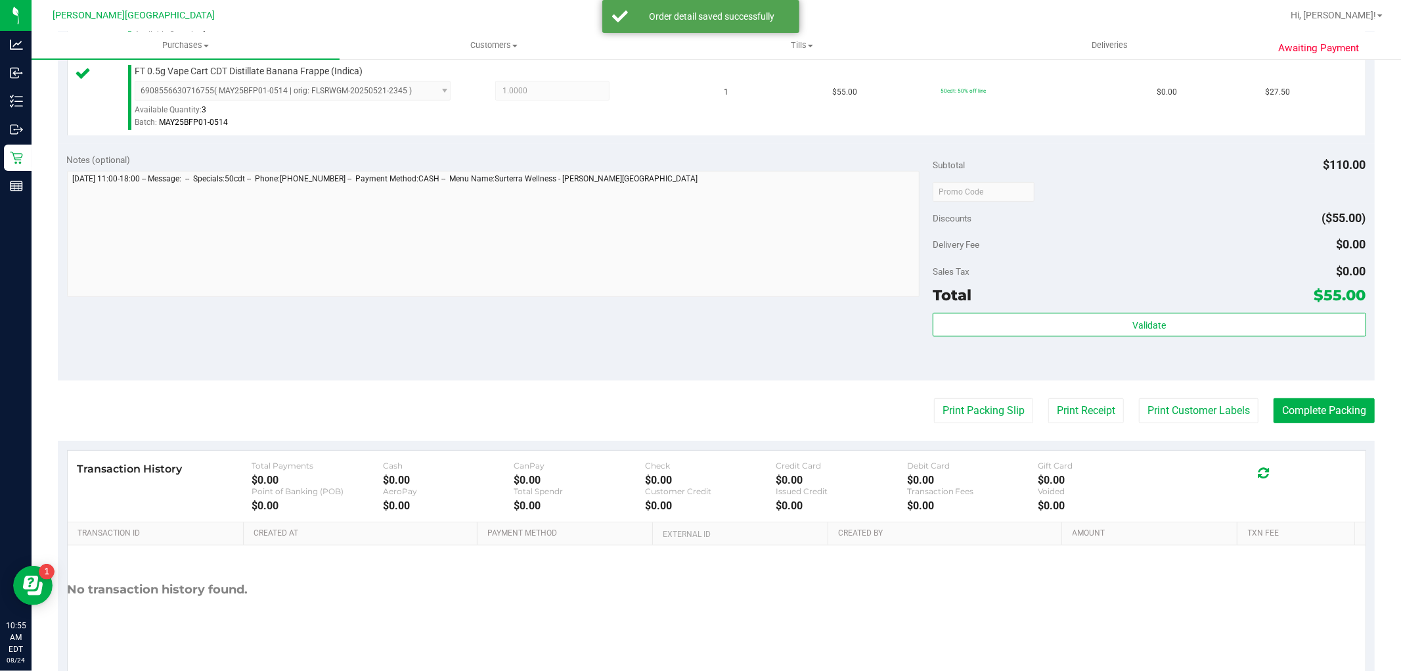
click at [1225, 344] on div "Validate" at bounding box center [1149, 342] width 433 height 59
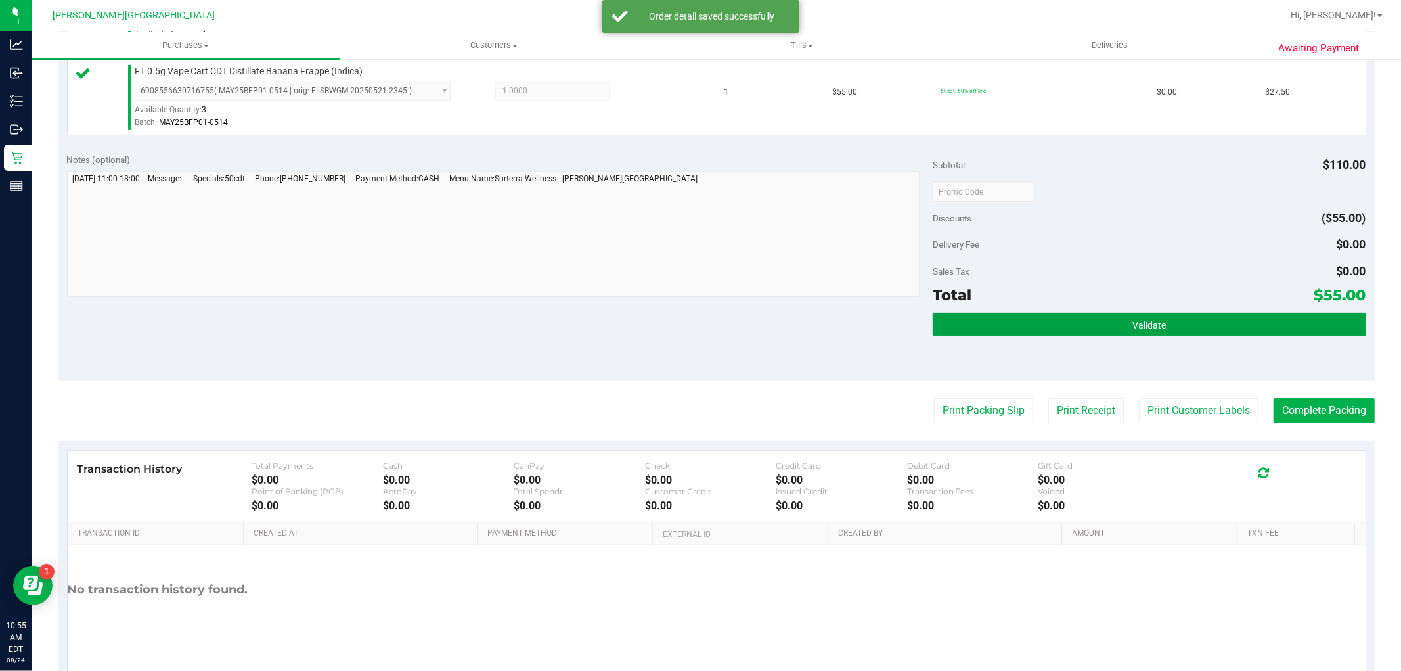
click at [1190, 325] on button "Validate" at bounding box center [1149, 325] width 433 height 24
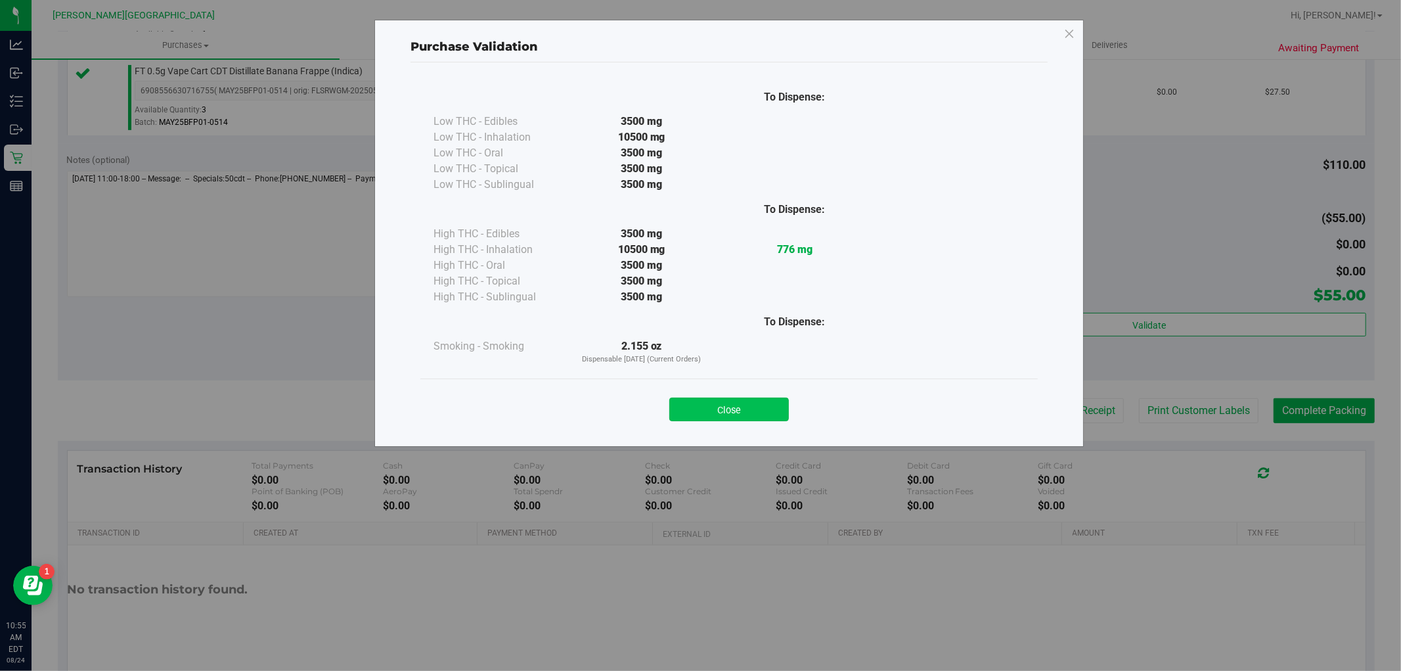
drag, startPoint x: 737, startPoint y: 422, endPoint x: 758, endPoint y: 421, distance: 20.4
click at [737, 422] on div "Close" at bounding box center [730, 404] width 618 height 53
click at [792, 415] on div "Close" at bounding box center [729, 405] width 598 height 33
click at [773, 412] on button "Close" at bounding box center [730, 410] width 120 height 24
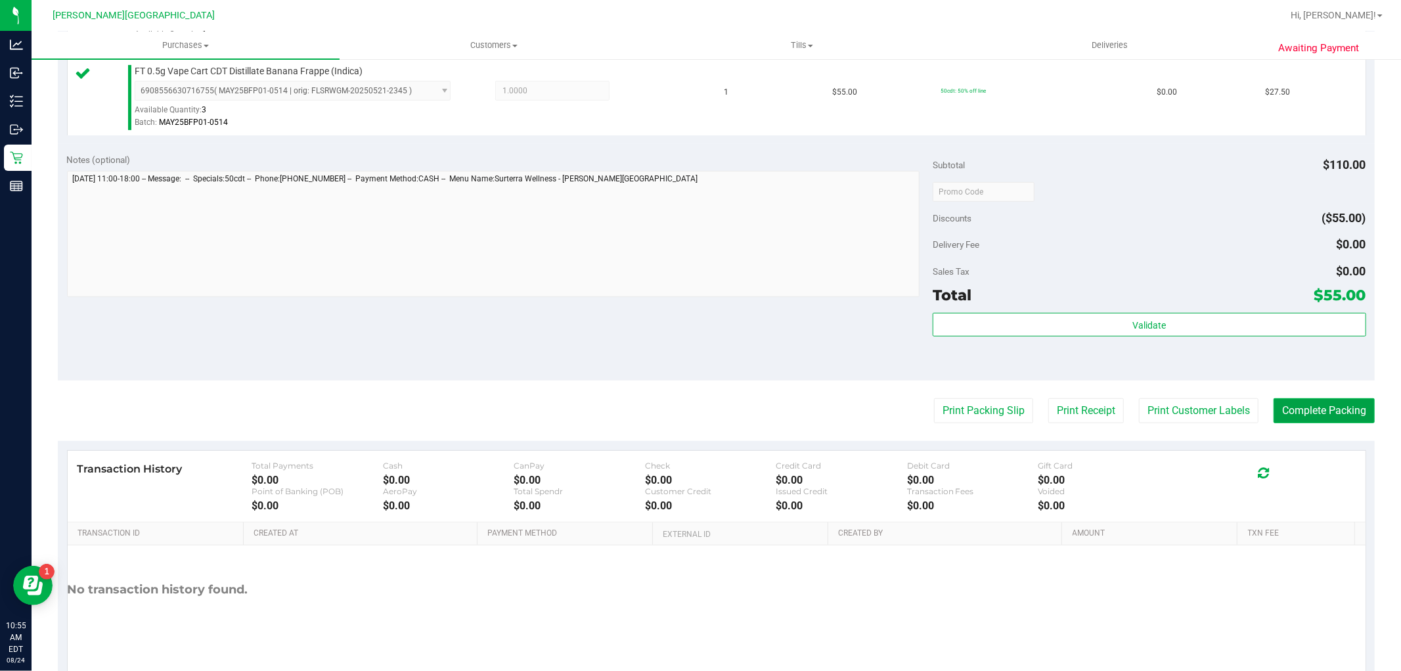
click at [1317, 417] on button "Complete Packing" at bounding box center [1324, 410] width 101 height 25
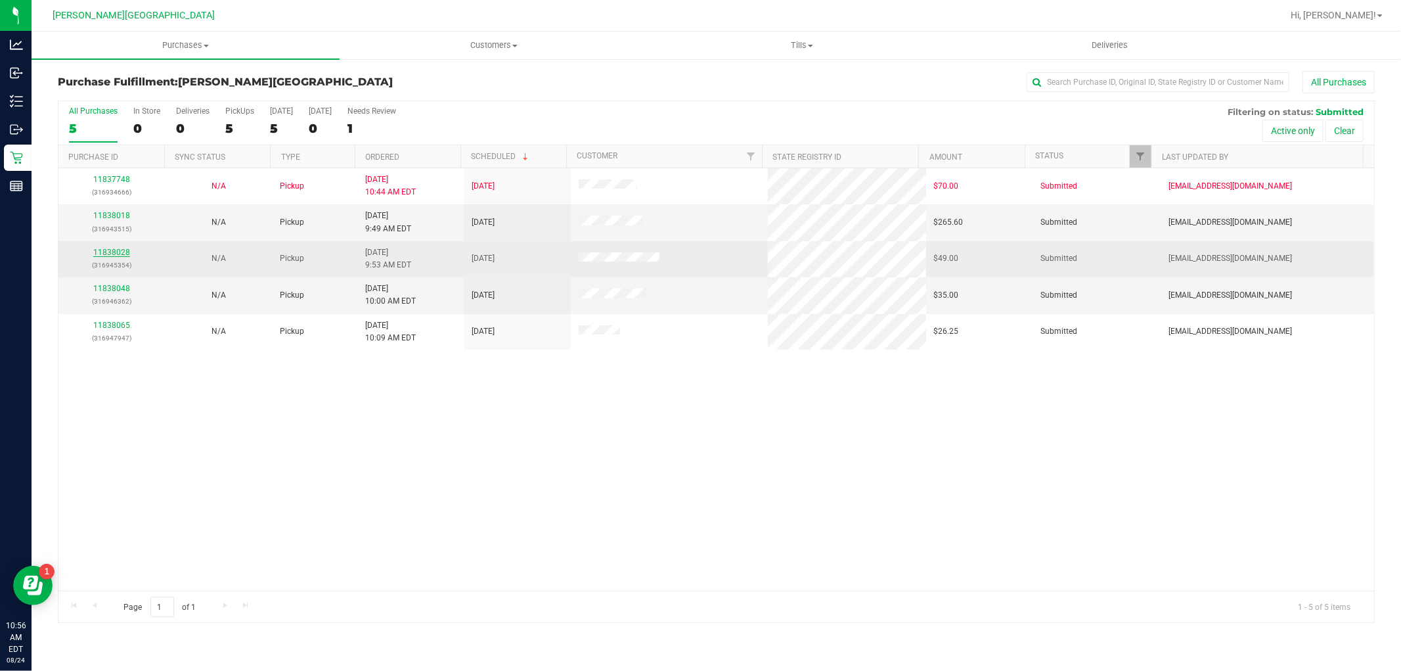
click at [95, 254] on link "11838028" at bounding box center [111, 252] width 37 height 9
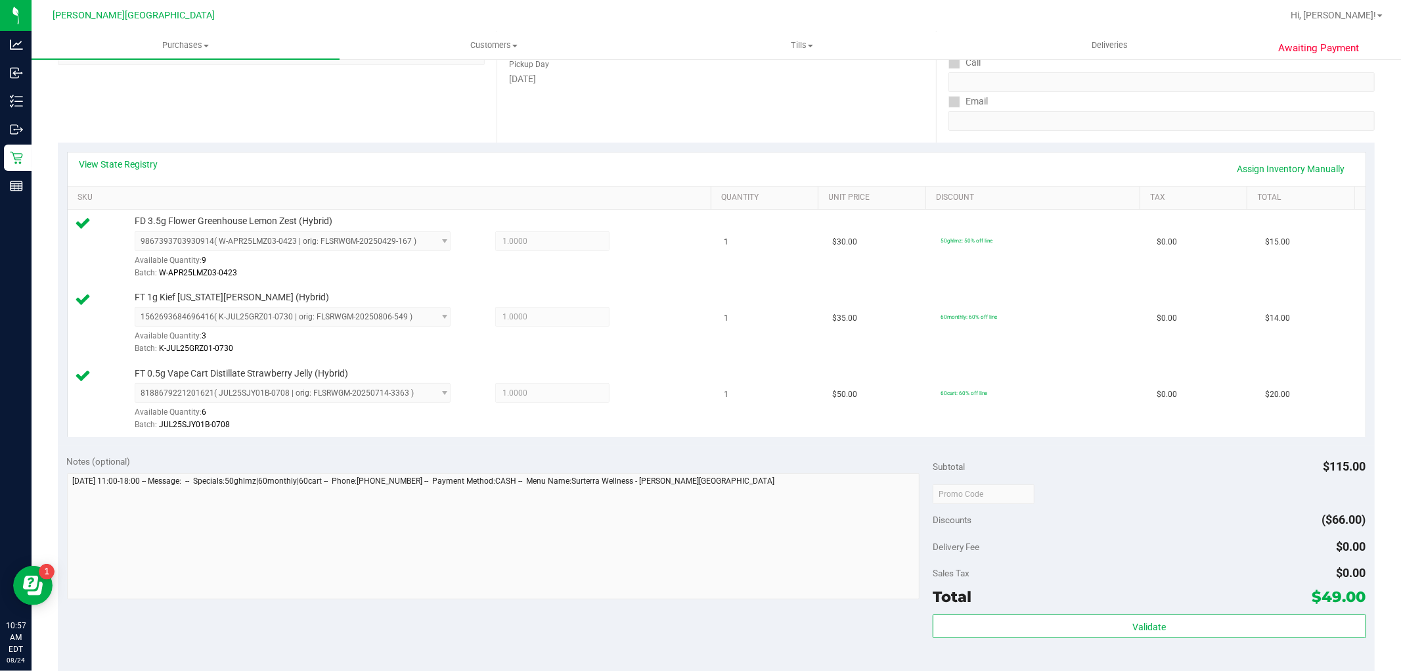
scroll to position [365, 0]
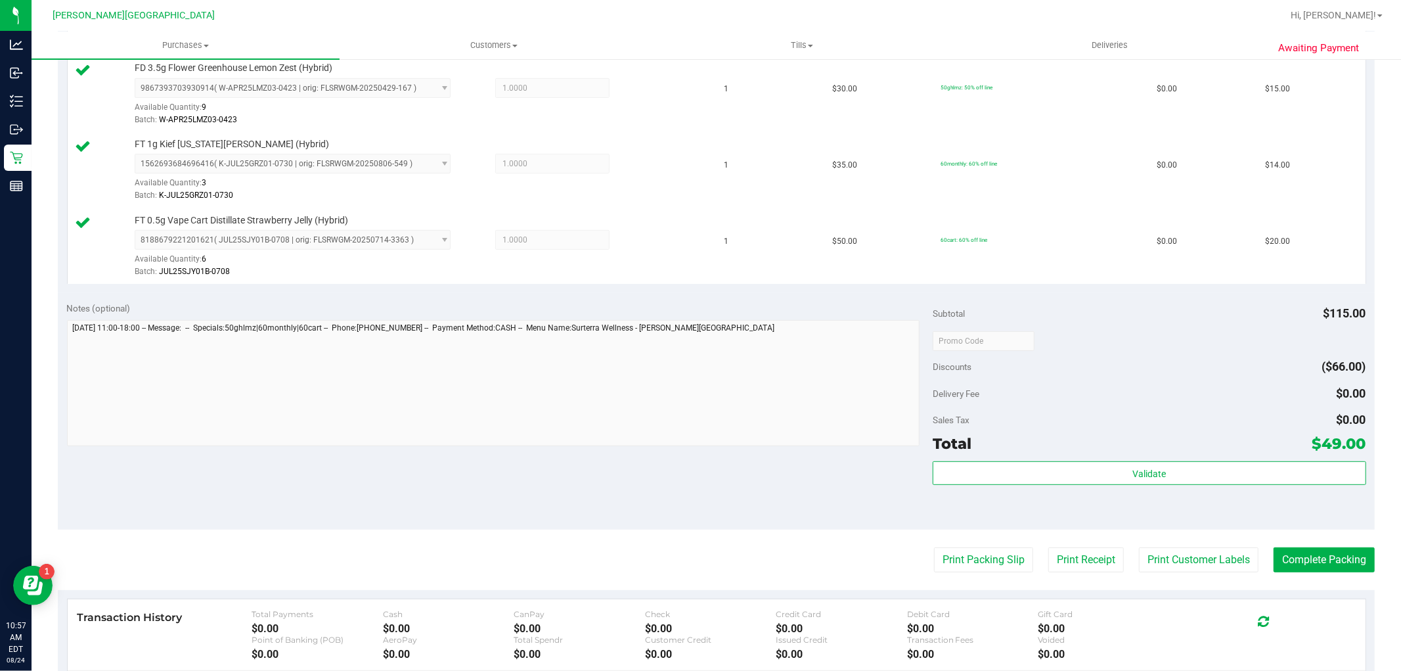
click at [1223, 485] on div "Validate" at bounding box center [1149, 473] width 433 height 25
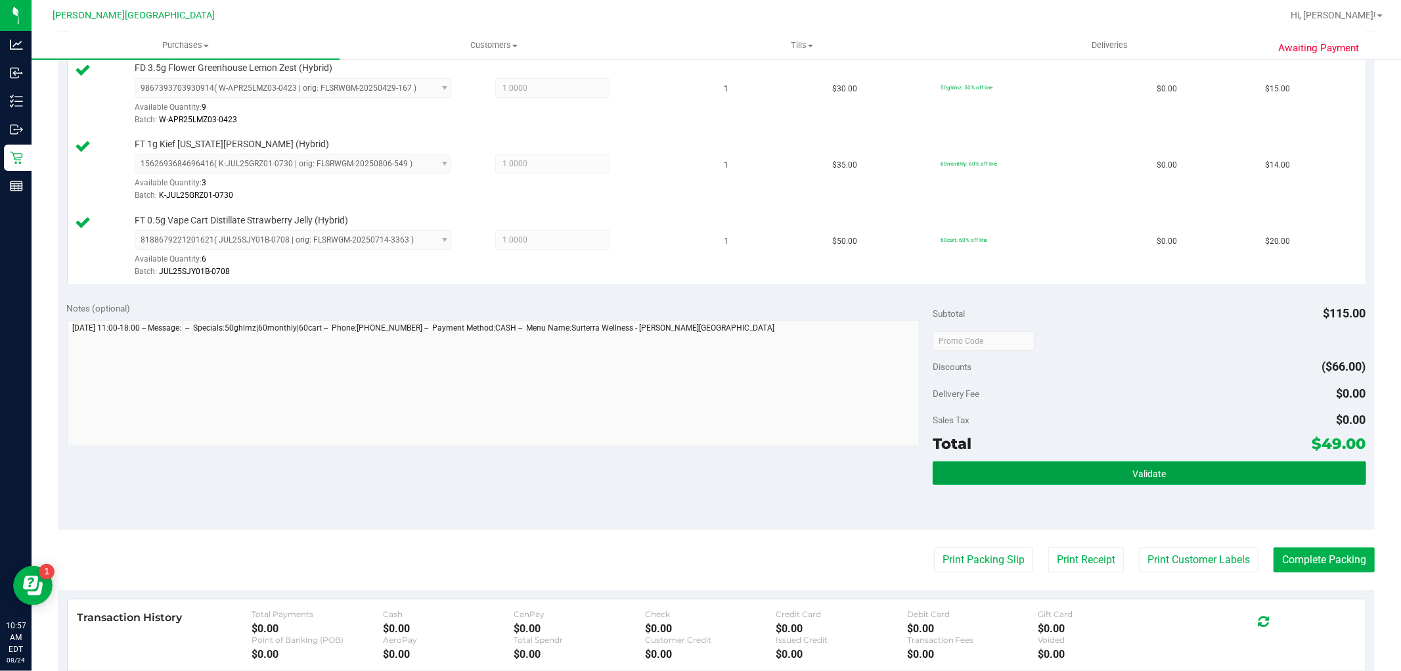
click at [1219, 483] on button "Validate" at bounding box center [1149, 473] width 433 height 24
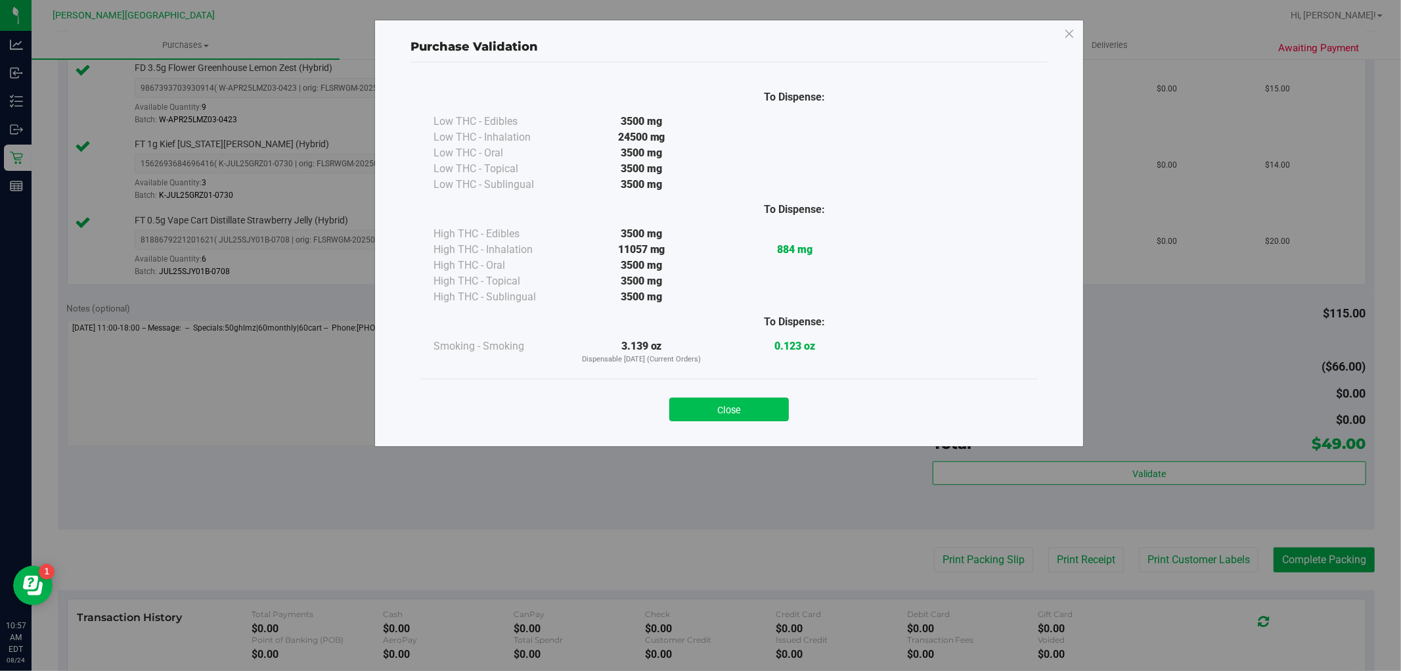
click at [732, 419] on button "Close" at bounding box center [730, 410] width 120 height 24
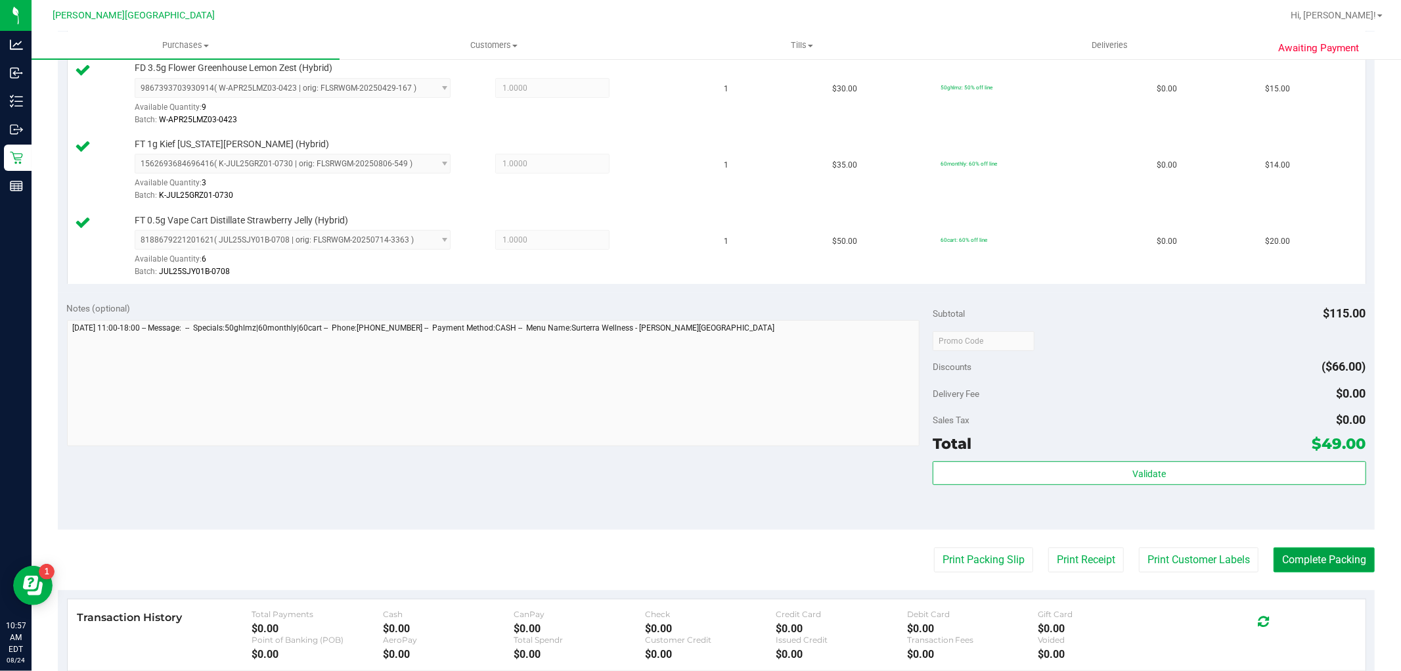
drag, startPoint x: 1289, startPoint y: 557, endPoint x: 1275, endPoint y: 548, distance: 16.8
click at [1288, 557] on button "Complete Packing" at bounding box center [1324, 559] width 101 height 25
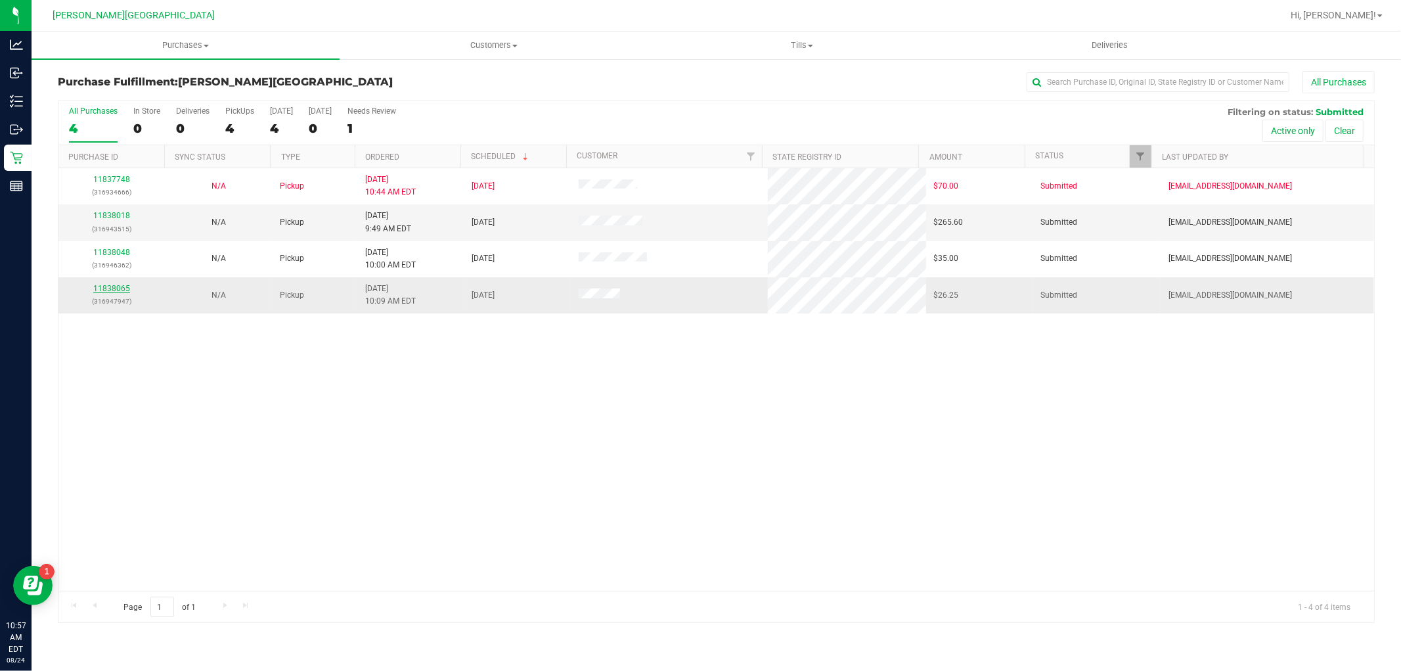
click at [113, 292] on link "11838065" at bounding box center [111, 288] width 37 height 9
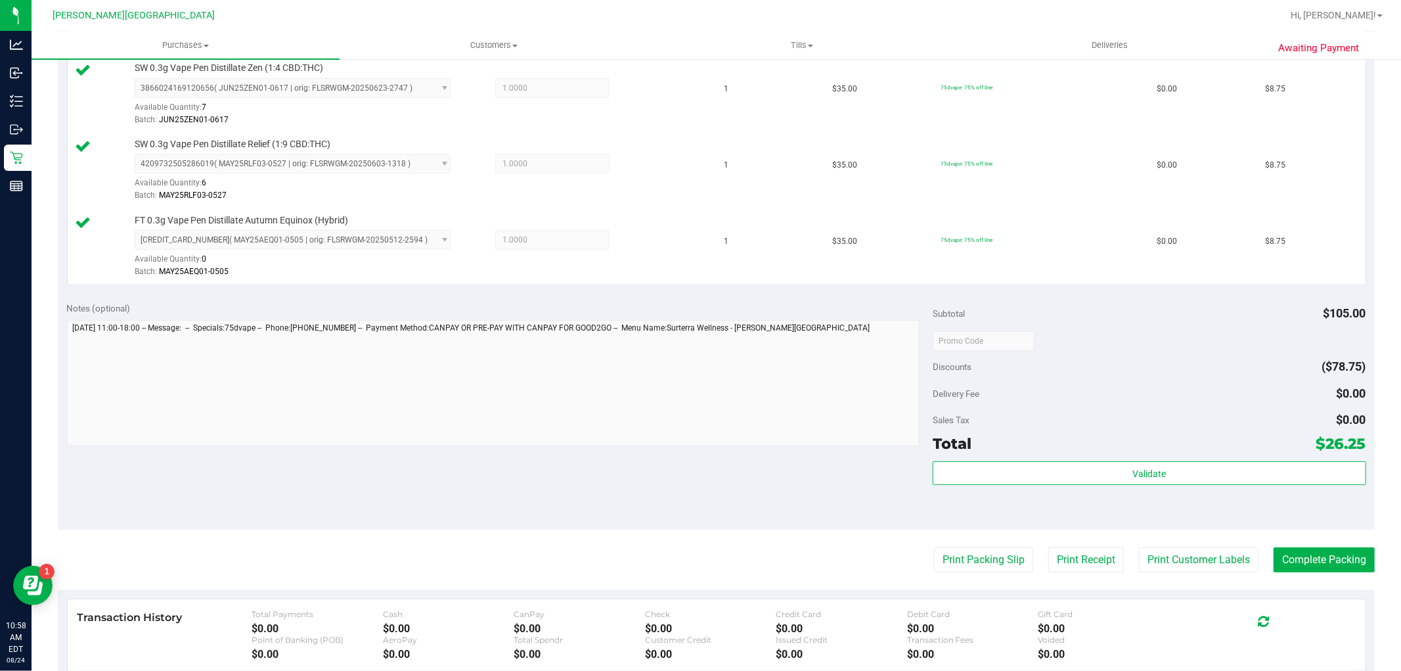
scroll to position [511, 0]
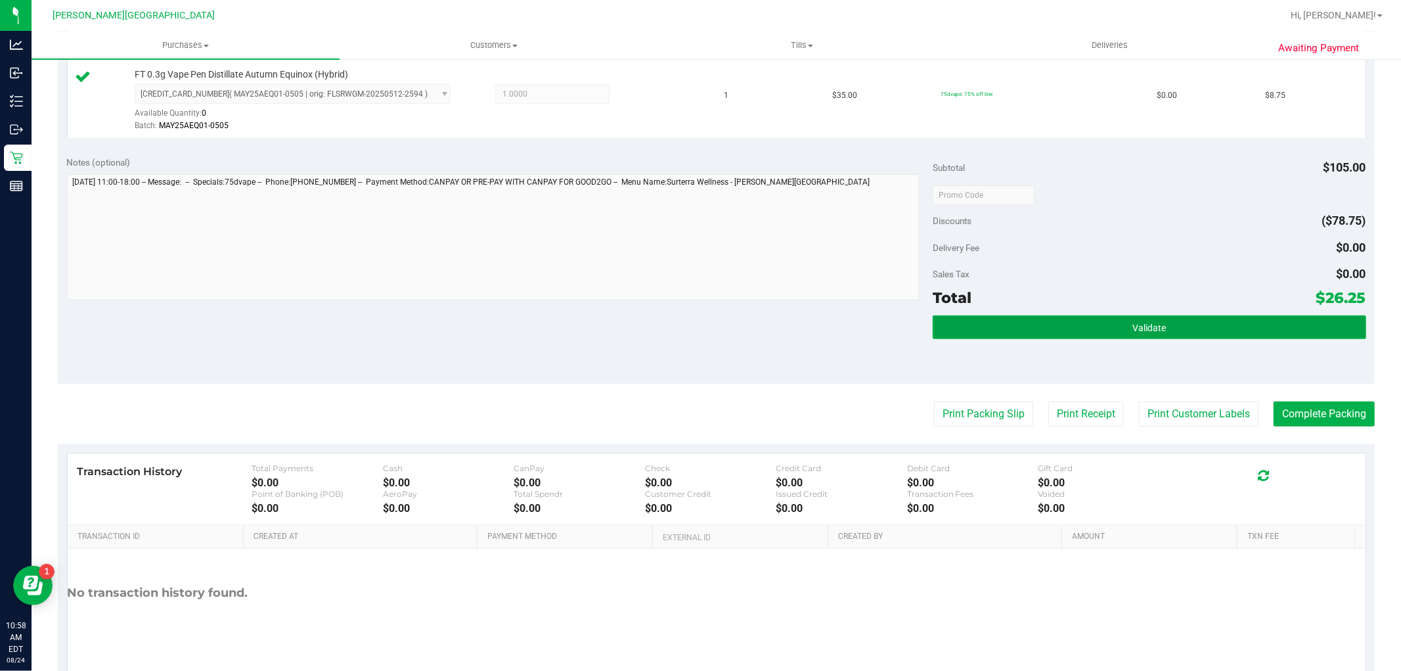
click at [1086, 334] on button "Validate" at bounding box center [1149, 327] width 433 height 24
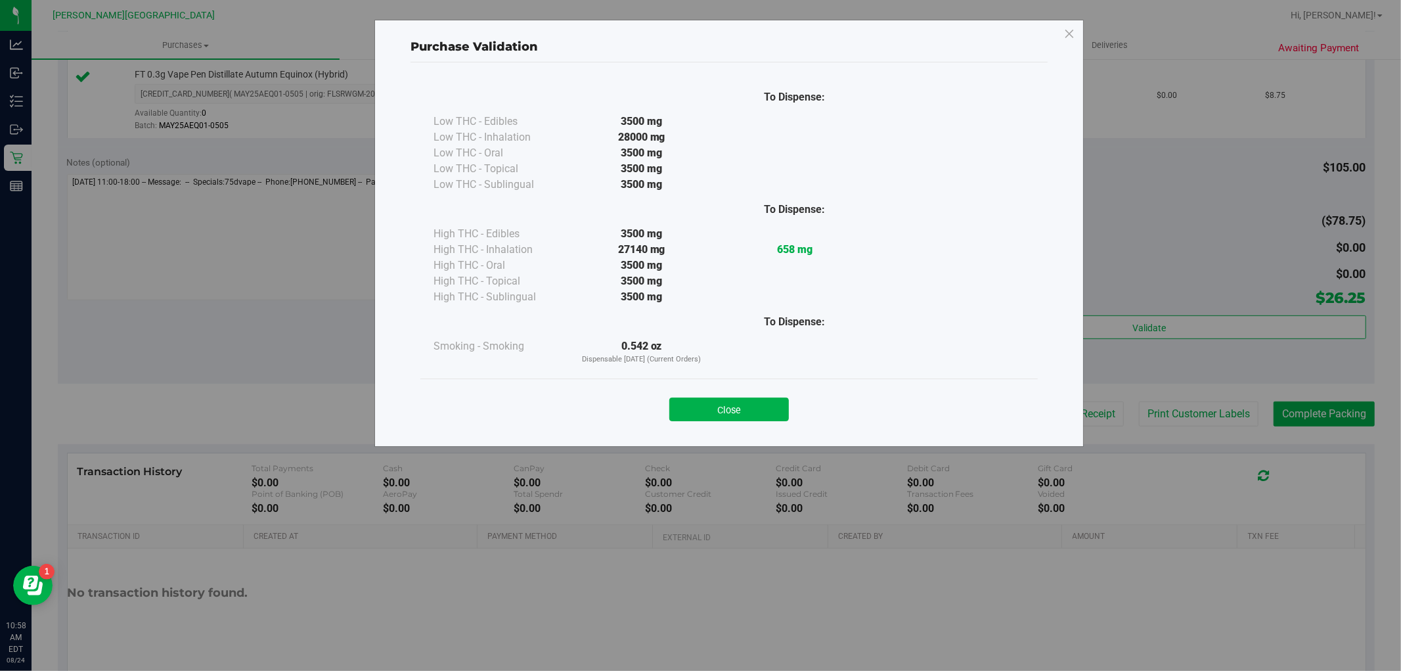
click at [721, 389] on div "Close" at bounding box center [729, 405] width 598 height 33
click at [707, 403] on button "Close" at bounding box center [730, 410] width 120 height 24
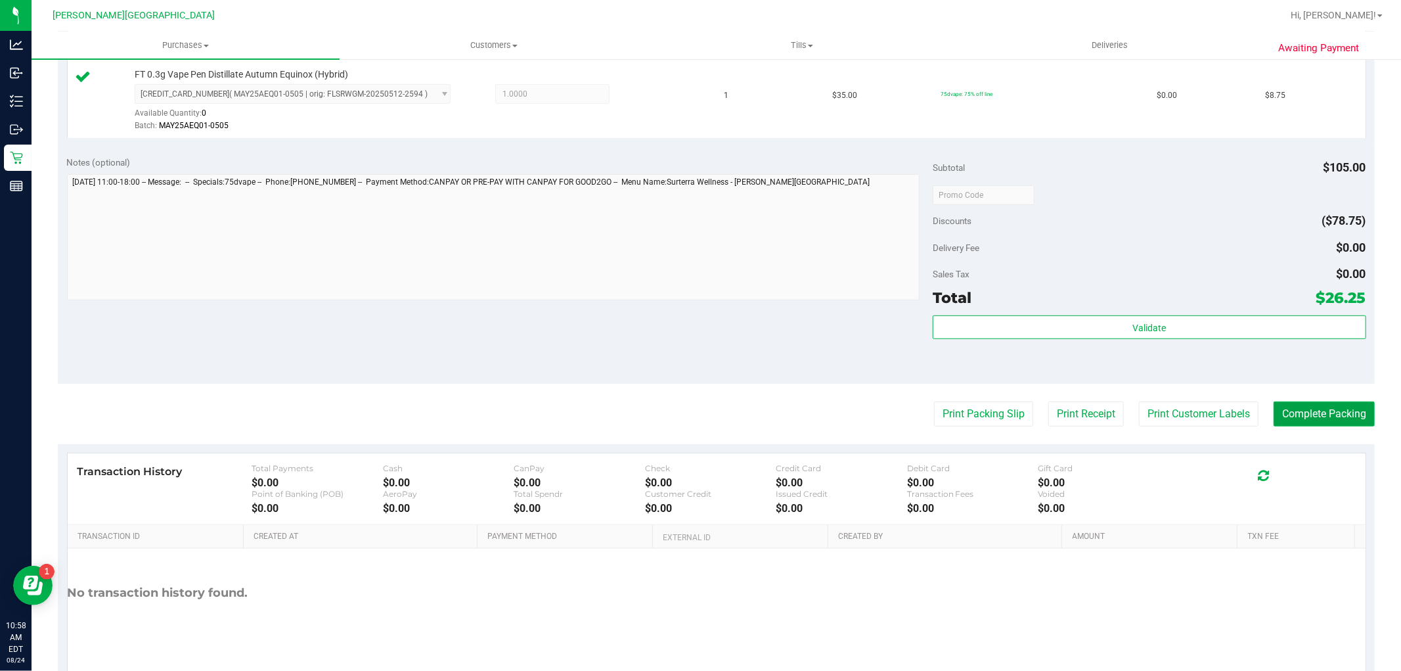
click at [1332, 417] on button "Complete Packing" at bounding box center [1324, 413] width 101 height 25
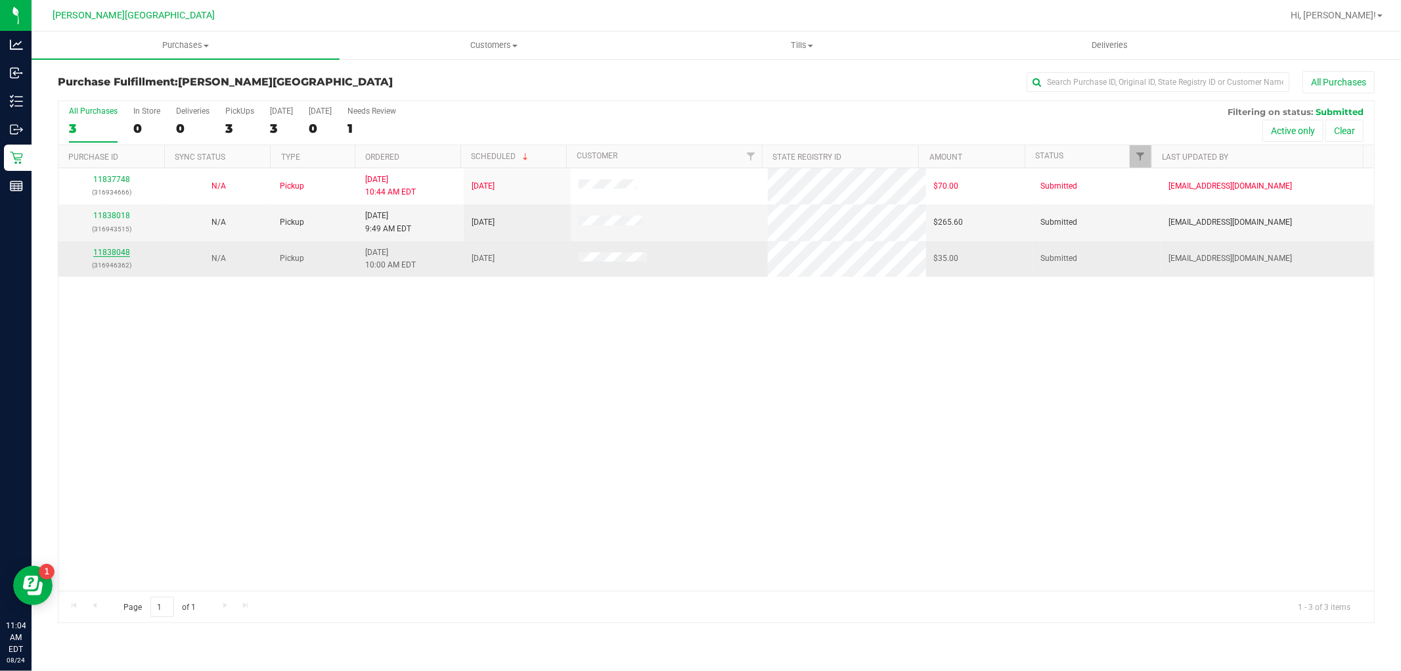
click at [116, 252] on link "11838048" at bounding box center [111, 252] width 37 height 9
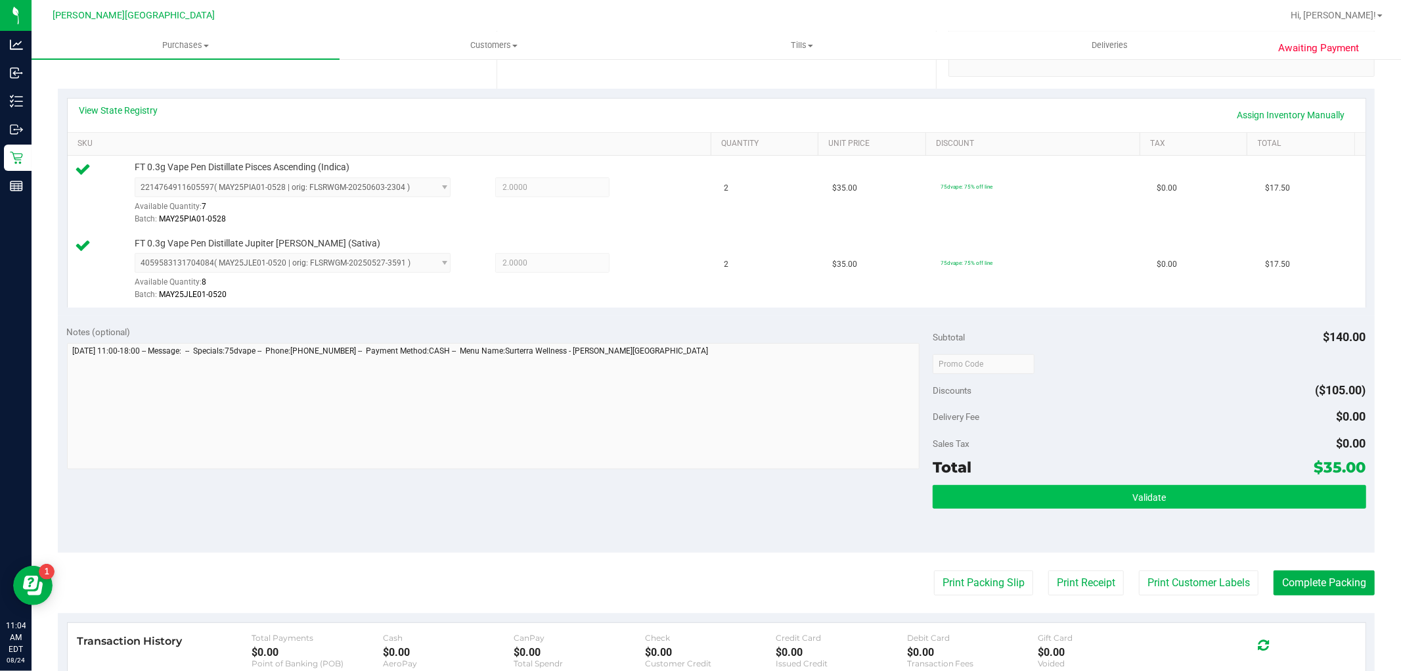
scroll to position [292, 0]
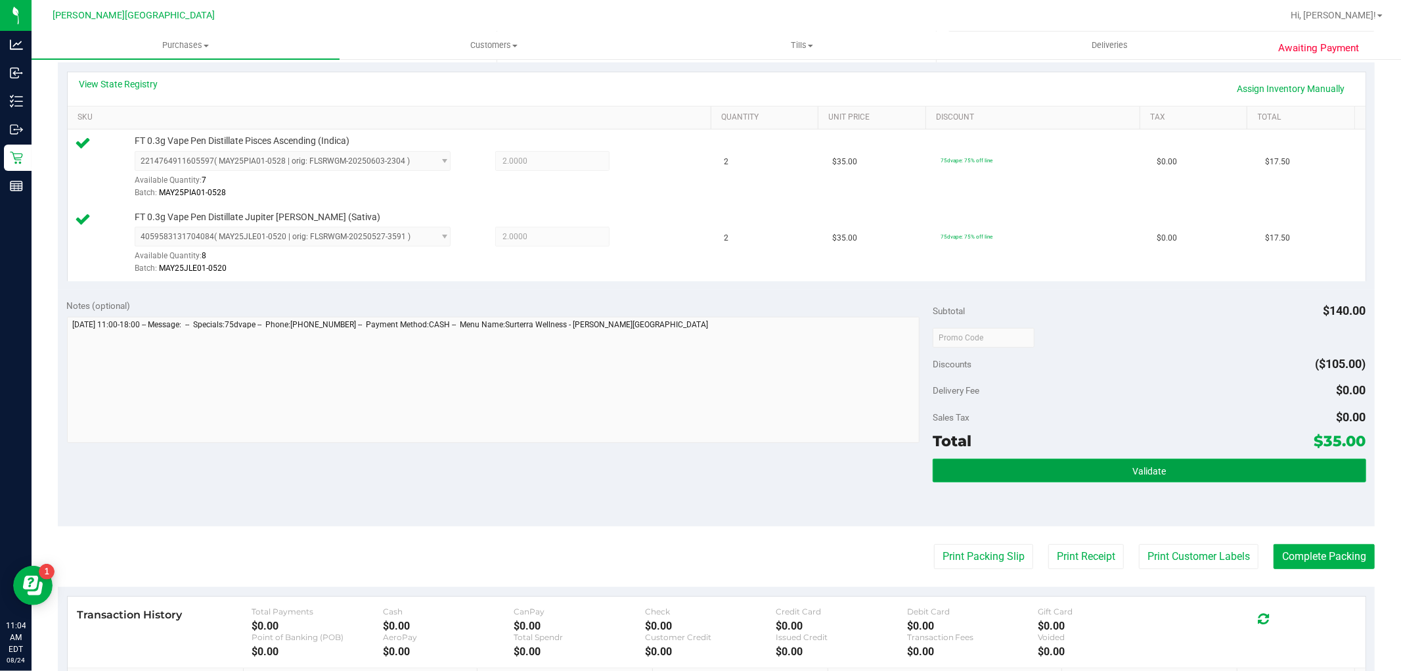
click at [1107, 463] on button "Validate" at bounding box center [1149, 471] width 433 height 24
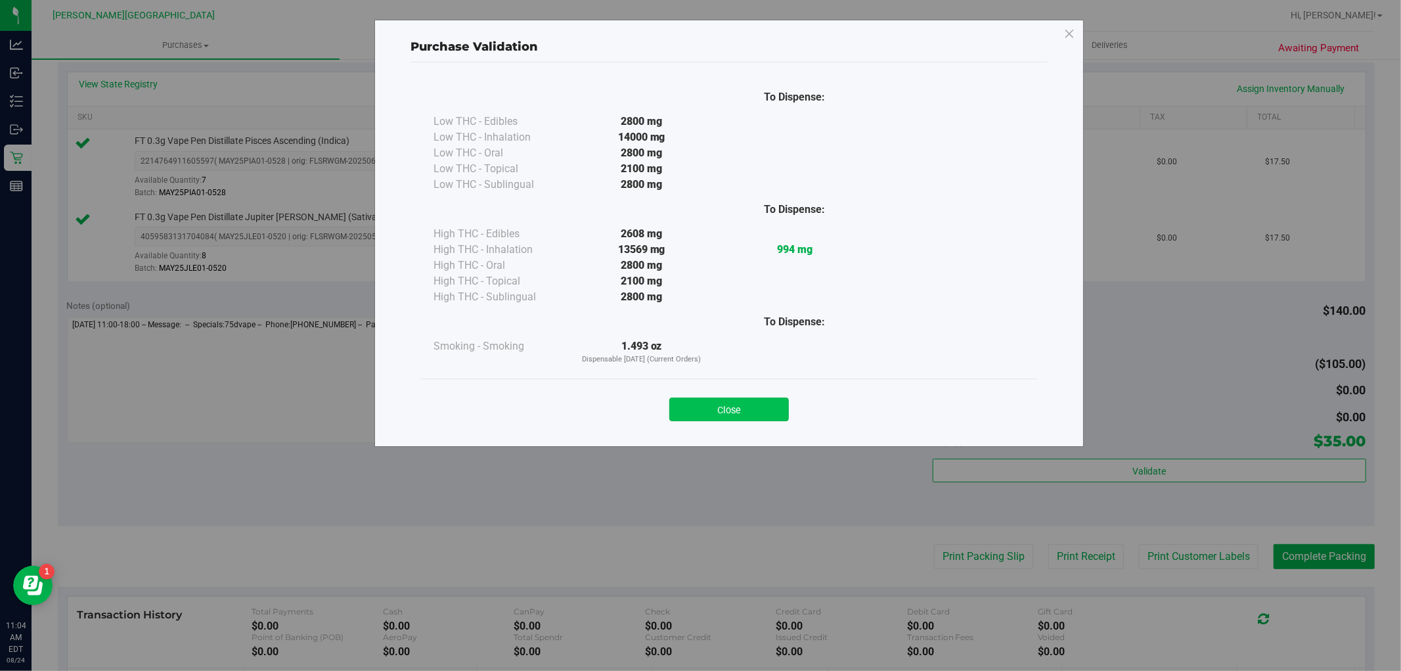
click at [743, 401] on button "Close" at bounding box center [730, 410] width 120 height 24
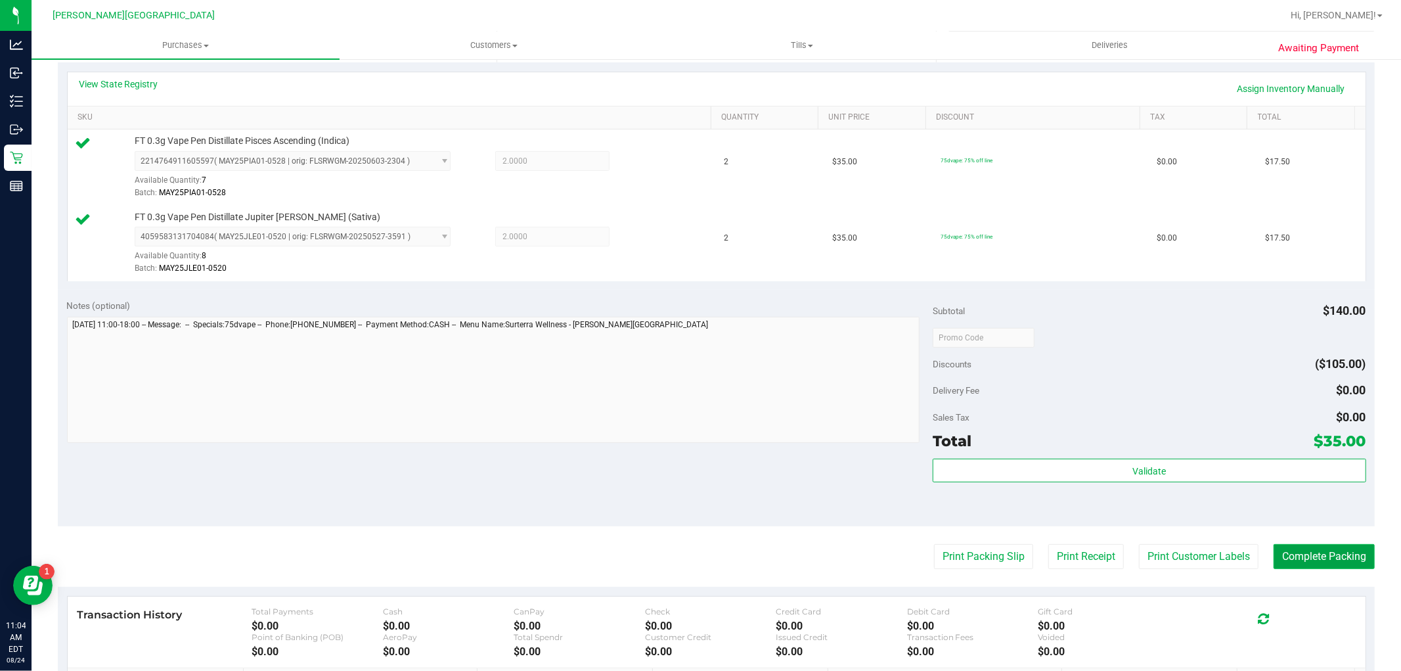
click at [1280, 554] on button "Complete Packing" at bounding box center [1324, 556] width 101 height 25
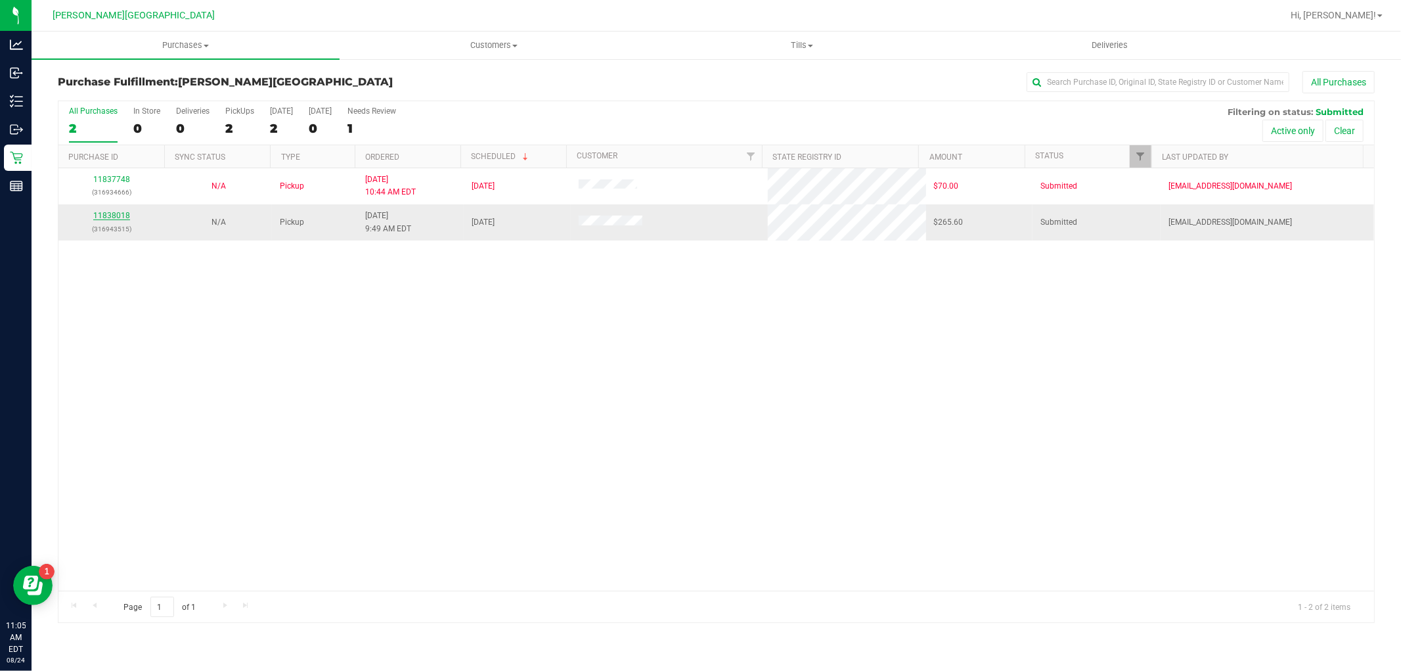
click at [125, 214] on link "11838018" at bounding box center [111, 215] width 37 height 9
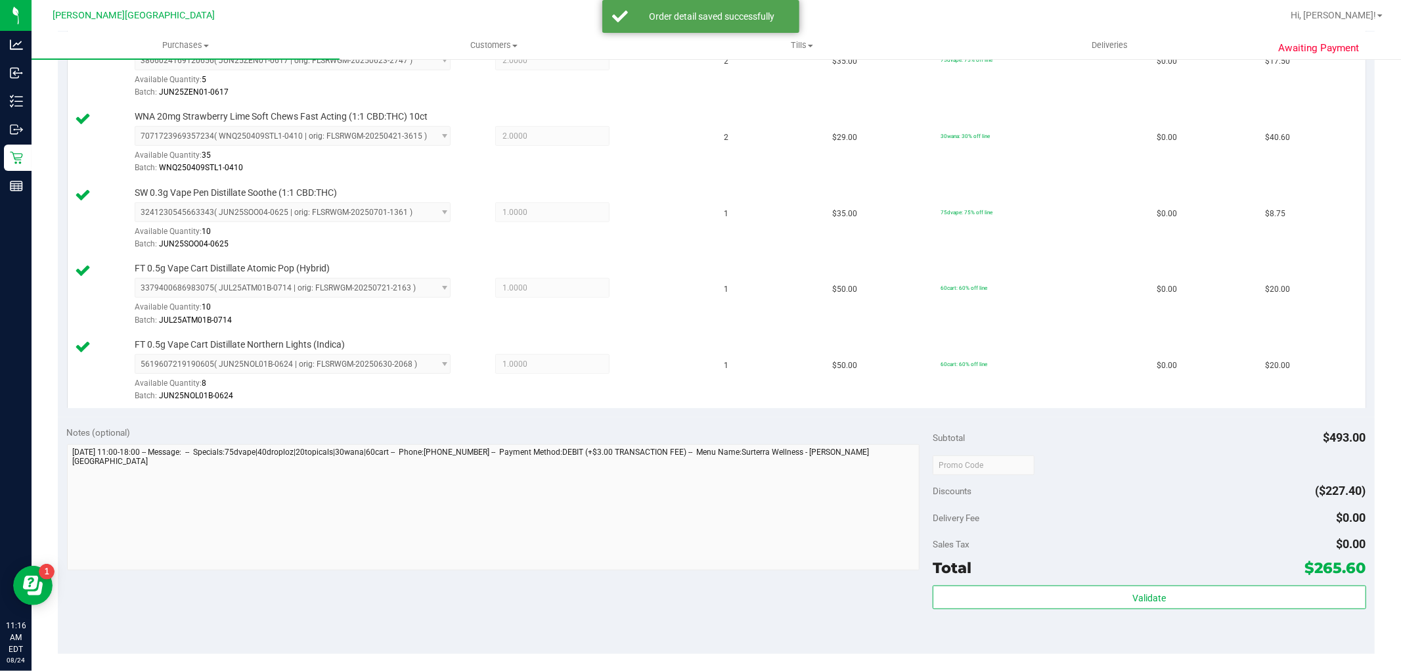
scroll to position [876, 0]
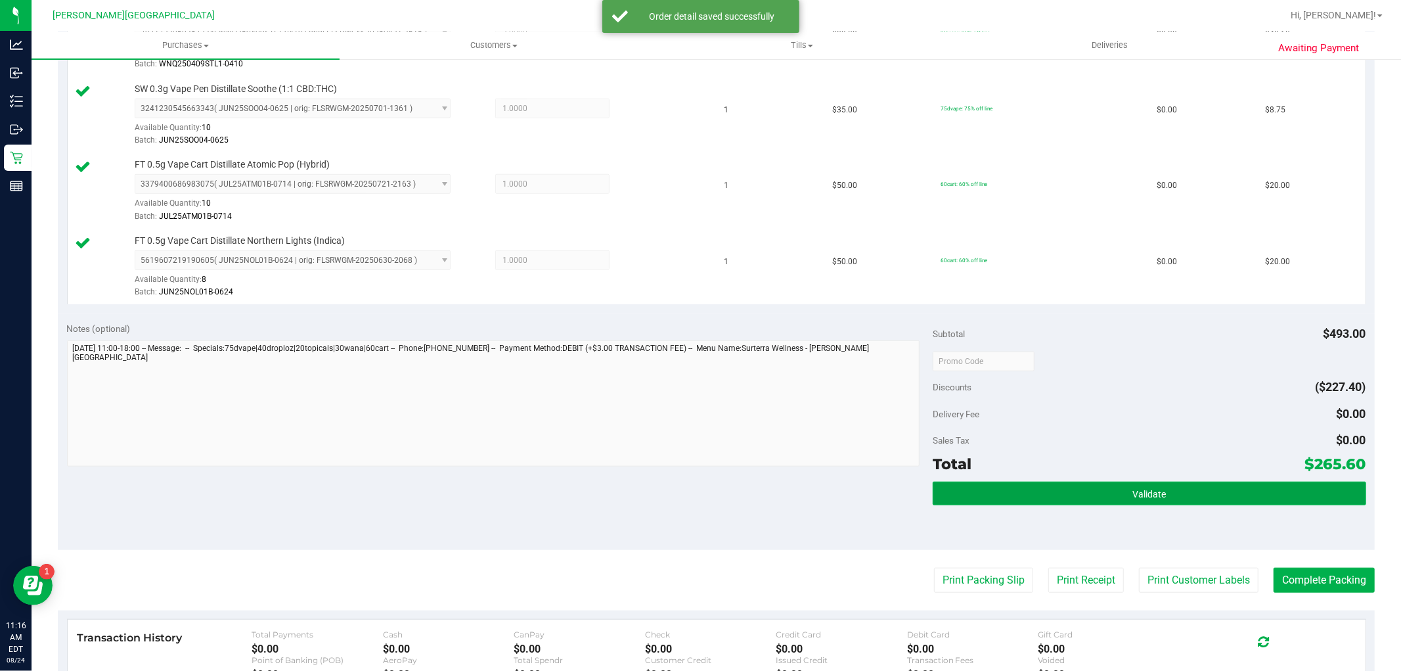
click at [1140, 488] on button "Validate" at bounding box center [1149, 494] width 433 height 24
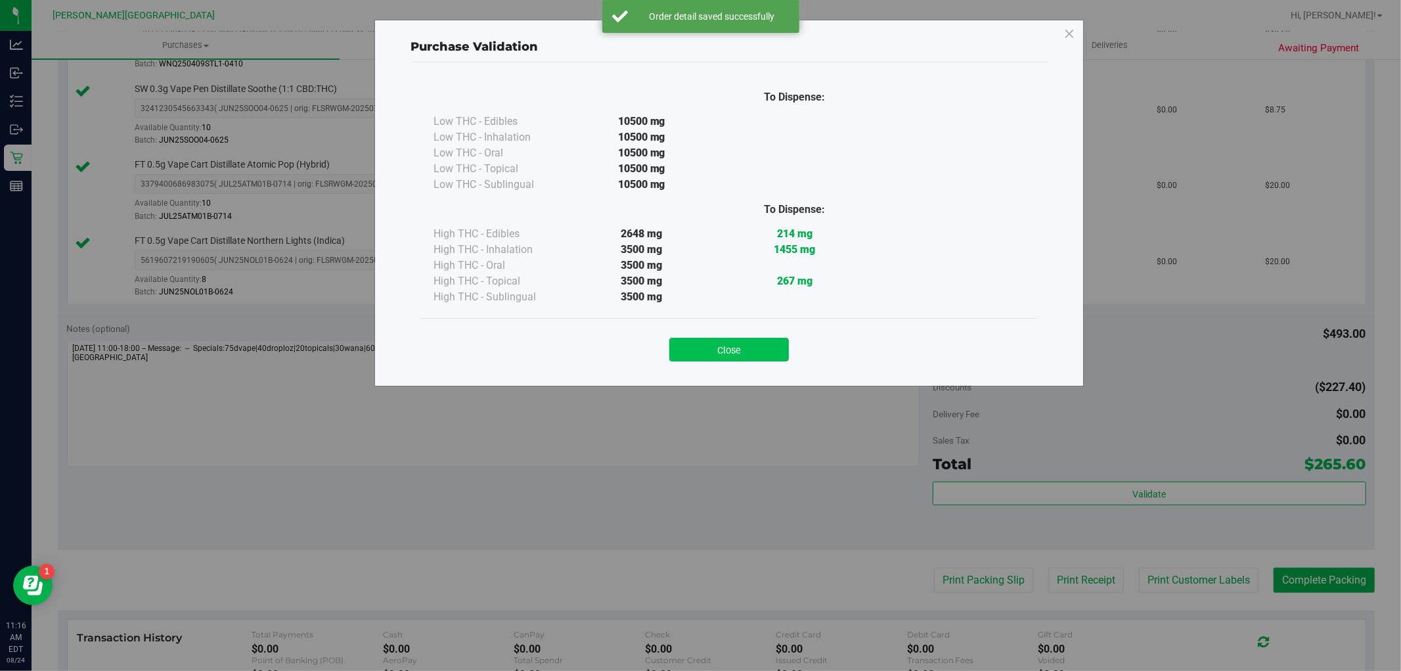
click at [724, 352] on button "Close" at bounding box center [730, 350] width 120 height 24
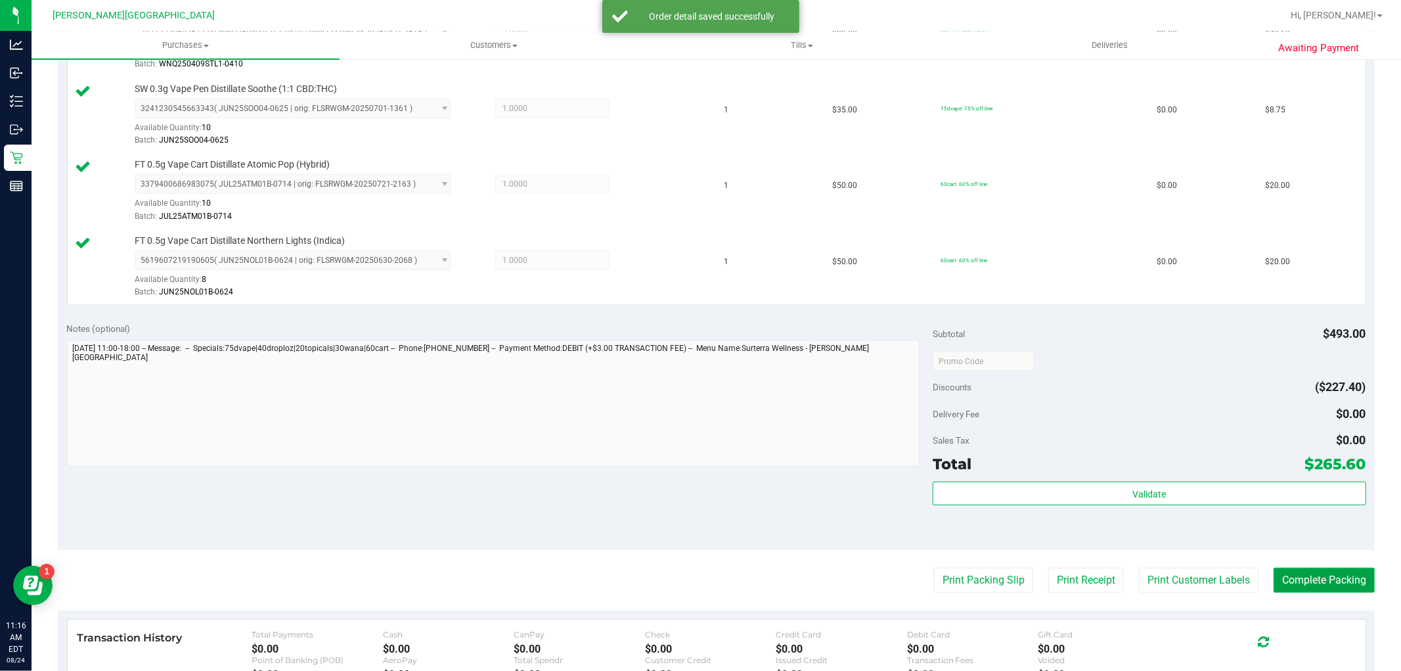
click at [1297, 576] on button "Complete Packing" at bounding box center [1324, 580] width 101 height 25
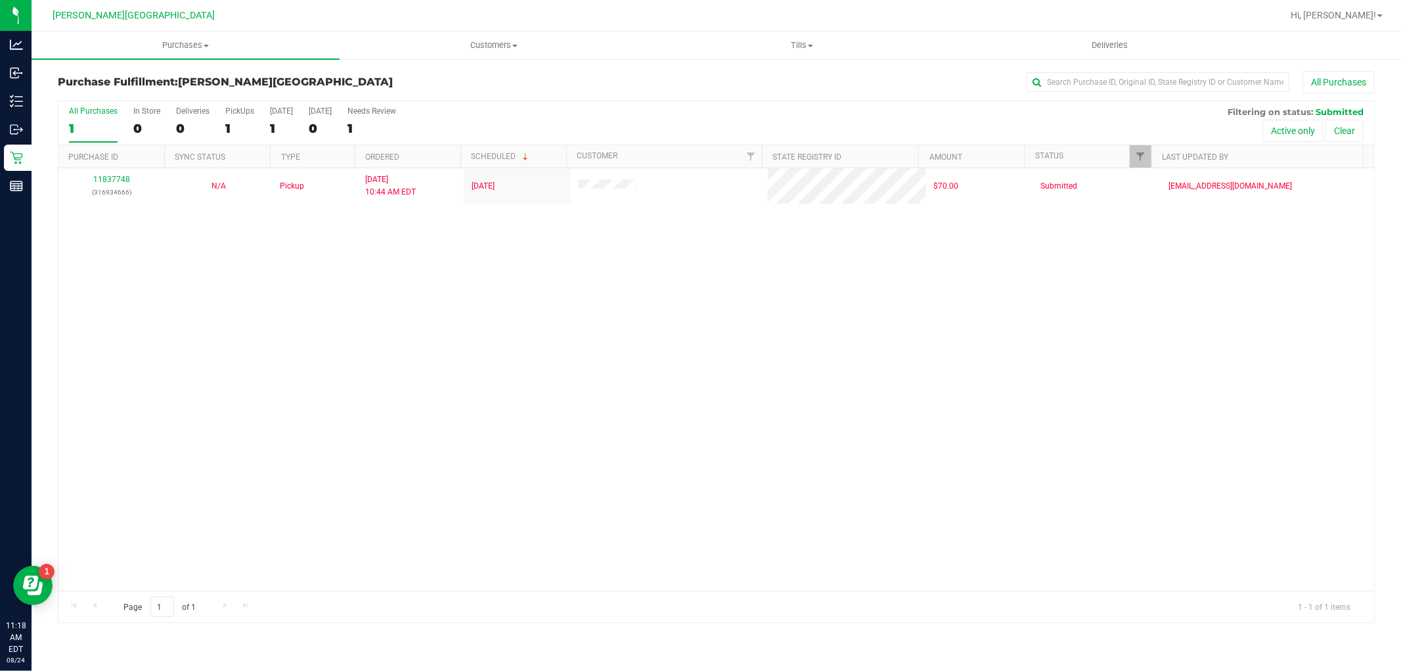
click at [360, 313] on div "11837748 (316934666) N/A Pickup 8/24/2025 10:44 AM EDT 8/24/2025 $70.00 Submitt…" at bounding box center [716, 379] width 1316 height 422
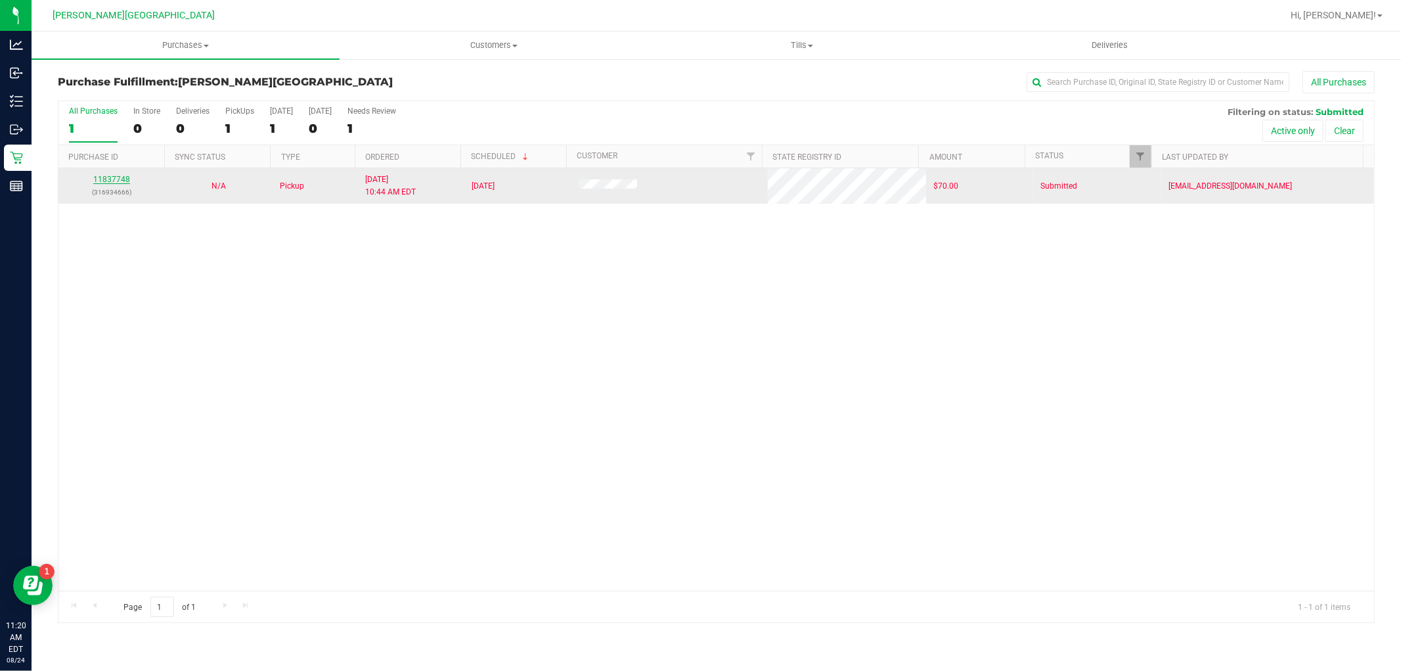
click at [102, 179] on link "11837748" at bounding box center [111, 179] width 37 height 9
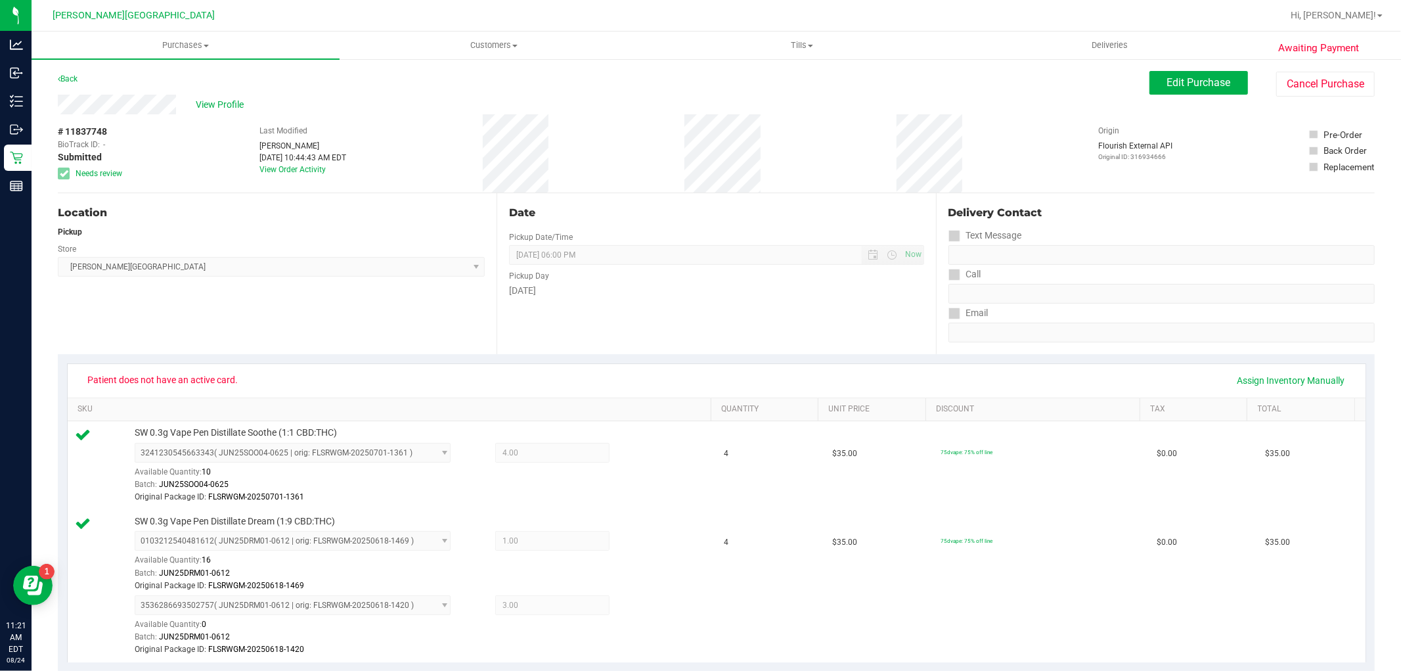
click at [306, 281] on div "Location Pickup Store Merritt Island WC Select Store Bonita Springs WC Boynton …" at bounding box center [277, 273] width 439 height 161
click at [233, 102] on span "View Profile" at bounding box center [222, 105] width 53 height 14
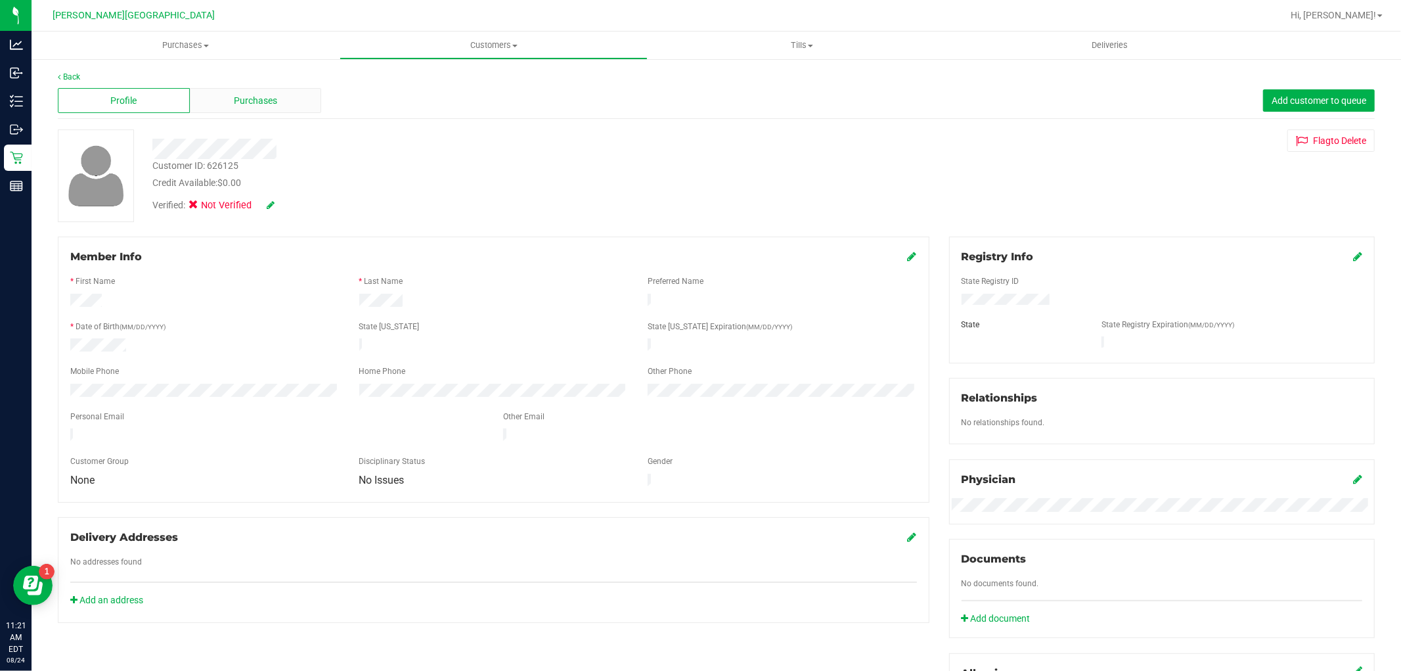
click at [225, 99] on div "Purchases" at bounding box center [256, 100] width 132 height 25
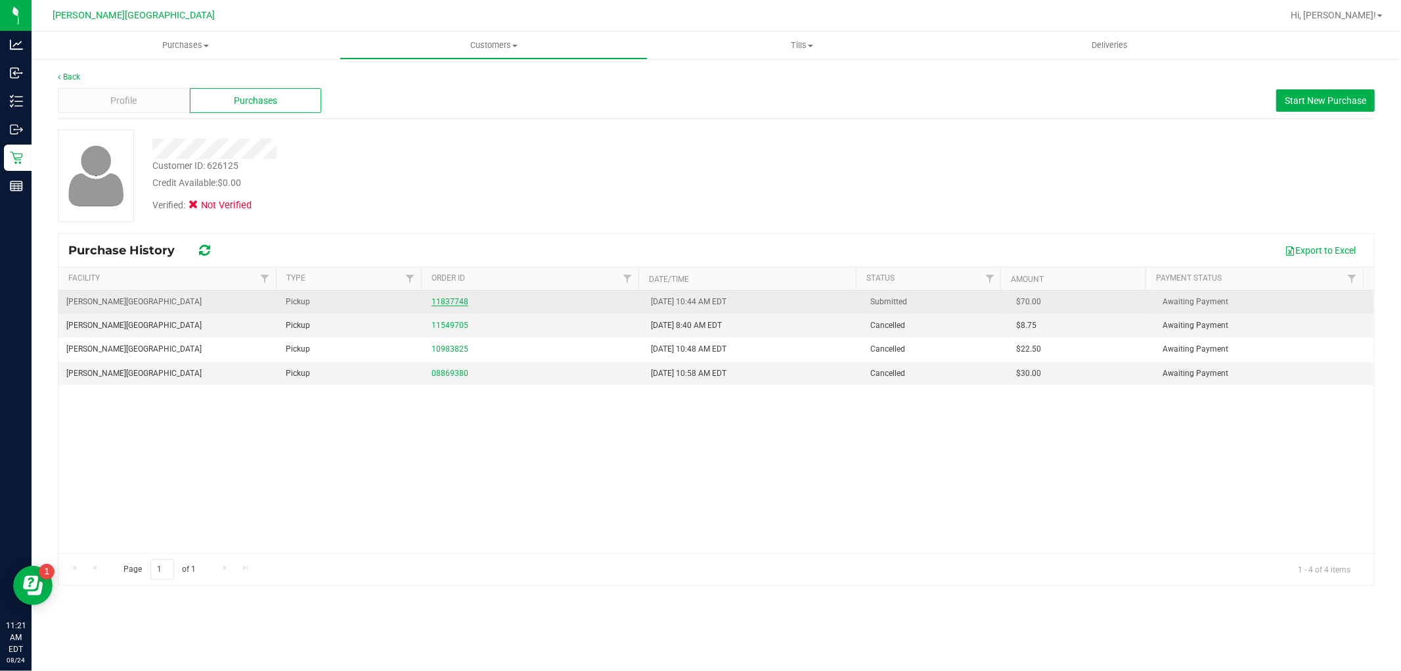
click at [447, 302] on link "11837748" at bounding box center [450, 301] width 37 height 9
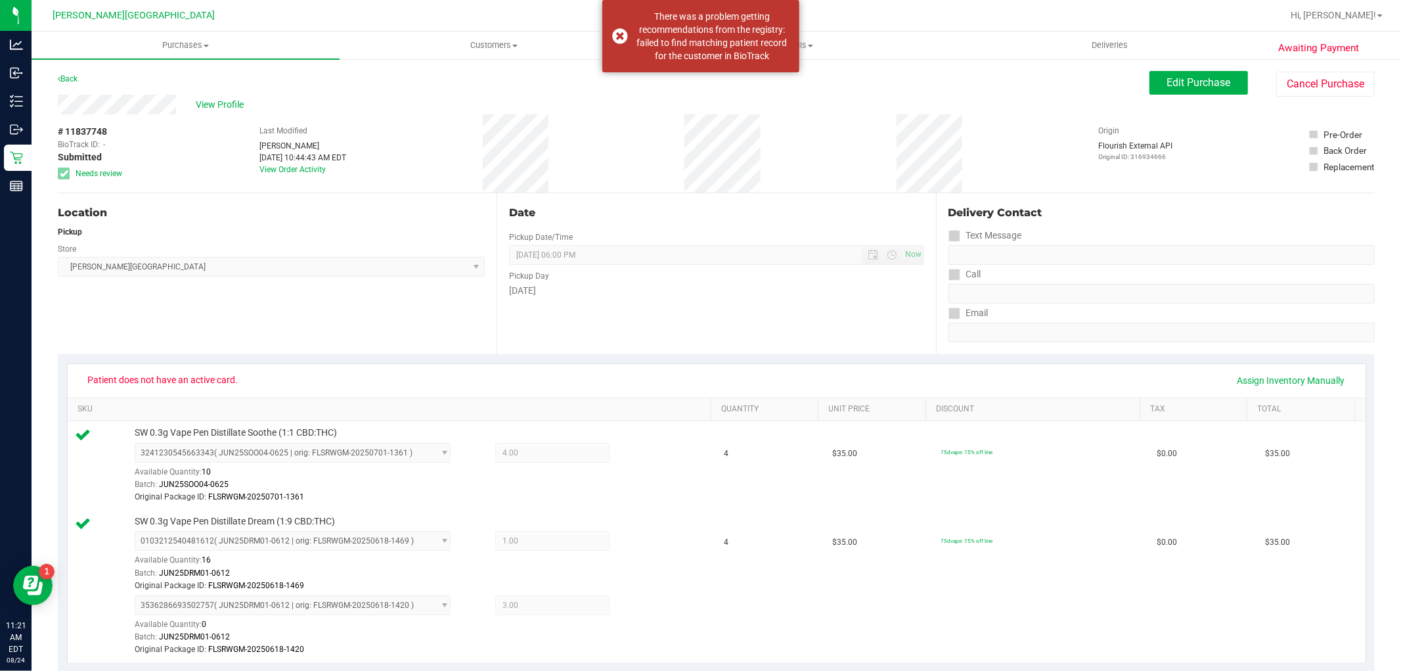
drag, startPoint x: 55, startPoint y: 103, endPoint x: 188, endPoint y: 114, distance: 133.8
click at [188, 114] on div "Awaiting Payment Back Edit Purchase Cancel Purchase View Profile # 11837748 Bio…" at bounding box center [717, 649] width 1370 height 1182
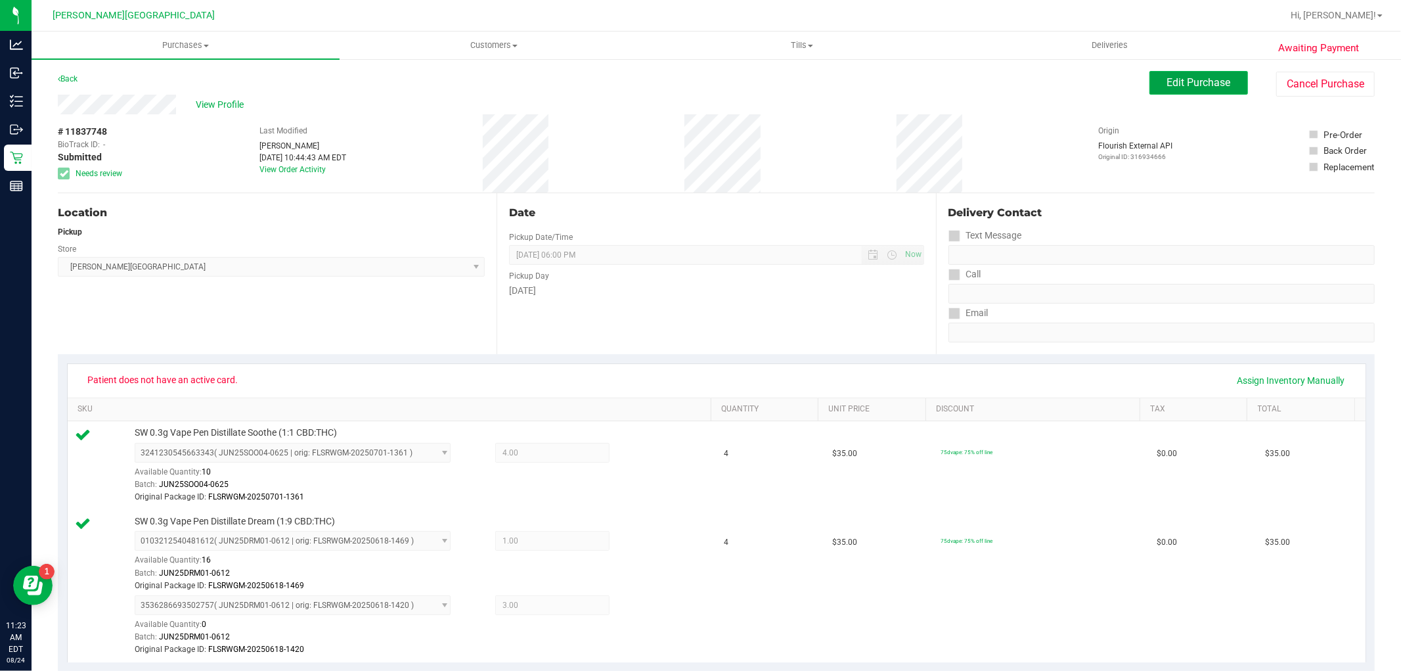
click at [1168, 81] on span "Edit Purchase" at bounding box center [1200, 82] width 64 height 12
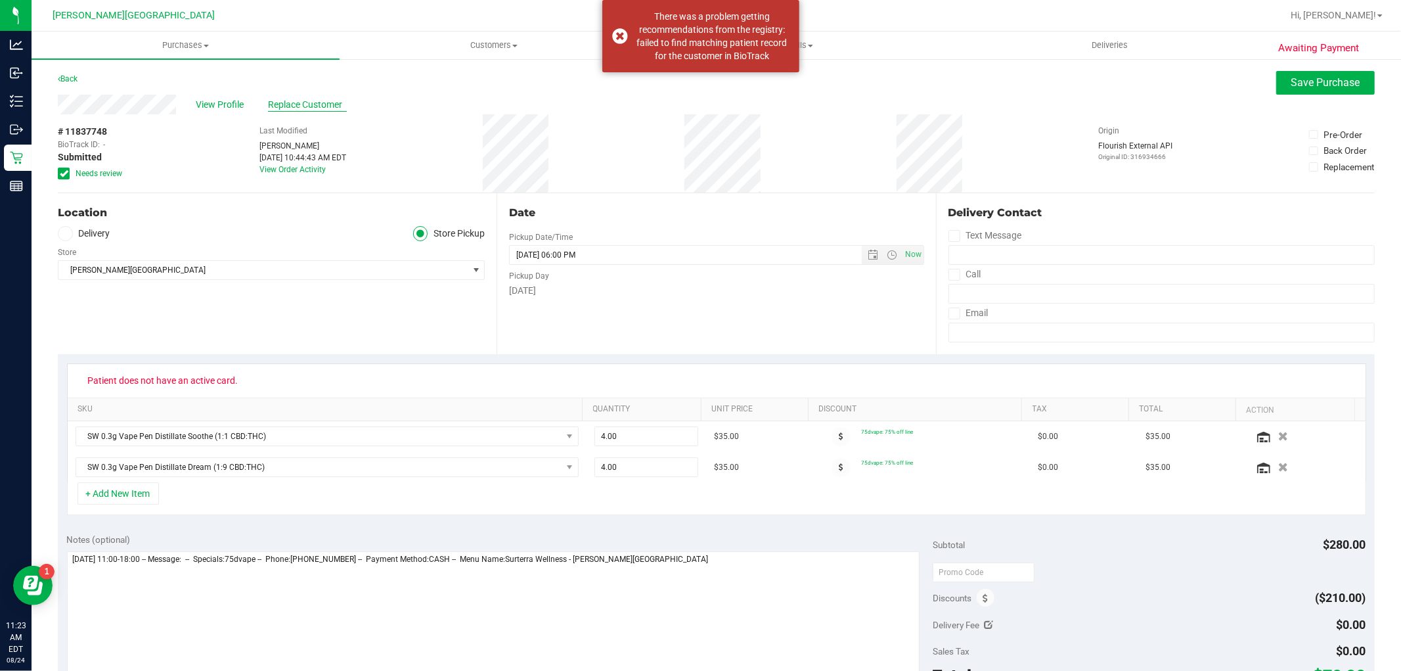
click at [279, 110] on span "Replace Customer" at bounding box center [307, 105] width 79 height 14
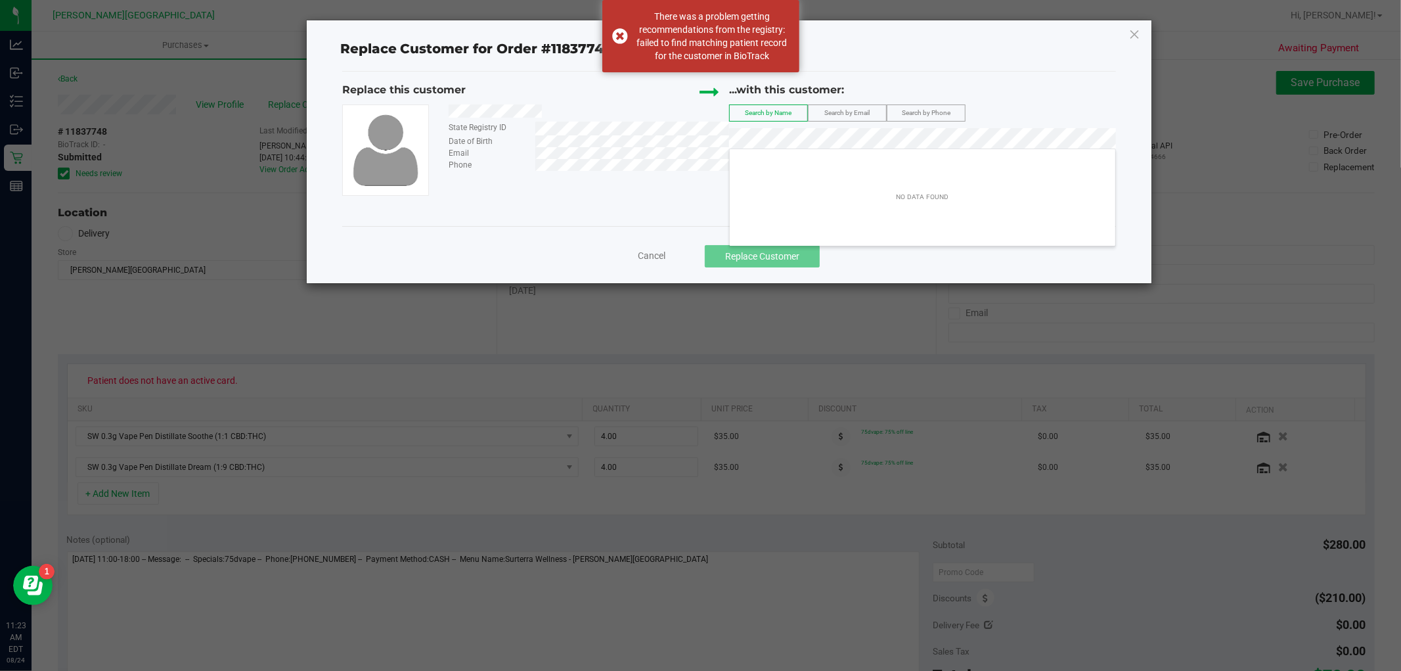
click at [835, 110] on span "Search by Email" at bounding box center [847, 112] width 45 height 7
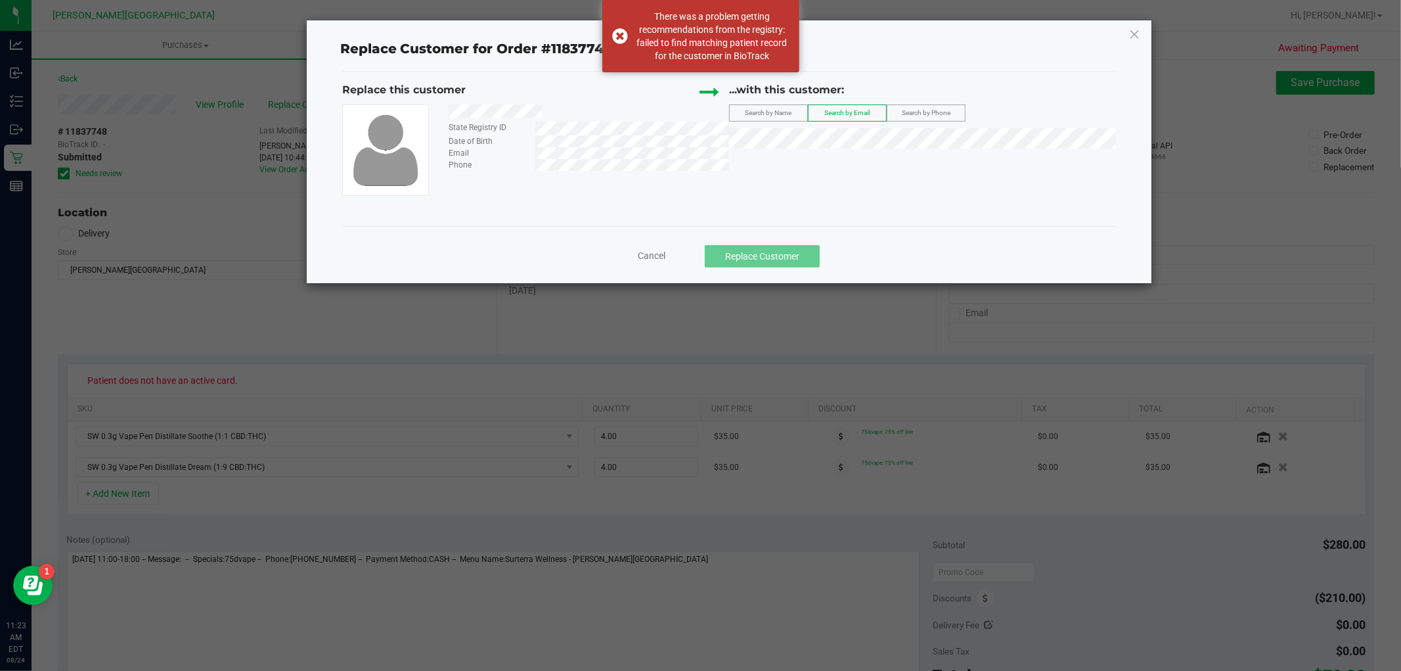
click at [812, 162] on div "Replace this customer State Registry ID Date of Birth Email Phone ...with this …" at bounding box center [729, 139] width 775 height 114
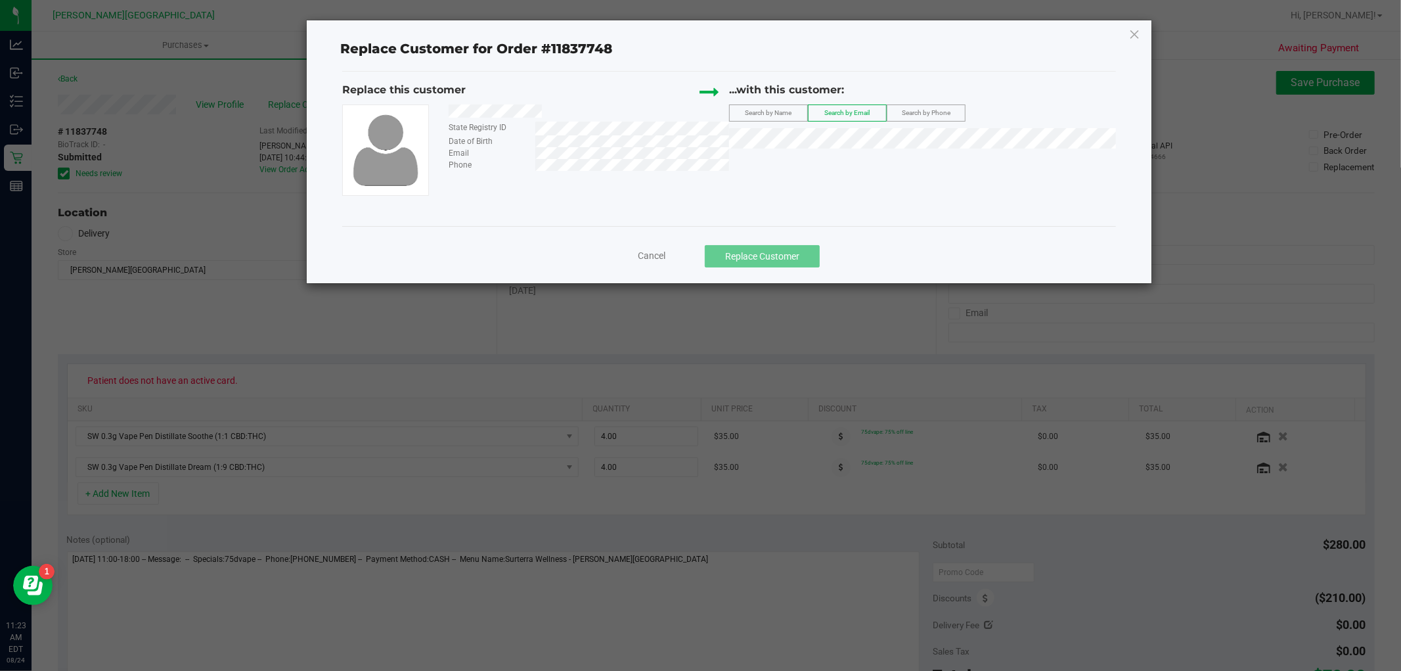
click at [771, 106] on label "Search by Name" at bounding box center [769, 113] width 78 height 16
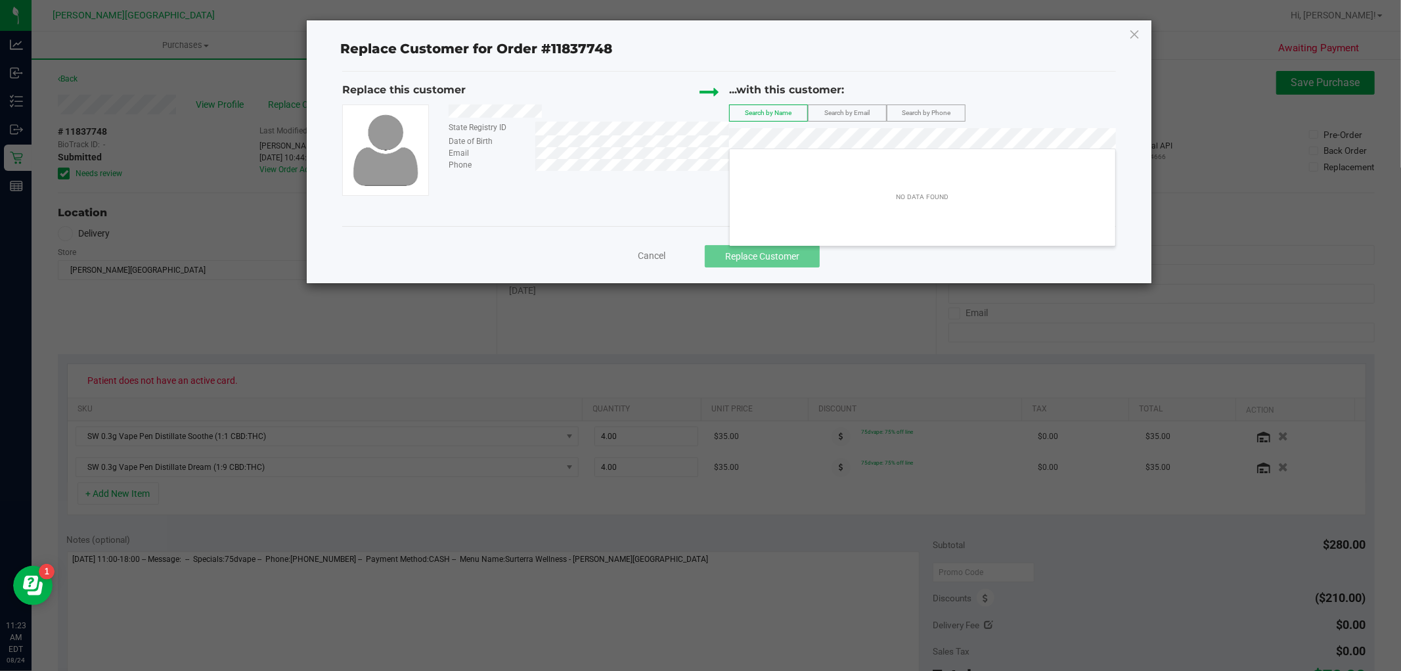
click at [920, 109] on span "Search by Phone" at bounding box center [926, 112] width 49 height 7
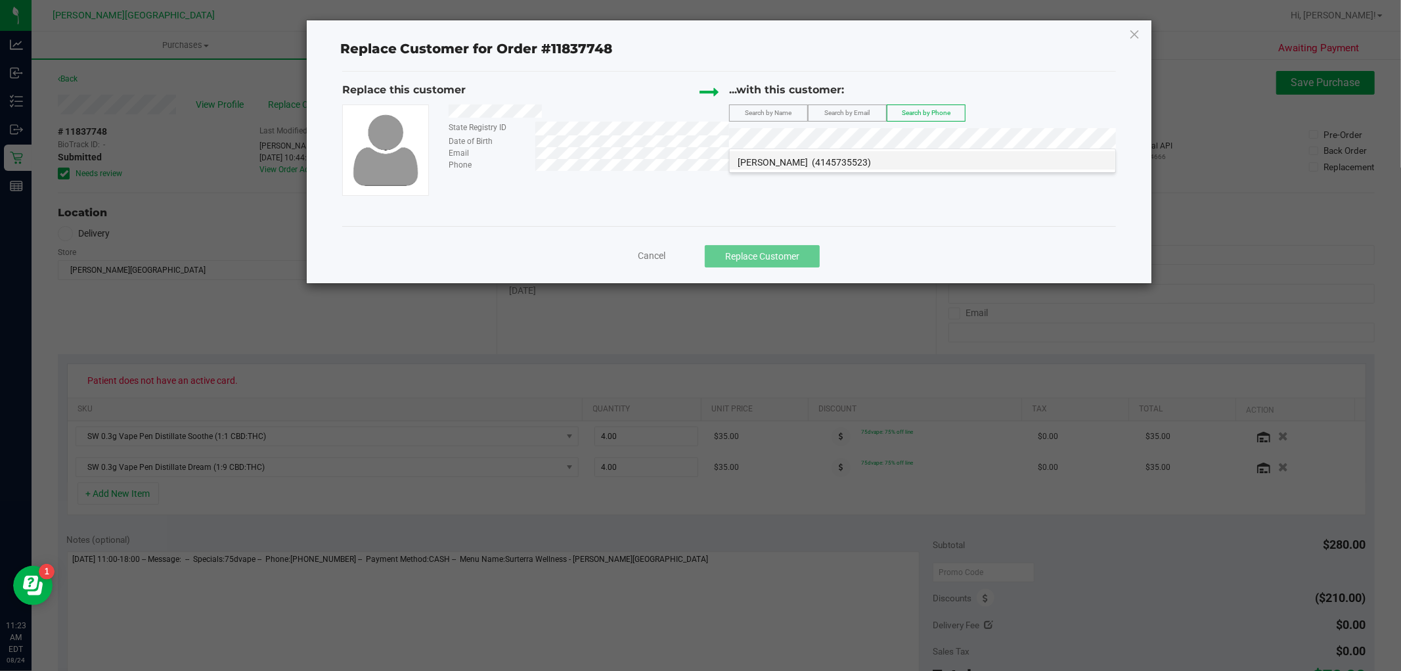
click at [829, 167] on span "(4145735523)" at bounding box center [841, 162] width 59 height 11
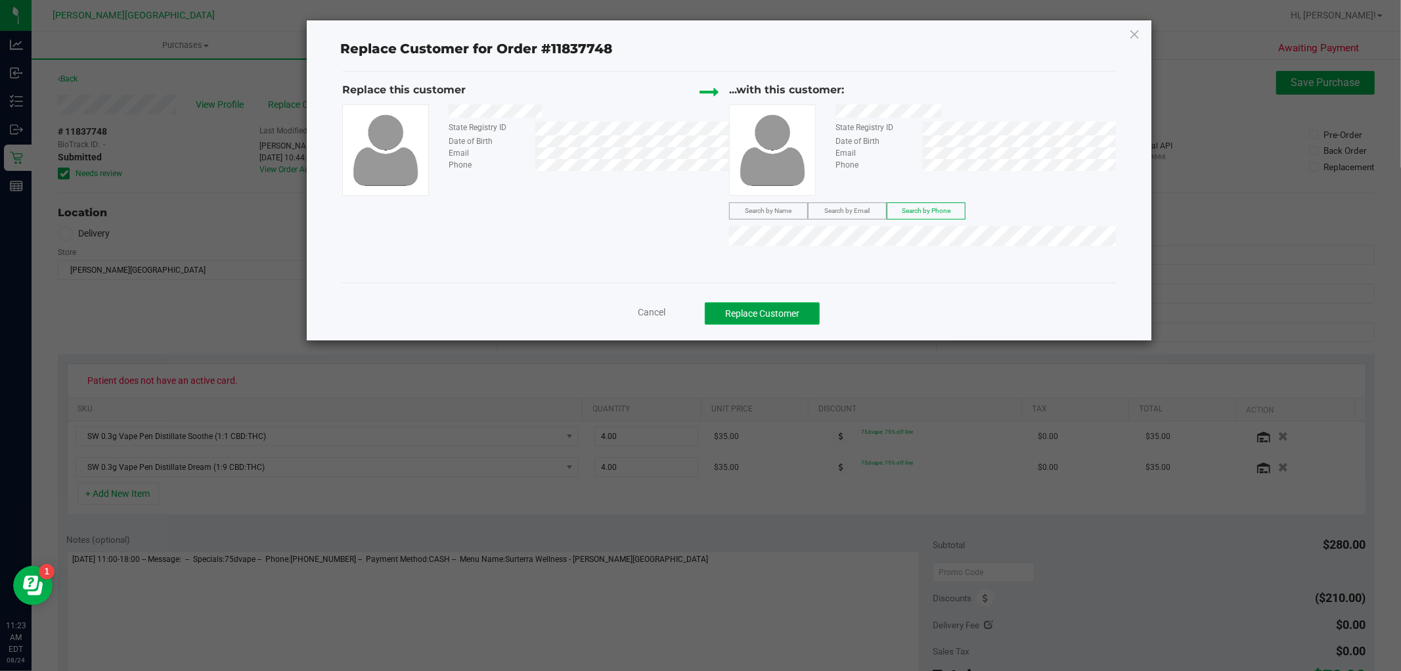
click at [789, 309] on button "Replace Customer" at bounding box center [762, 313] width 115 height 22
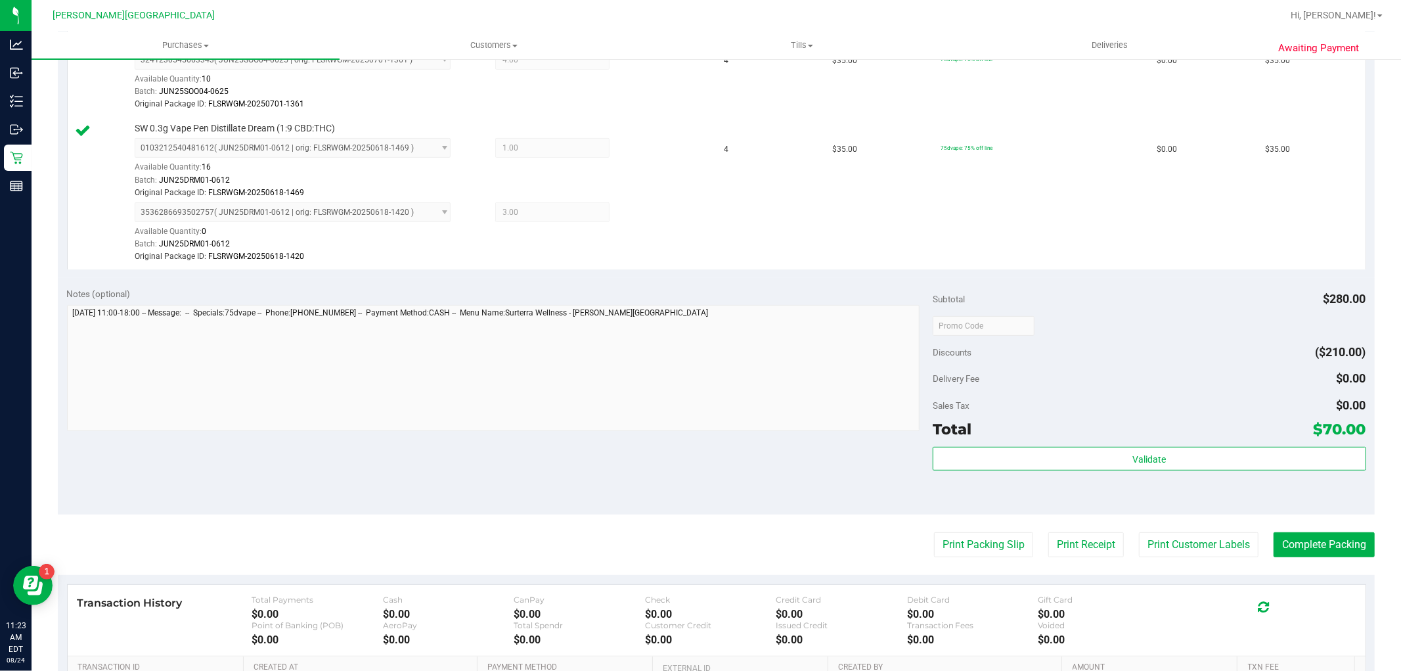
scroll to position [511, 0]
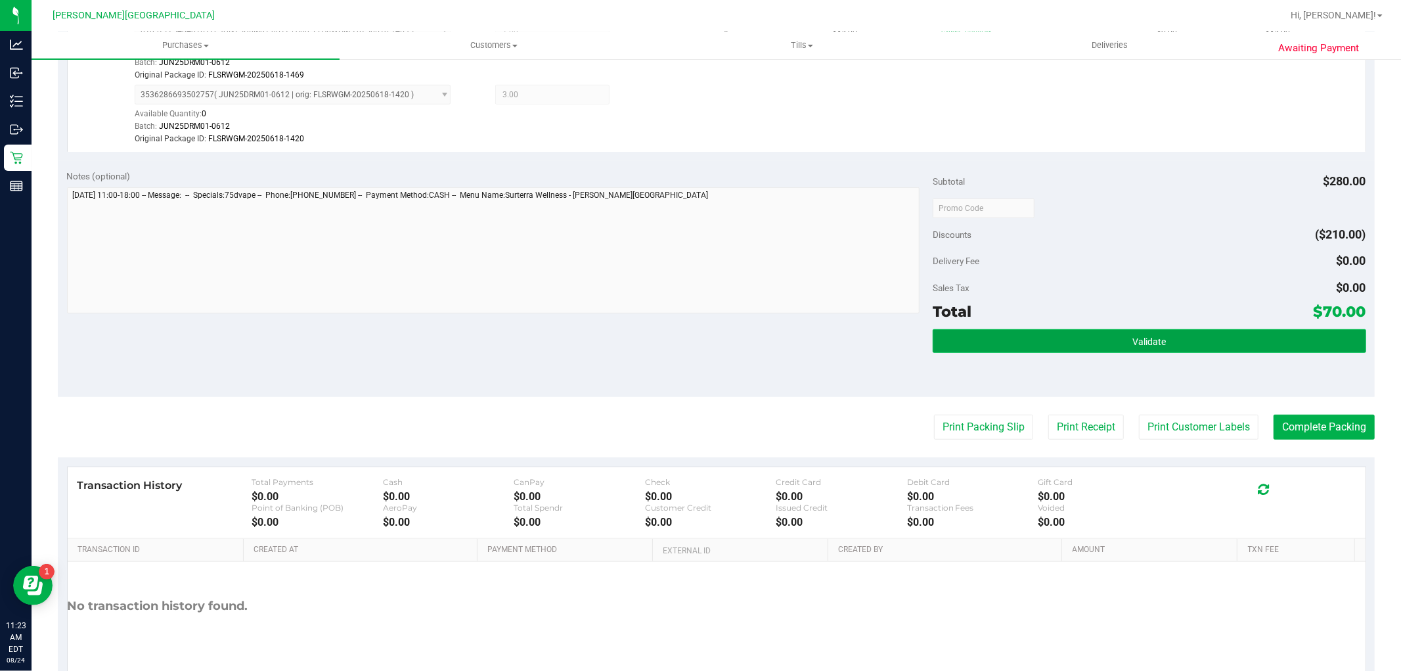
click at [1091, 329] on button "Validate" at bounding box center [1149, 341] width 433 height 24
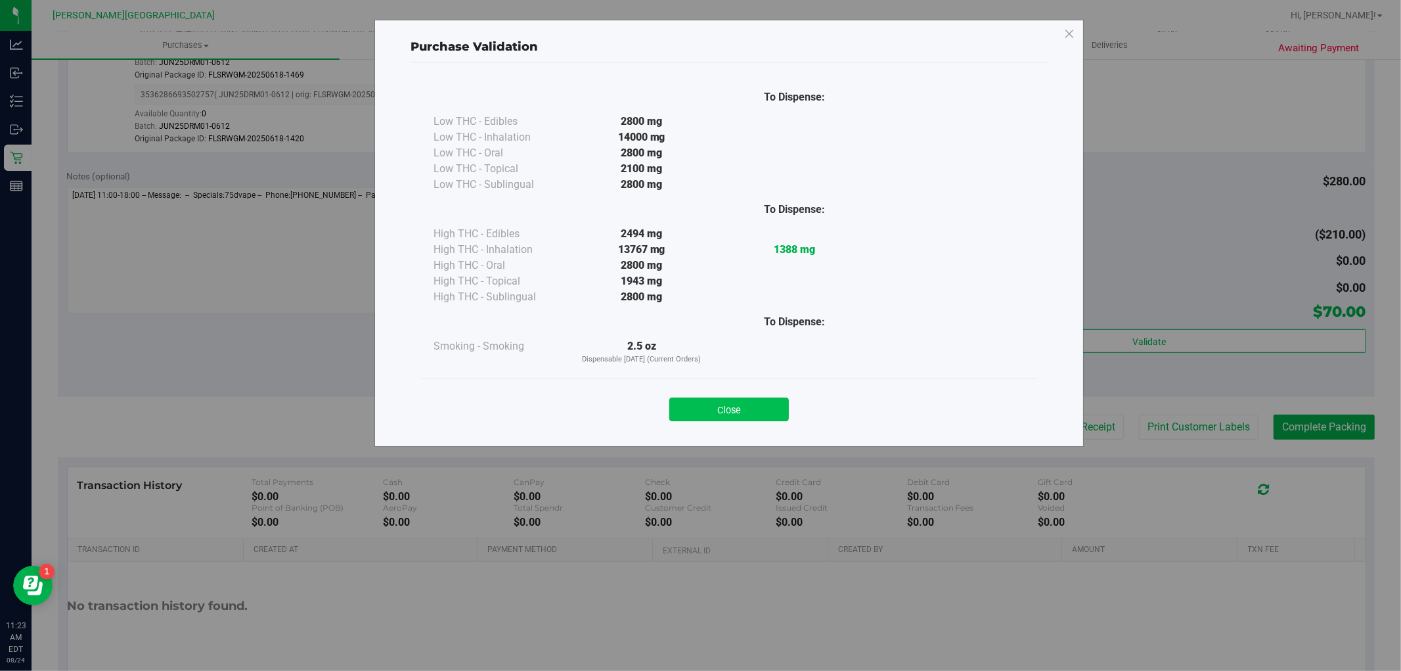
click at [773, 415] on button "Close" at bounding box center [730, 410] width 120 height 24
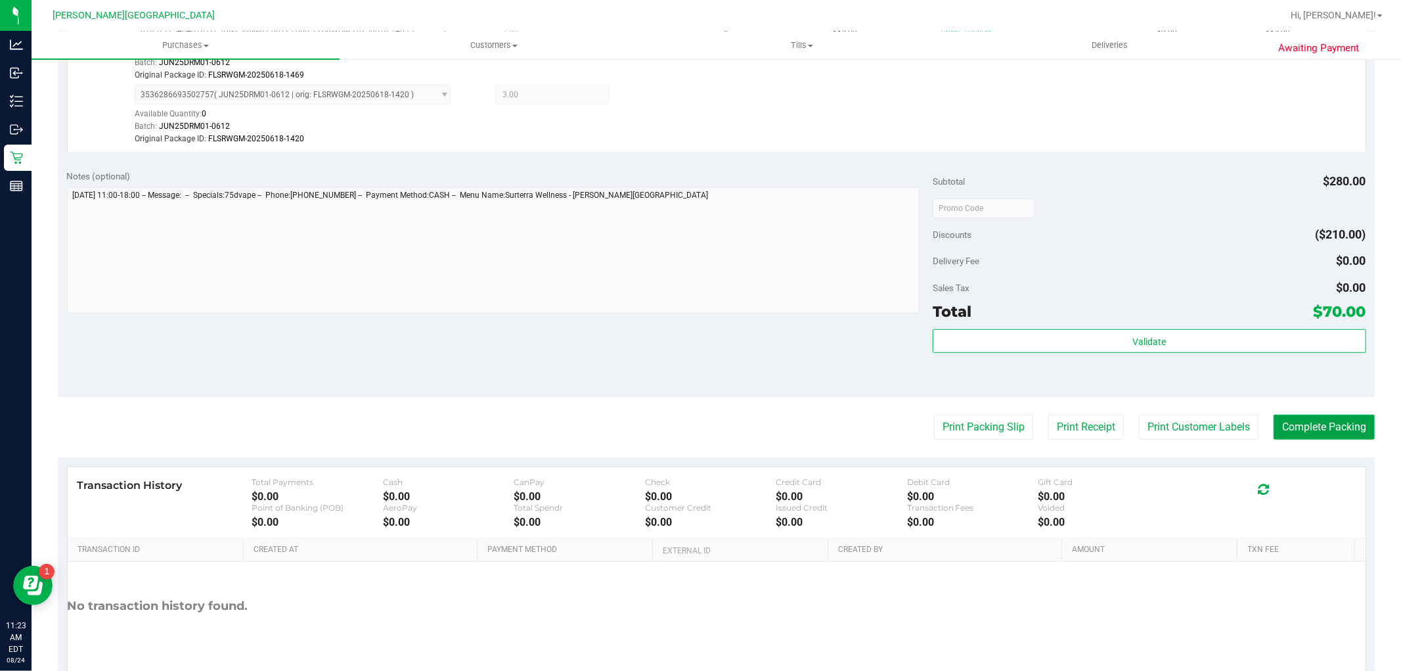
click at [1316, 430] on button "Complete Packing" at bounding box center [1324, 427] width 101 height 25
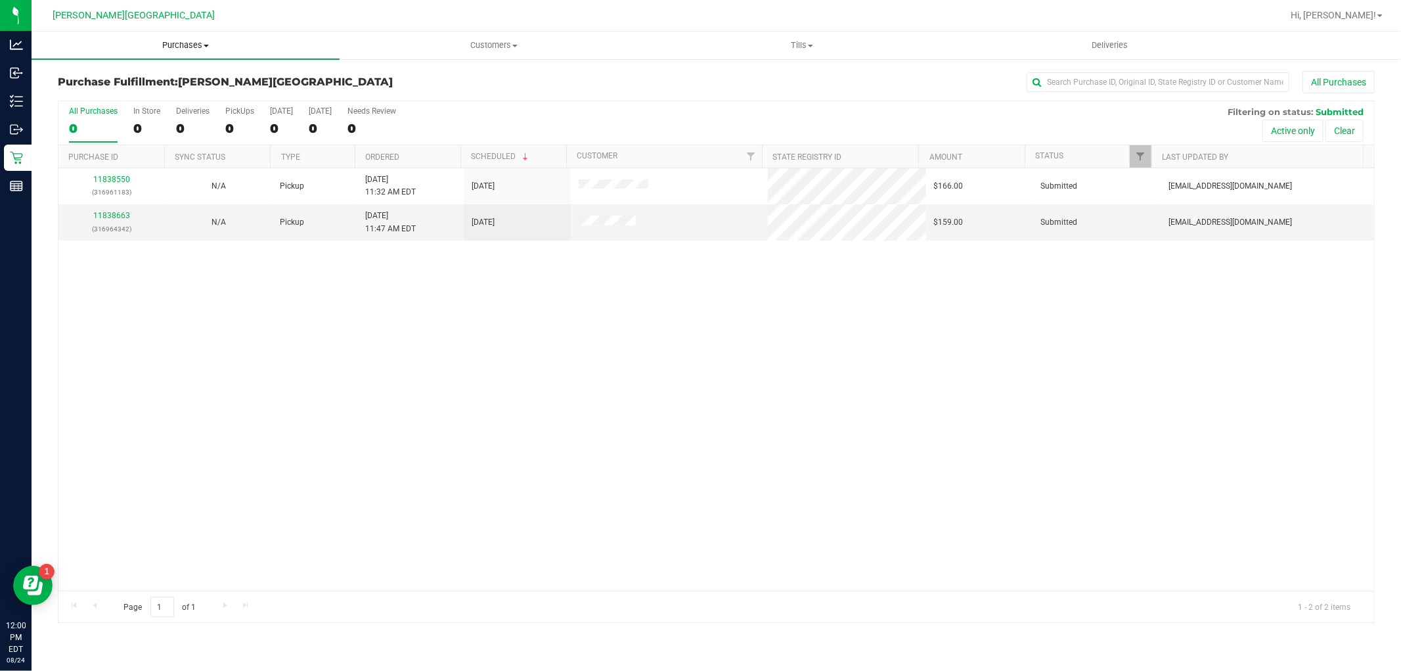
click at [189, 35] on uib-tab-heading "Purchases Summary of purchases Fulfillment All purchases" at bounding box center [186, 46] width 308 height 28
click at [131, 91] on li "Fulfillment" at bounding box center [186, 95] width 308 height 16
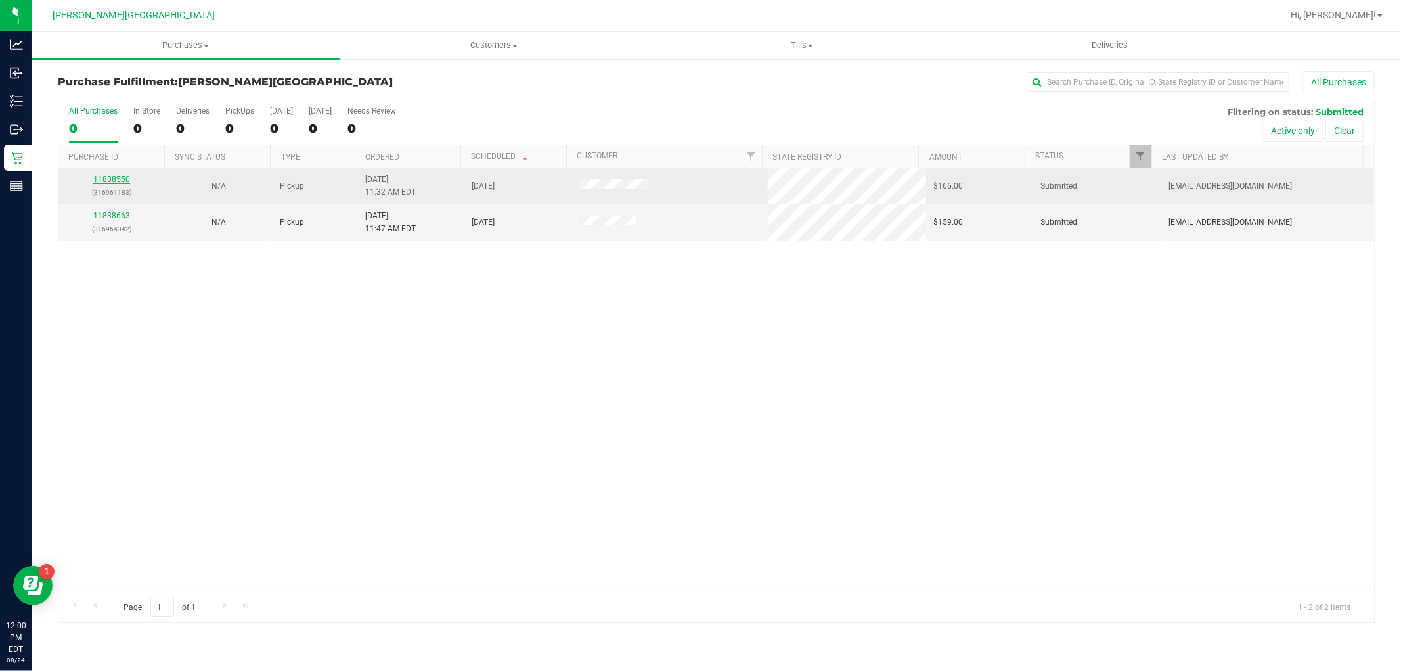
click at [108, 181] on link "11838550" at bounding box center [111, 179] width 37 height 9
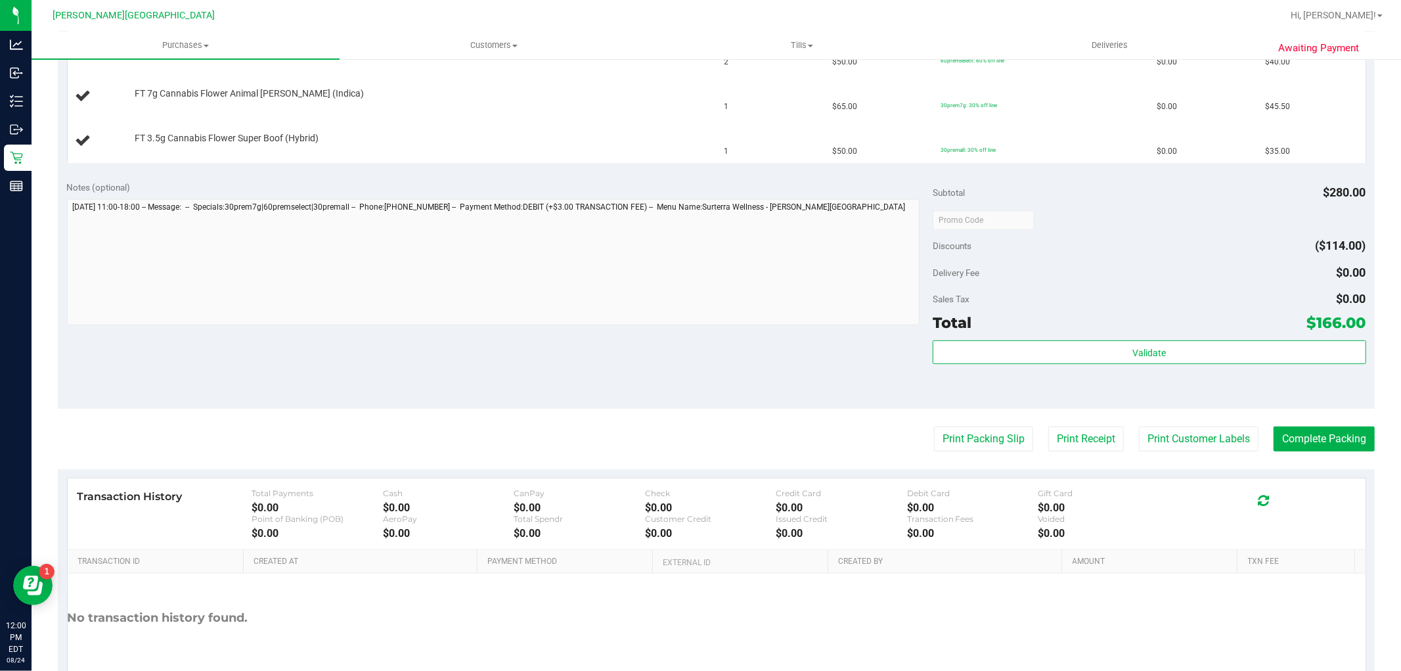
scroll to position [438, 0]
click at [944, 438] on button "Print Packing Slip" at bounding box center [983, 438] width 99 height 25
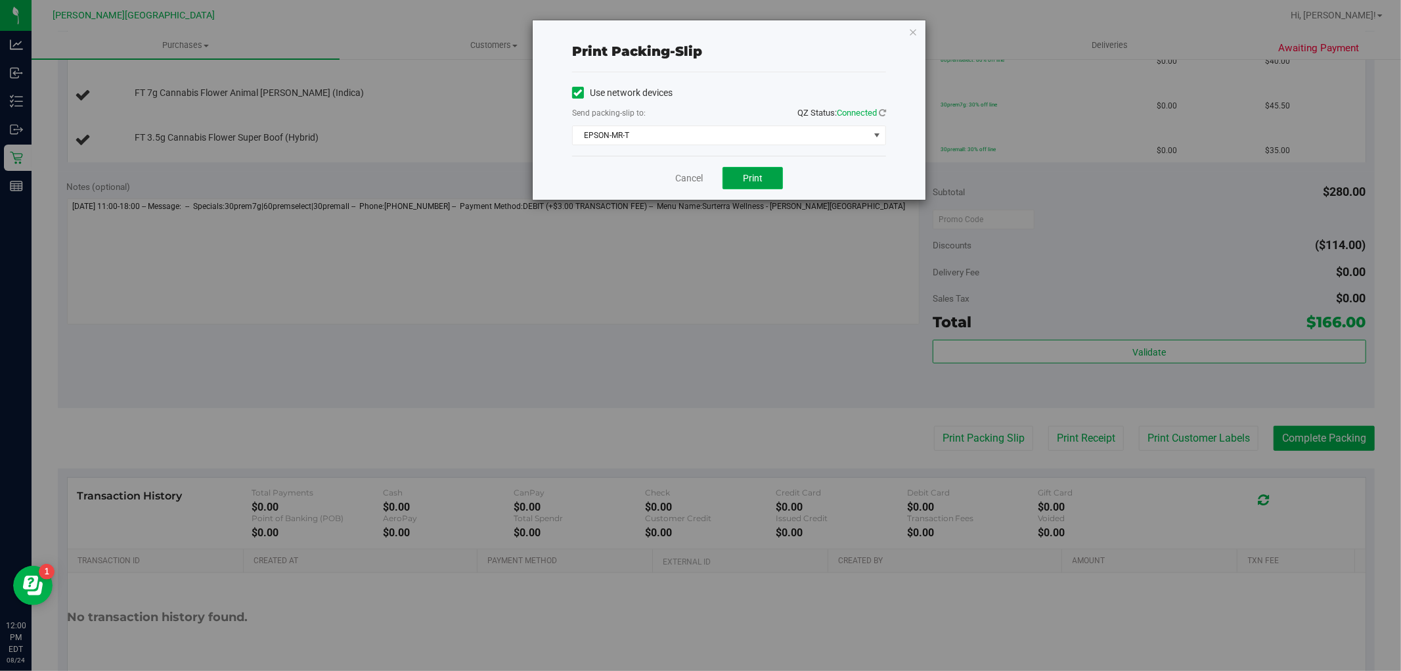
click at [735, 176] on button "Print" at bounding box center [753, 178] width 60 height 22
click at [684, 186] on div "Cancel Print" at bounding box center [729, 178] width 314 height 44
drag, startPoint x: 682, startPoint y: 173, endPoint x: 548, endPoint y: 34, distance: 193.3
click at [681, 173] on link "Cancel" at bounding box center [689, 178] width 28 height 14
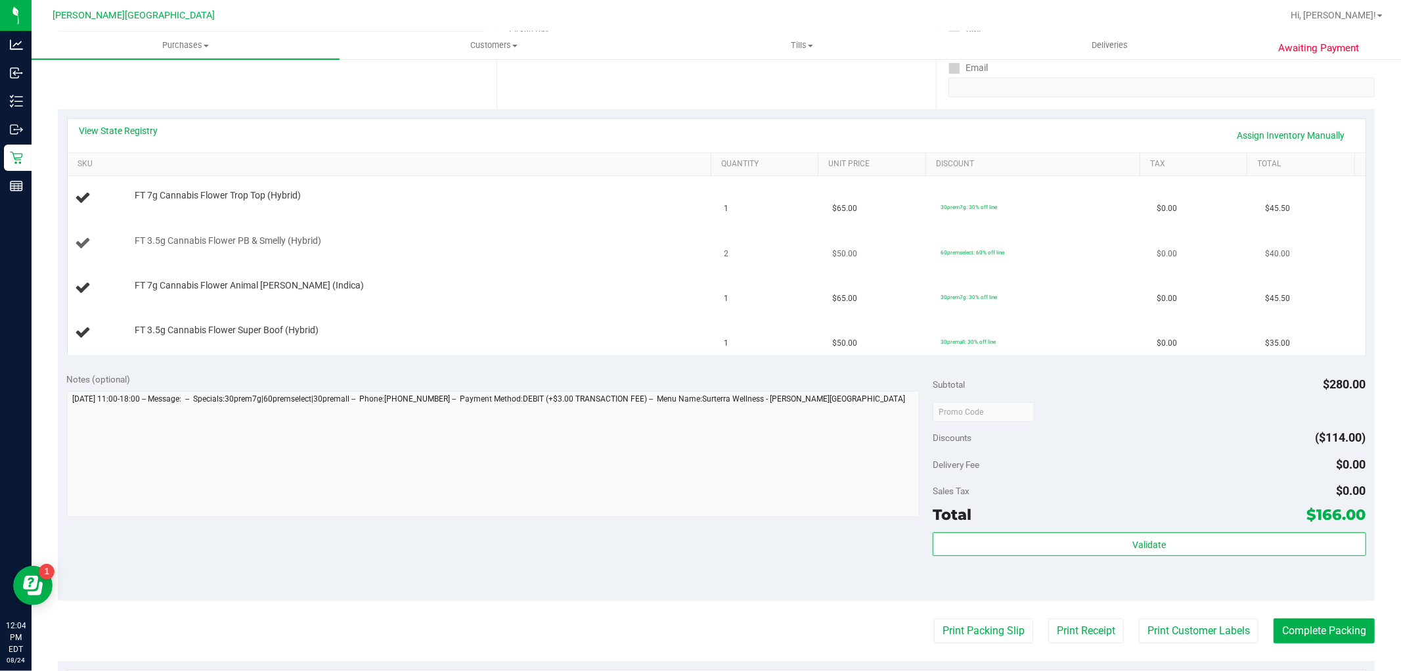
scroll to position [219, 0]
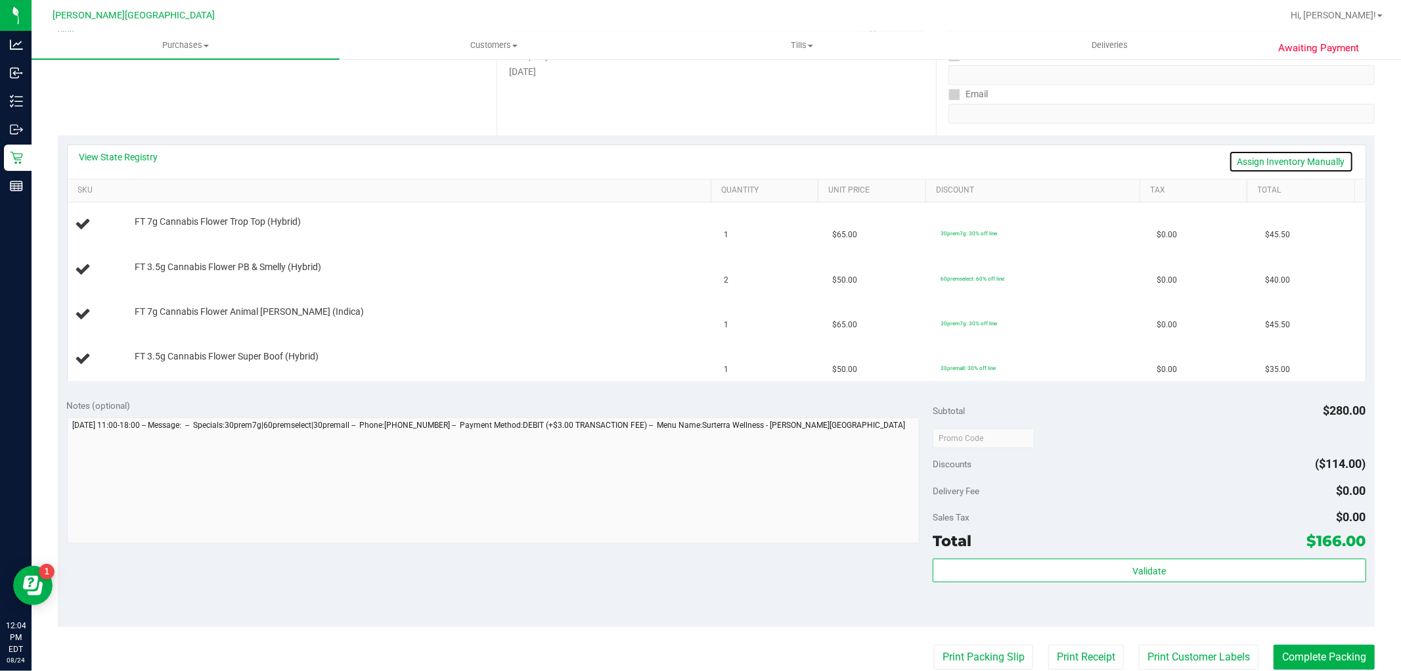
click at [1323, 166] on link "Assign Inventory Manually" at bounding box center [1291, 161] width 125 height 22
click at [1312, 162] on link "Save & Exit" at bounding box center [1323, 161] width 62 height 22
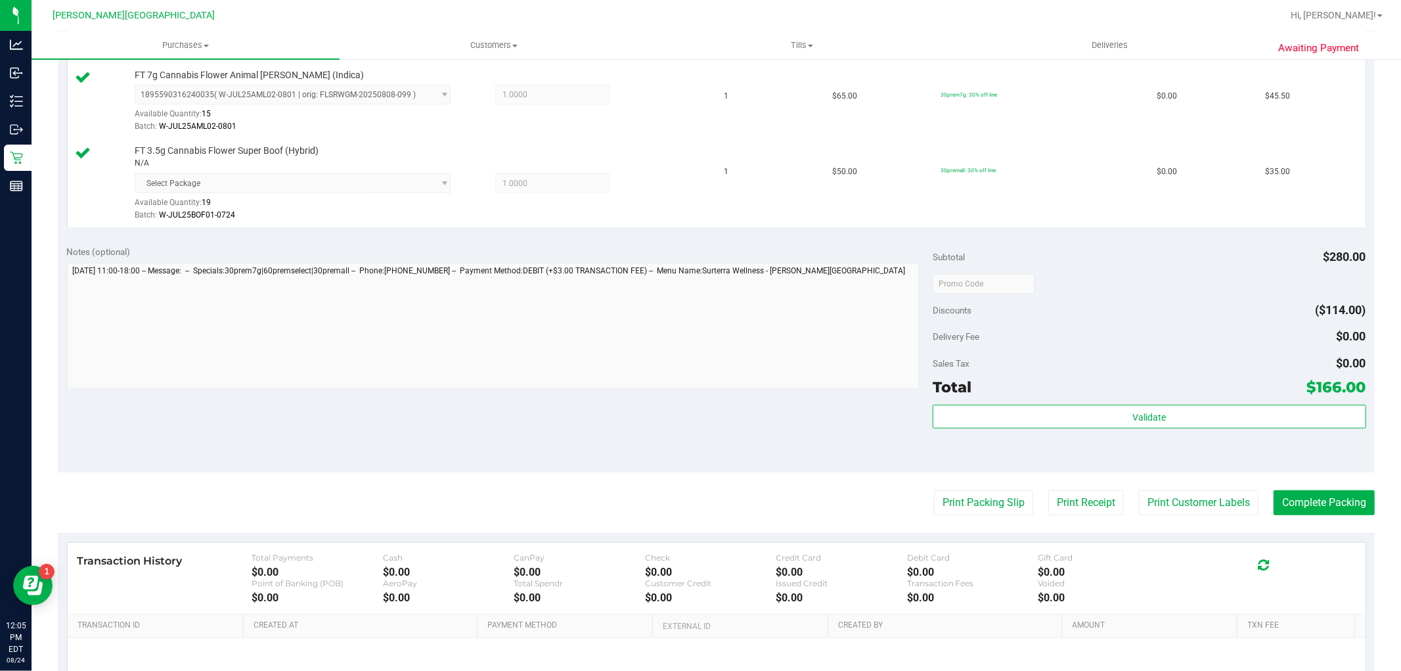
scroll to position [511, 0]
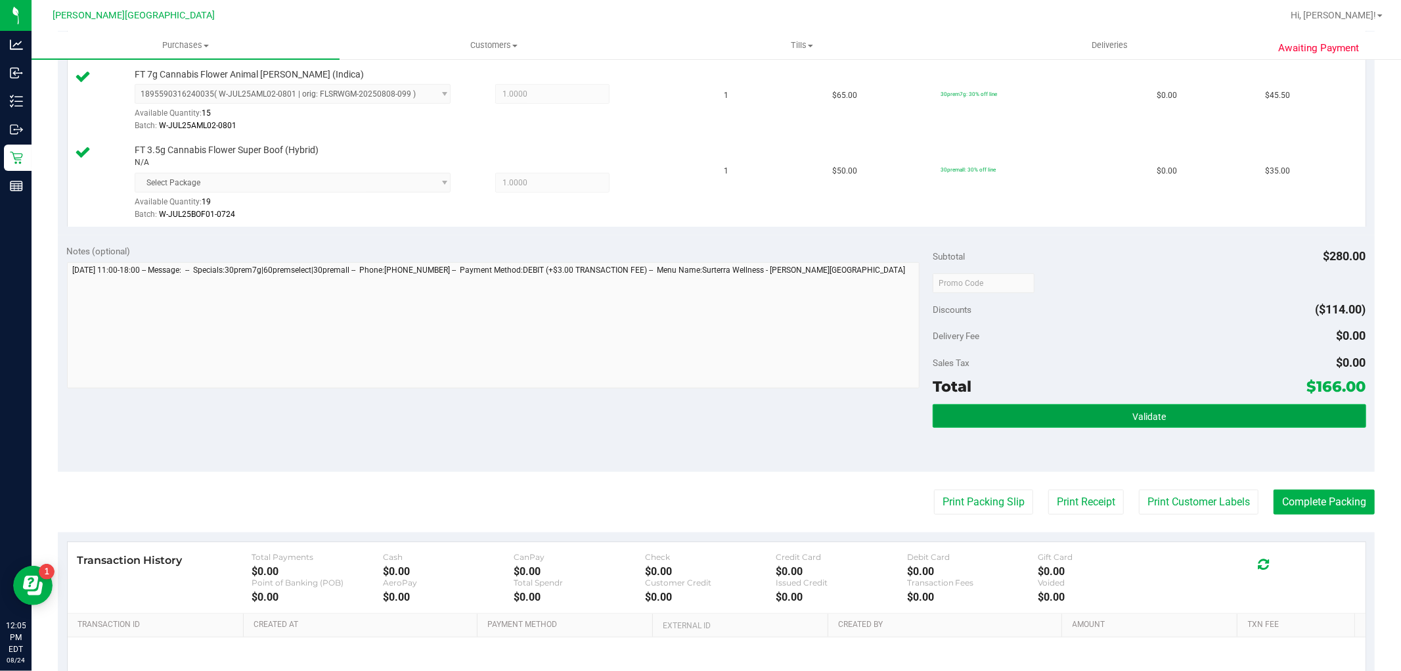
click at [1061, 417] on button "Validate" at bounding box center [1149, 416] width 433 height 24
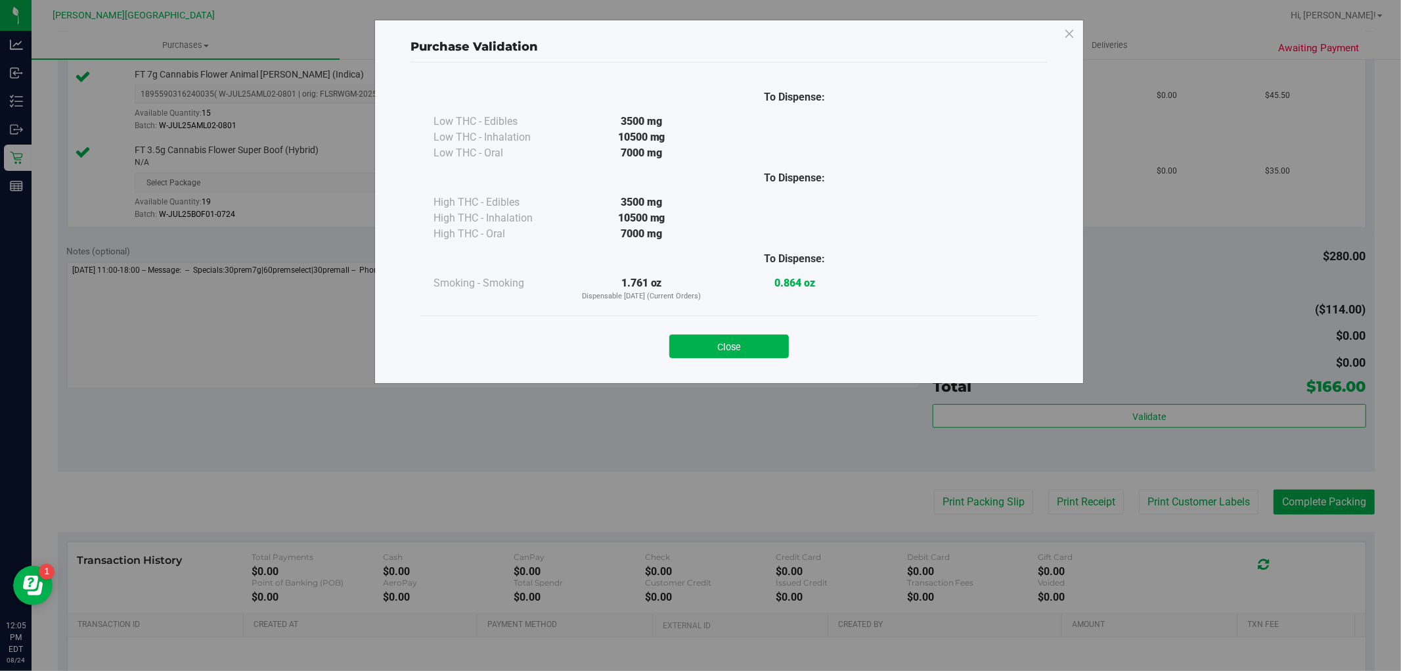
click at [763, 332] on div "Close" at bounding box center [729, 342] width 598 height 33
click at [760, 347] on button "Close" at bounding box center [730, 346] width 120 height 24
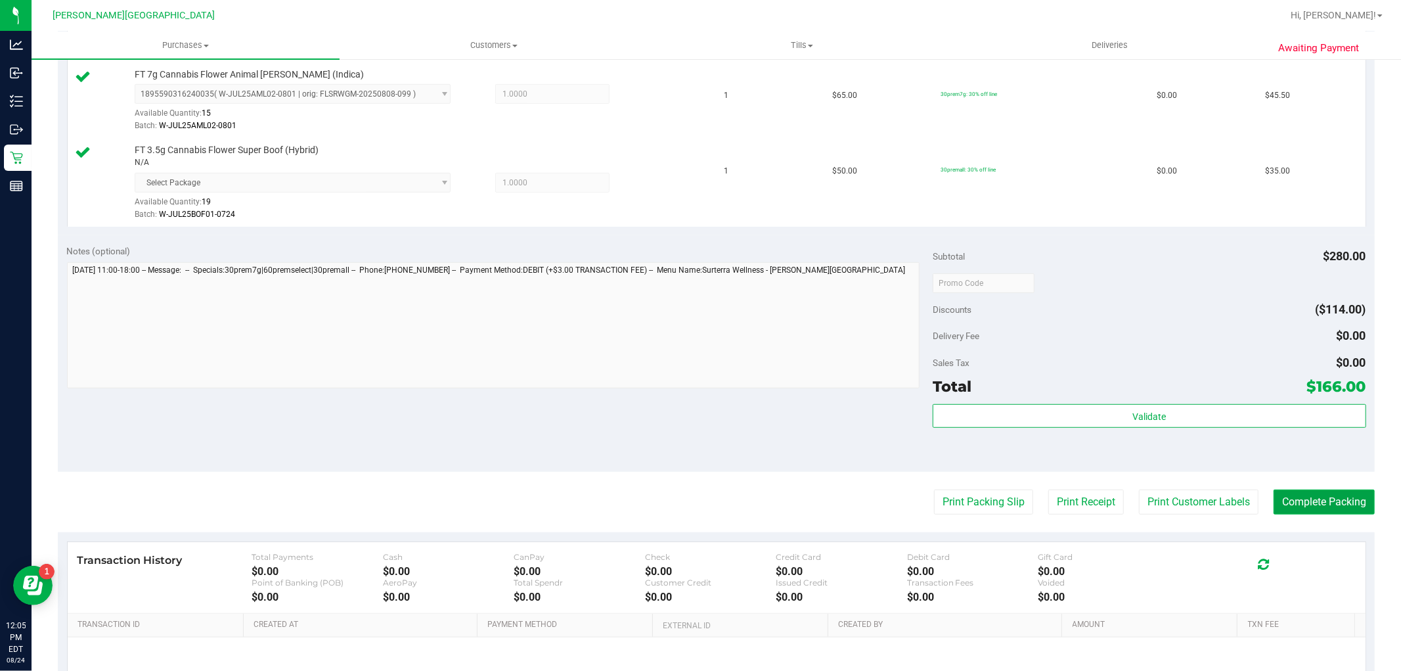
click at [1319, 509] on button "Complete Packing" at bounding box center [1324, 501] width 101 height 25
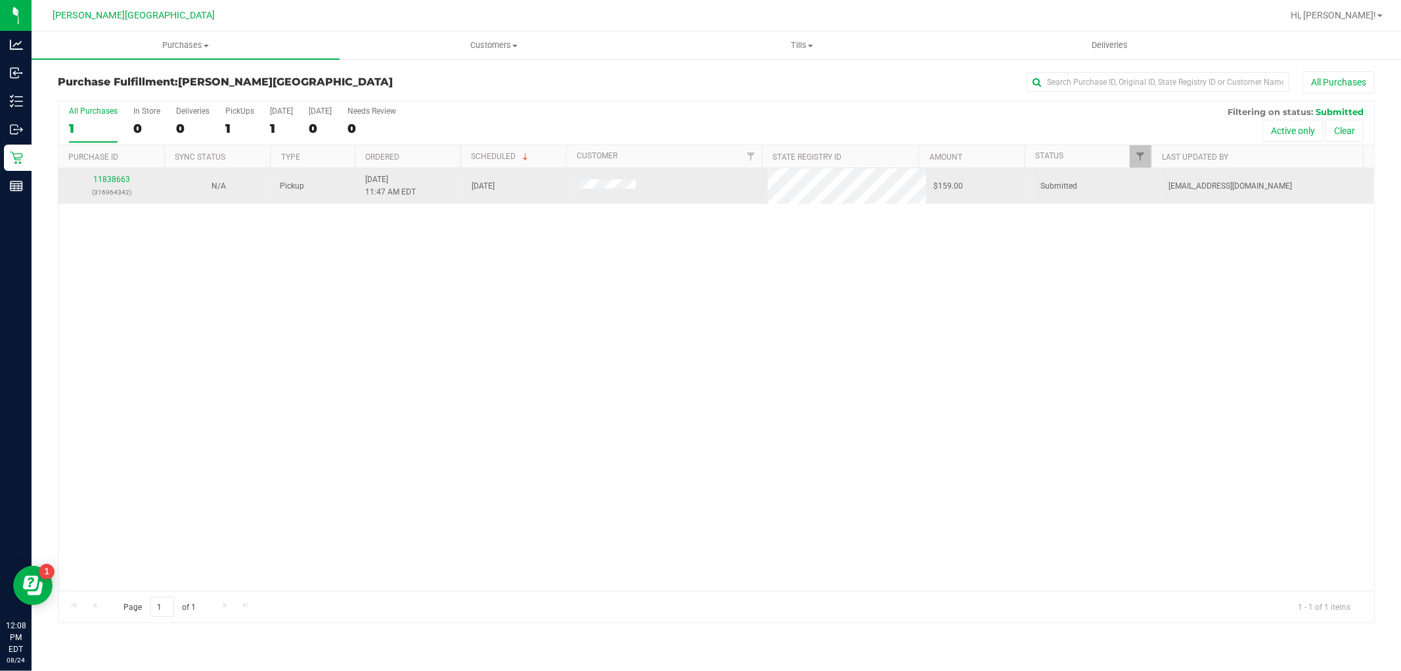
click at [92, 180] on div "11838663 (316964342)" at bounding box center [111, 185] width 91 height 25
click at [110, 175] on link "11838663" at bounding box center [111, 179] width 37 height 9
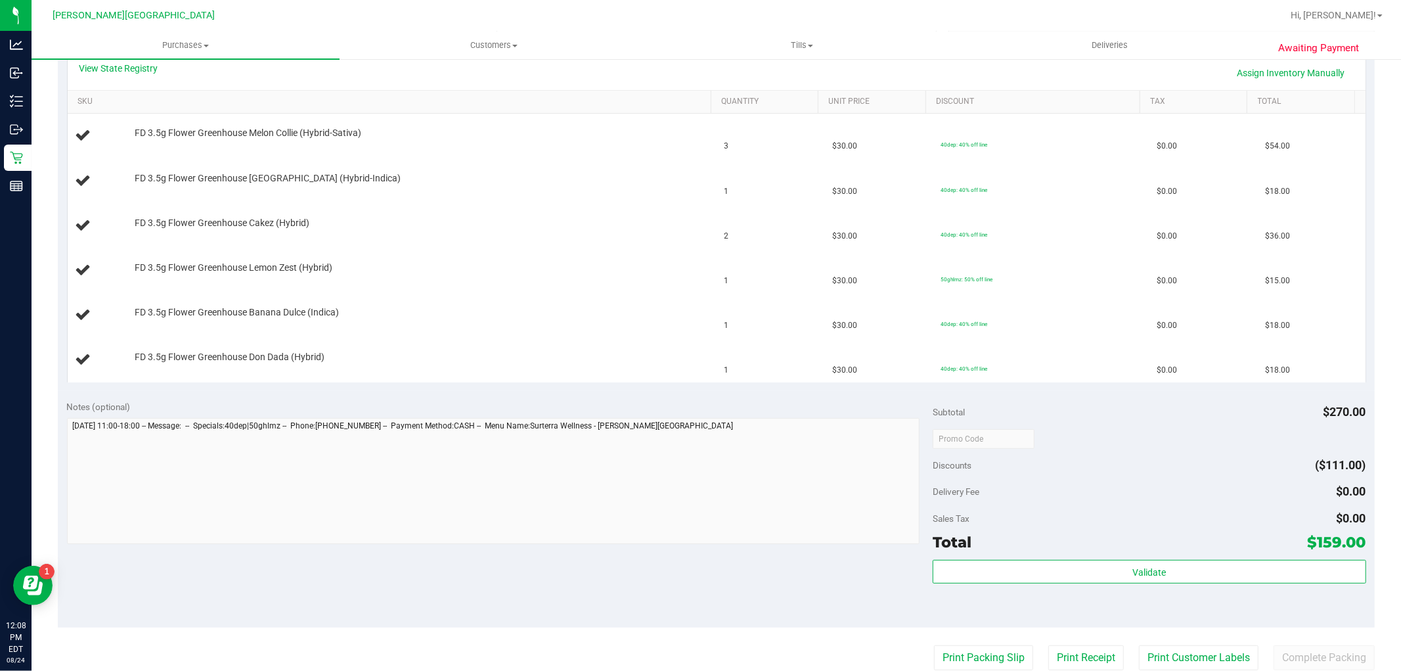
scroll to position [438, 0]
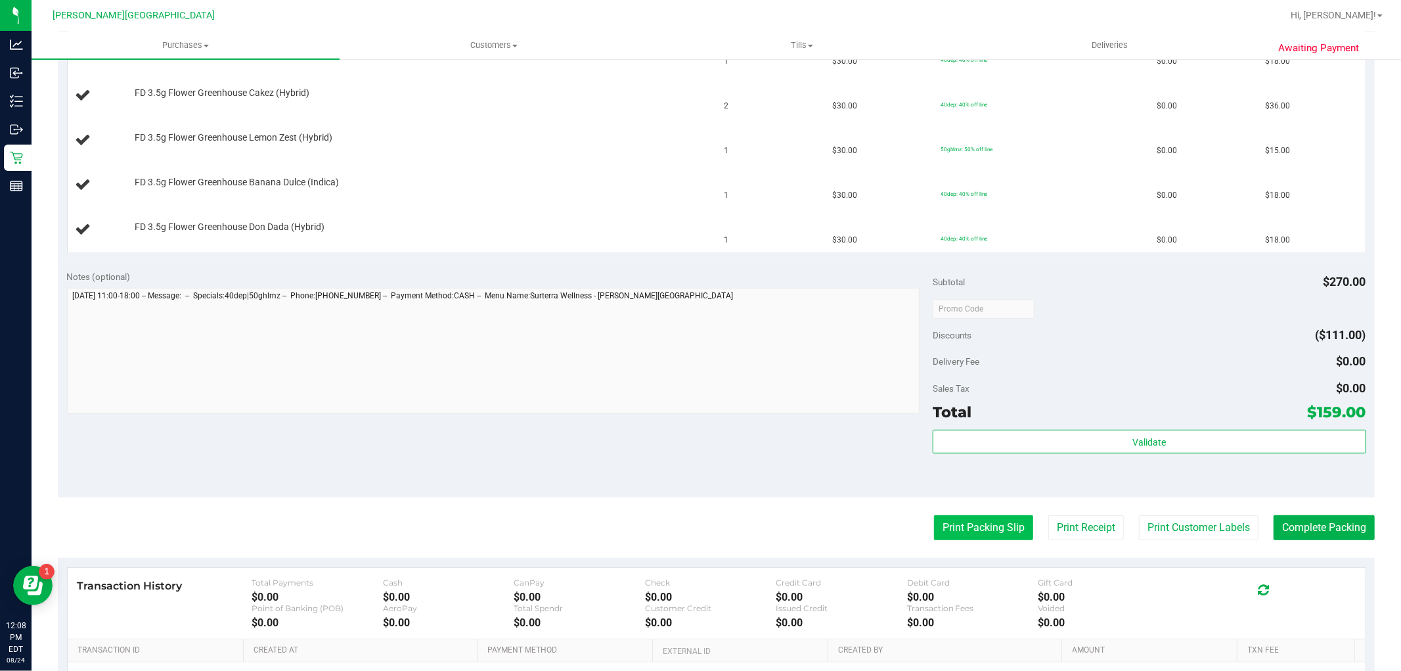
click at [947, 522] on button "Print Packing Slip" at bounding box center [983, 527] width 99 height 25
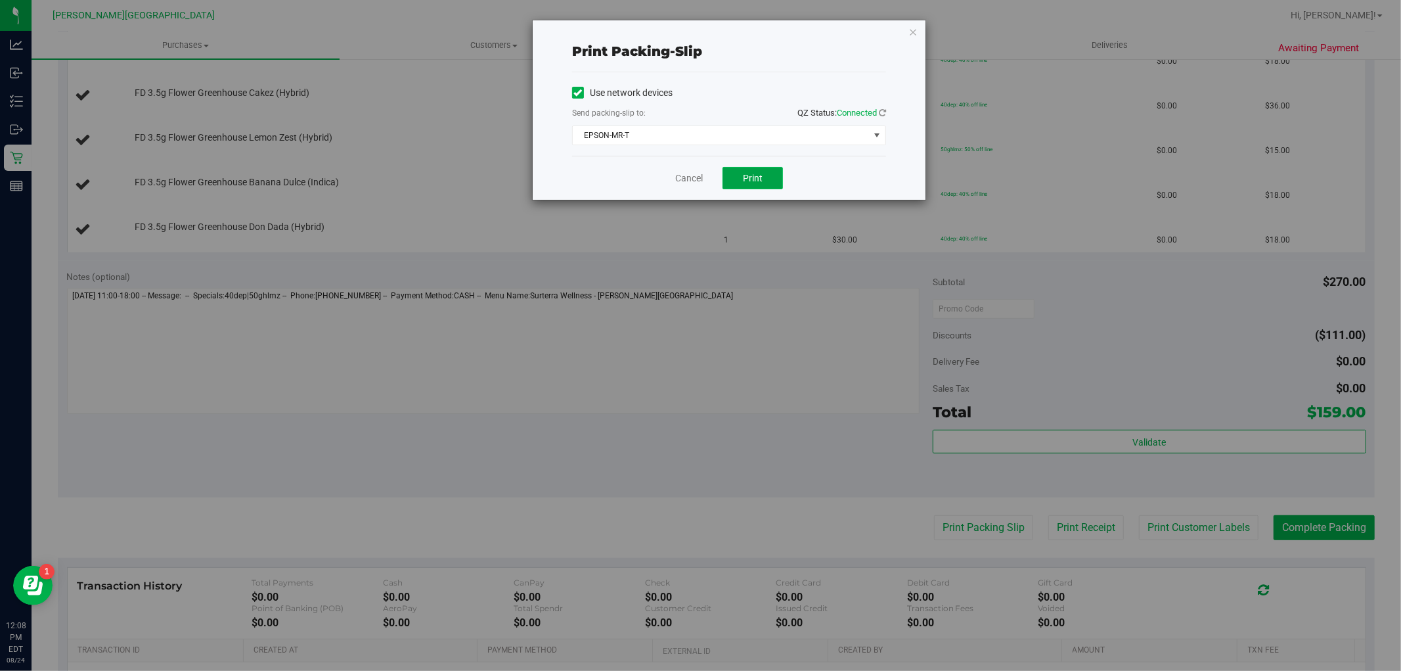
click at [770, 185] on button "Print" at bounding box center [753, 178] width 60 height 22
click at [673, 171] on div "Cancel Print" at bounding box center [729, 178] width 314 height 44
click at [683, 177] on link "Cancel" at bounding box center [689, 178] width 28 height 14
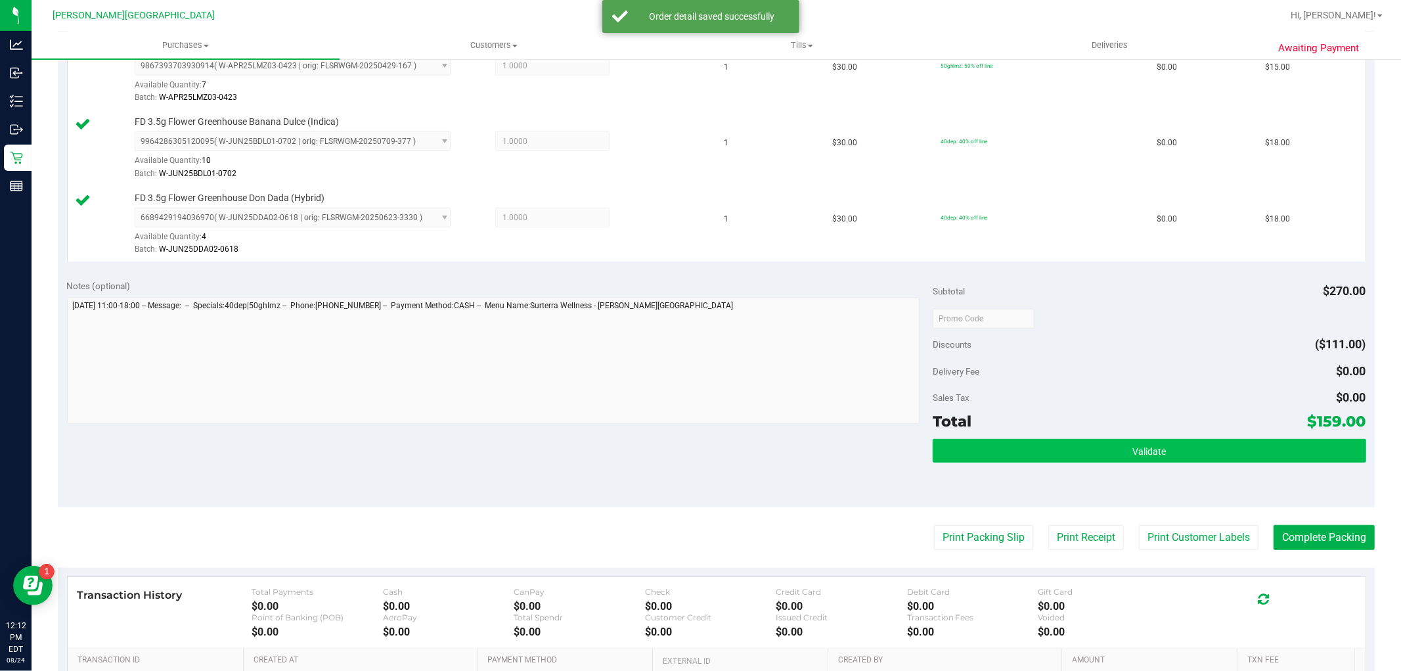
scroll to position [730, 0]
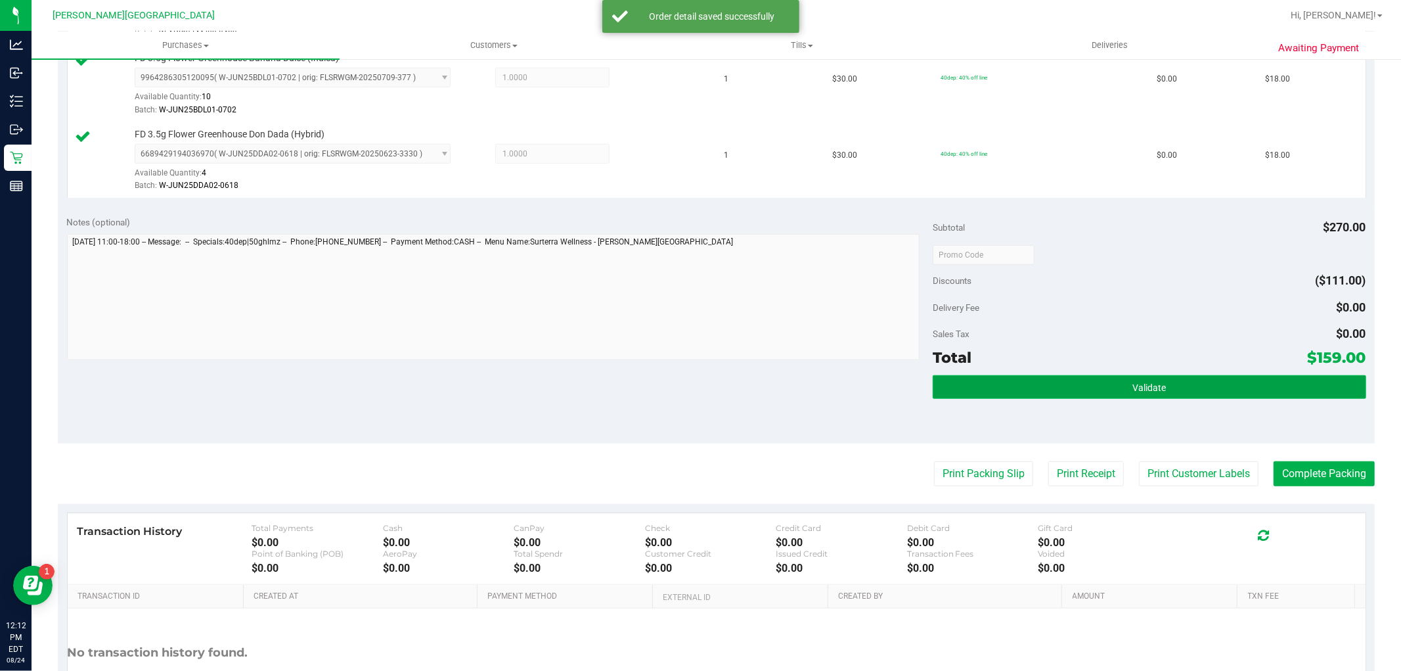
click at [1112, 386] on button "Validate" at bounding box center [1149, 387] width 433 height 24
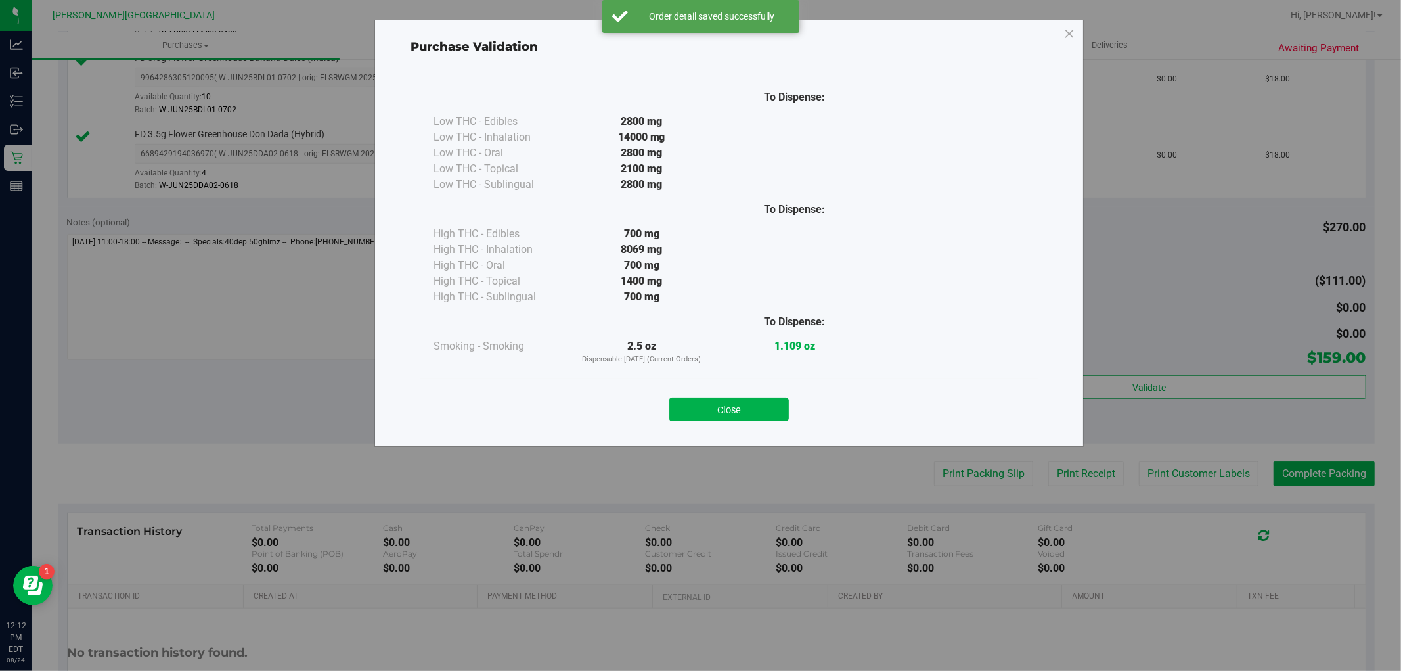
drag, startPoint x: 739, startPoint y: 398, endPoint x: 777, endPoint y: 417, distance: 42.3
click at [738, 399] on button "Close" at bounding box center [730, 410] width 120 height 24
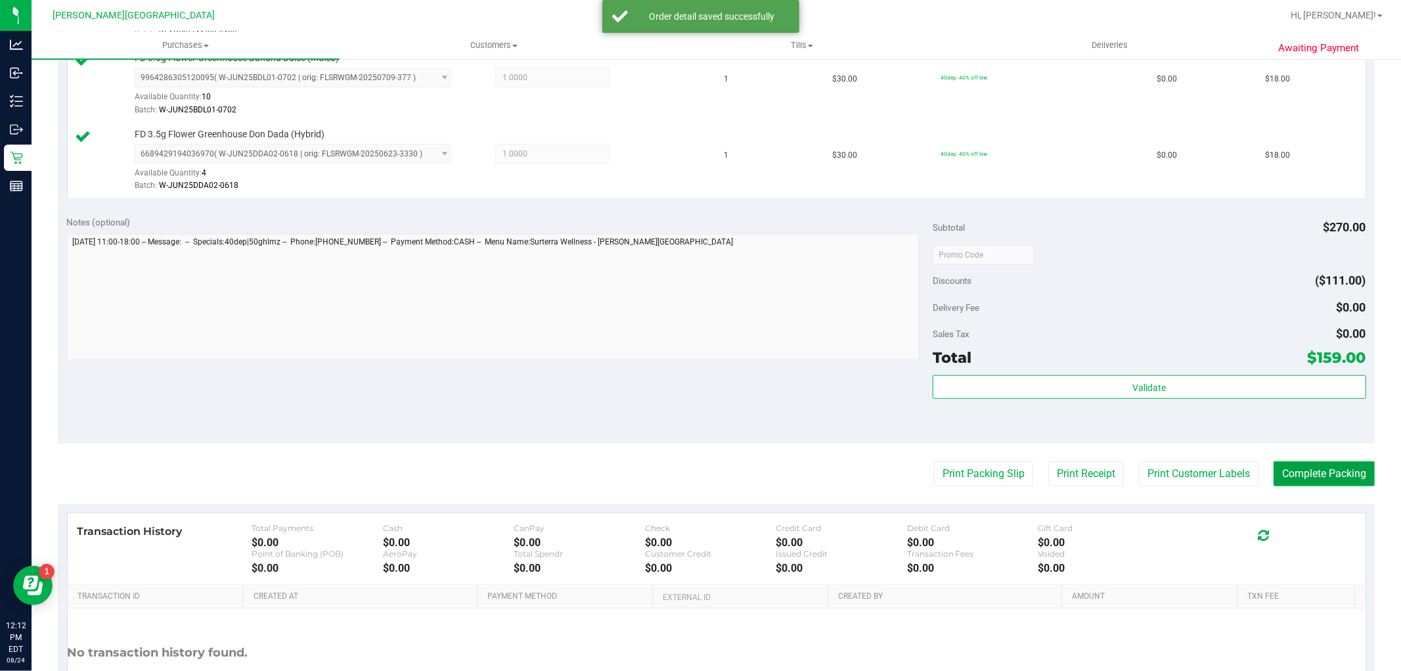
click at [1311, 481] on button "Complete Packing" at bounding box center [1324, 473] width 101 height 25
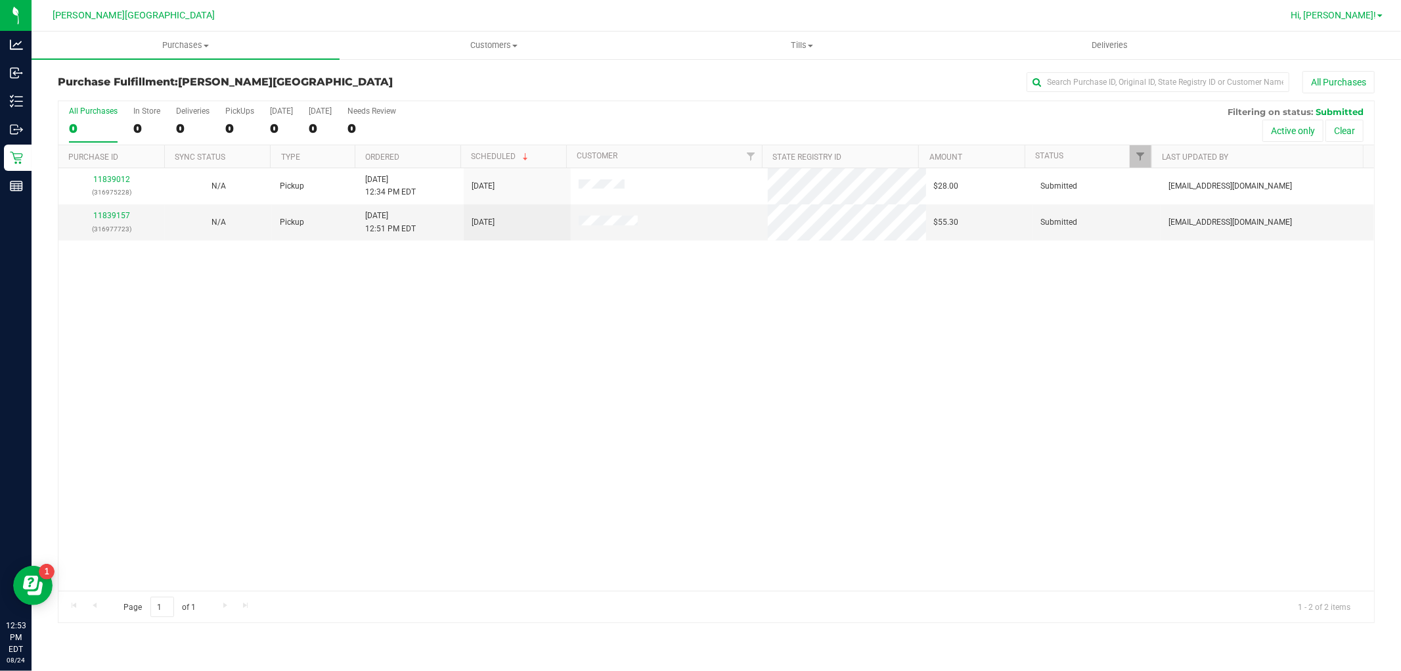
click at [1354, 15] on span "Hi, TY!" at bounding box center [1333, 15] width 85 height 11
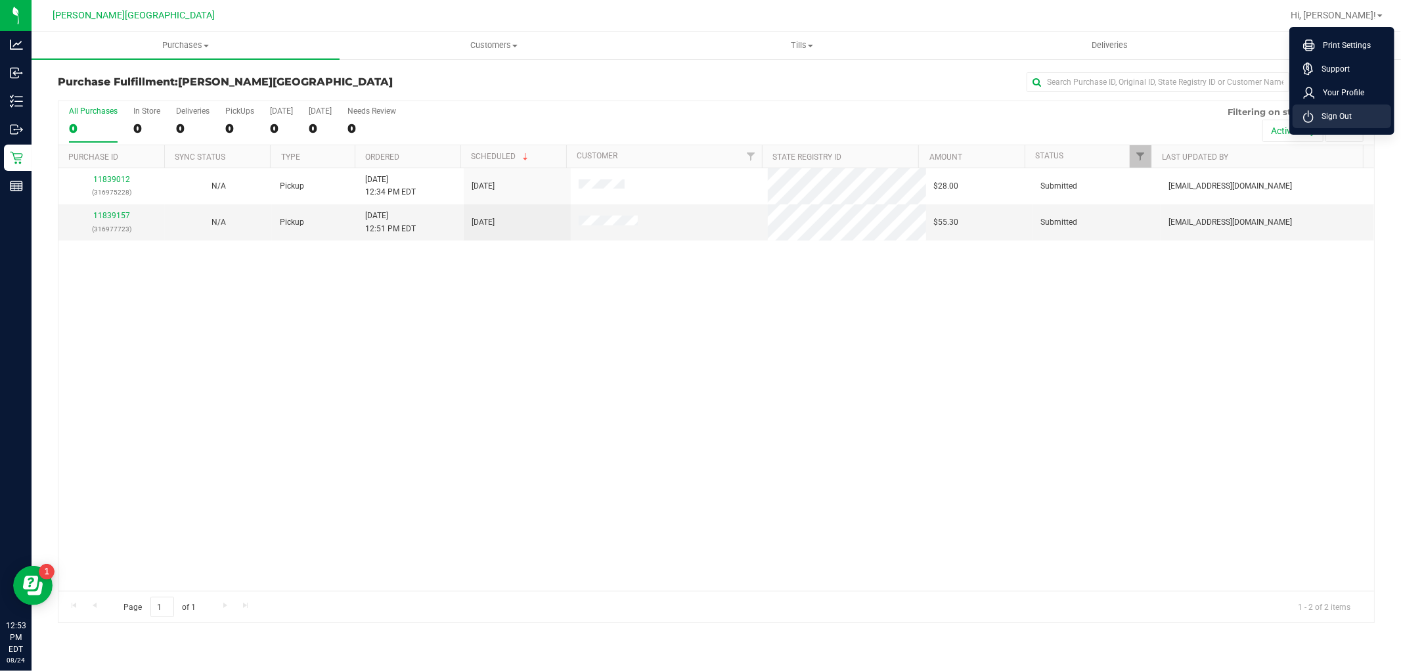
click at [1336, 116] on span "Sign Out" at bounding box center [1333, 116] width 38 height 13
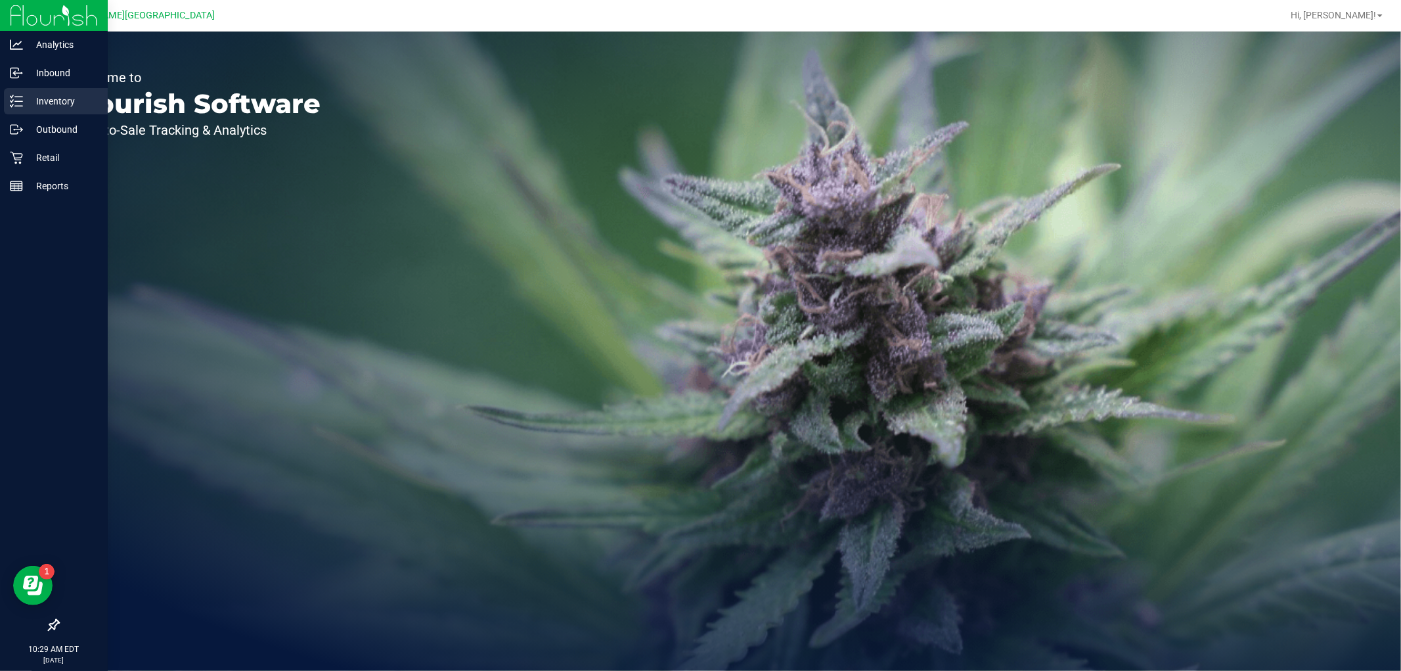
click at [11, 104] on icon at bounding box center [16, 101] width 13 height 13
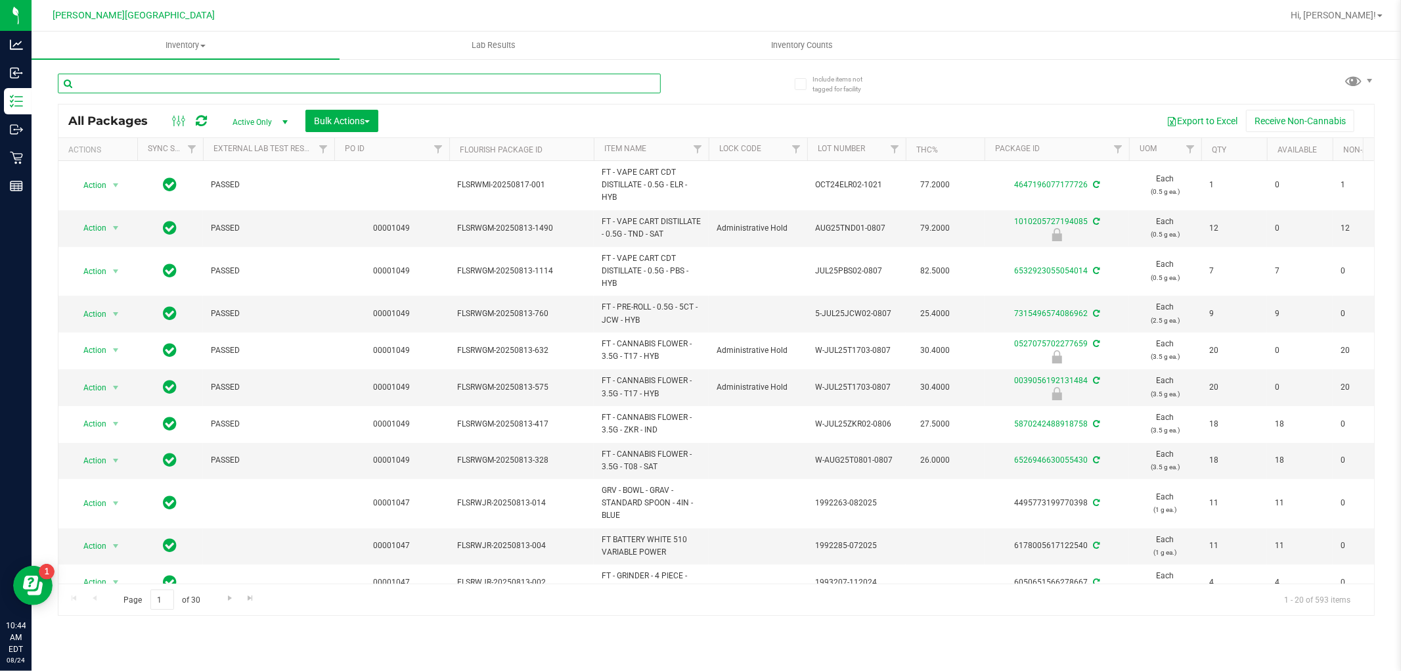
click at [122, 76] on input "text" at bounding box center [359, 84] width 603 height 20
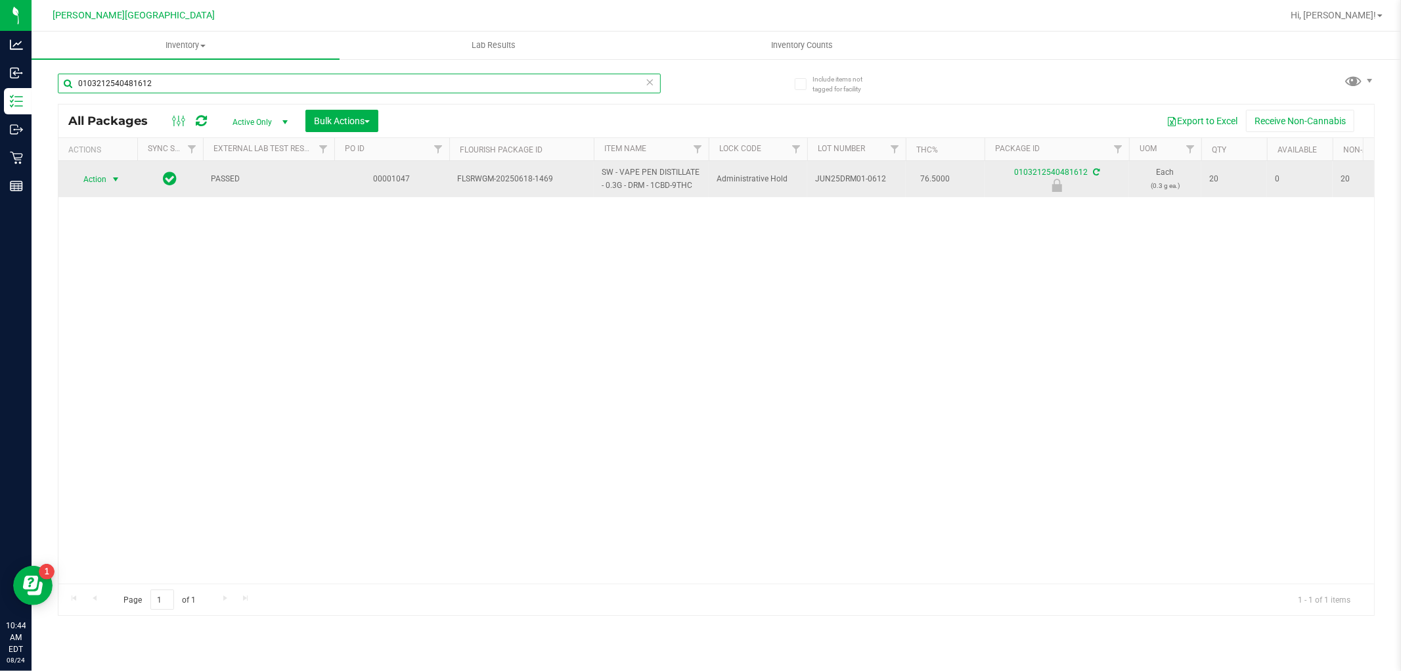
type input "0103212540481612"
click at [104, 179] on span "Action" at bounding box center [89, 179] width 35 height 18
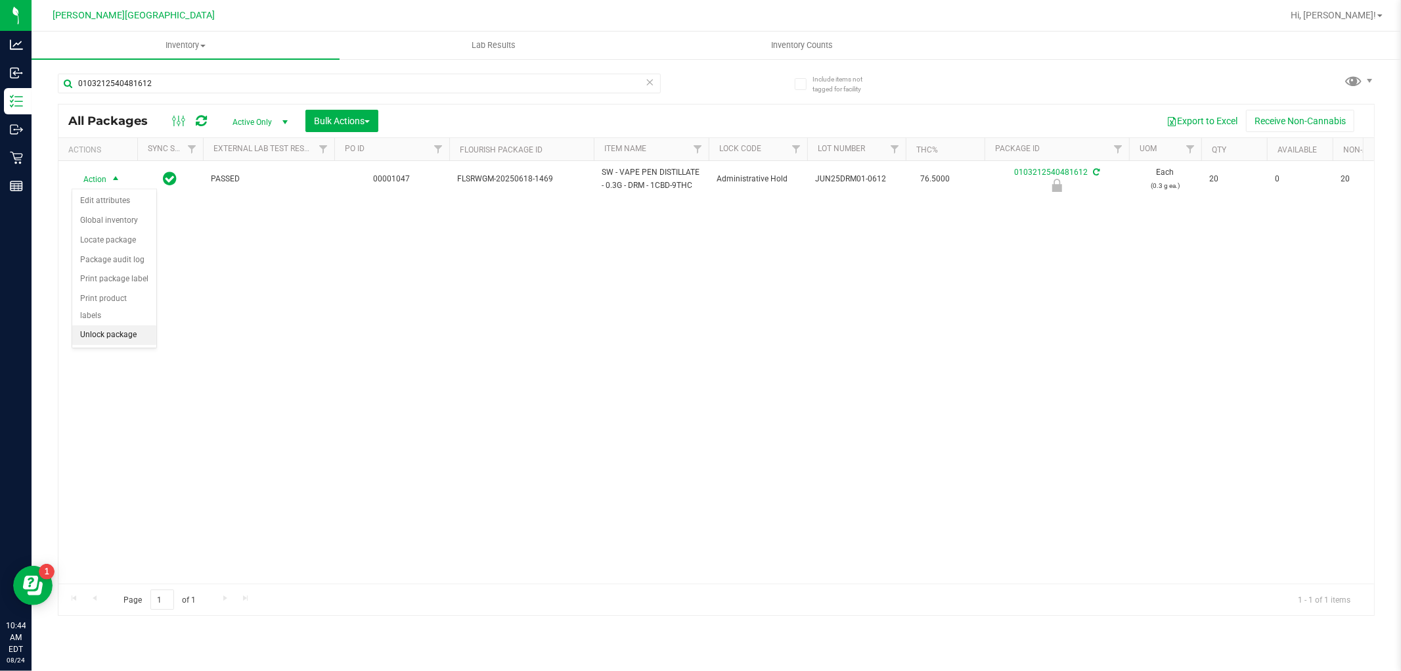
click at [100, 331] on li "Unlock package" at bounding box center [114, 335] width 84 height 20
click at [194, 44] on span "Inventory" at bounding box center [186, 45] width 308 height 12
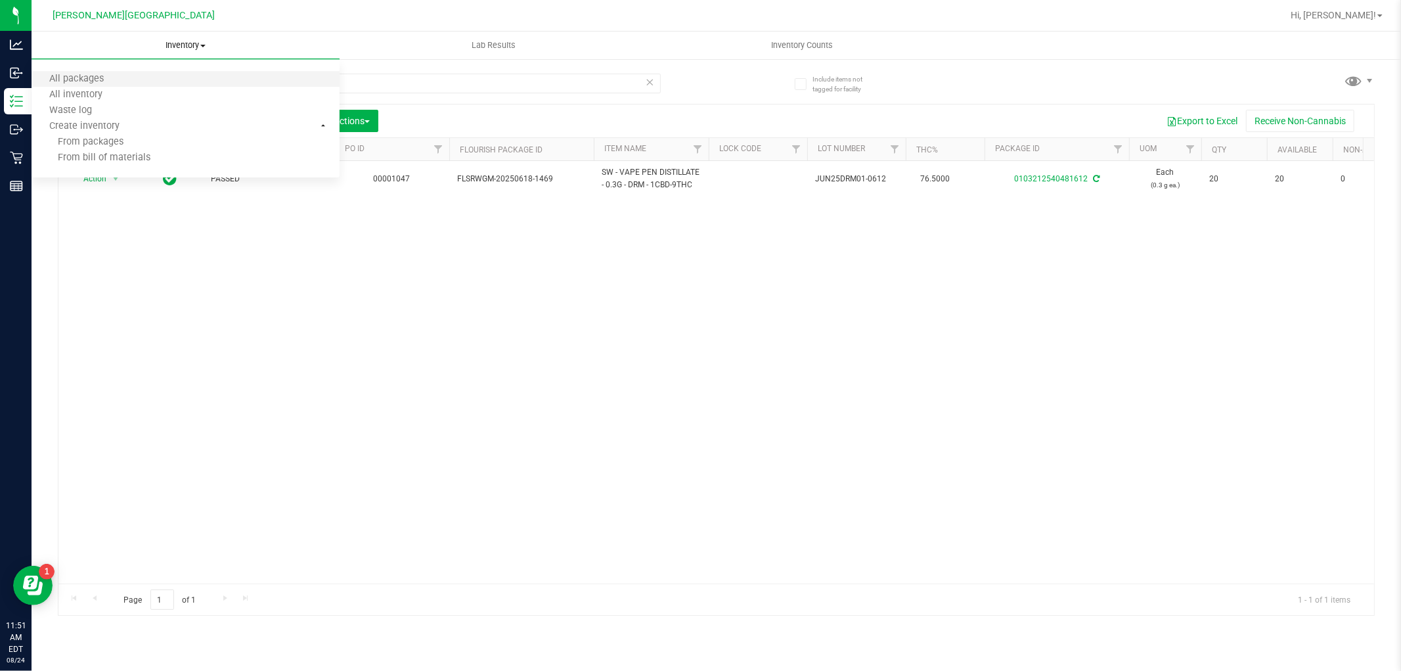
click at [155, 78] on li "All packages" at bounding box center [186, 80] width 308 height 16
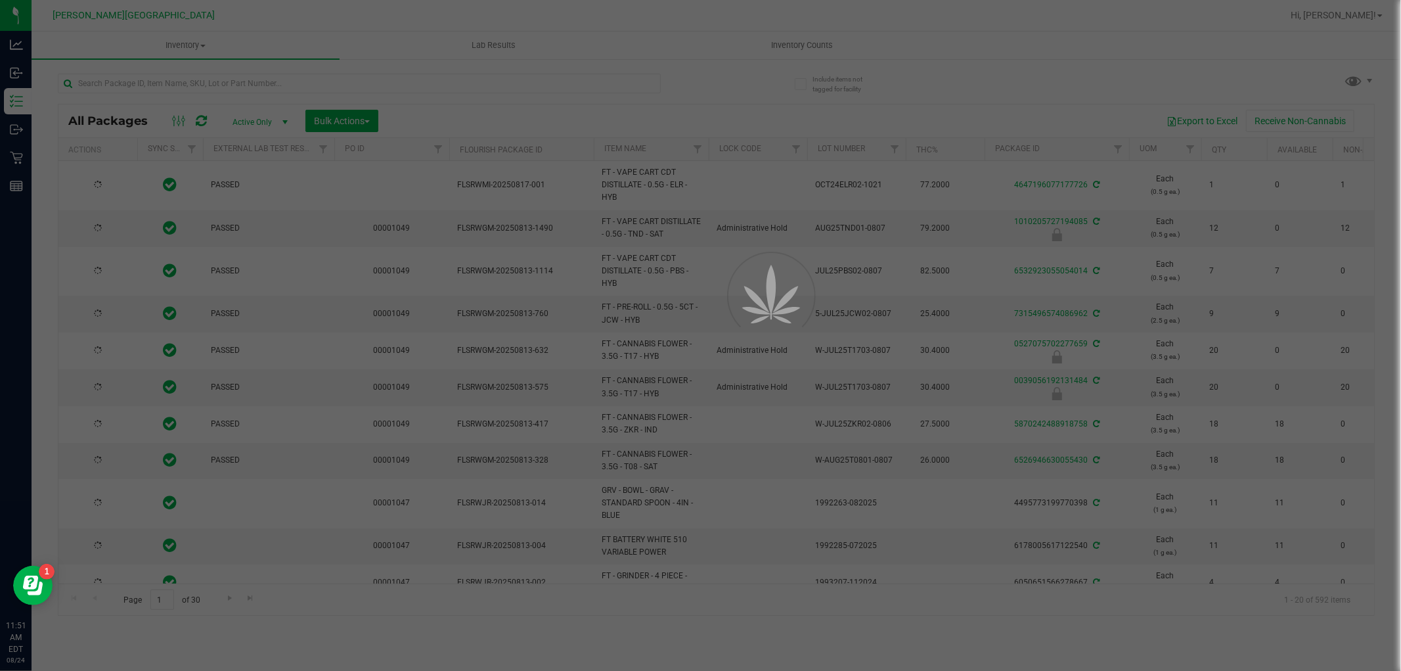
click at [266, 112] on div at bounding box center [700, 335] width 1401 height 671
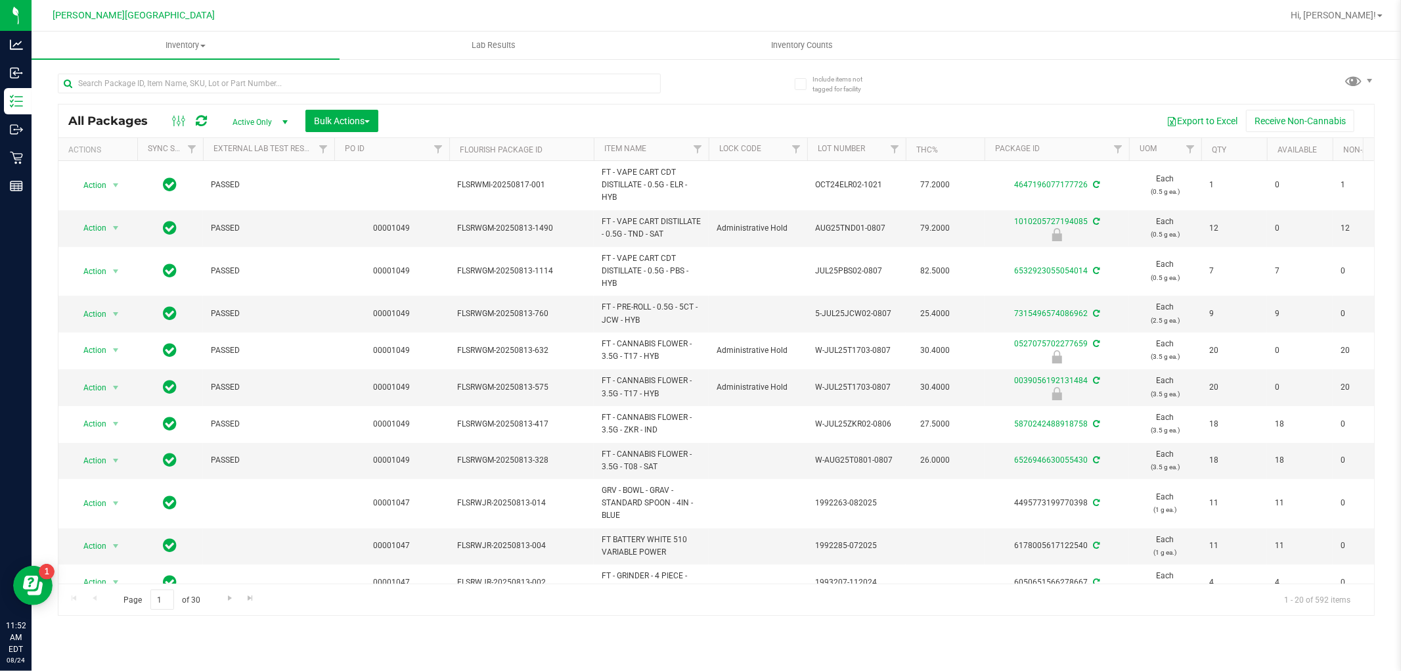
click at [266, 116] on span "Active Only" at bounding box center [257, 122] width 72 height 18
click at [247, 204] on li "All" at bounding box center [256, 203] width 71 height 20
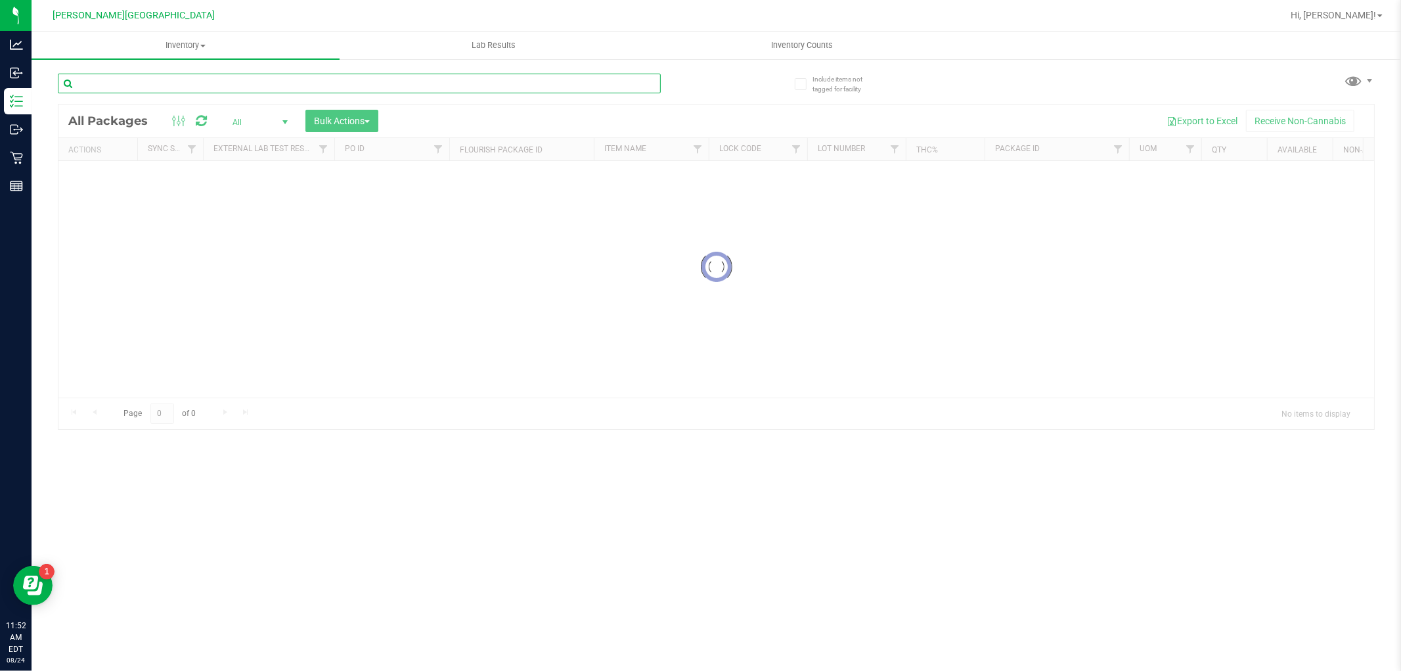
click at [89, 84] on input "text" at bounding box center [359, 84] width 603 height 20
type input "3020805843409721"
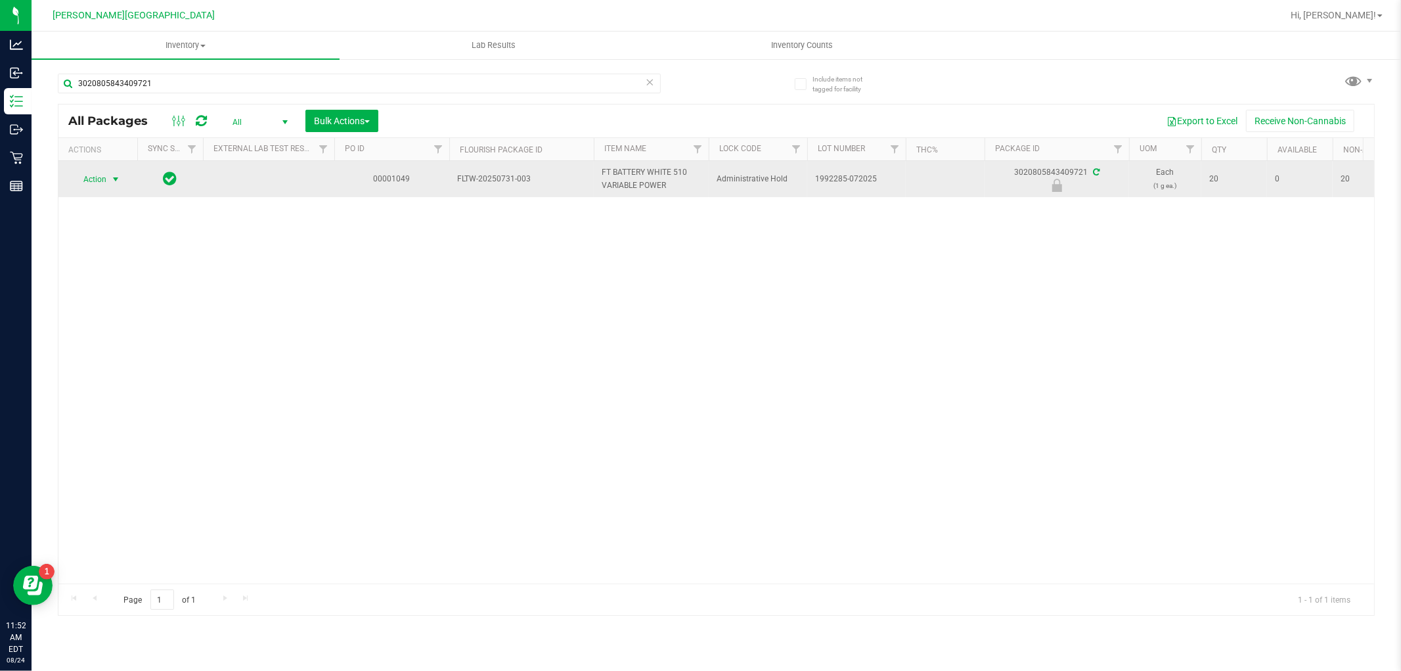
click at [89, 168] on td "Action Action Edit attributes Global inventory Locate package Package audit log…" at bounding box center [97, 179] width 79 height 36
click at [90, 175] on span "Action" at bounding box center [89, 179] width 35 height 18
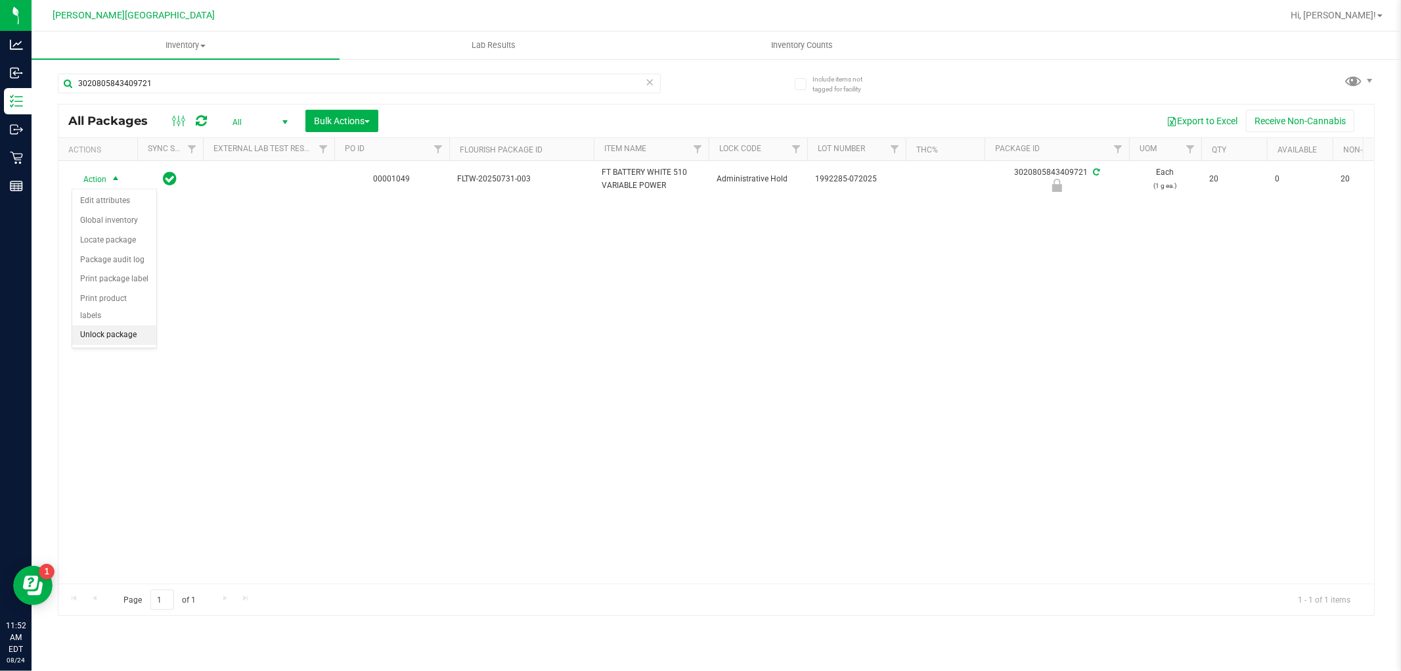
click at [96, 339] on li "Unlock package" at bounding box center [114, 335] width 84 height 20
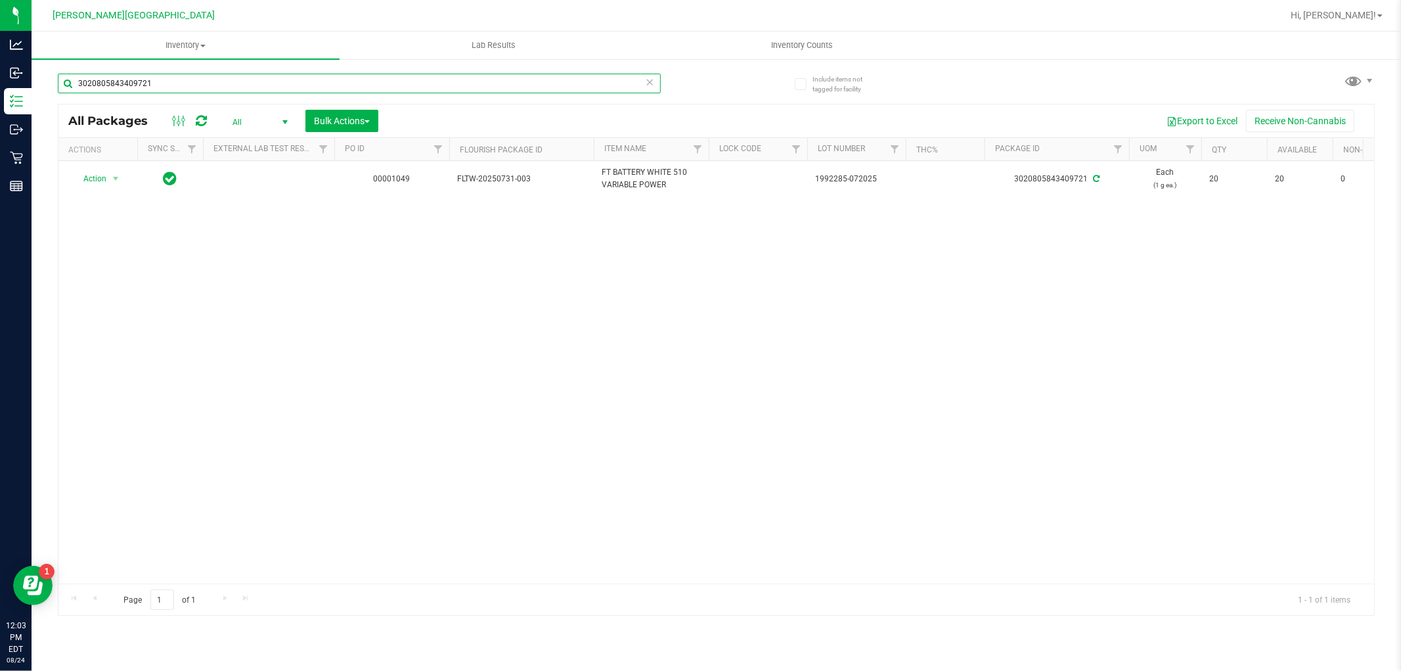
drag, startPoint x: 156, startPoint y: 85, endPoint x: 69, endPoint y: 97, distance: 88.1
click at [69, 97] on div "3020805843409721" at bounding box center [359, 89] width 603 height 30
type input "0452072535649781"
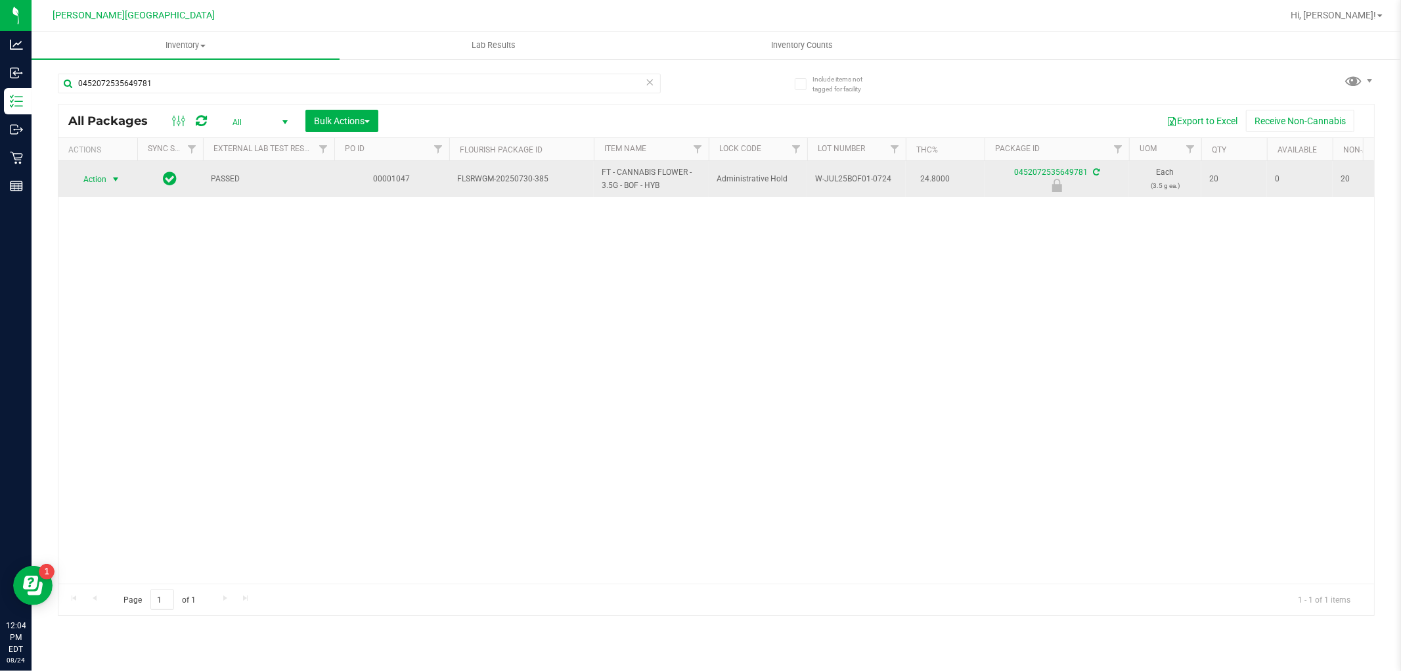
click at [88, 175] on span "Action" at bounding box center [89, 179] width 35 height 18
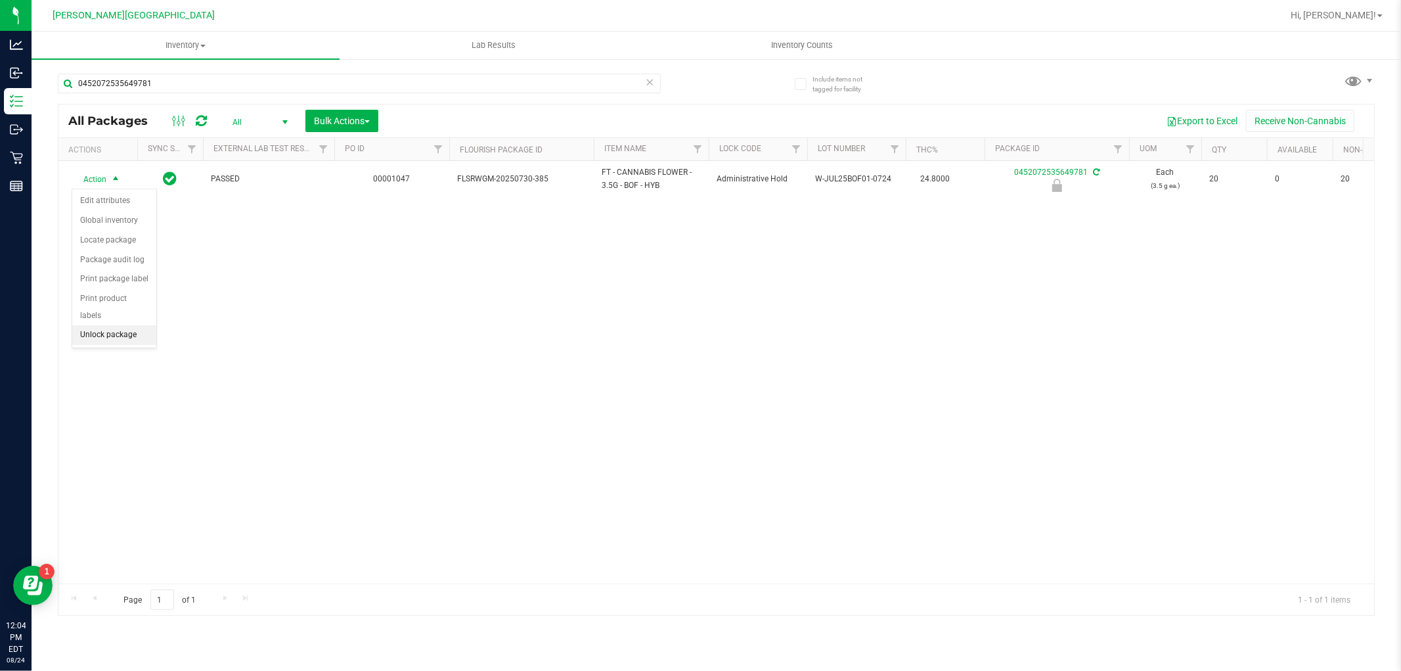
click at [122, 344] on li "Unlock package" at bounding box center [114, 335] width 84 height 20
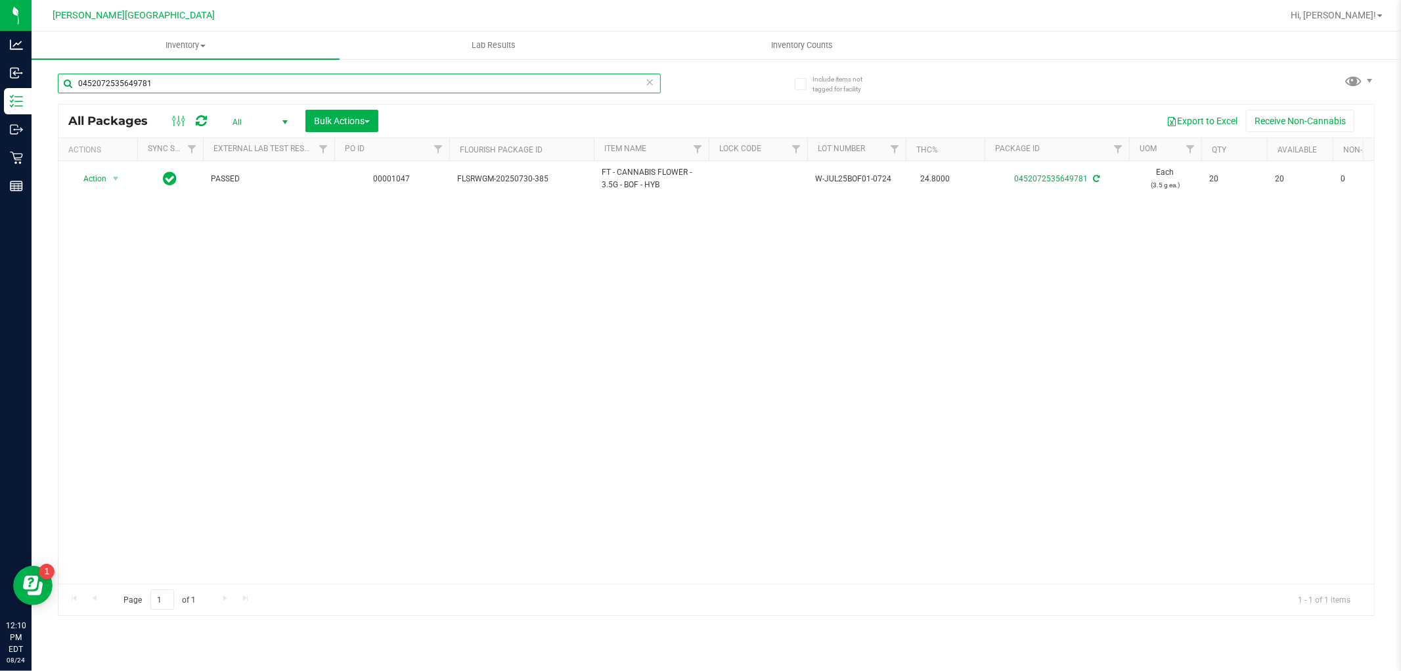
drag, startPoint x: 166, startPoint y: 75, endPoint x: 62, endPoint y: 76, distance: 103.8
click at [62, 76] on input "0452072535649781" at bounding box center [359, 84] width 603 height 20
type input "1169430622978069"
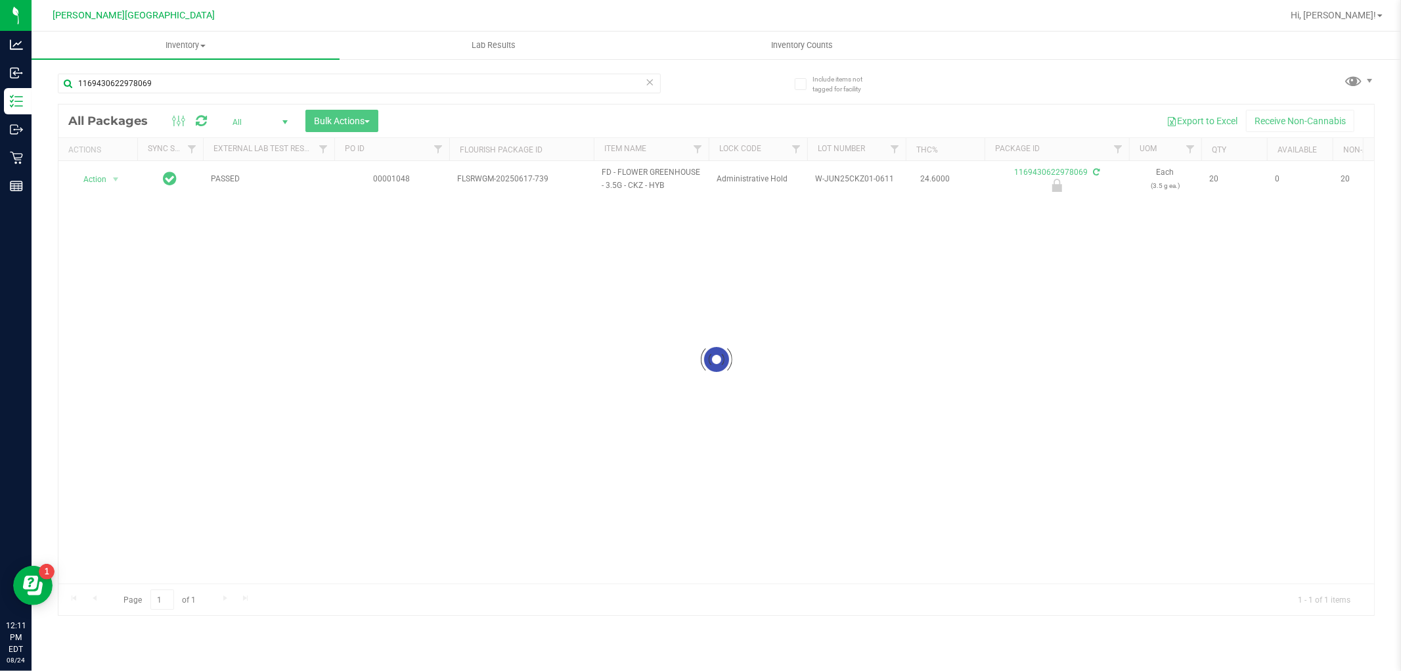
click at [95, 180] on div at bounding box center [716, 359] width 1316 height 511
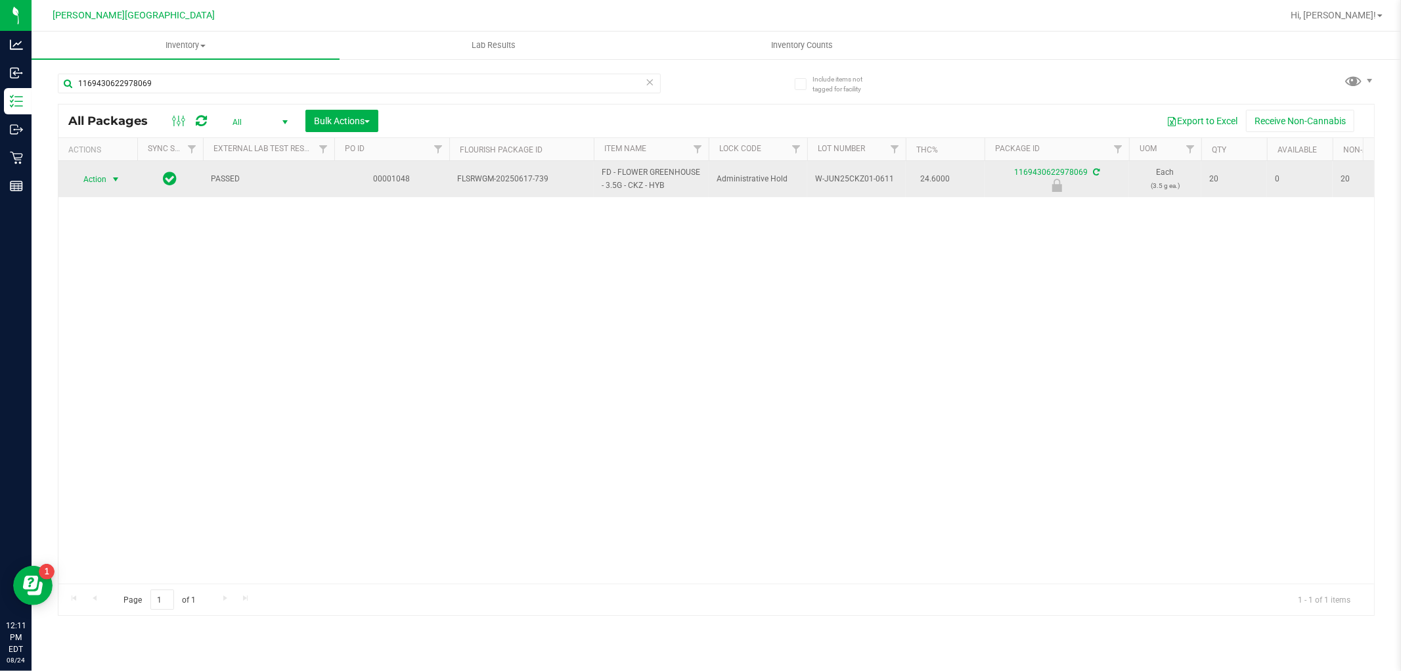
click at [100, 180] on span "Action" at bounding box center [89, 179] width 35 height 18
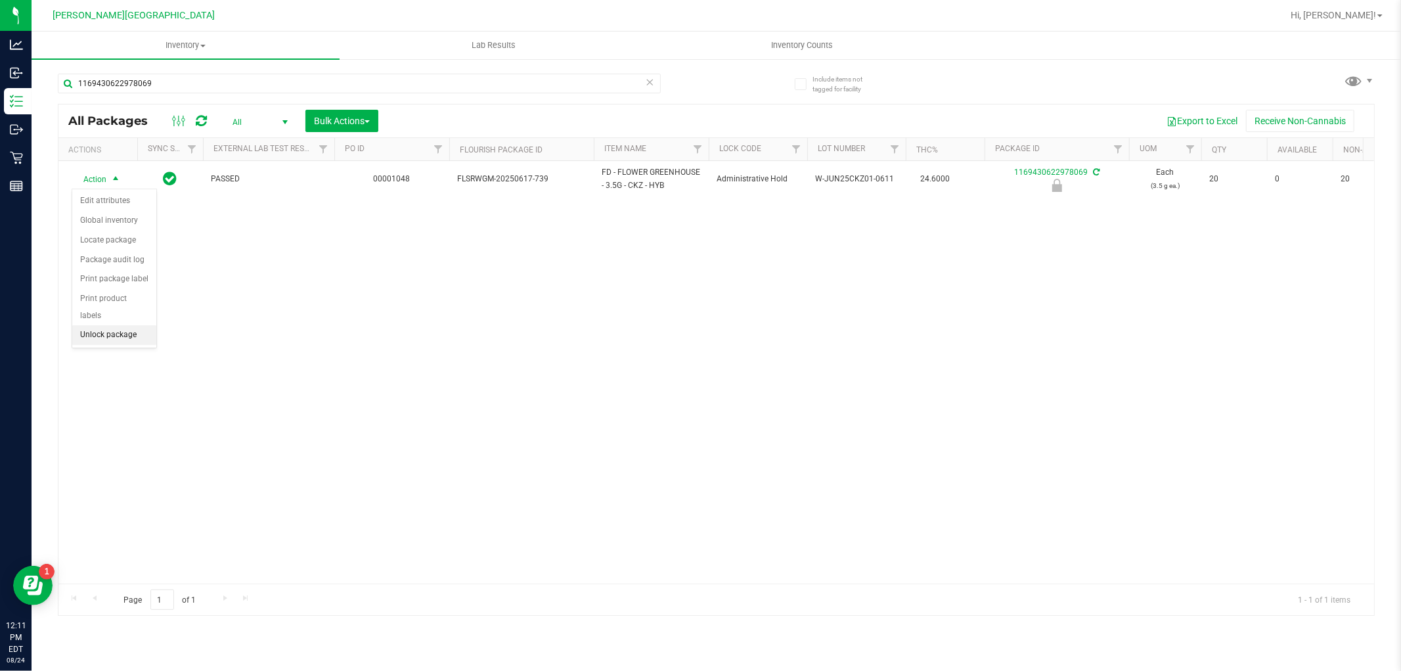
click at [107, 332] on li "Unlock package" at bounding box center [114, 335] width 84 height 20
